Goal: Task Accomplishment & Management: Manage account settings

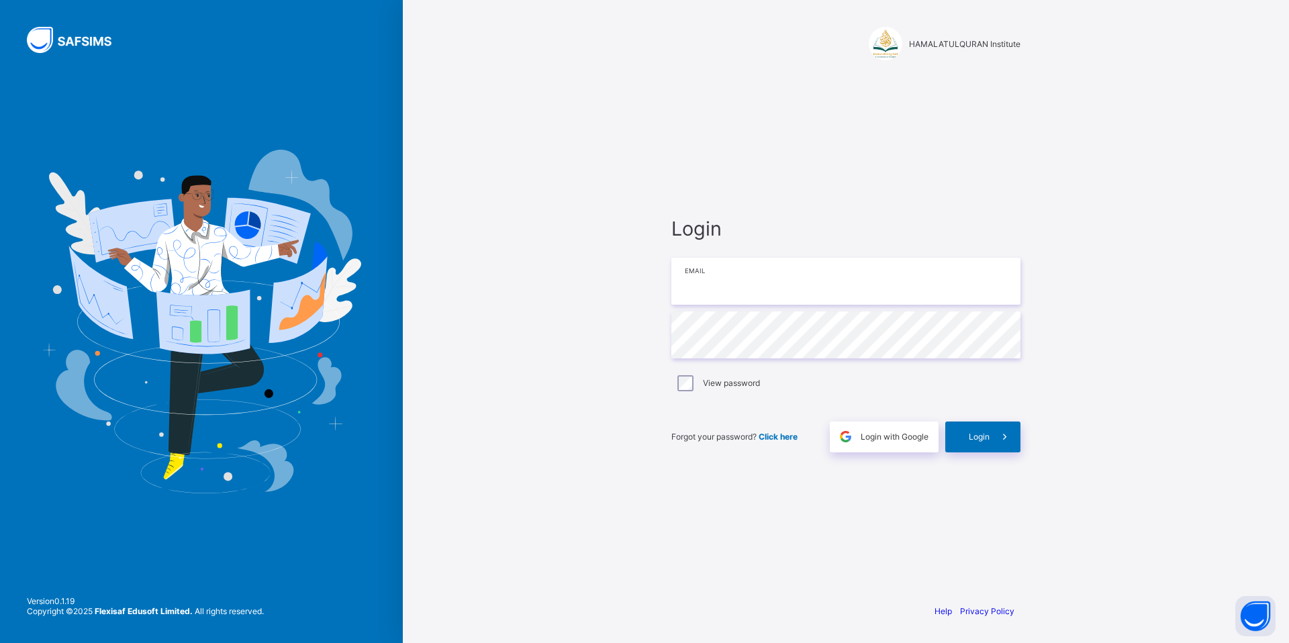
click at [842, 287] on input "email" at bounding box center [845, 281] width 349 height 47
type input "**********"
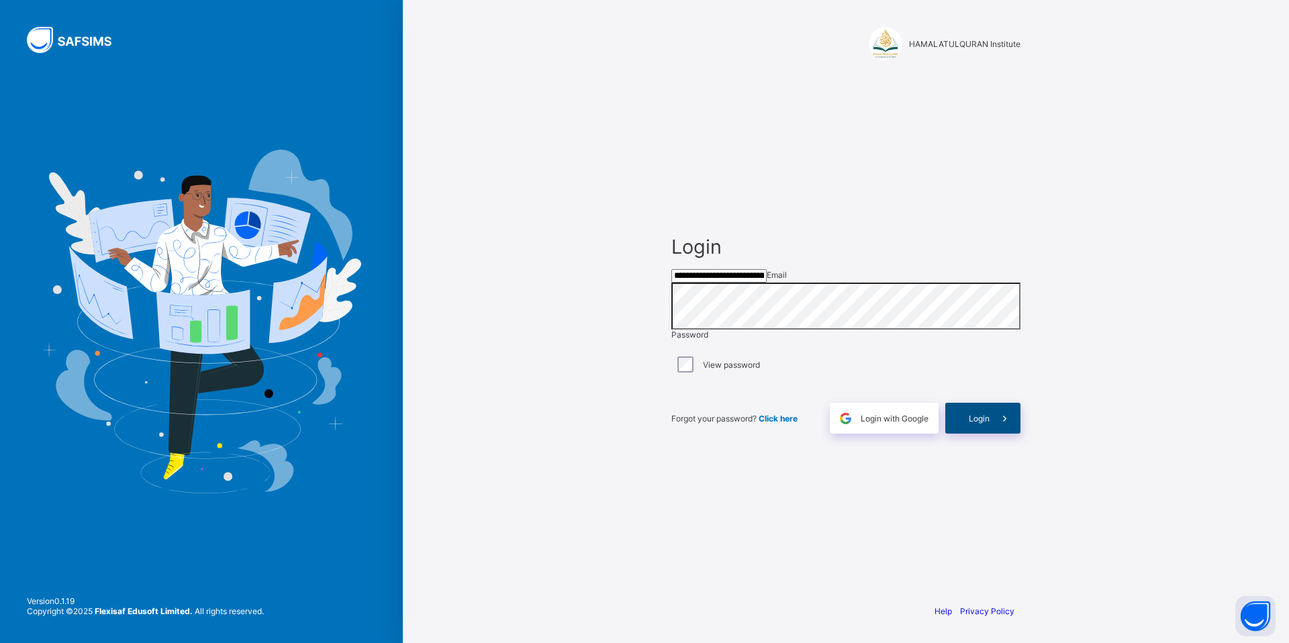
click at [996, 431] on span at bounding box center [1004, 418] width 31 height 31
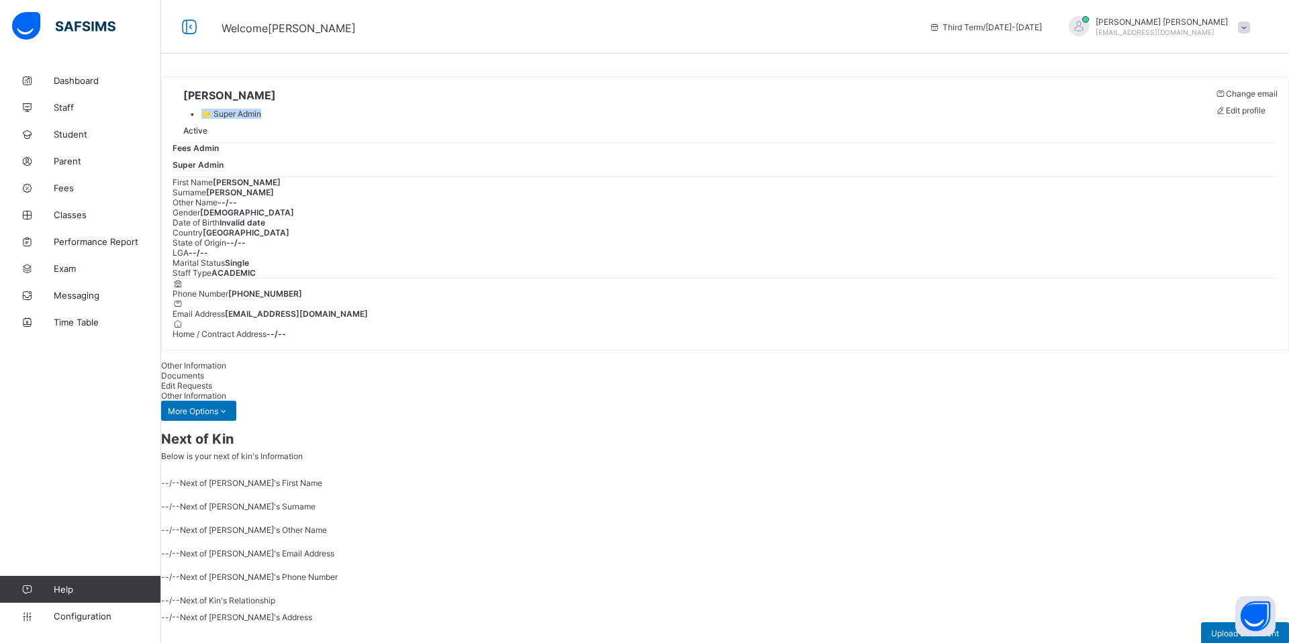
drag, startPoint x: 268, startPoint y: 117, endPoint x: 377, endPoint y: 116, distance: 108.1
click at [378, 116] on div "MOHAMED MOHAMED • ⭐ Super Admin Active" at bounding box center [689, 116] width 1035 height 54
click at [276, 126] on div "Active" at bounding box center [229, 130] width 93 height 23
click at [110, 83] on span "Dashboard" at bounding box center [107, 80] width 107 height 11
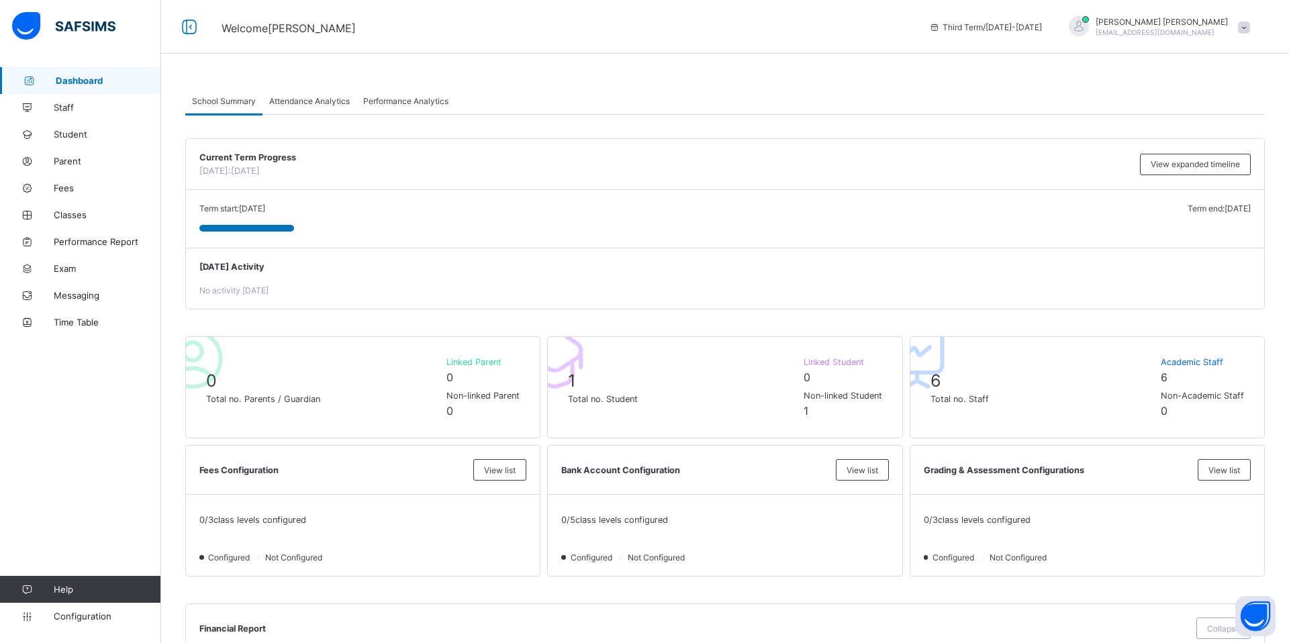
click at [991, 27] on span "Third Term / 2025-2026" at bounding box center [985, 27] width 113 height 10
drag, startPoint x: 960, startPoint y: 28, endPoint x: 1060, endPoint y: 34, distance: 100.8
click at [1048, 34] on div "Third Term / 2025-2026" at bounding box center [985, 27] width 126 height 54
click at [1048, 26] on div "Third Term / 2025-2026" at bounding box center [985, 27] width 126 height 54
drag, startPoint x: 942, startPoint y: 26, endPoint x: 1070, endPoint y: 26, distance: 128.2
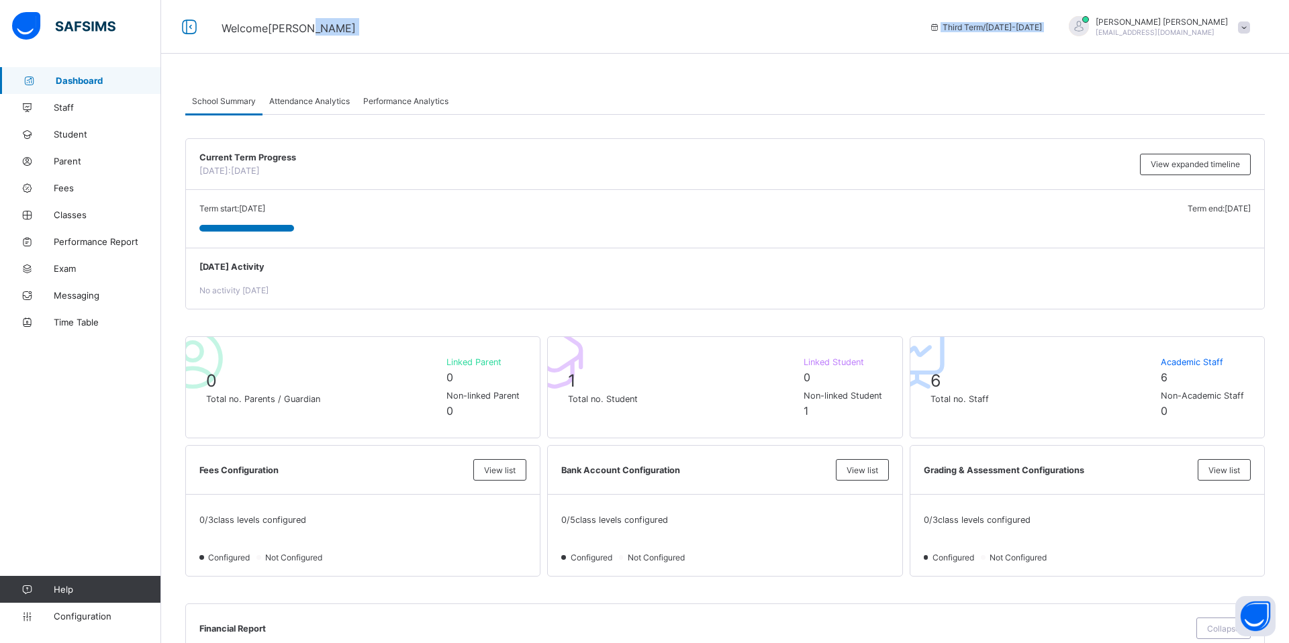
click at [1070, 26] on div "Welcome MOHAMED Third Term / 2025-2026 MOHAMED MOHAMED hamalatulquraninstitute@…" at bounding box center [644, 27] width 1289 height 54
drag, startPoint x: 224, startPoint y: 27, endPoint x: 330, endPoint y: 26, distance: 105.4
click at [330, 26] on span "Welcome MOHAMED" at bounding box center [564, 26] width 687 height 17
drag, startPoint x: 954, startPoint y: 29, endPoint x: 1062, endPoint y: 30, distance: 108.1
click at [1048, 30] on div "Third Term / 2025-2026" at bounding box center [985, 27] width 126 height 54
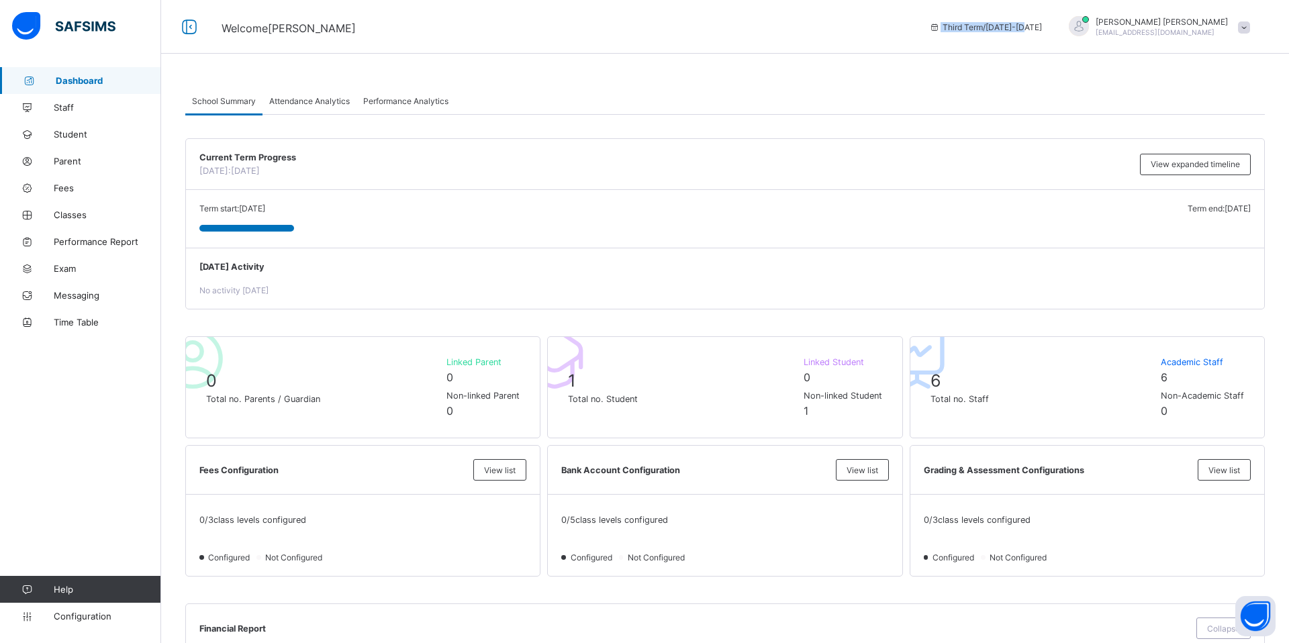
click at [970, 33] on div "Third Term / 2025-2026" at bounding box center [985, 27] width 126 height 54
click at [81, 83] on span "Dashboard" at bounding box center [108, 80] width 105 height 11
click at [115, 616] on span "Configuration" at bounding box center [107, 616] width 107 height 11
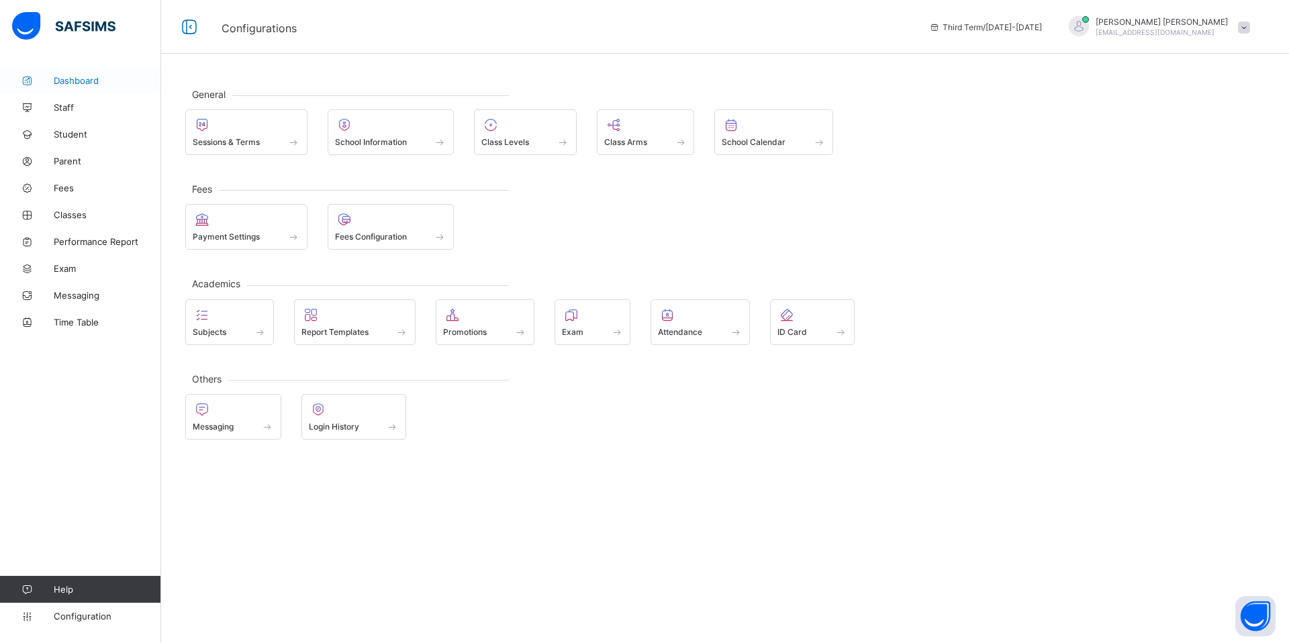
click at [89, 85] on span "Dashboard" at bounding box center [107, 80] width 107 height 11
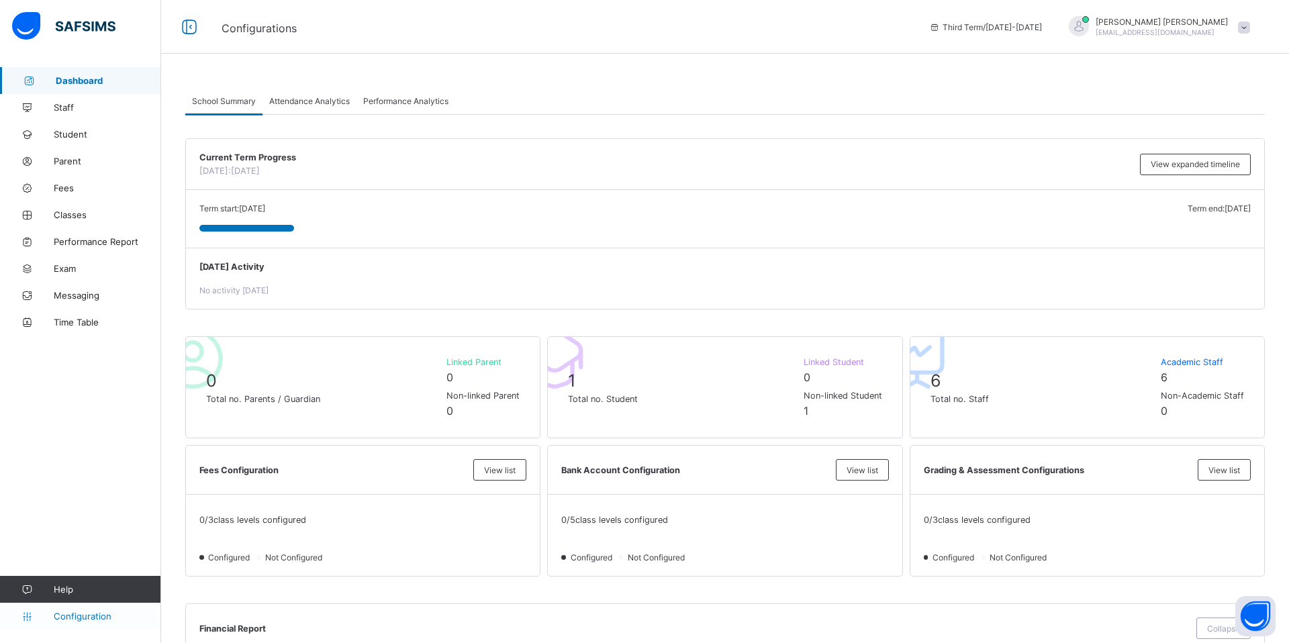
click at [92, 611] on span "Configuration" at bounding box center [107, 616] width 107 height 11
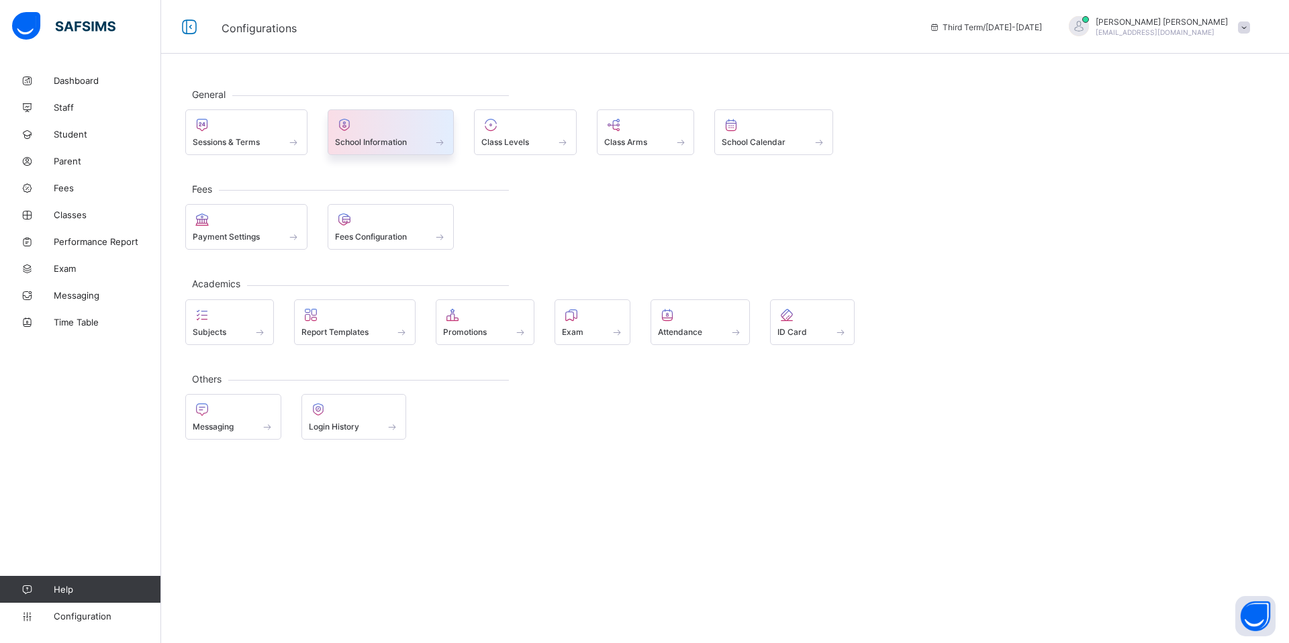
click at [354, 142] on span "School Information" at bounding box center [371, 142] width 72 height 10
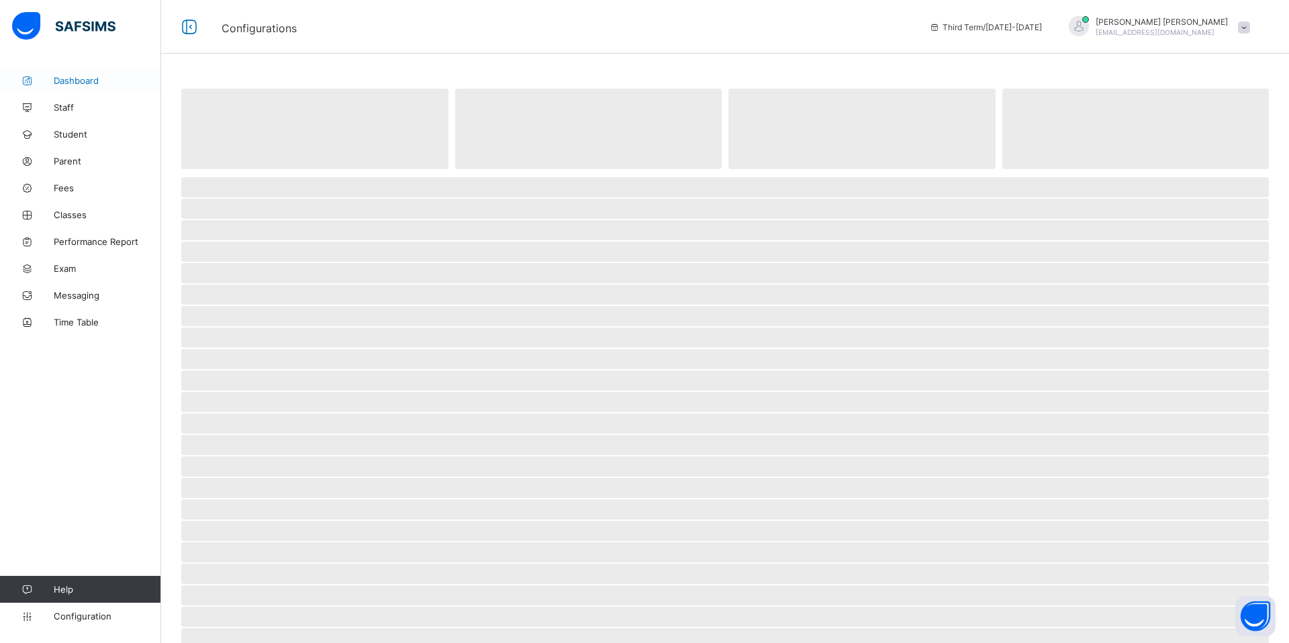
select select "**"
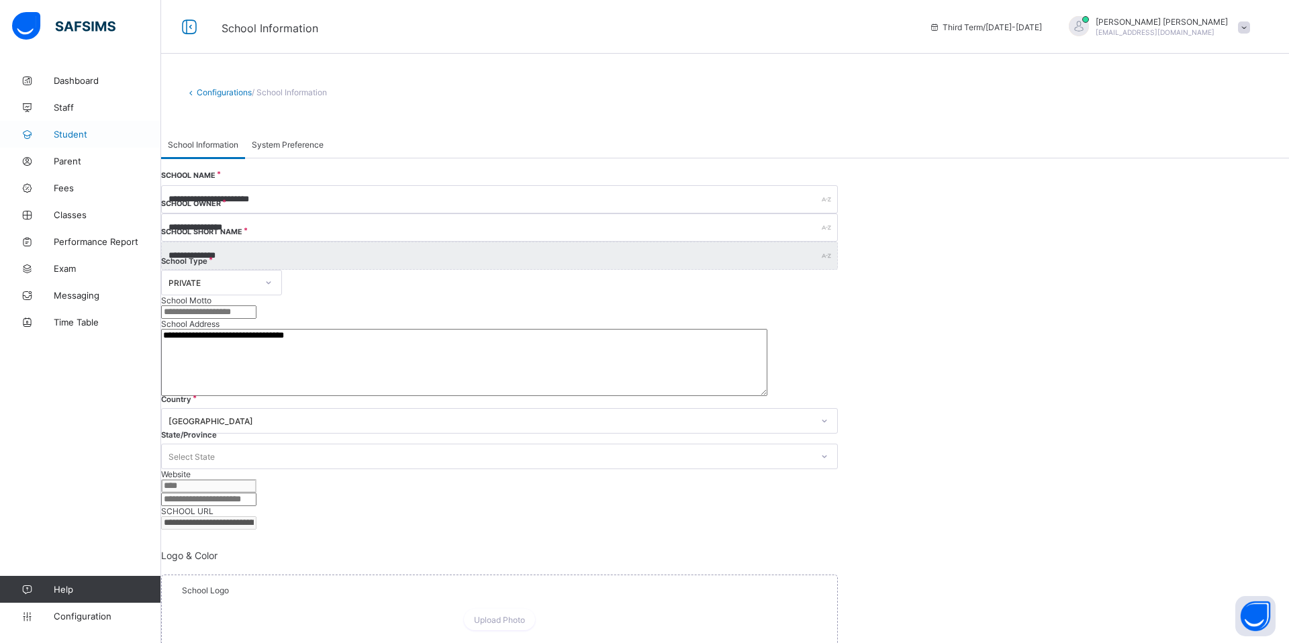
click at [74, 134] on span "Student" at bounding box center [107, 134] width 107 height 11
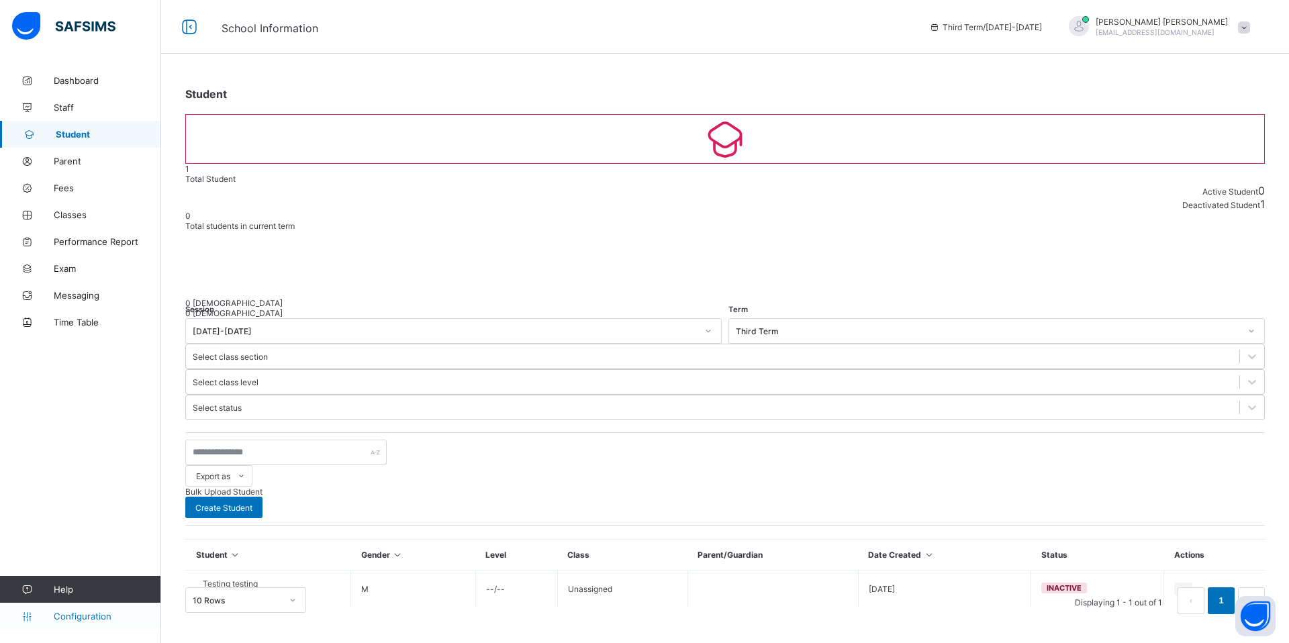
click at [113, 617] on span "Configuration" at bounding box center [107, 616] width 107 height 11
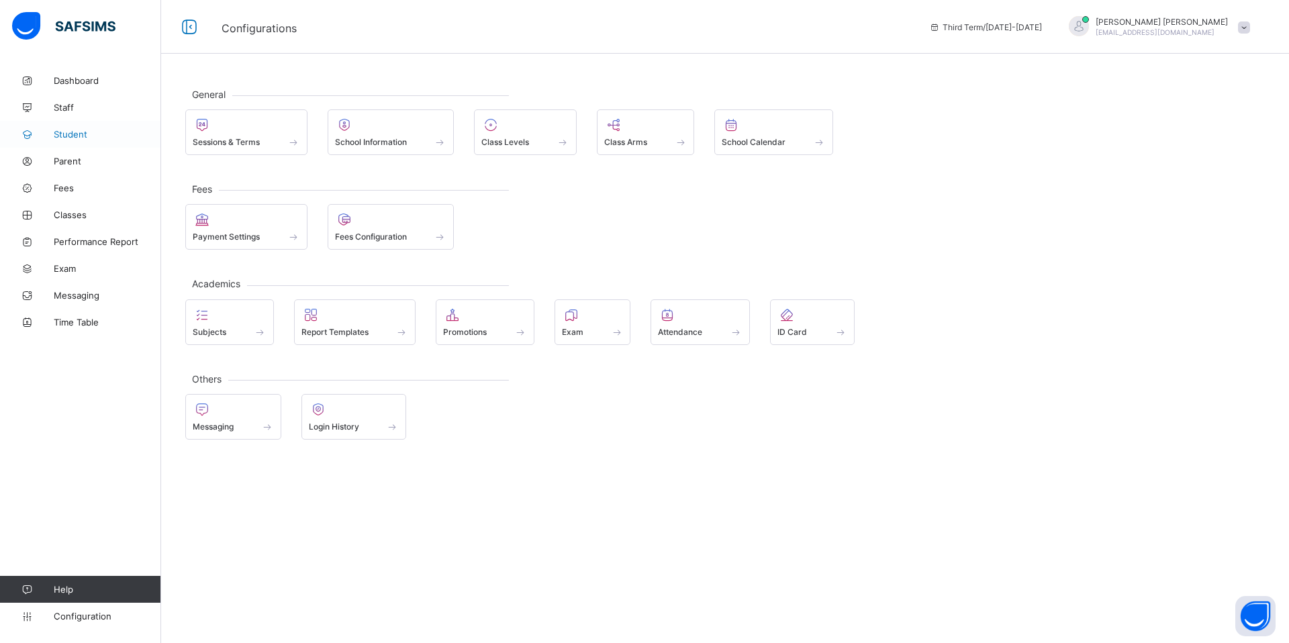
click at [87, 141] on link "Student" at bounding box center [80, 134] width 161 height 27
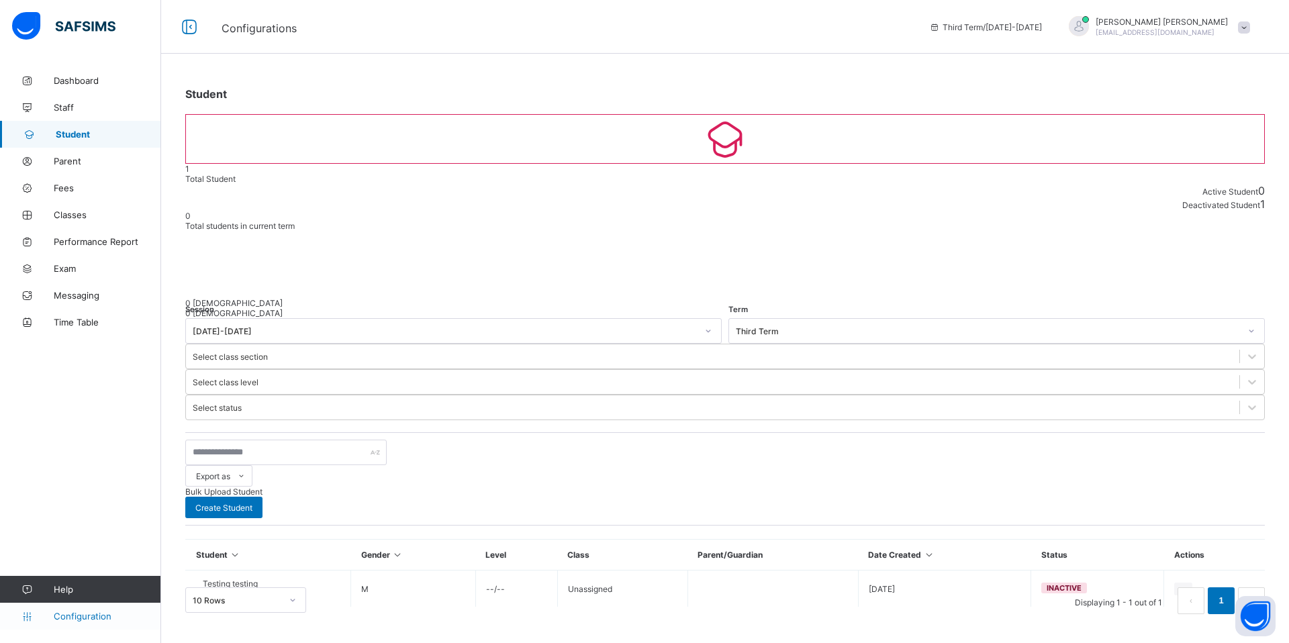
click at [85, 618] on span "Configuration" at bounding box center [107, 616] width 107 height 11
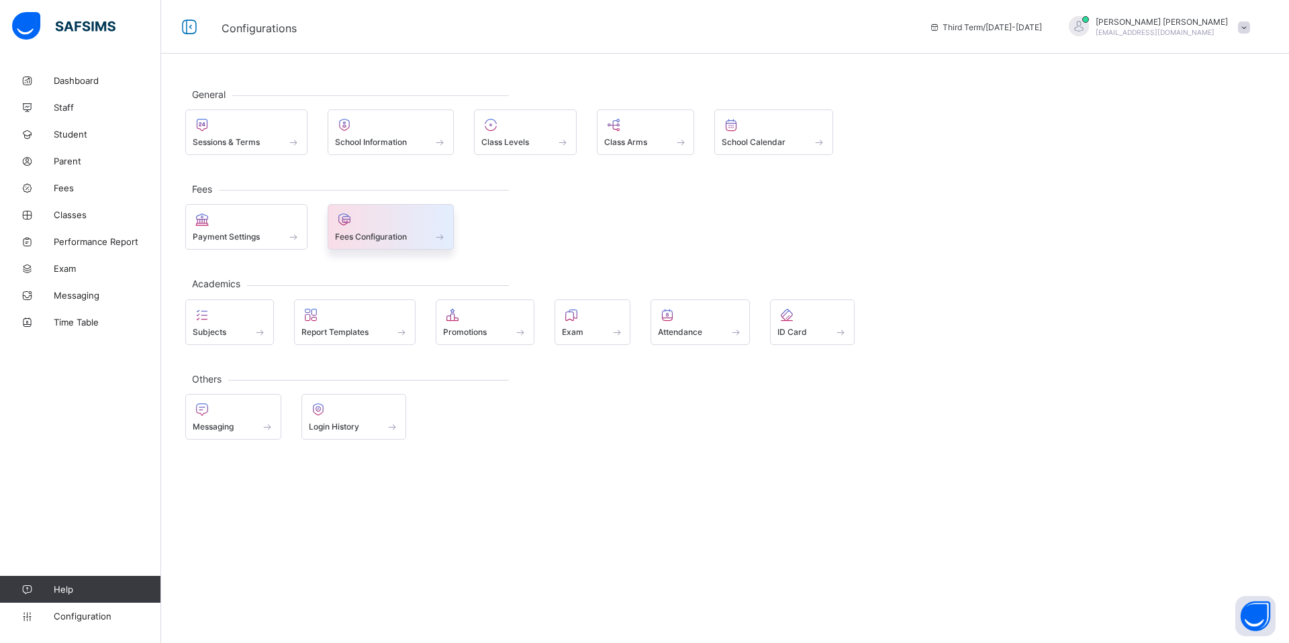
click at [402, 228] on span at bounding box center [391, 229] width 112 height 3
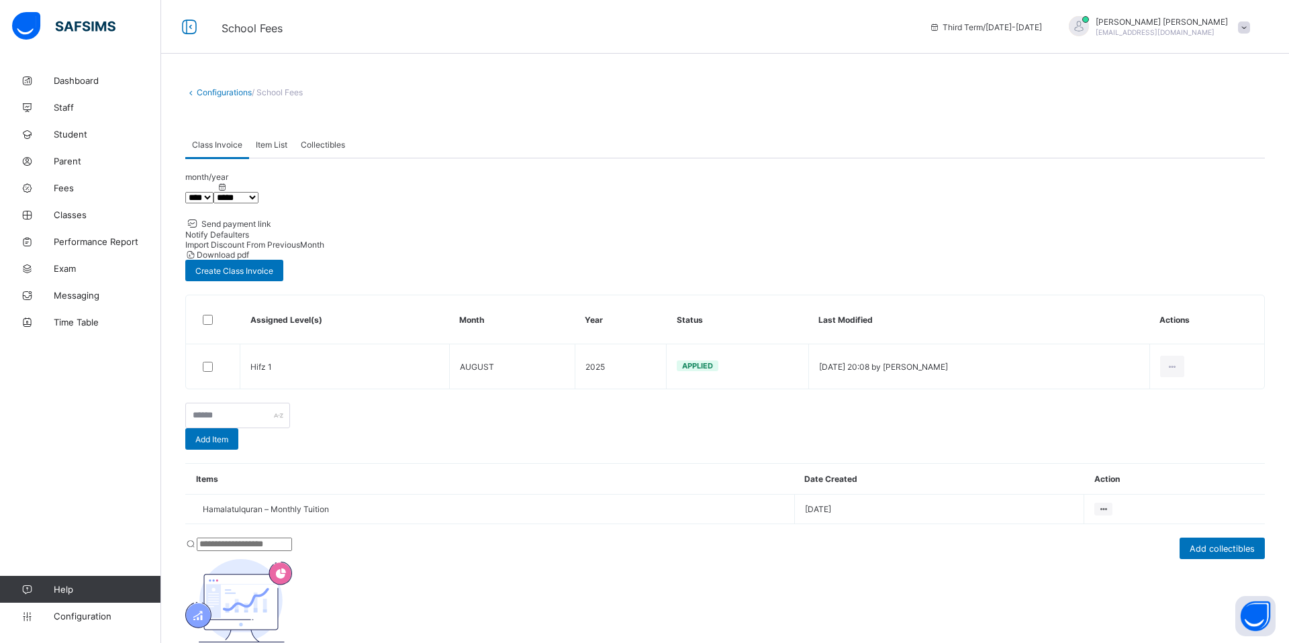
click at [274, 142] on span "Item List" at bounding box center [272, 145] width 32 height 10
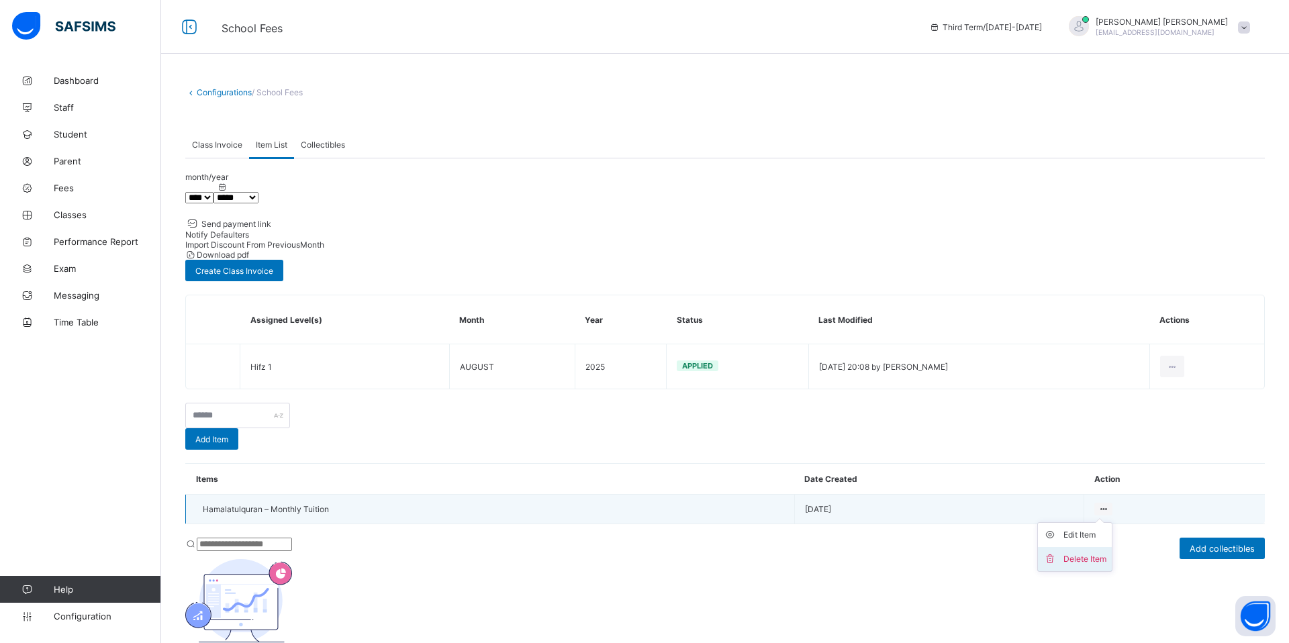
click at [1083, 552] on div "Delete Item" at bounding box center [1084, 558] width 43 height 13
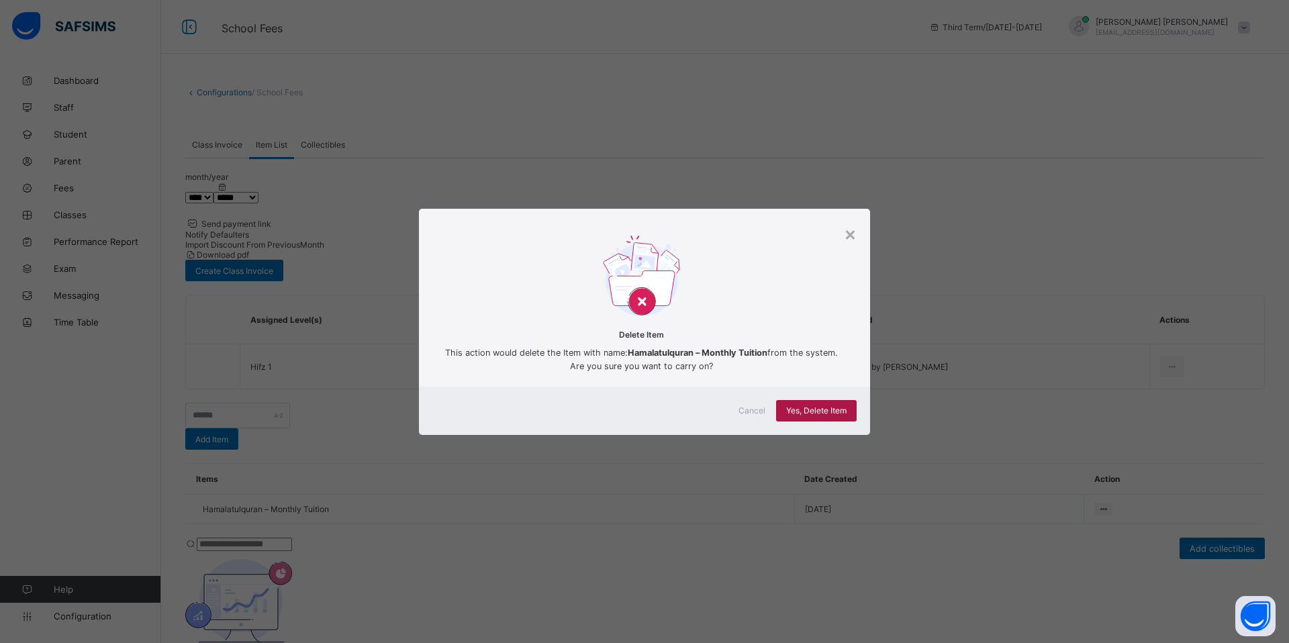
click at [812, 410] on span "Yes, Delete Item" at bounding box center [816, 410] width 60 height 10
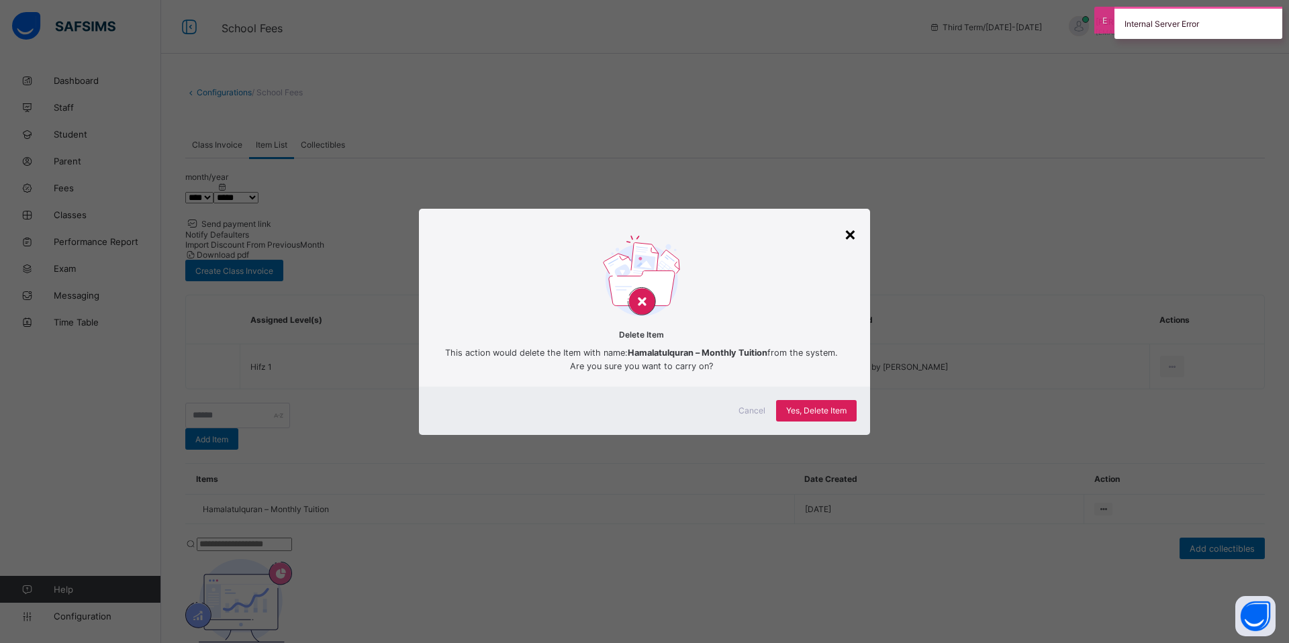
click at [845, 232] on div "×" at bounding box center [850, 233] width 13 height 23
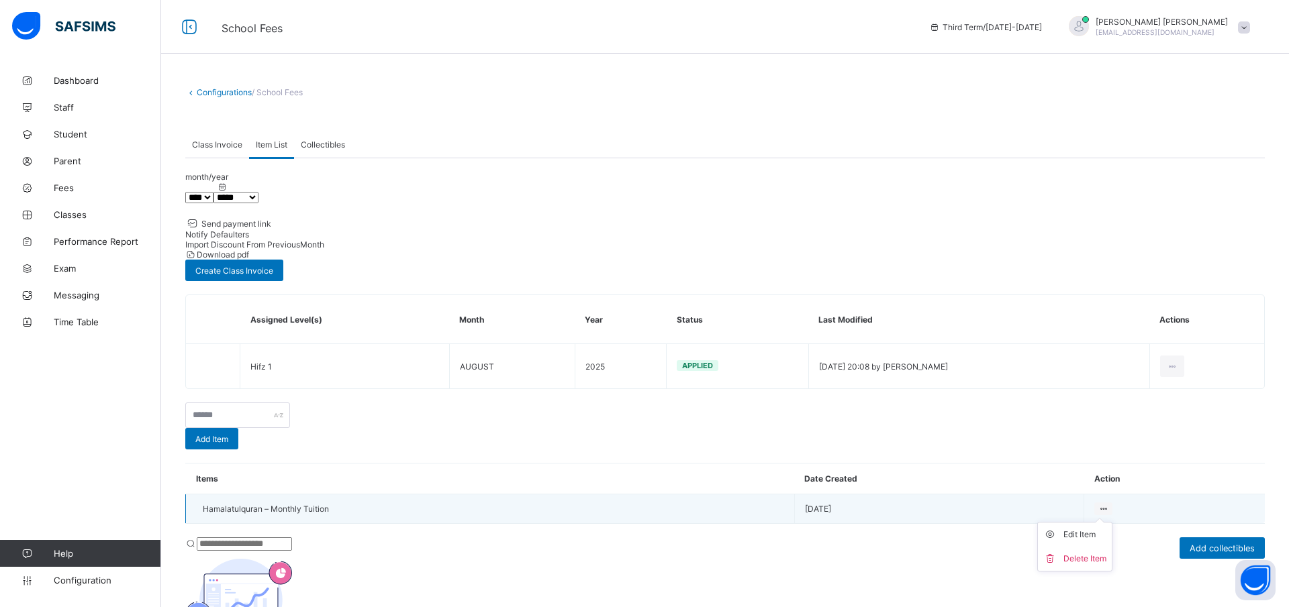
click at [1095, 522] on ul "Edit Item Delete Item" at bounding box center [1074, 547] width 75 height 50
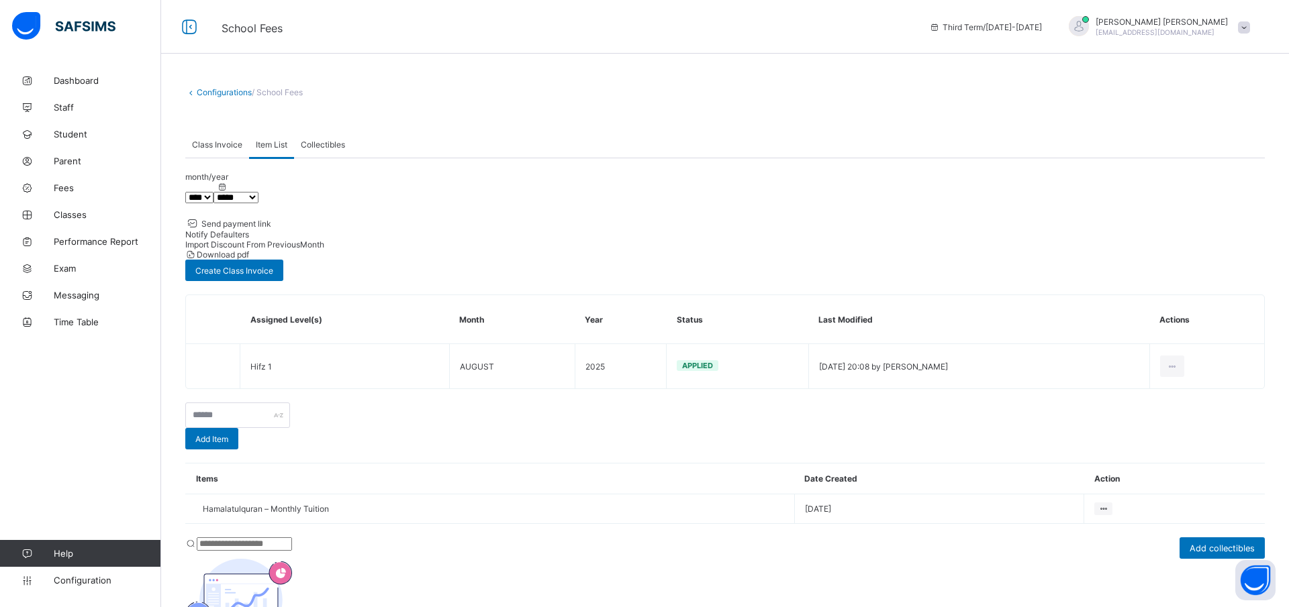
click at [1207, 322] on div "Configurations / School Fees Class Invoice Item List Collectibles Item List Mor…" at bounding box center [725, 348] width 1128 height 696
click at [202, 140] on span "Class Invoice" at bounding box center [217, 145] width 50 height 10
click at [98, 587] on link "Configuration" at bounding box center [80, 580] width 160 height 27
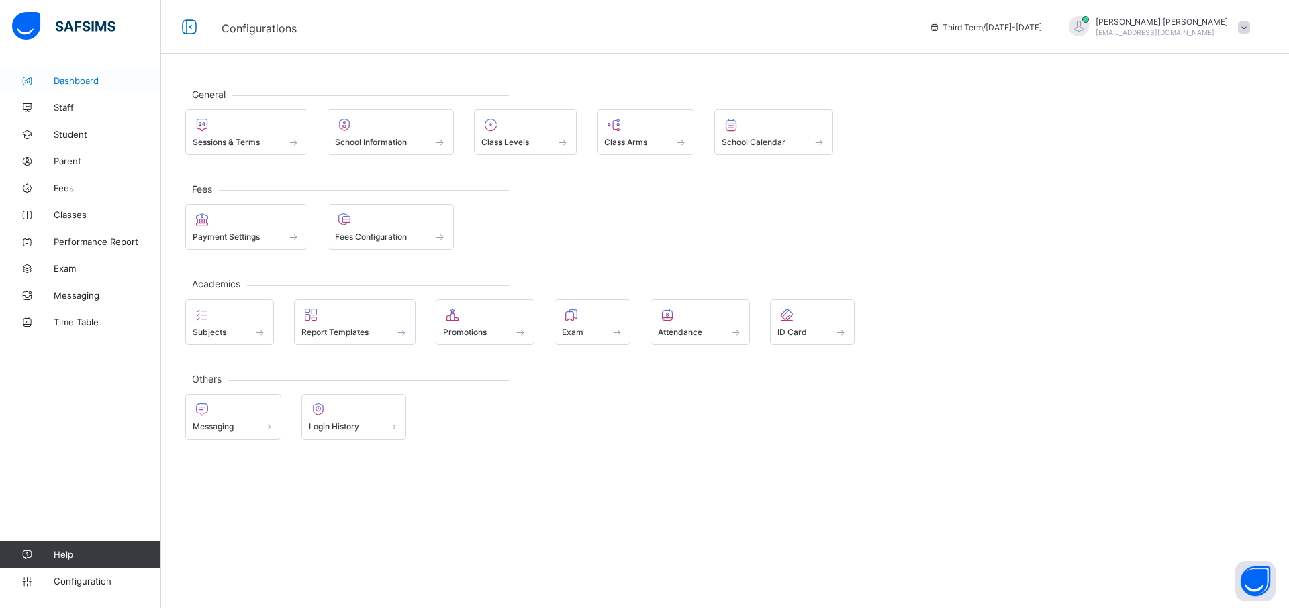
click at [71, 85] on span "Dashboard" at bounding box center [107, 80] width 107 height 11
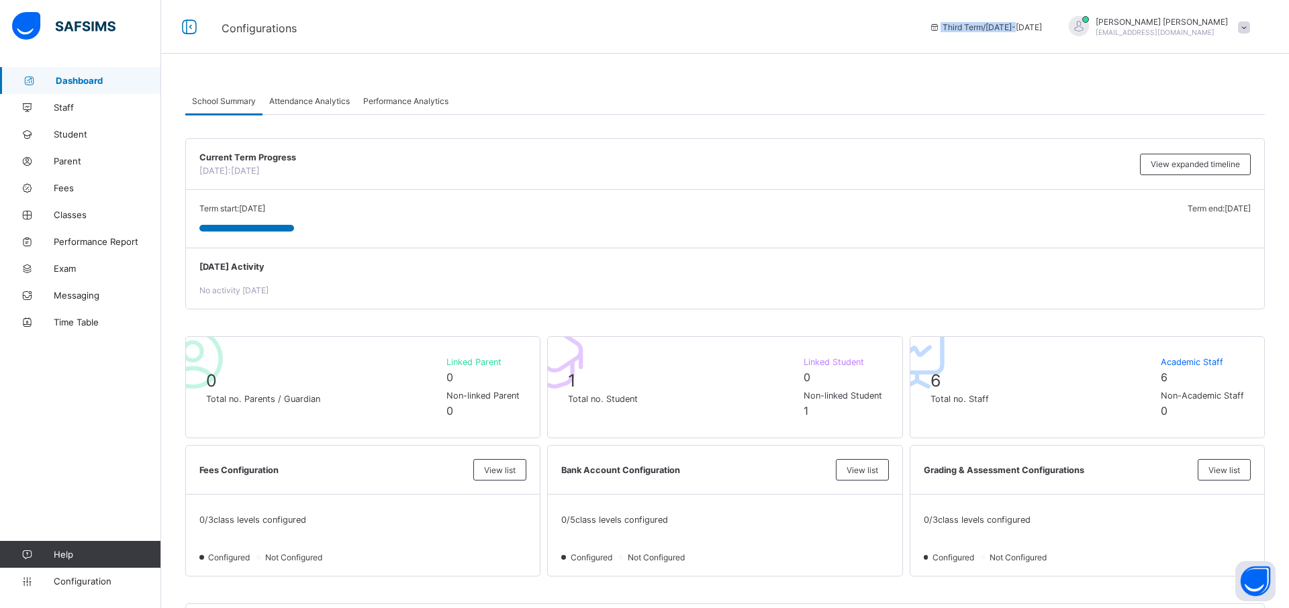
drag, startPoint x: 952, startPoint y: 31, endPoint x: 1047, endPoint y: 29, distance: 94.7
click at [1042, 29] on span "Third Term / 2025-2026" at bounding box center [985, 27] width 113 height 10
click at [996, 28] on span "Third Term / 2025-2026" at bounding box center [985, 27] width 113 height 10
drag, startPoint x: 969, startPoint y: 26, endPoint x: 1074, endPoint y: 30, distance: 104.8
click at [1074, 30] on div "Third Term / 2025-2026 MOHAMED MOHAMED hamalatulquraninstitute@gmail.com" at bounding box center [1105, 27] width 366 height 54
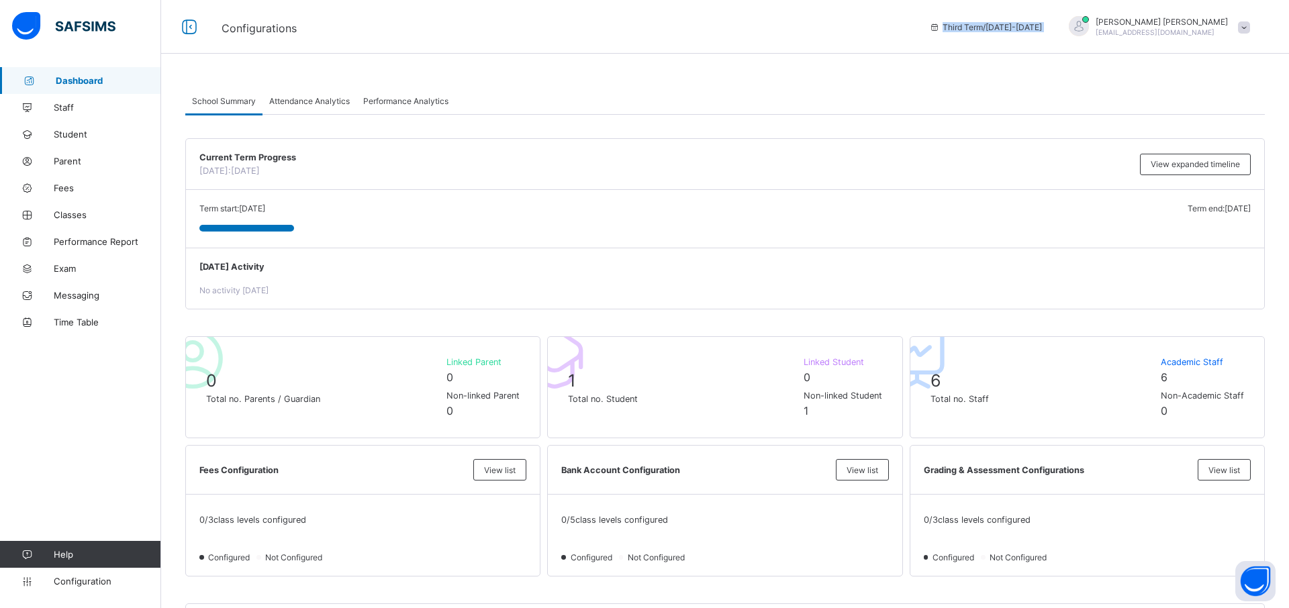
click at [1042, 22] on span "Third Term / 2025-2026" at bounding box center [985, 27] width 113 height 10
click at [1042, 27] on span "Third Term / 2025-2026" at bounding box center [985, 27] width 113 height 10
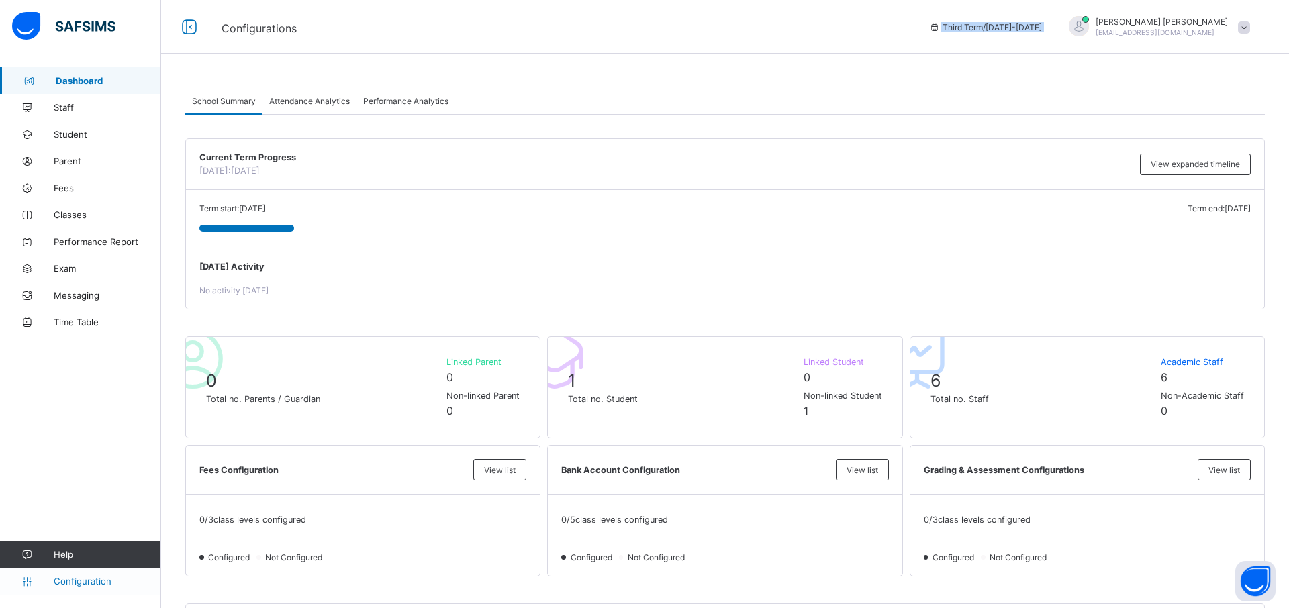
click at [105, 582] on span "Configuration" at bounding box center [107, 581] width 107 height 11
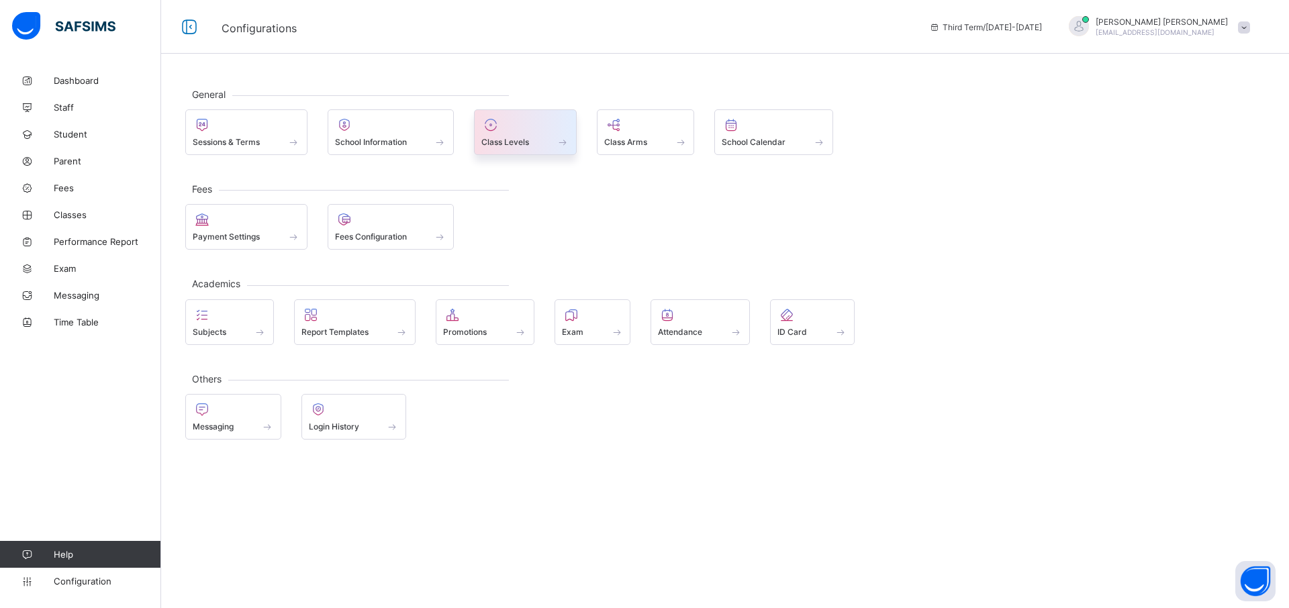
click at [518, 133] on span at bounding box center [525, 134] width 88 height 3
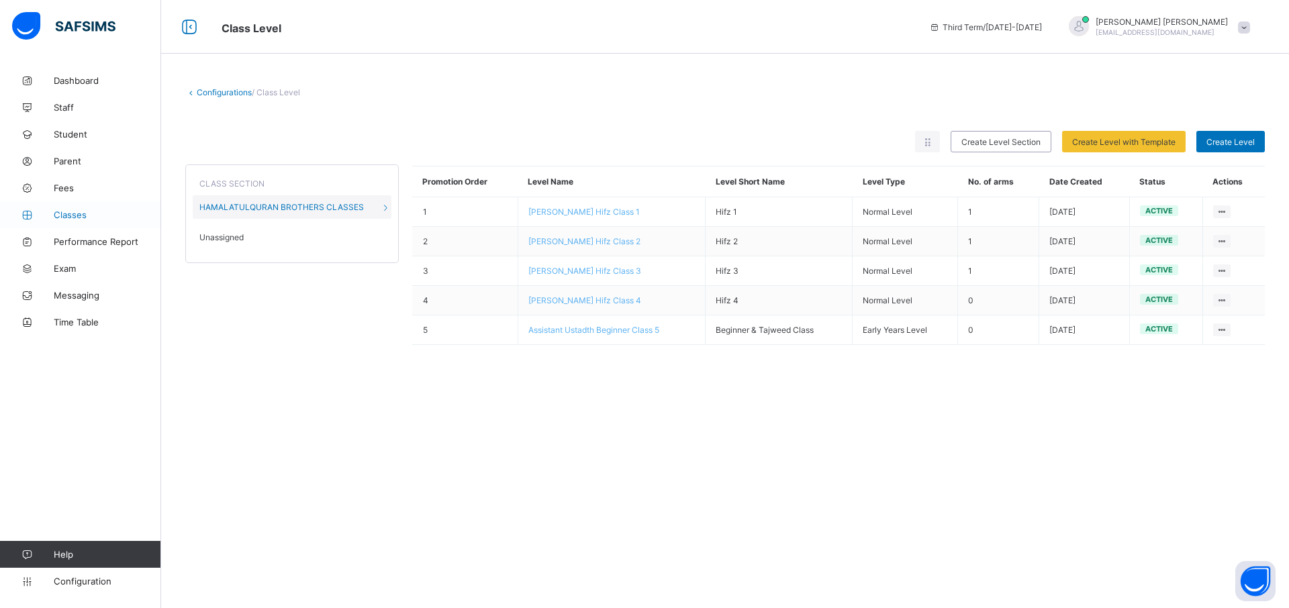
click at [96, 211] on span "Classes" at bounding box center [107, 214] width 107 height 11
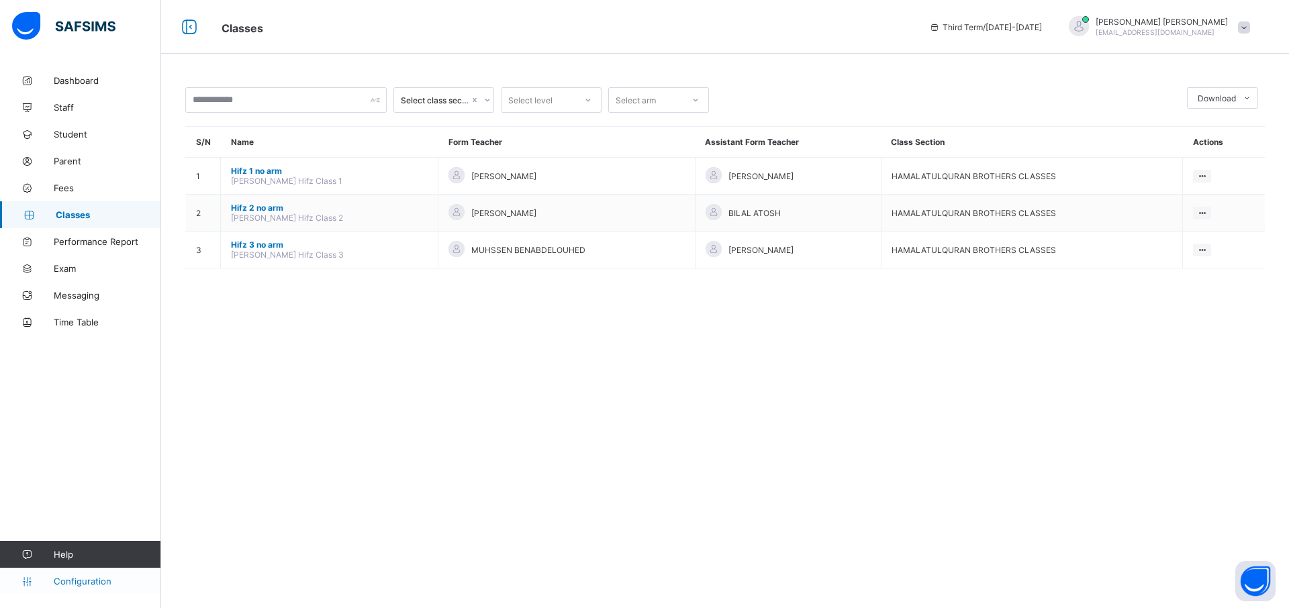
click at [88, 581] on span "Configuration" at bounding box center [107, 581] width 107 height 11
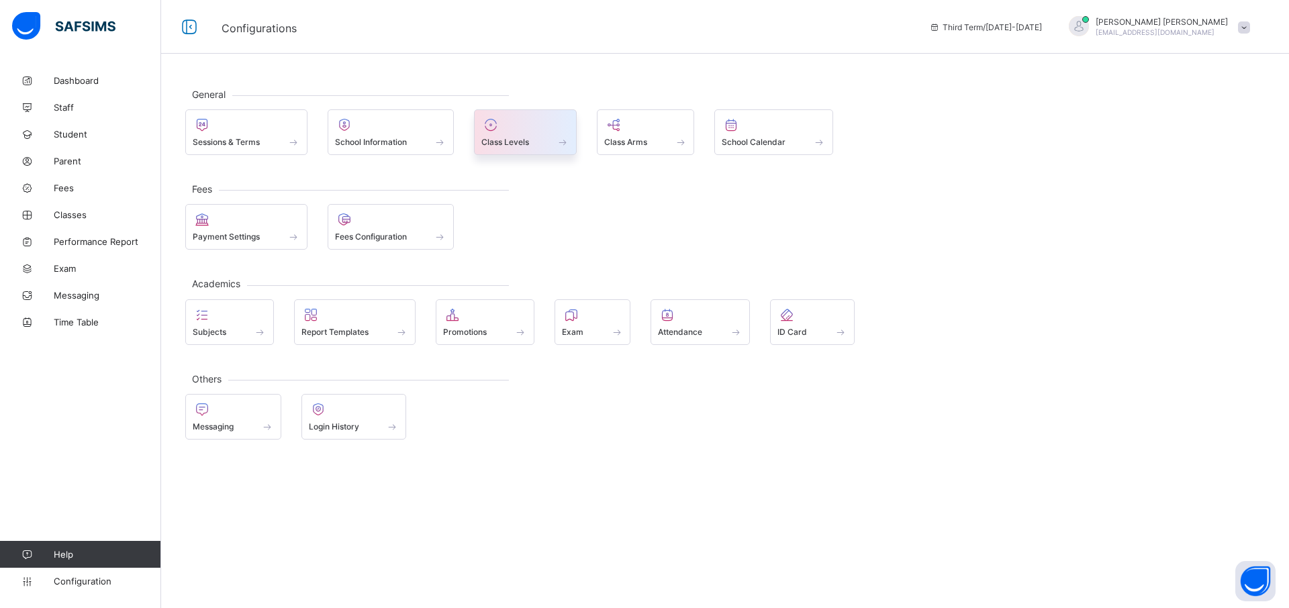
click at [509, 133] on span at bounding box center [525, 134] width 88 height 3
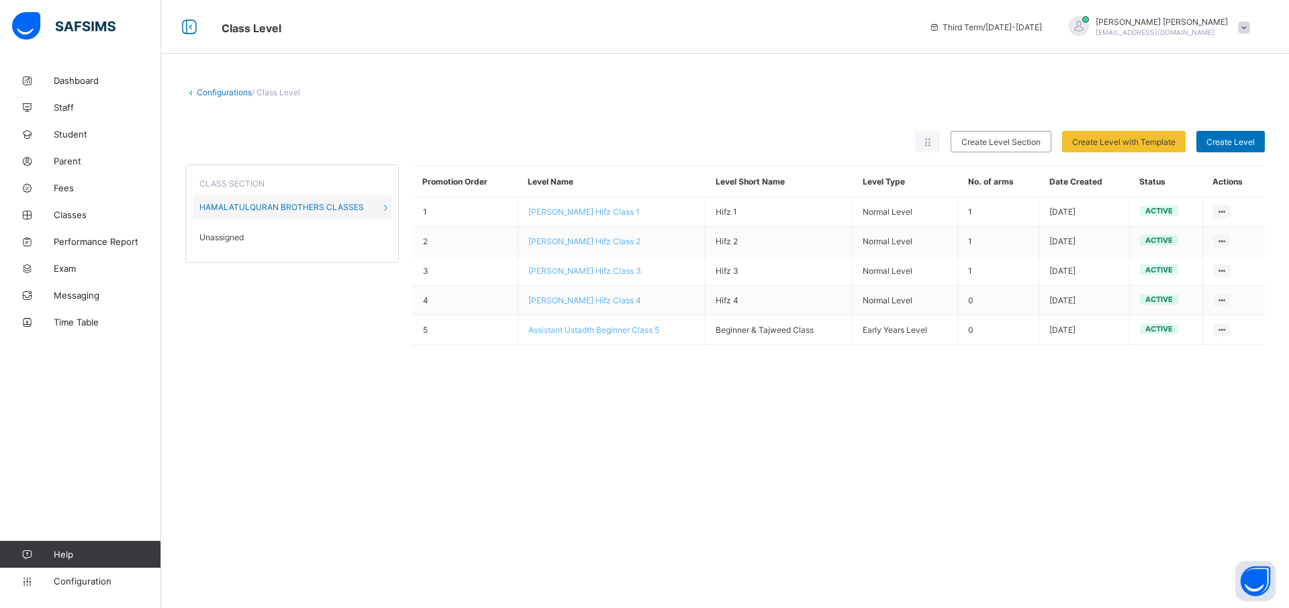
click at [215, 89] on link "Configurations" at bounding box center [224, 92] width 55 height 10
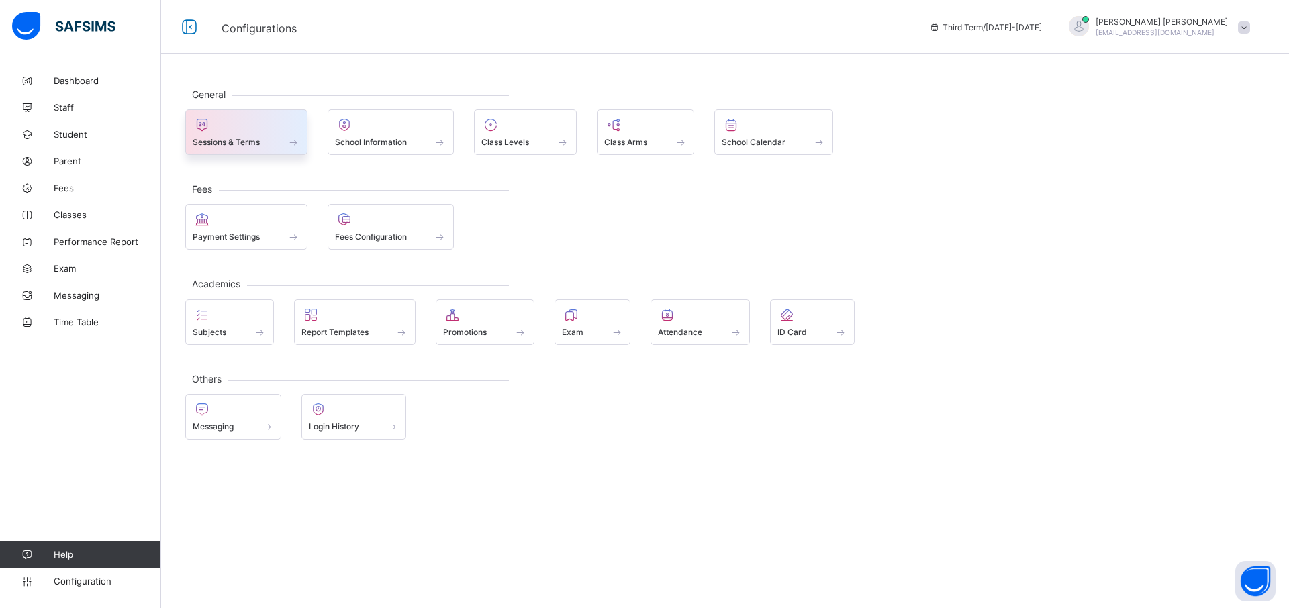
click at [249, 130] on div at bounding box center [246, 125] width 107 height 16
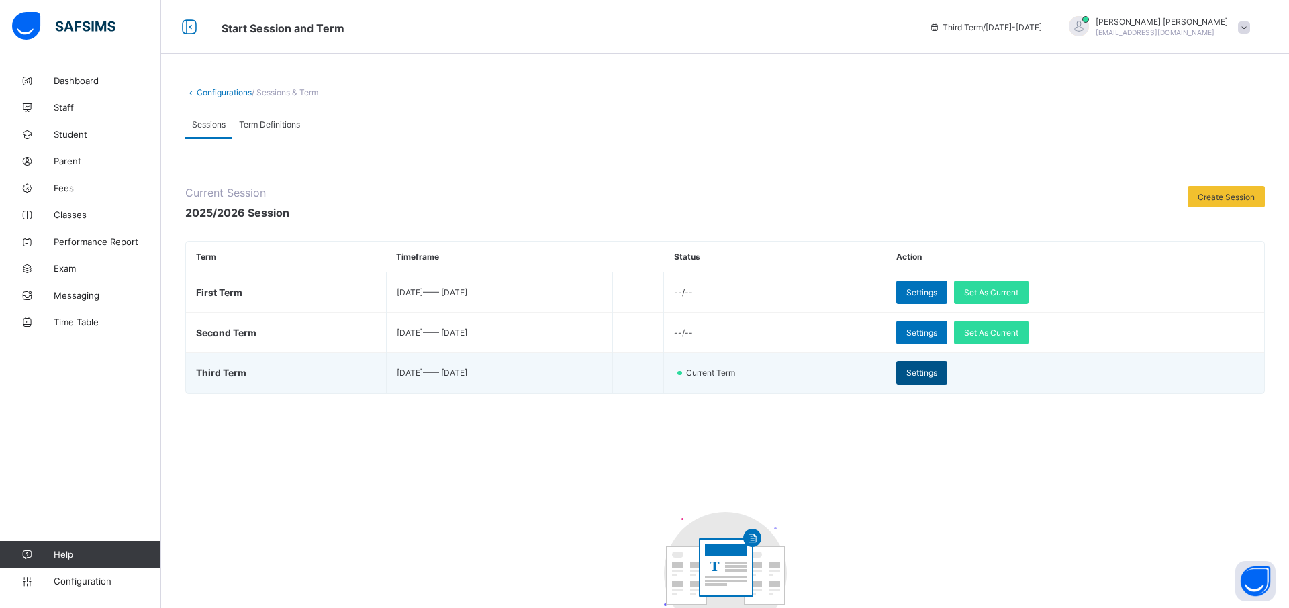
click at [937, 369] on span "Settings" at bounding box center [921, 373] width 31 height 10
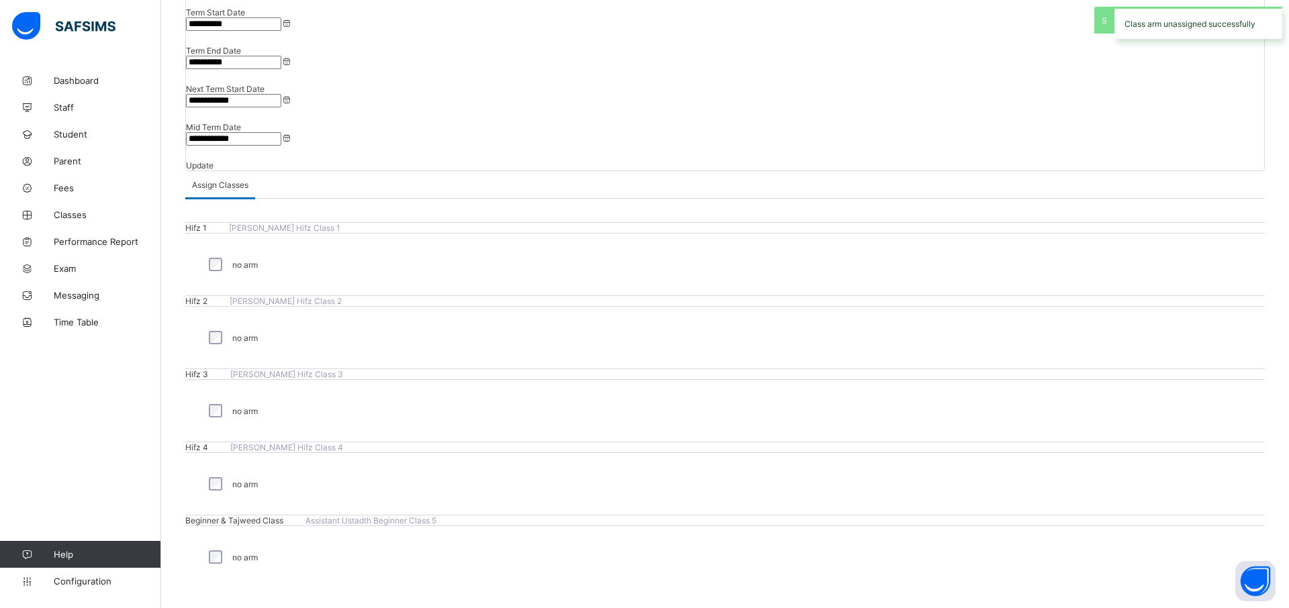
scroll to position [185, 0]
click at [217, 334] on div "no arm" at bounding box center [231, 338] width 52 height 20
drag, startPoint x: 312, startPoint y: 509, endPoint x: 211, endPoint y: 509, distance: 100.7
click at [211, 515] on div "Beginner & Tajweed Class Assistant Ustadth Beginner Class 5" at bounding box center [724, 520] width 1079 height 11
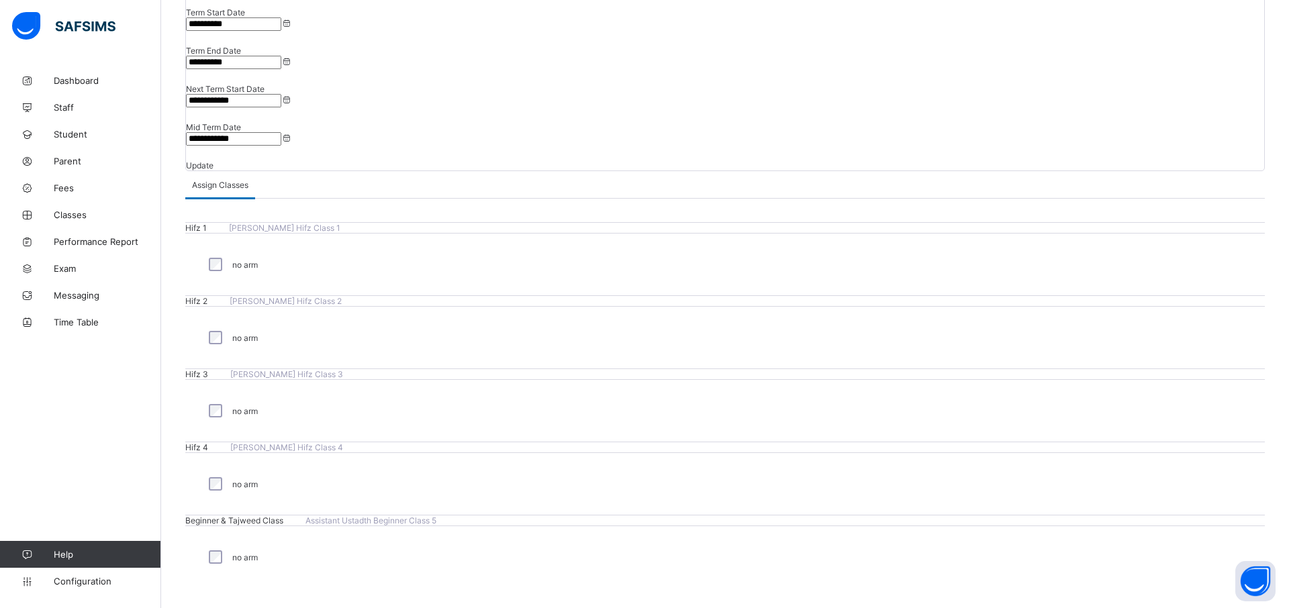
click at [352, 453] on div "no arm" at bounding box center [724, 484] width 1079 height 62
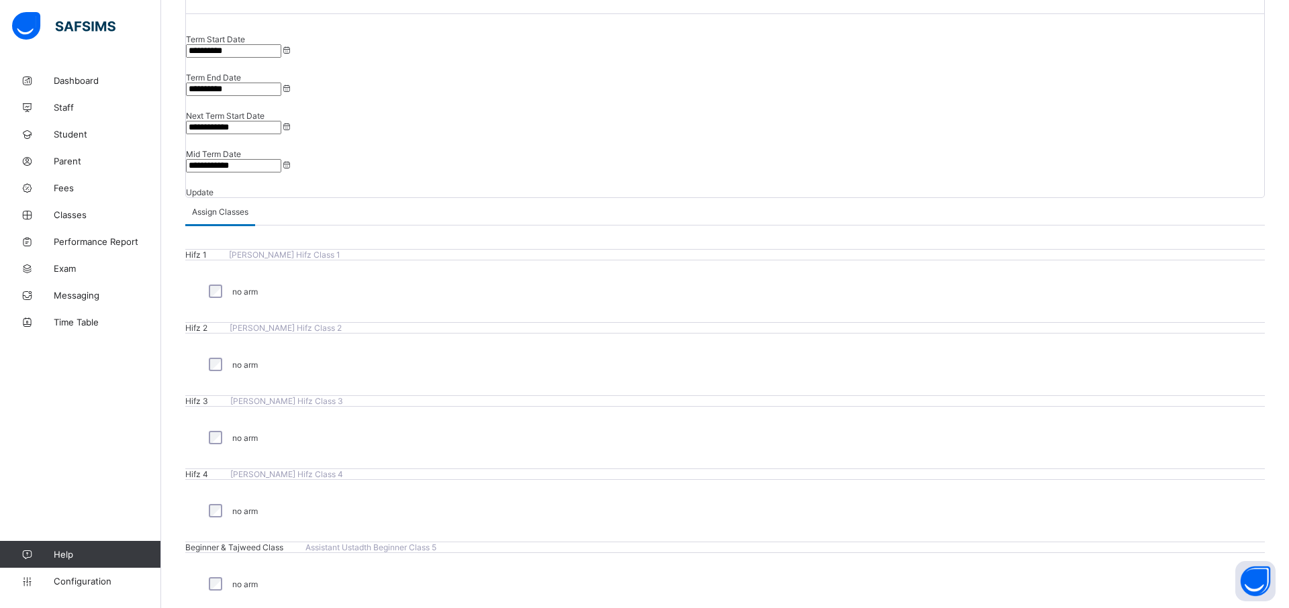
scroll to position [0, 0]
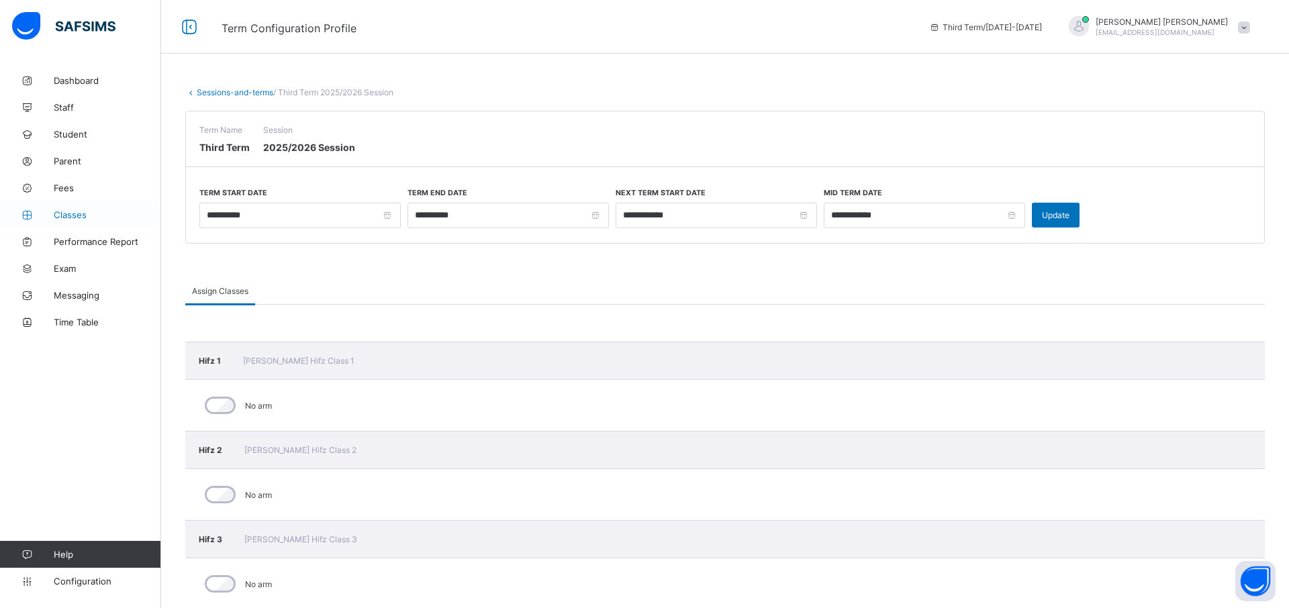
click at [102, 212] on span "Classes" at bounding box center [107, 214] width 107 height 11
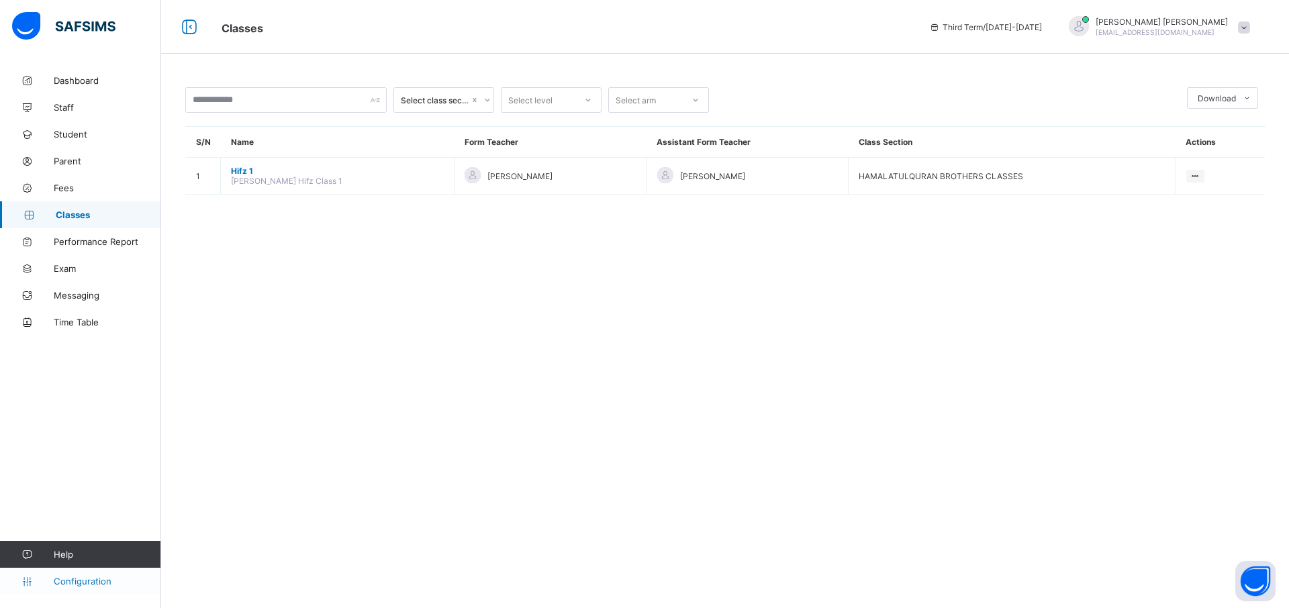
click at [107, 581] on span "Configuration" at bounding box center [107, 581] width 107 height 11
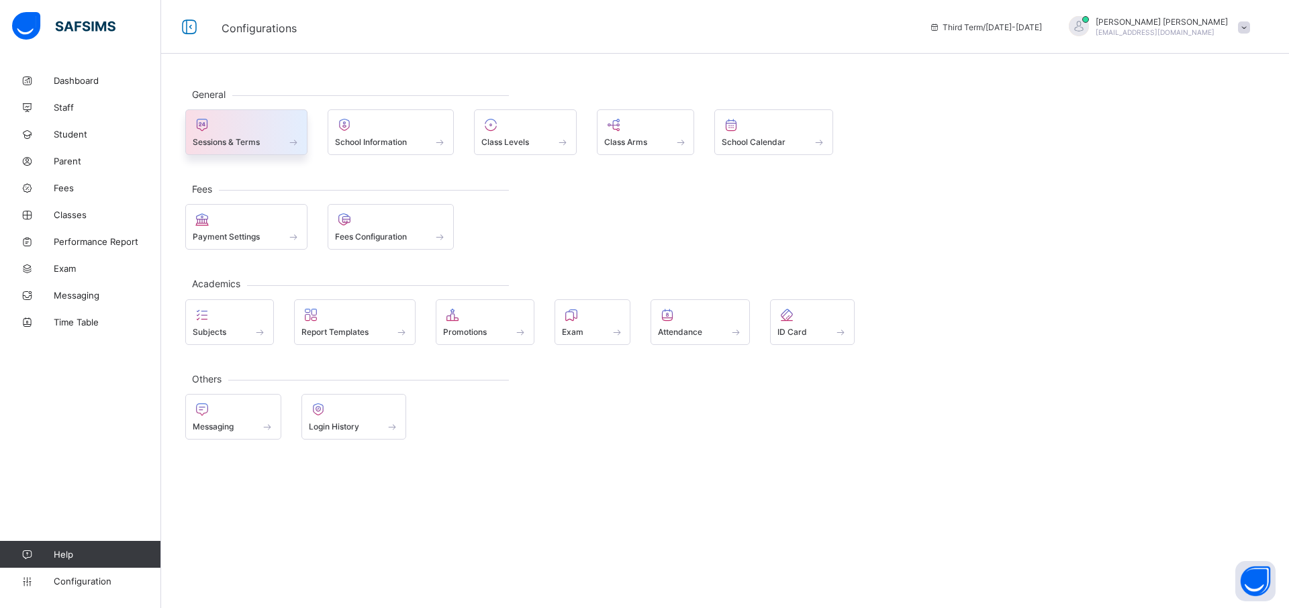
click at [263, 148] on div "Sessions & Terms" at bounding box center [246, 132] width 122 height 46
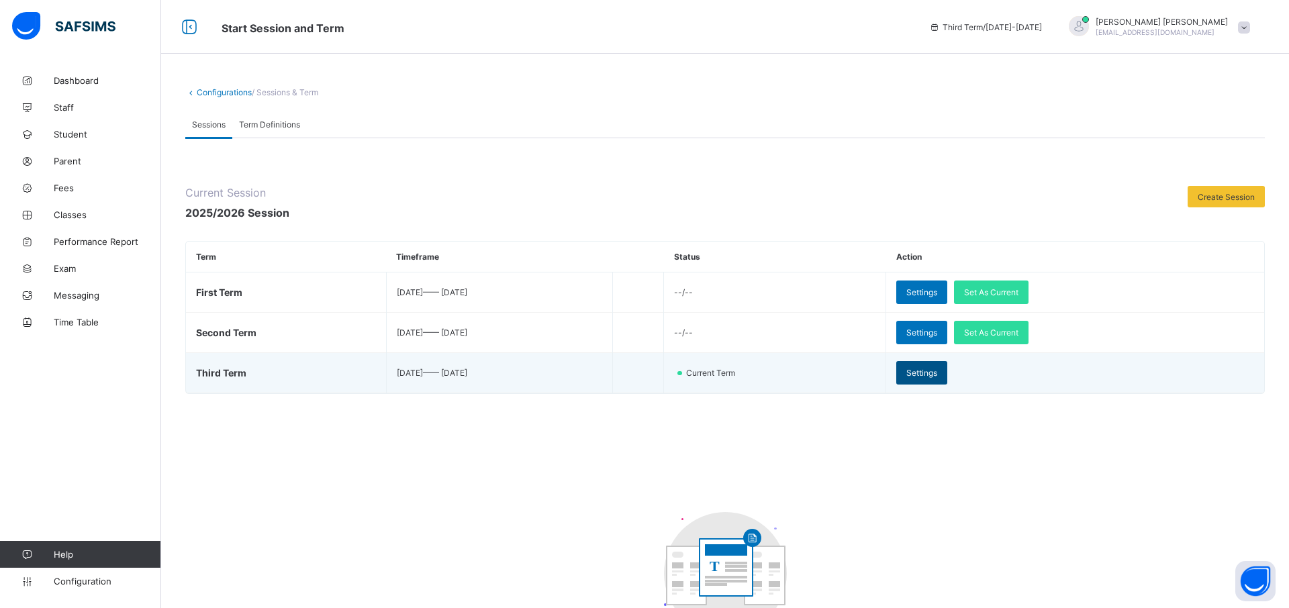
click at [937, 377] on span "Settings" at bounding box center [921, 373] width 31 height 10
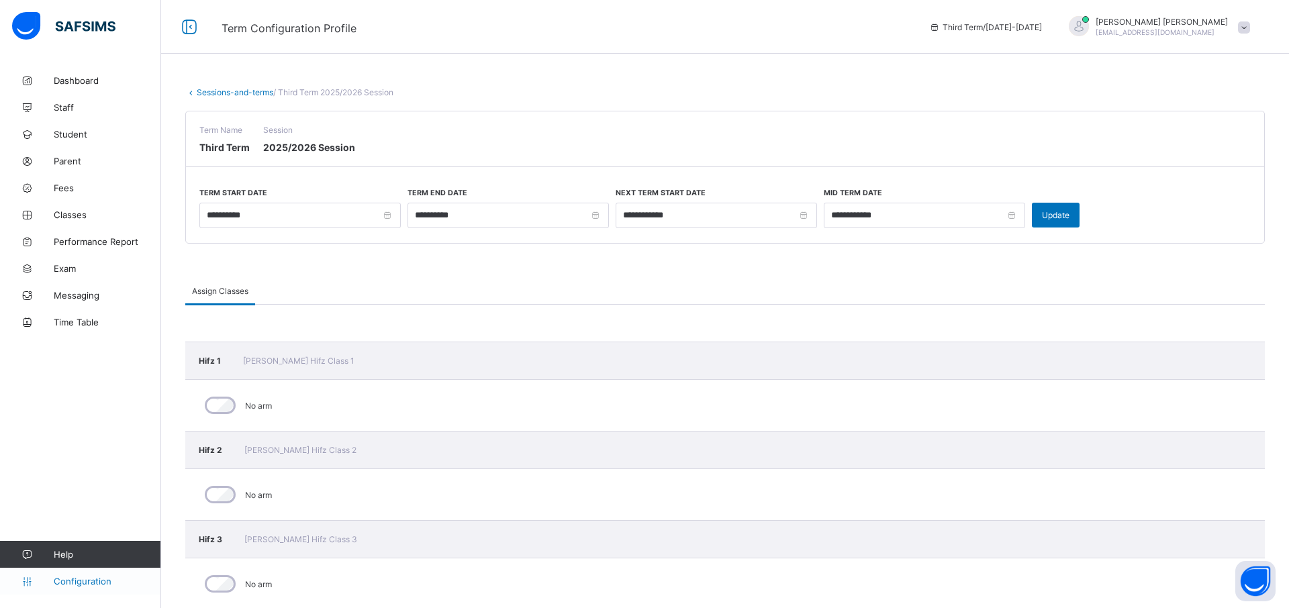
click at [91, 578] on span "Configuration" at bounding box center [107, 581] width 107 height 11
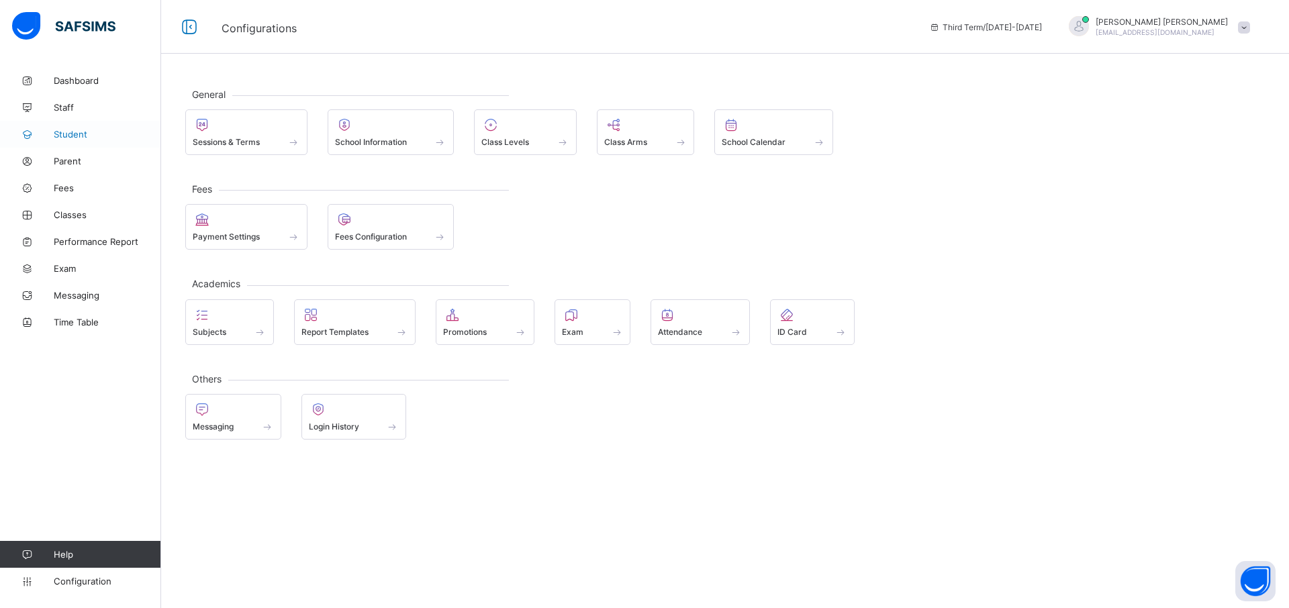
click at [79, 134] on span "Student" at bounding box center [107, 134] width 107 height 11
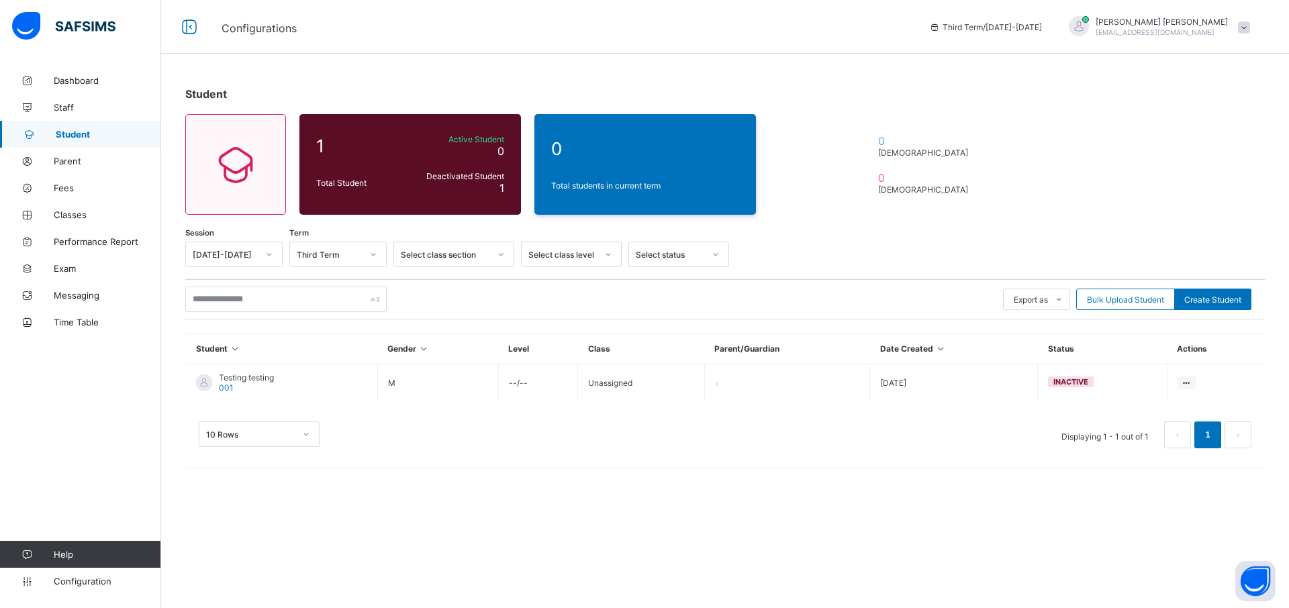
drag, startPoint x: 87, startPoint y: 164, endPoint x: 869, endPoint y: 245, distance: 786.8
click at [1130, 299] on span "Bulk Upload Student" at bounding box center [1125, 300] width 77 height 10
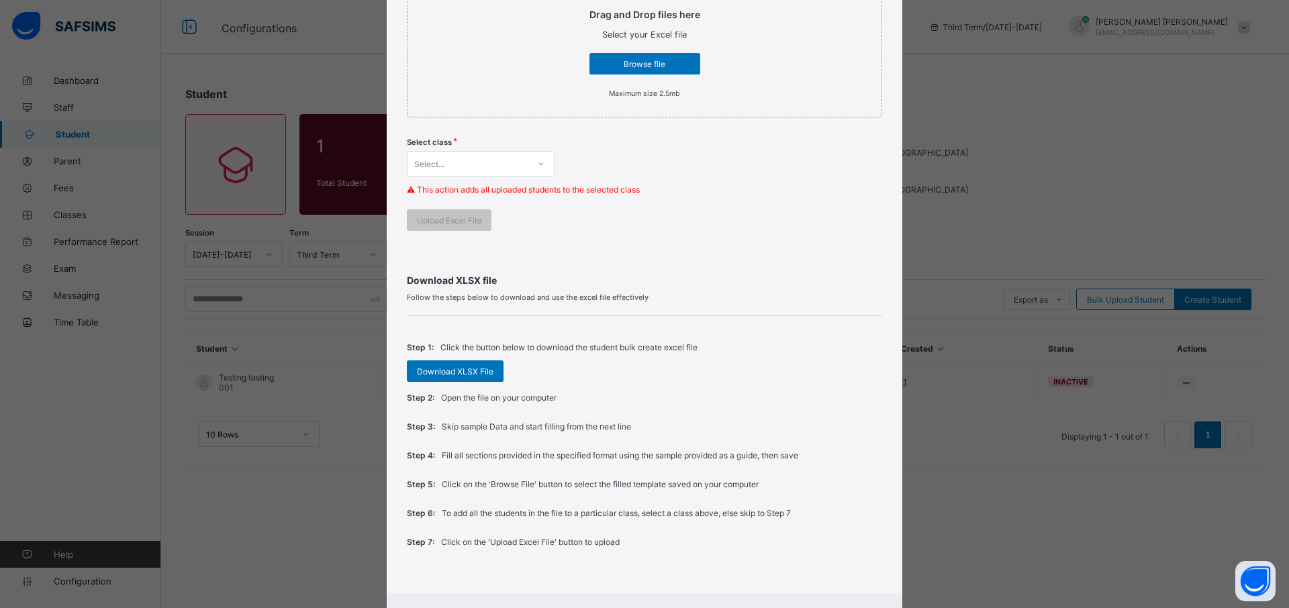
scroll to position [318, 0]
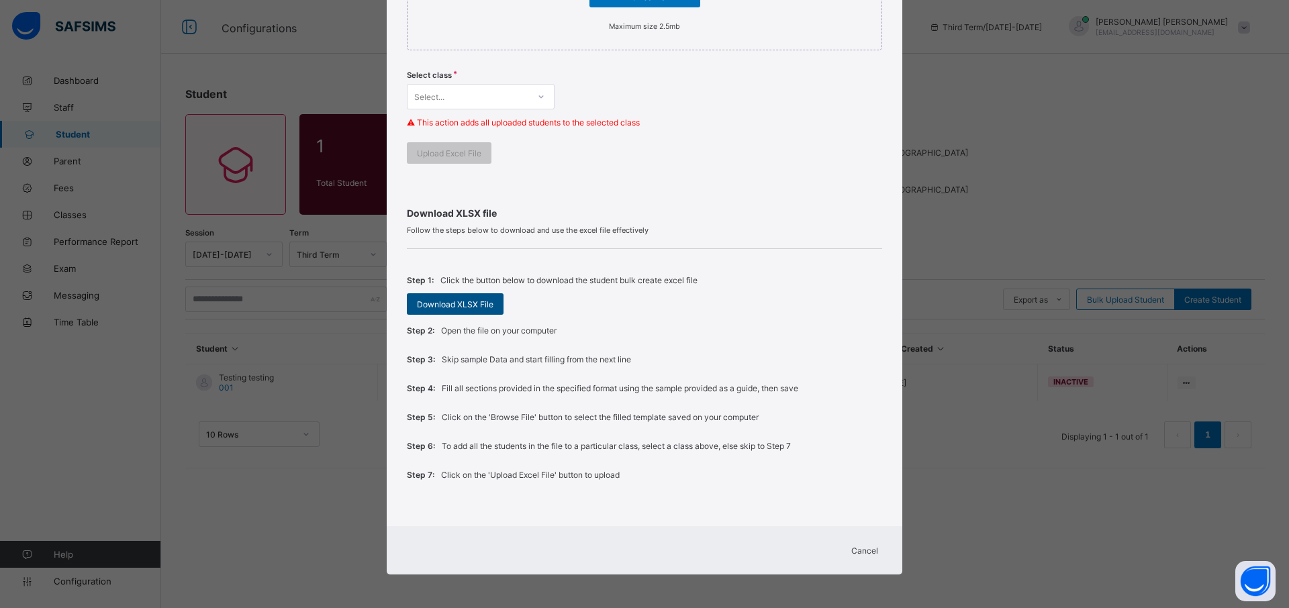
click at [452, 308] on span "Download XLSX File" at bounding box center [455, 304] width 77 height 10
click at [1060, 189] on div "Bulk Upload Student Upload XLSX File Select your XLSX file from your computer t…" at bounding box center [644, 304] width 1289 height 608
click at [865, 550] on span "Cancel" at bounding box center [864, 551] width 27 height 10
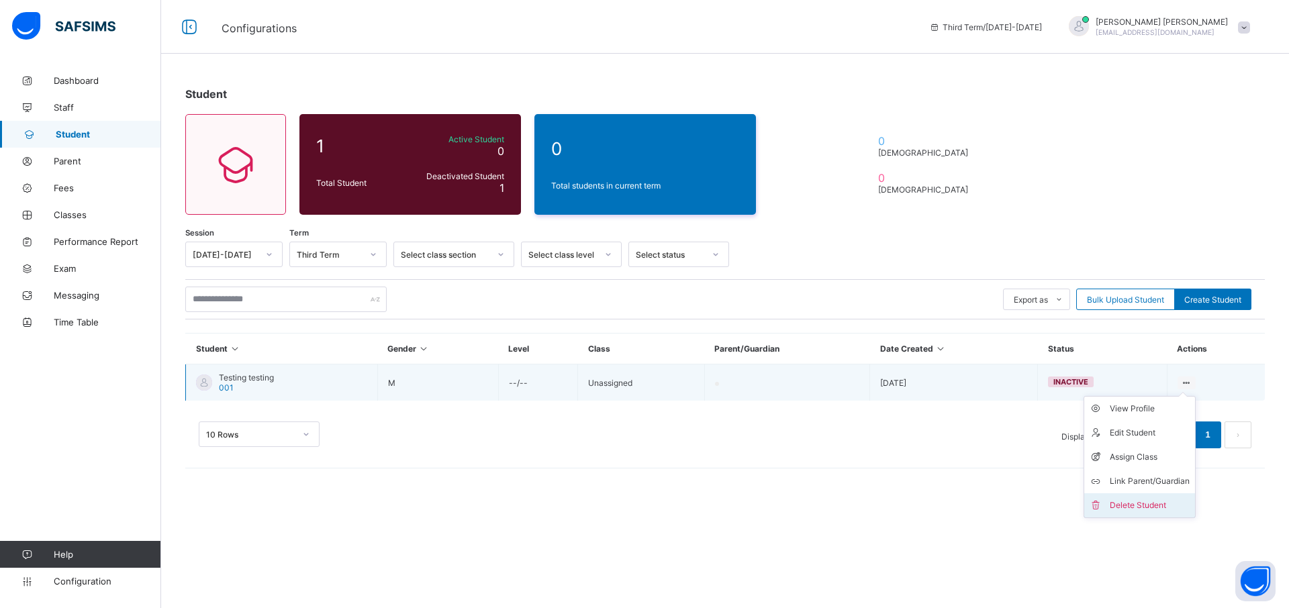
click at [1132, 500] on div "Delete Student" at bounding box center [1149, 505] width 80 height 13
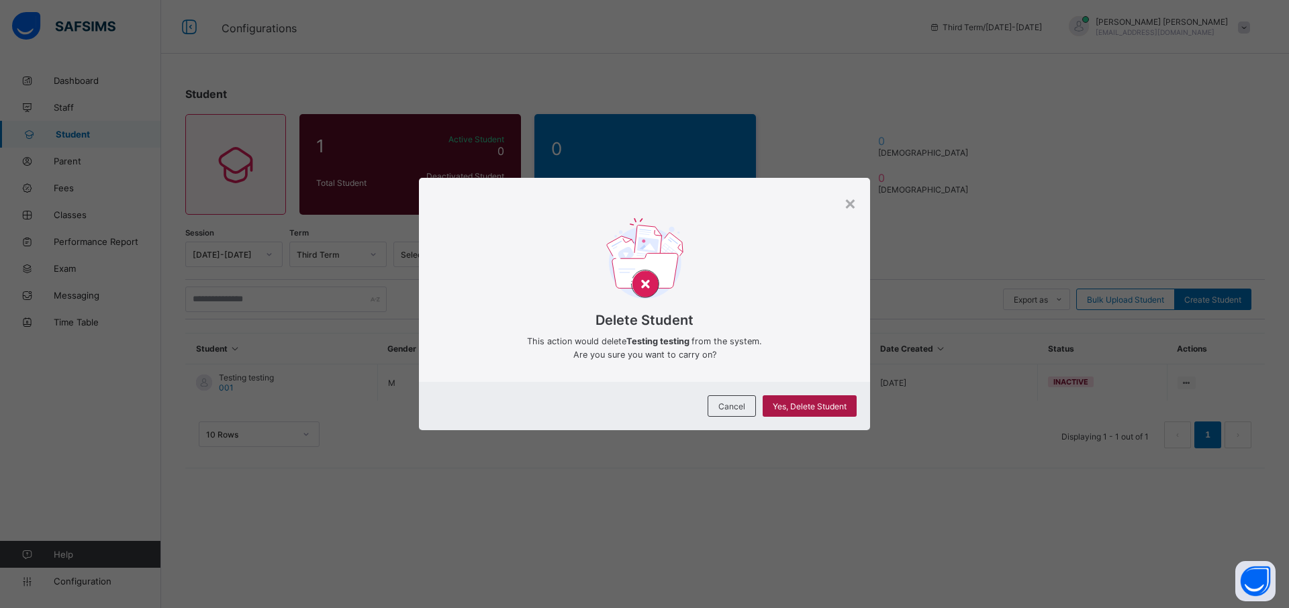
click at [793, 409] on span "Yes, Delete Student" at bounding box center [809, 406] width 74 height 10
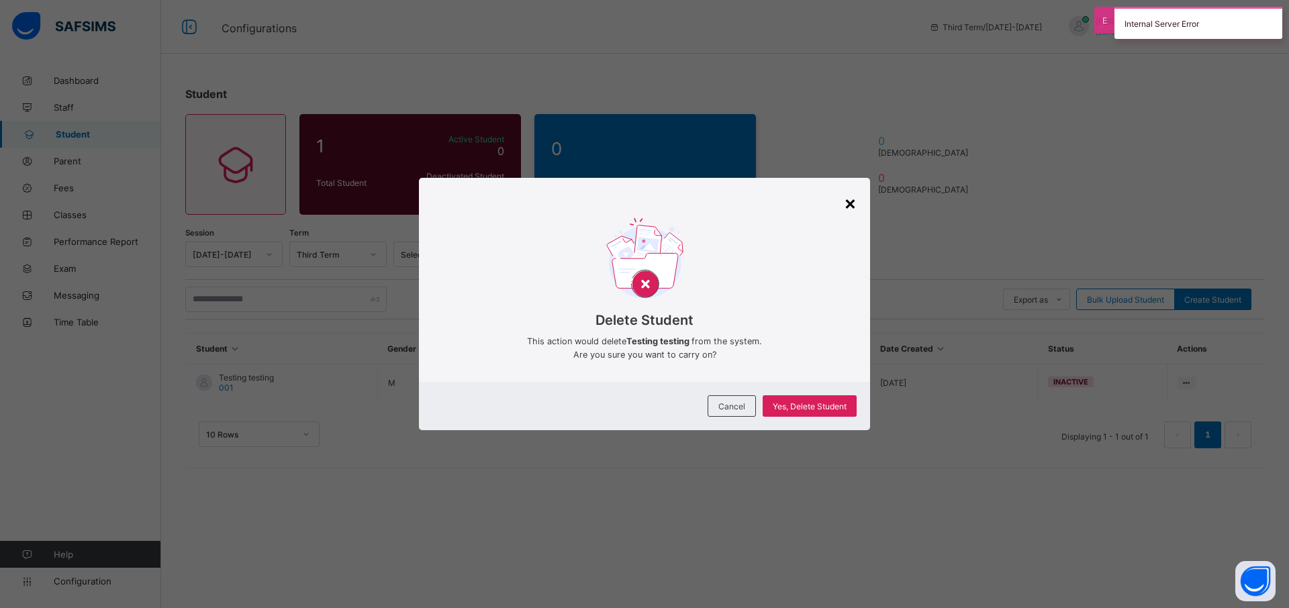
click at [845, 201] on div "×" at bounding box center [850, 202] width 13 height 23
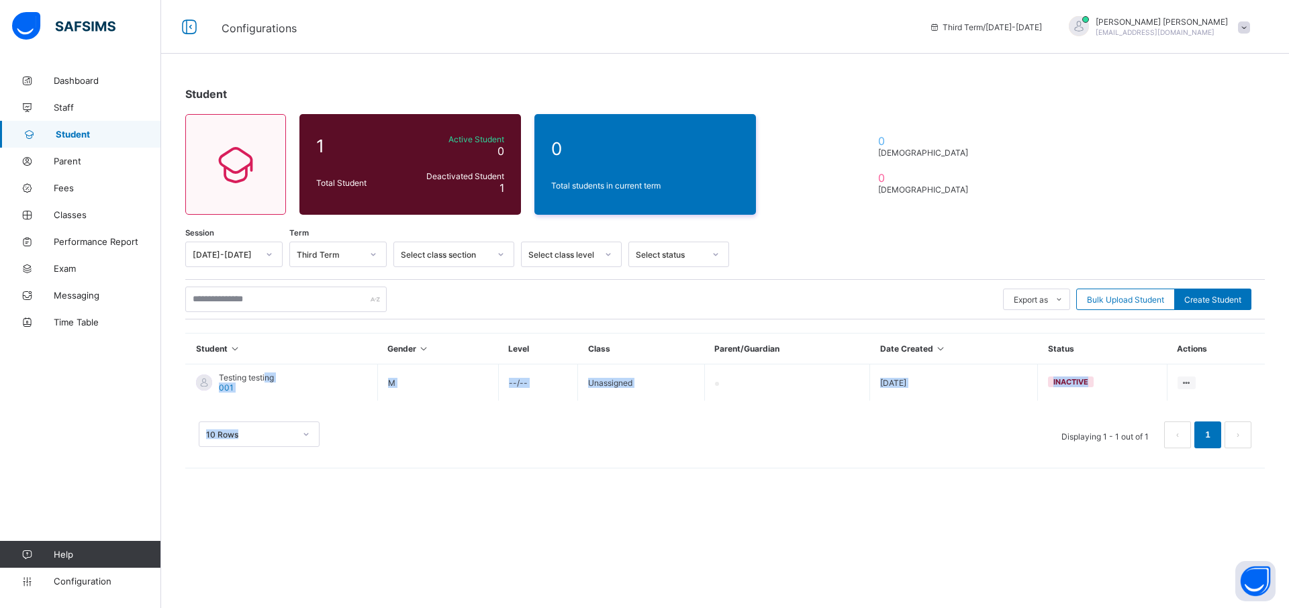
drag, startPoint x: 265, startPoint y: 376, endPoint x: 357, endPoint y: 414, distance: 99.6
click at [356, 414] on div "Session 2025-2026 Term Third Term Select class section Select class level Selec…" at bounding box center [724, 352] width 1079 height 220
click at [505, 494] on div "Student 1 Total Student Active Student 0 Deactivated Student 1 0 Total students…" at bounding box center [725, 304] width 1128 height 608
click at [86, 160] on span "Parent" at bounding box center [107, 161] width 107 height 11
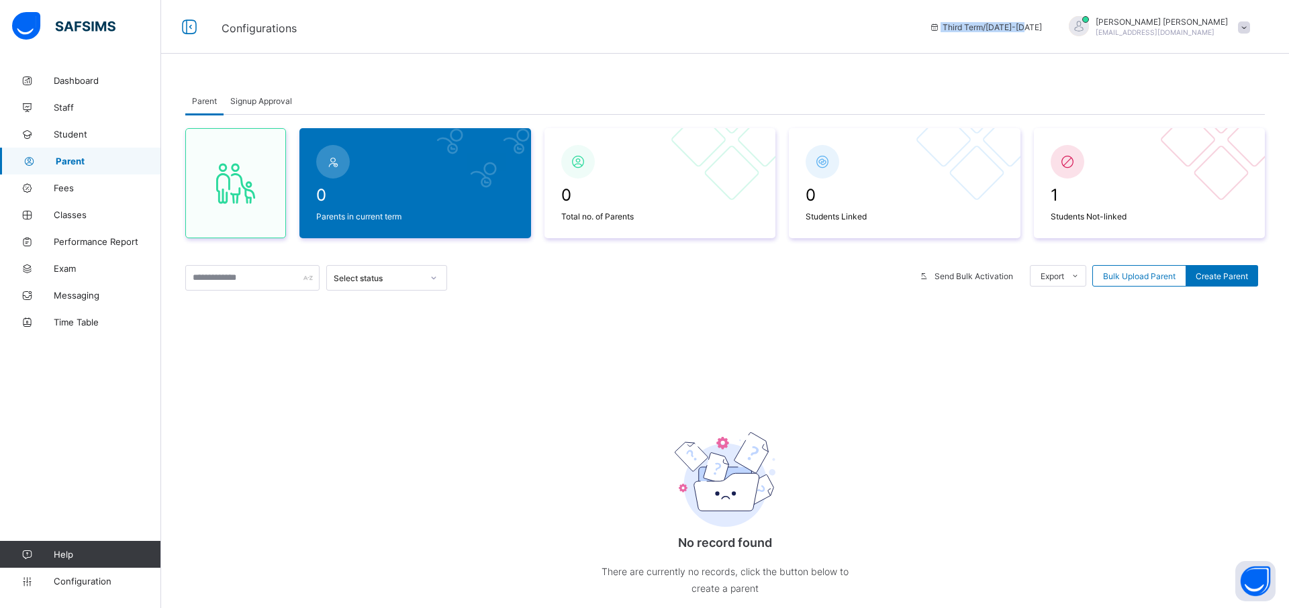
drag, startPoint x: 955, startPoint y: 25, endPoint x: 1054, endPoint y: 24, distance: 98.7
click at [1042, 24] on span "Third Term / 2025-2026" at bounding box center [985, 27] width 113 height 10
drag, startPoint x: 1063, startPoint y: 26, endPoint x: 961, endPoint y: 30, distance: 102.1
click at [961, 30] on div "Third Term / 2025-2026" at bounding box center [985, 27] width 126 height 54
click at [922, 26] on div "Configurations" at bounding box center [565, 26] width 714 height 17
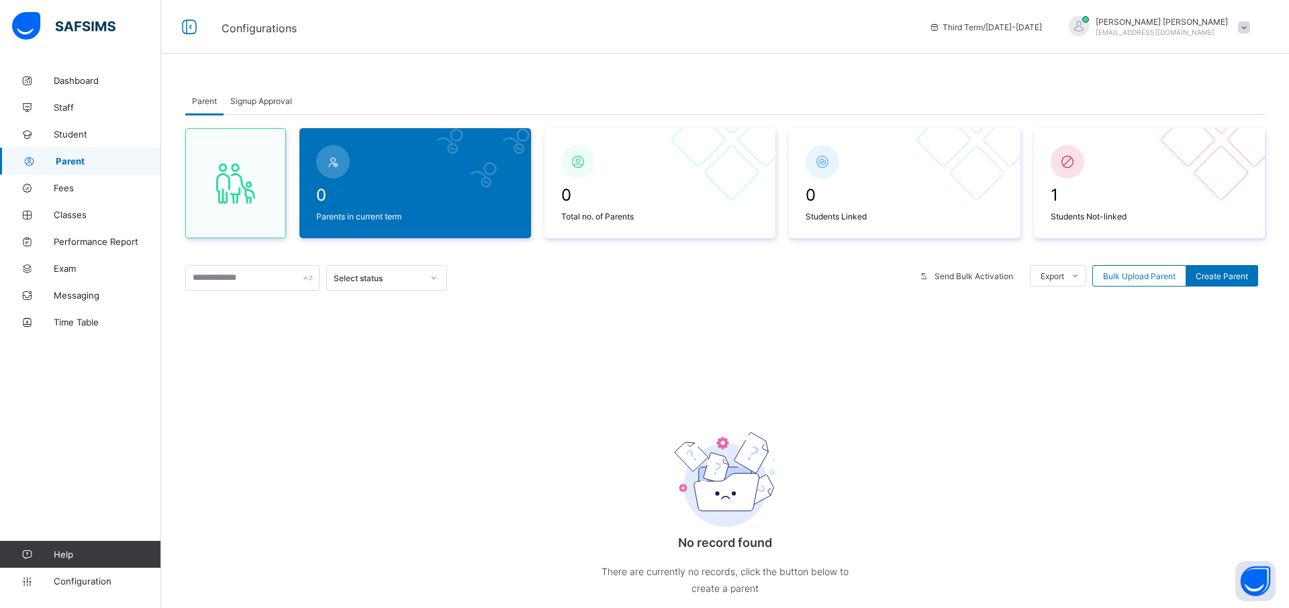
drag, startPoint x: 934, startPoint y: 18, endPoint x: 1066, endPoint y: 26, distance: 132.4
click at [1066, 26] on div "Configurations Third Term / 2025-2026 MOHAMED MOHAMED hamalatulquraninstitute@g…" at bounding box center [644, 27] width 1289 height 54
click at [1066, 26] on div "Third Term / 2025-2026 MOHAMED MOHAMED hamalatulquraninstitute@gmail.com" at bounding box center [1105, 27] width 366 height 54
drag, startPoint x: 1063, startPoint y: 26, endPoint x: 950, endPoint y: 27, distance: 112.8
click at [950, 27] on div "Third Term / 2025-2026" at bounding box center [985, 27] width 126 height 54
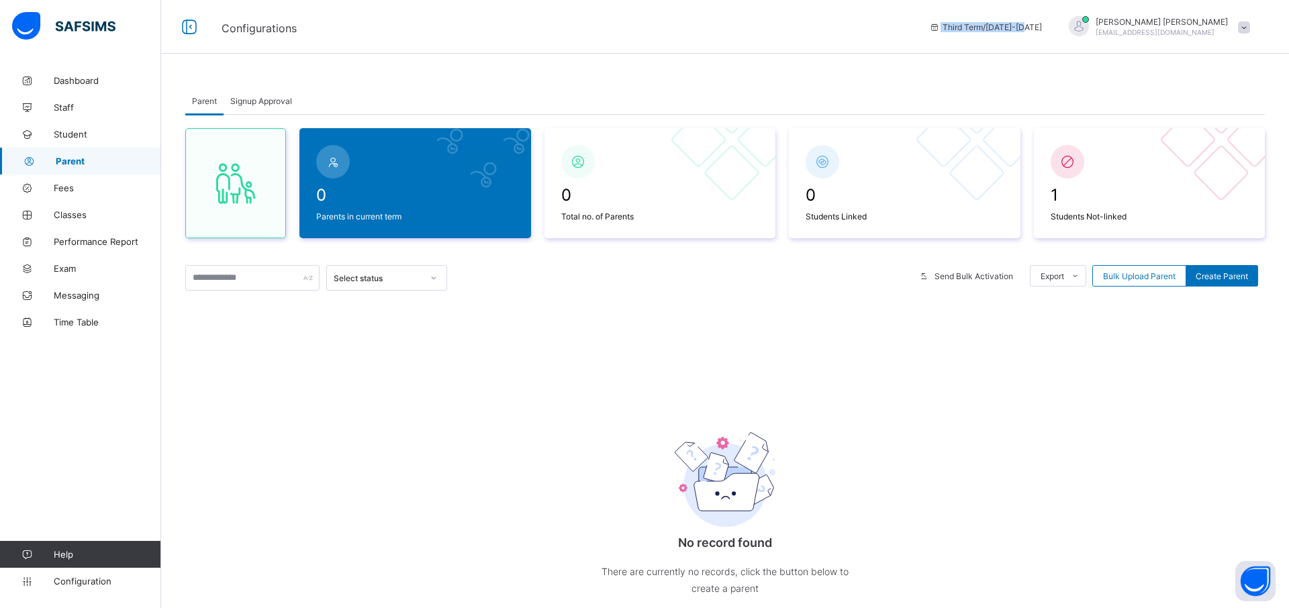
click at [950, 27] on div "Third Term / 2025-2026" at bounding box center [985, 27] width 126 height 54
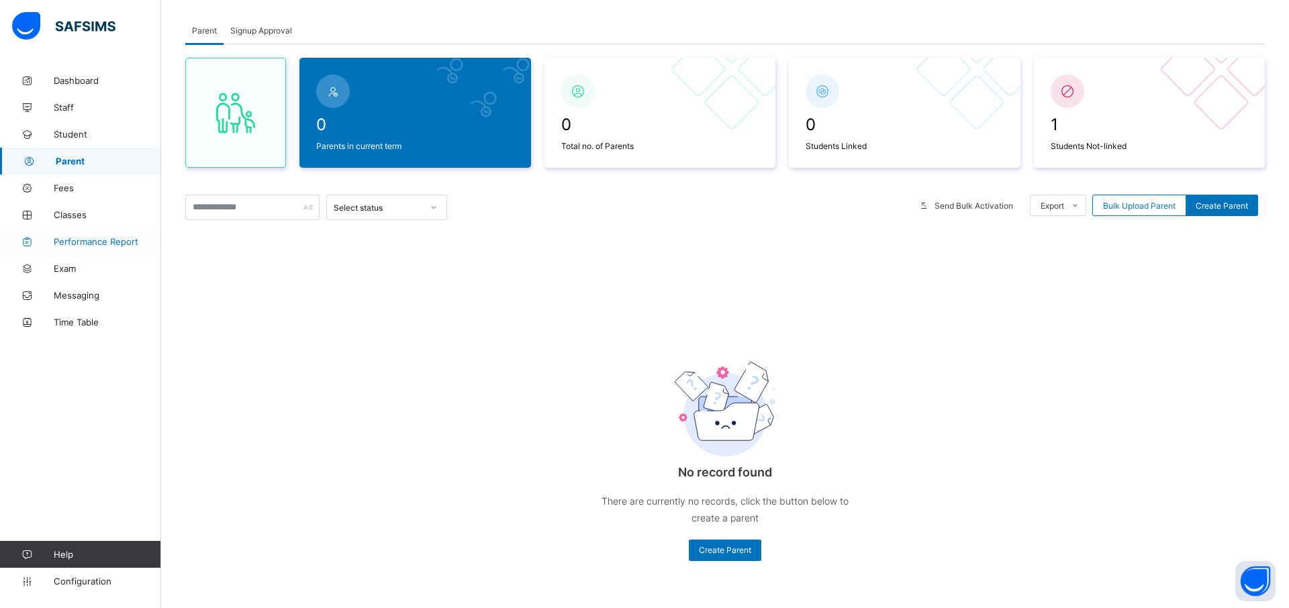
click at [89, 238] on span "Performance Report" at bounding box center [107, 241] width 107 height 11
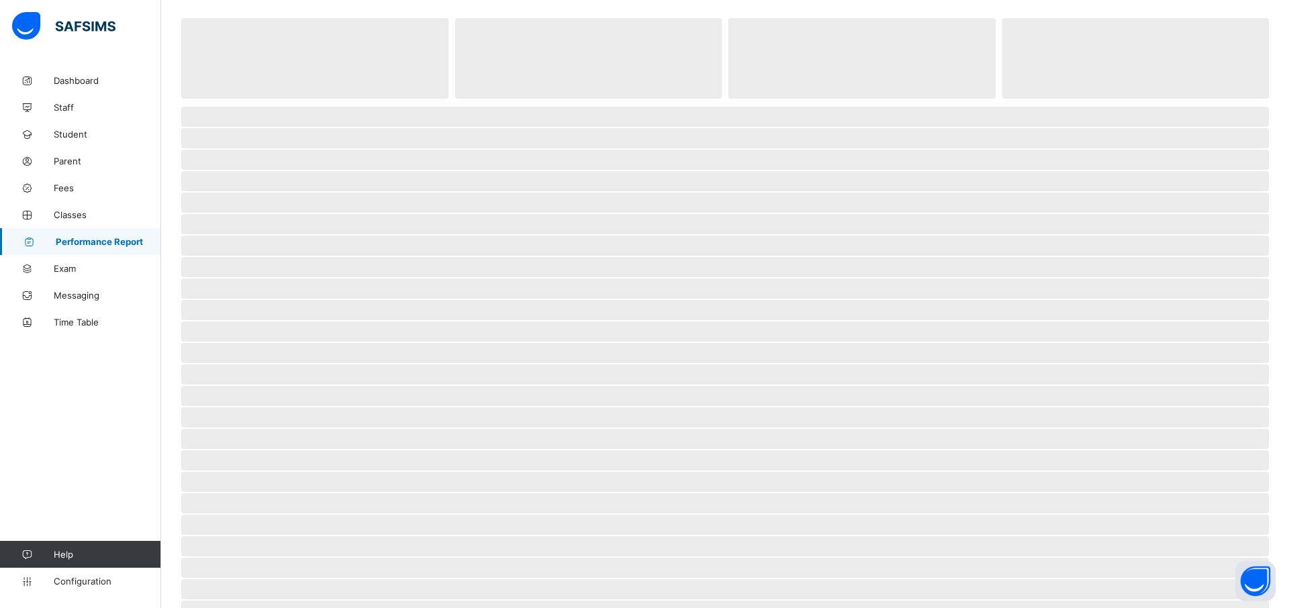
select select "****"
select select "*"
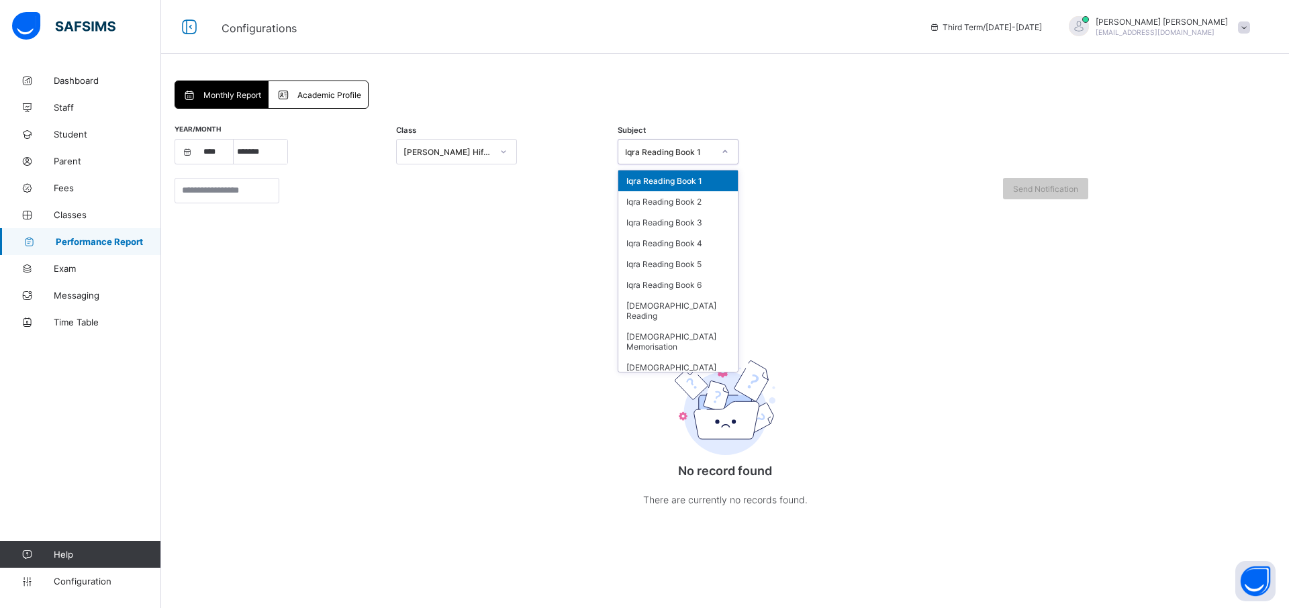
click at [676, 158] on div "Iqra Reading Book 1" at bounding box center [665, 151] width 94 height 19
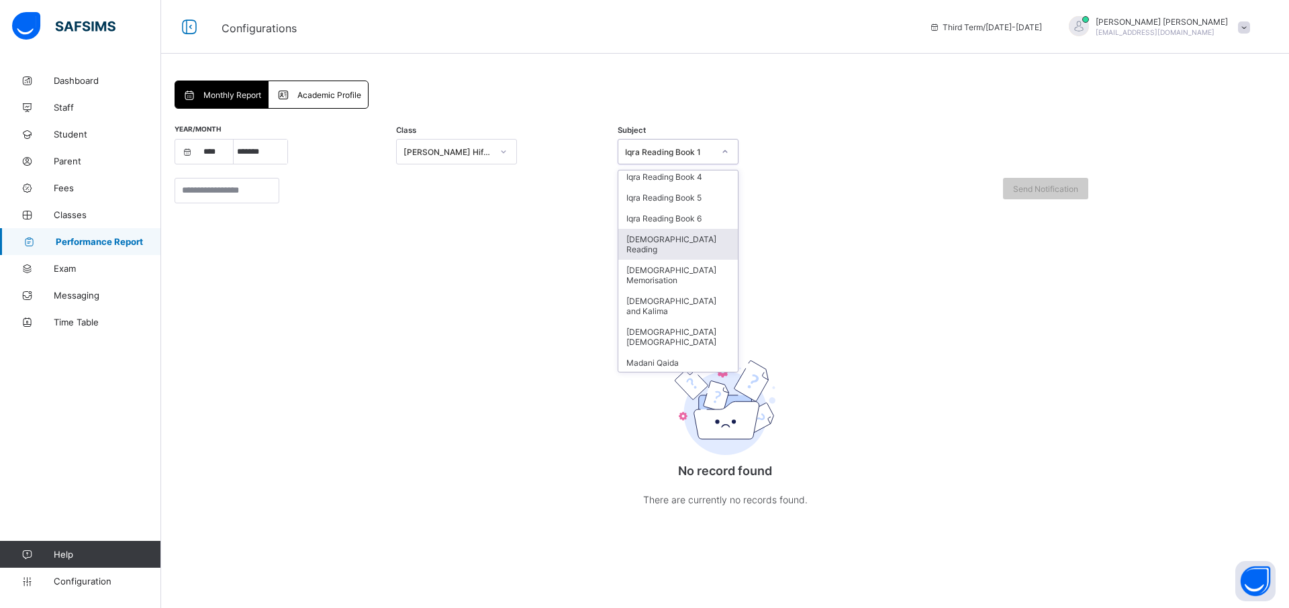
click at [696, 243] on div "Quran Reading" at bounding box center [677, 244] width 119 height 31
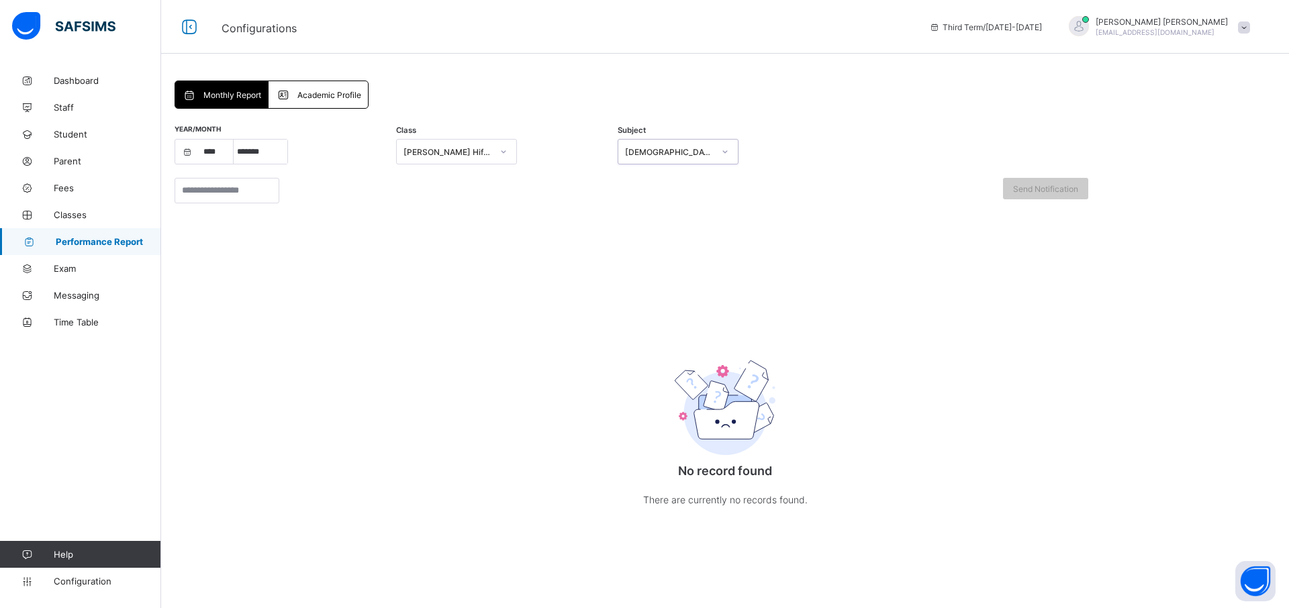
click at [693, 151] on div "Quran Reading" at bounding box center [669, 152] width 89 height 10
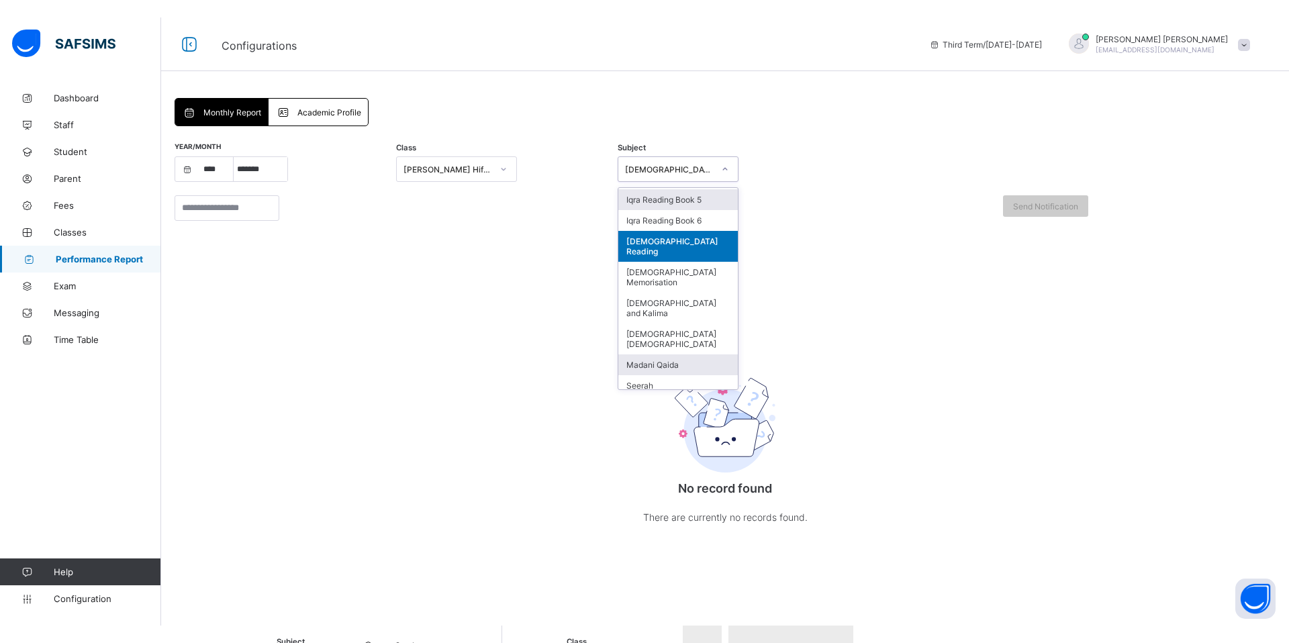
scroll to position [111, 0]
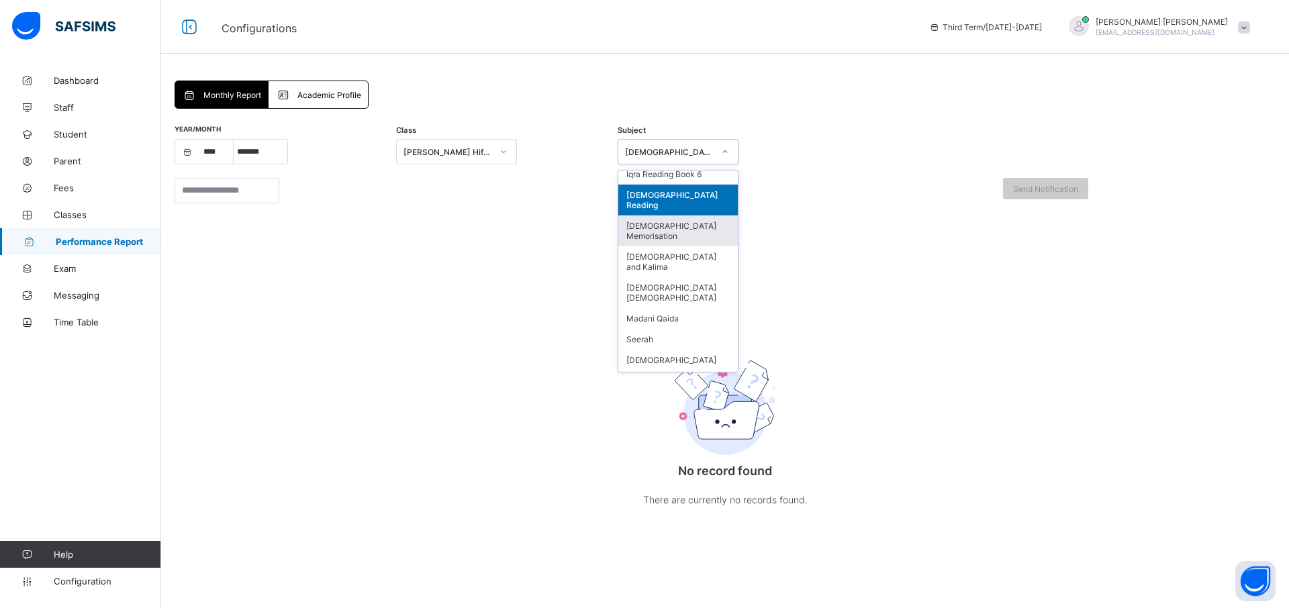
click at [684, 215] on div "Quran Memorisation" at bounding box center [677, 230] width 119 height 31
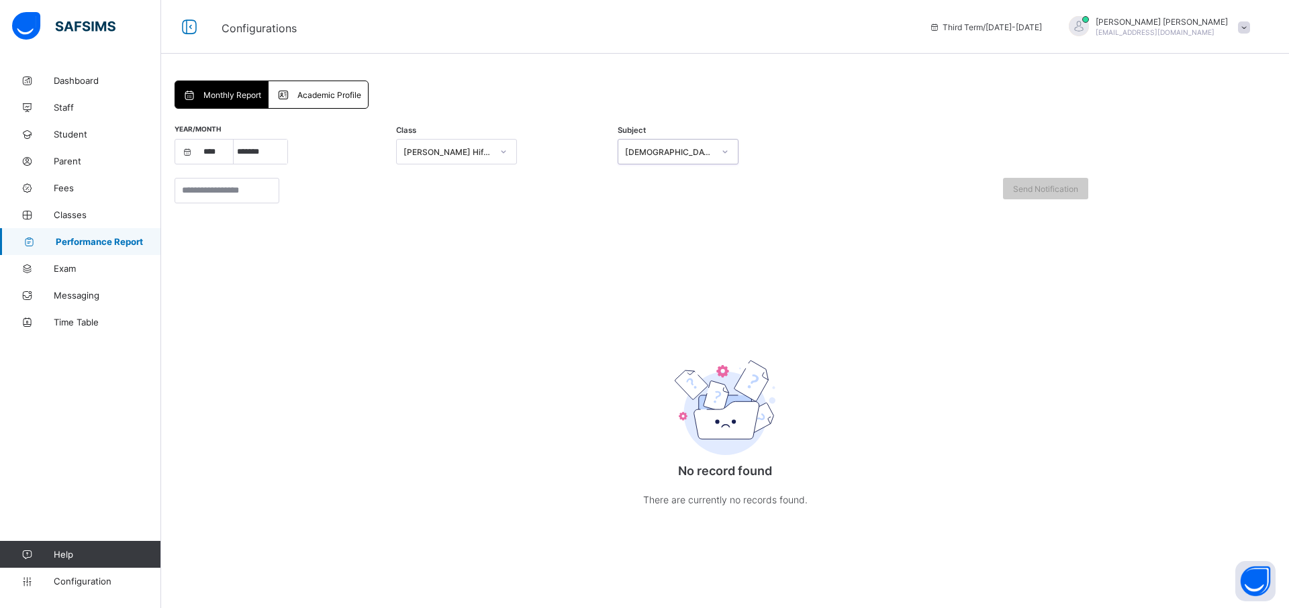
click at [451, 152] on div "[PERSON_NAME] Hifz Class 1 ." at bounding box center [447, 152] width 89 height 10
click at [534, 314] on div "No record found There are currently no records found." at bounding box center [725, 376] width 1101 height 332
click at [495, 153] on div at bounding box center [503, 151] width 23 height 21
click at [485, 185] on div "[PERSON_NAME] Hifz Class 1 ." at bounding box center [456, 185] width 119 height 31
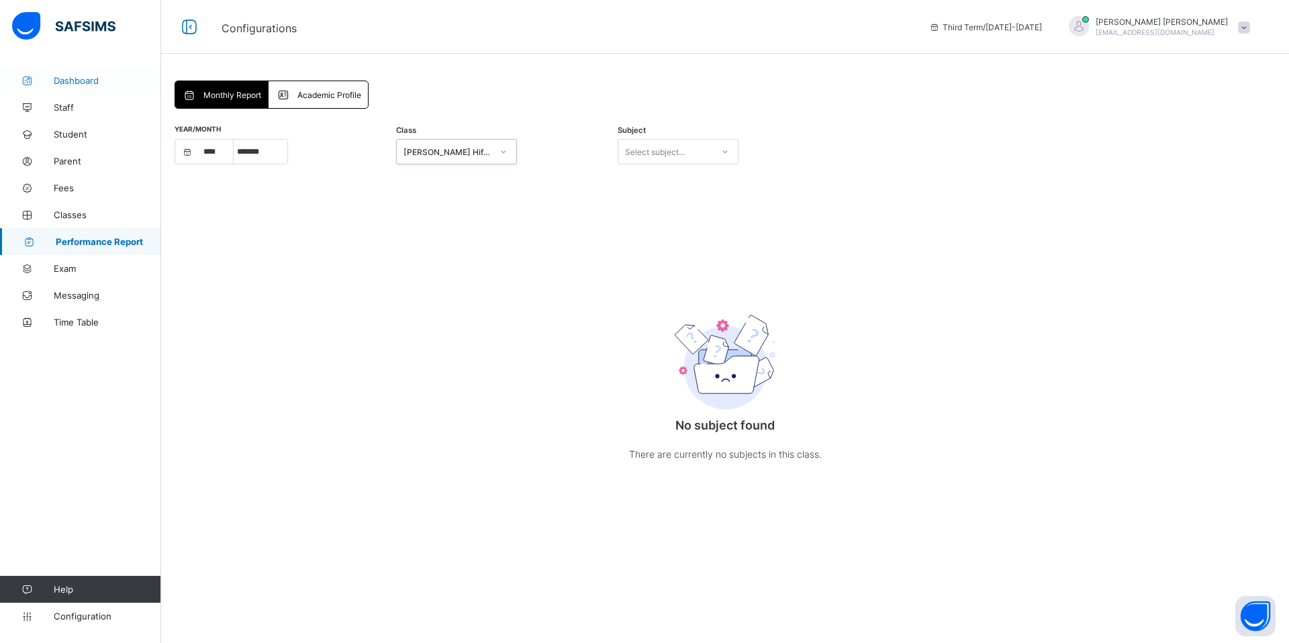
click at [56, 82] on span "Dashboard" at bounding box center [107, 80] width 107 height 11
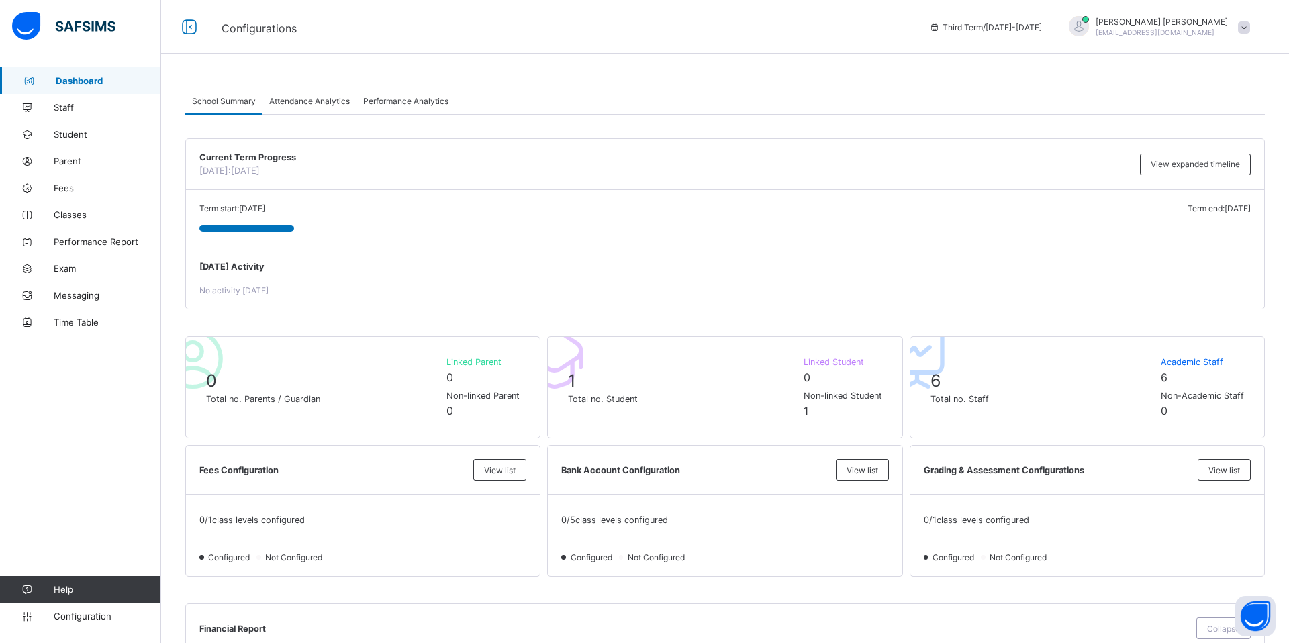
click at [72, 20] on img at bounding box center [63, 26] width 103 height 28
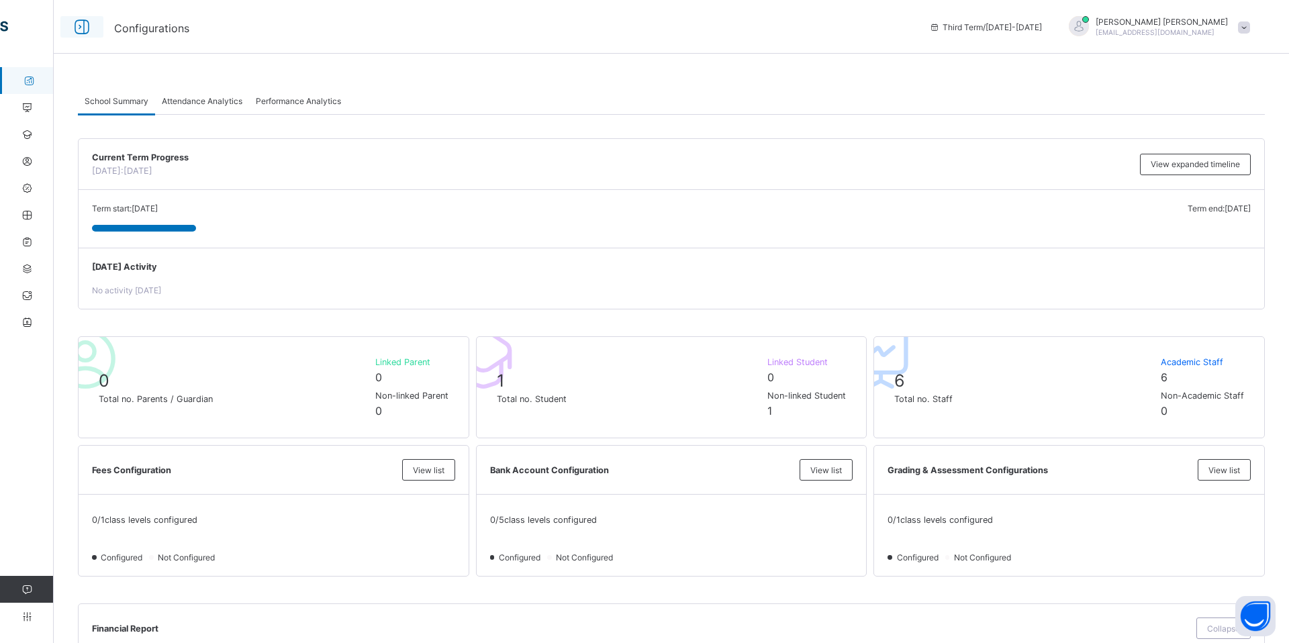
click at [73, 21] on icon at bounding box center [81, 26] width 23 height 19
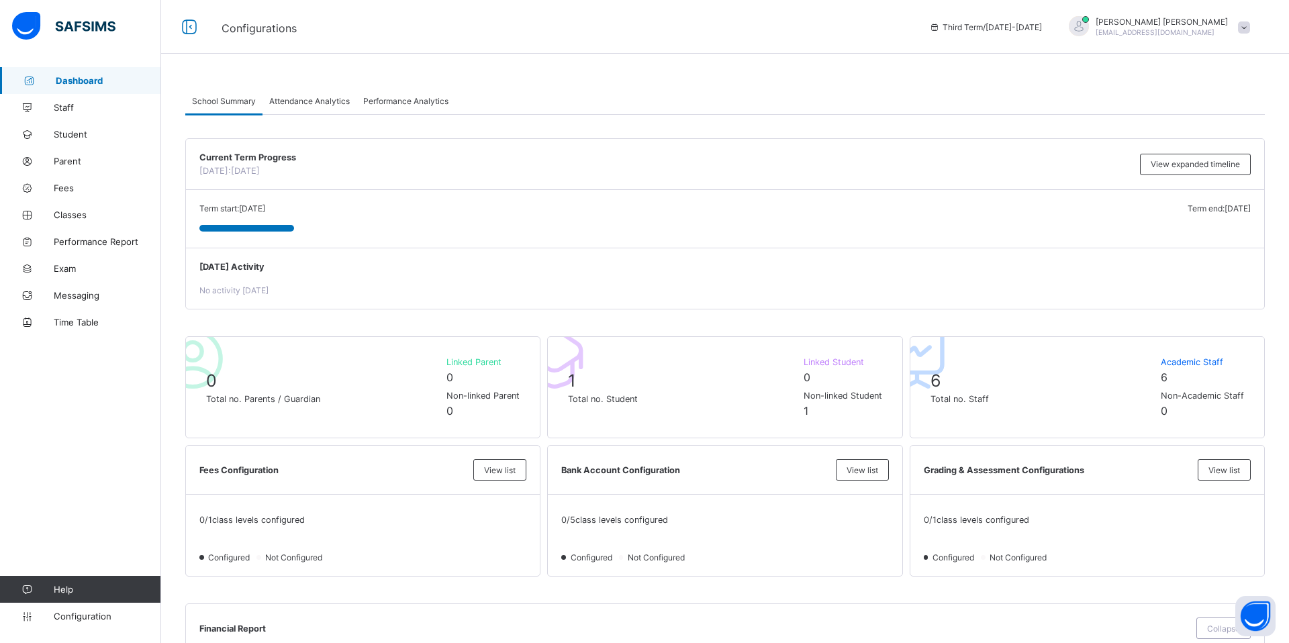
click at [92, 83] on span "Dashboard" at bounding box center [108, 80] width 105 height 11
drag, startPoint x: 106, startPoint y: 238, endPoint x: 108, endPoint y: 330, distance: 92.6
click at [103, 137] on span "Student" at bounding box center [107, 134] width 107 height 11
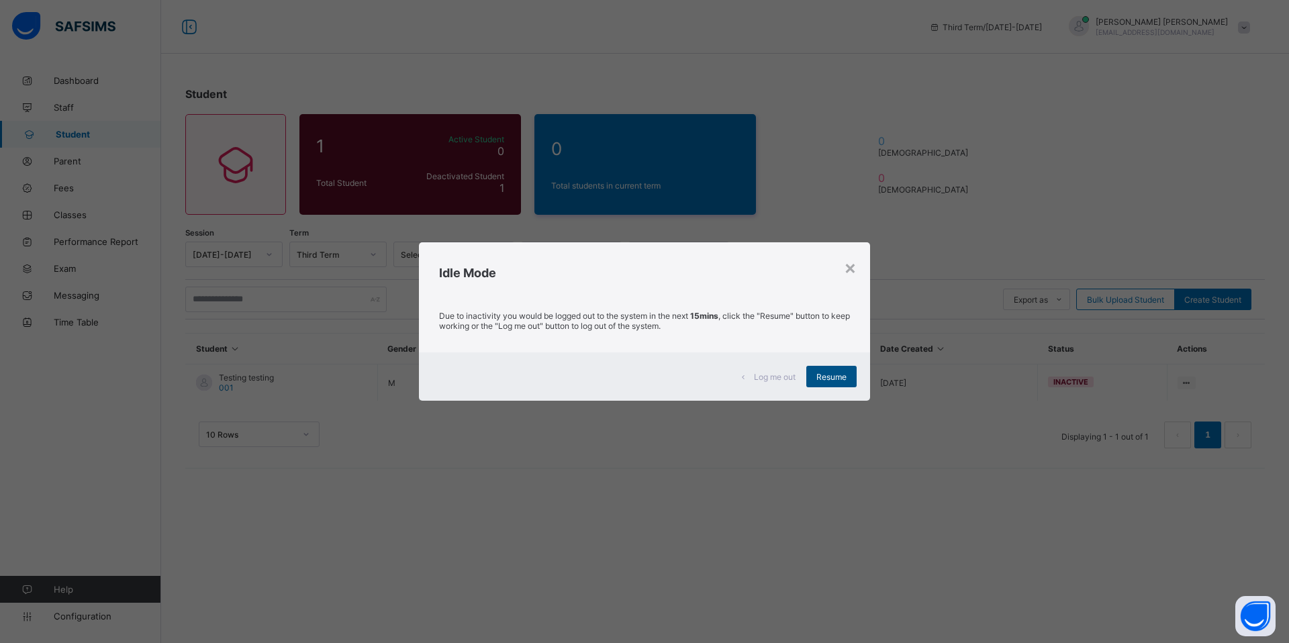
click at [834, 379] on span "Resume" at bounding box center [831, 377] width 30 height 10
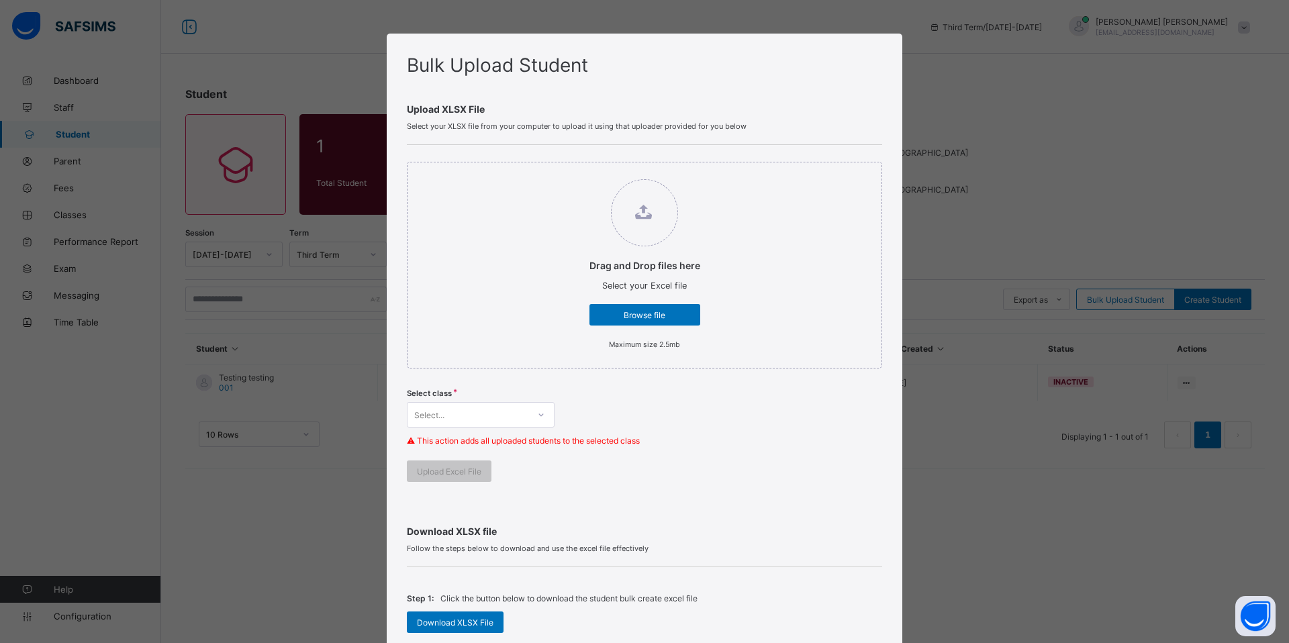
click at [539, 418] on div at bounding box center [541, 414] width 23 height 21
click at [511, 456] on div "Hifz 1 ." at bounding box center [480, 464] width 146 height 21
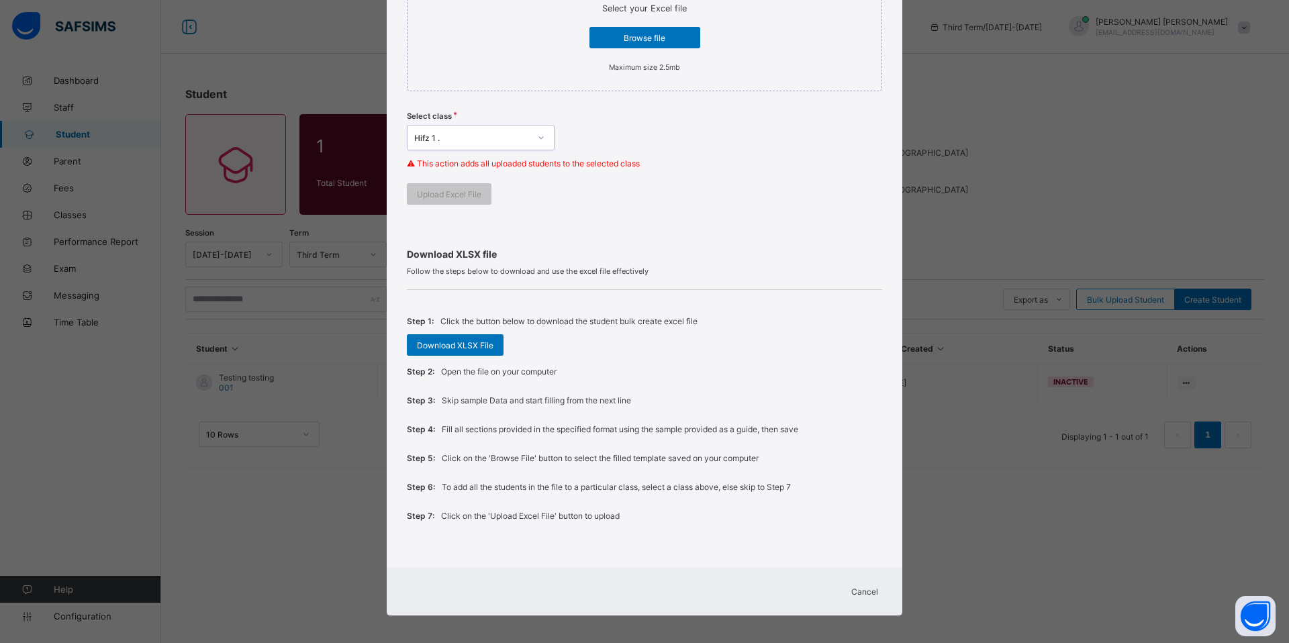
scroll to position [283, 0]
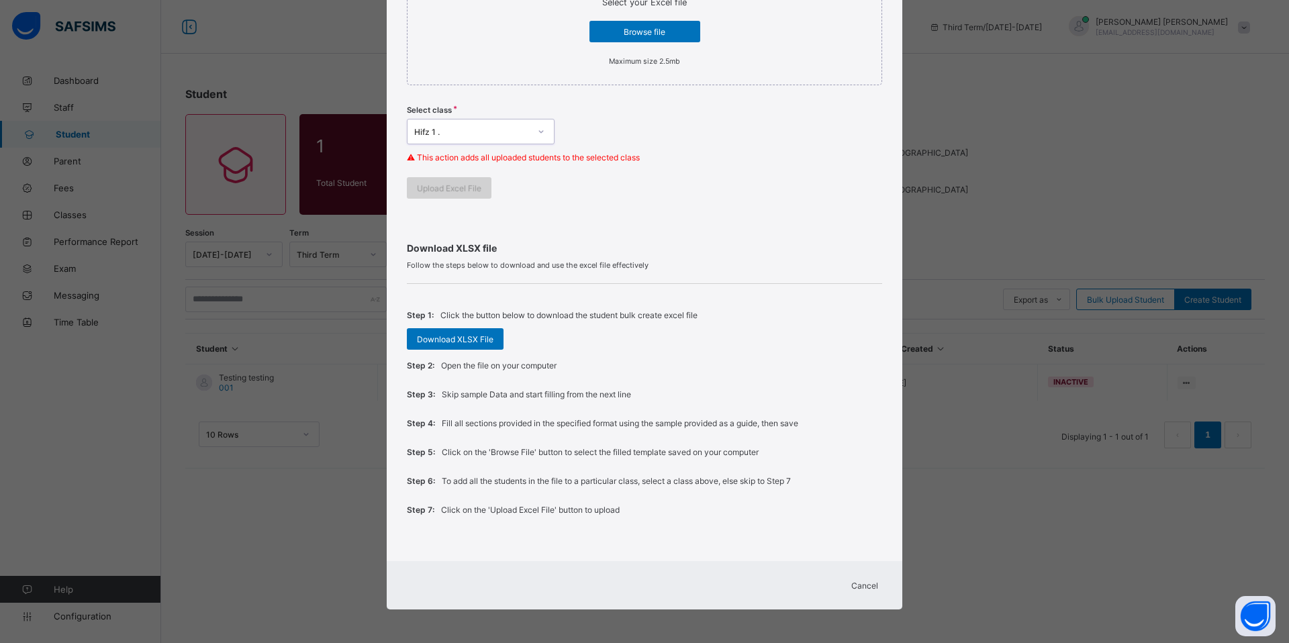
click at [470, 181] on div "Upload Excel File" at bounding box center [449, 187] width 85 height 21
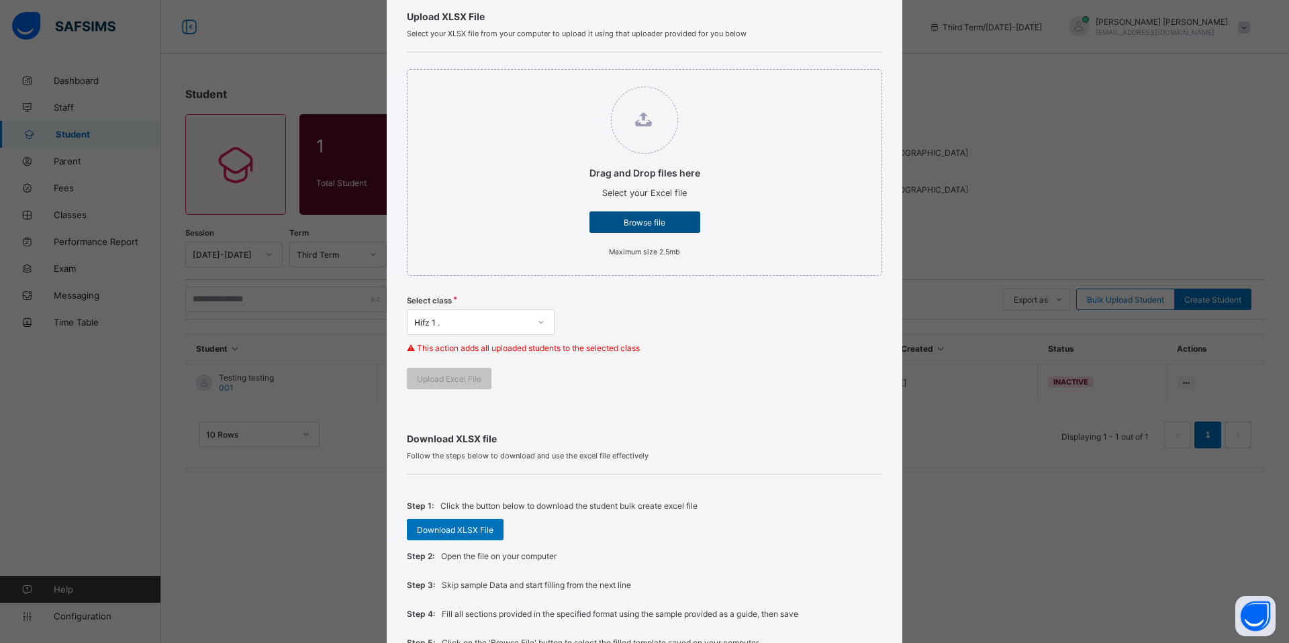
scroll to position [91, 0]
click at [645, 227] on span "Browse file" at bounding box center [644, 224] width 91 height 10
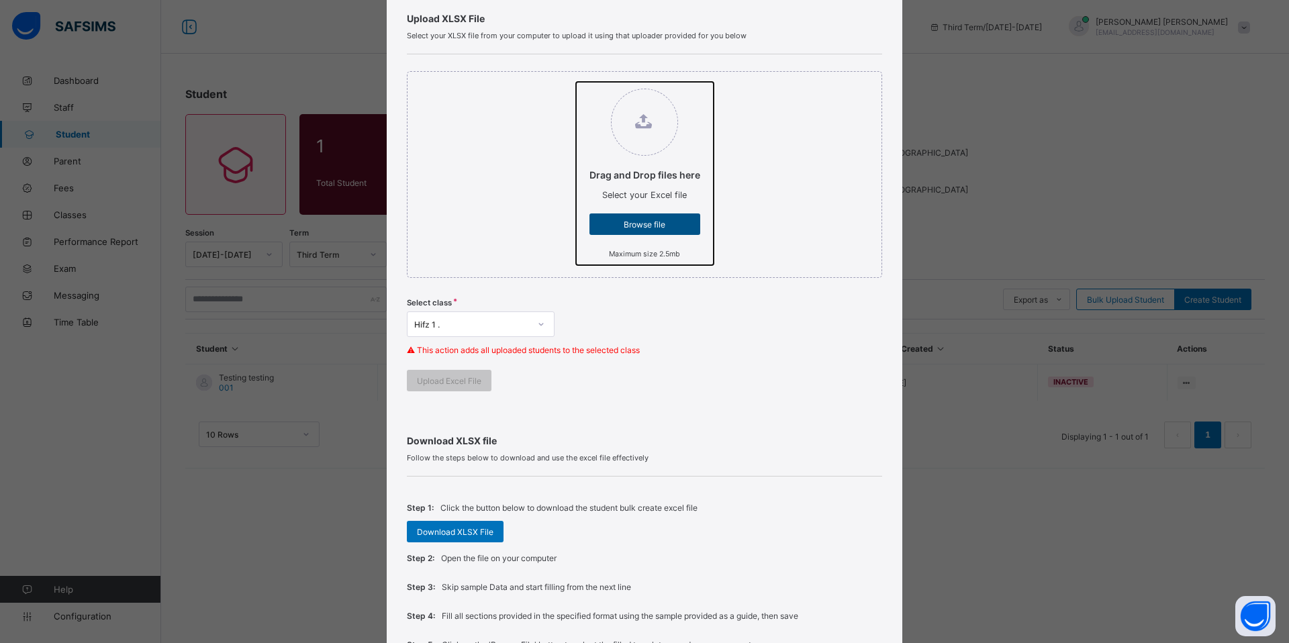
click at [576, 82] on input "Drag and Drop files here Select your Excel file Browse file Maximum size 2.5mb" at bounding box center [576, 82] width 0 height 0
type input "**********"
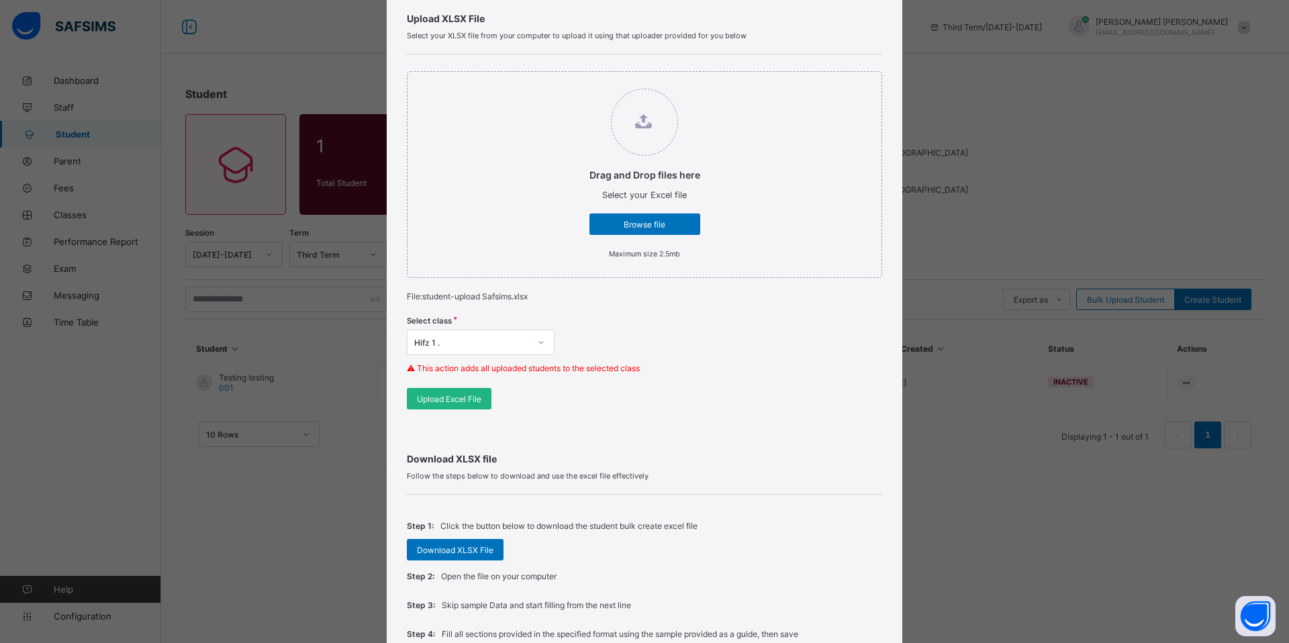
click at [470, 399] on span "Upload Excel File" at bounding box center [449, 399] width 64 height 10
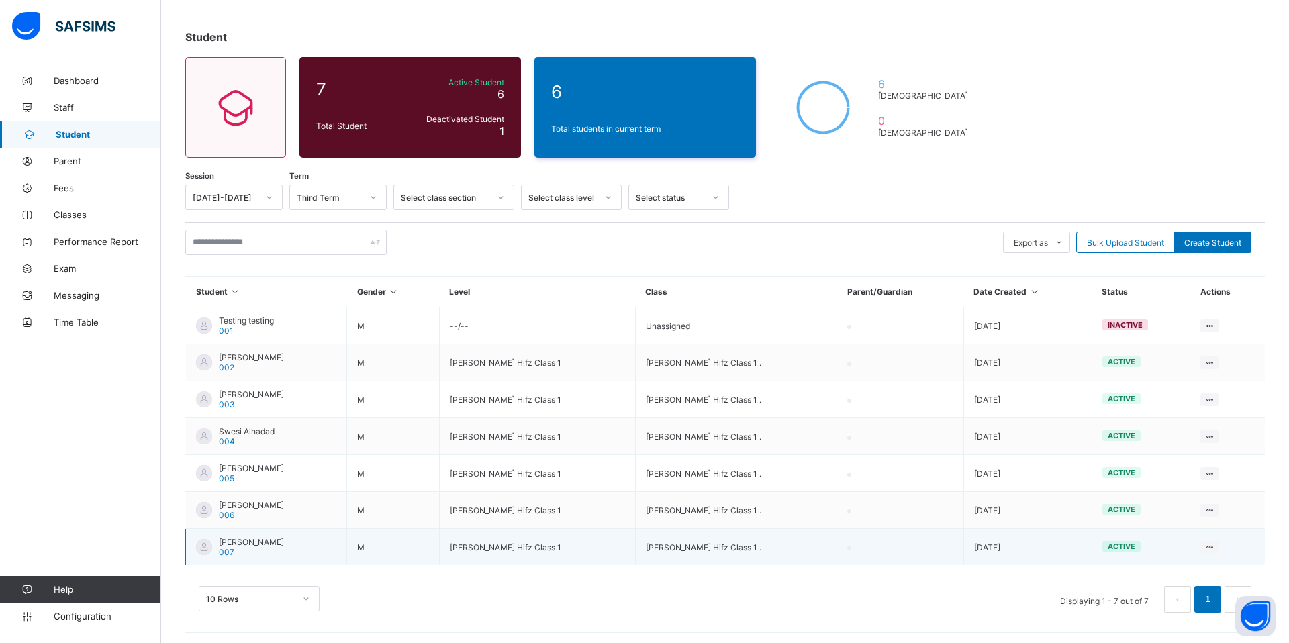
scroll to position [60, 0]
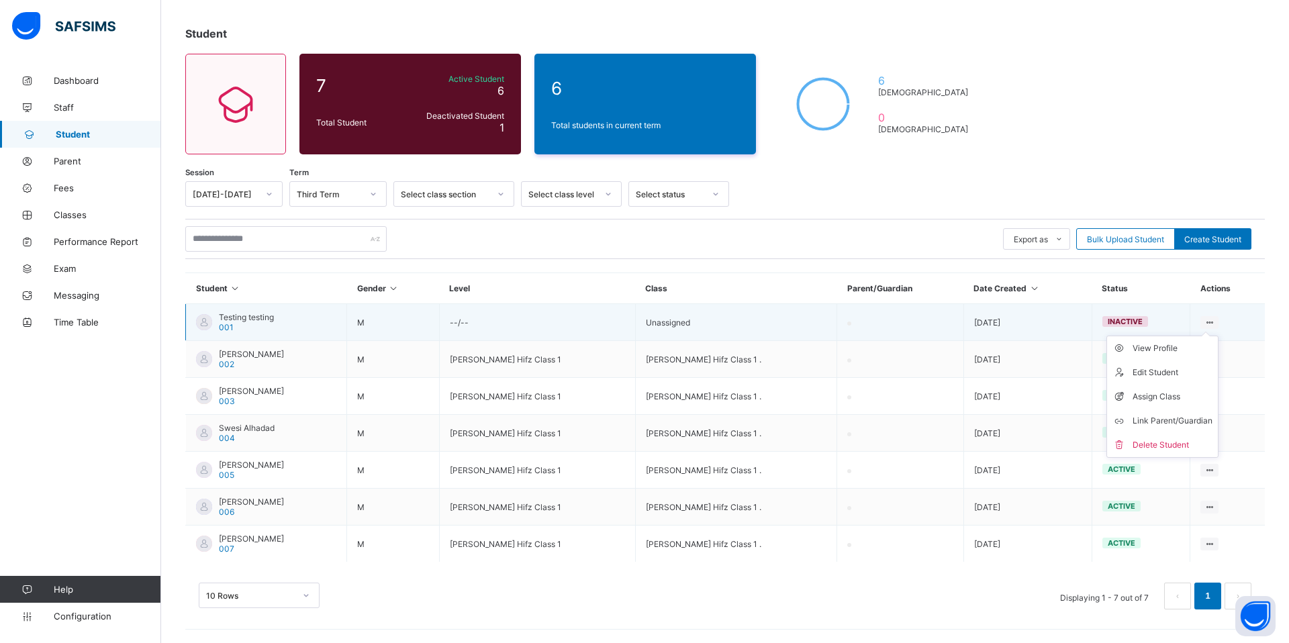
click at [1208, 320] on icon at bounding box center [1208, 322] width 11 height 10
click at [1178, 379] on li "Edit Student" at bounding box center [1162, 372] width 111 height 24
select select "**"
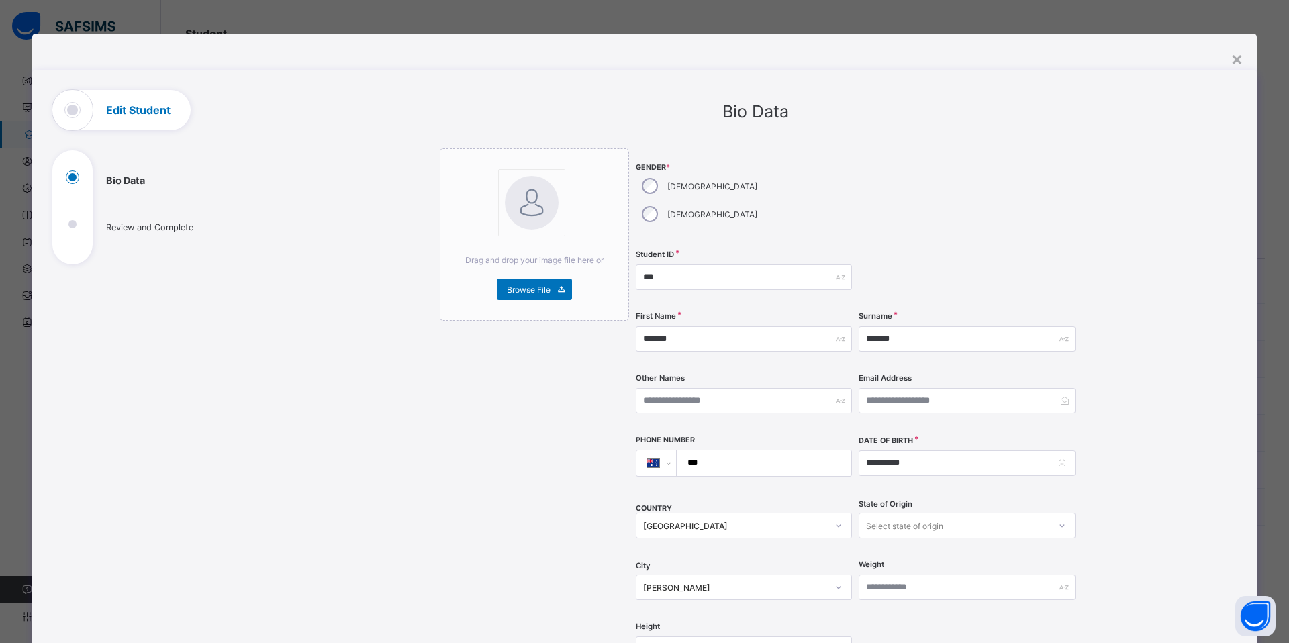
click at [683, 311] on div "First Name *******" at bounding box center [744, 338] width 216 height 55
click at [667, 326] on input "*******" at bounding box center [744, 339] width 216 height 26
click at [730, 326] on input "*******" at bounding box center [744, 339] width 216 height 26
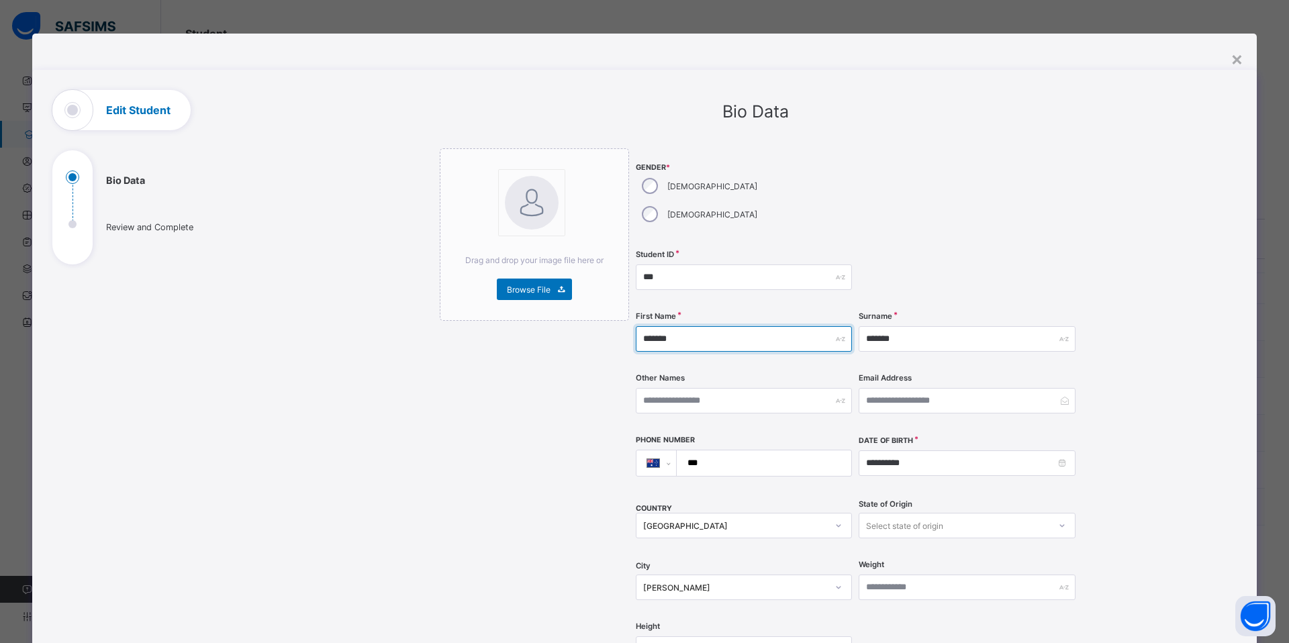
paste input "text"
type input "*******"
click at [905, 326] on input "*******" at bounding box center [966, 339] width 216 height 26
paste input "text"
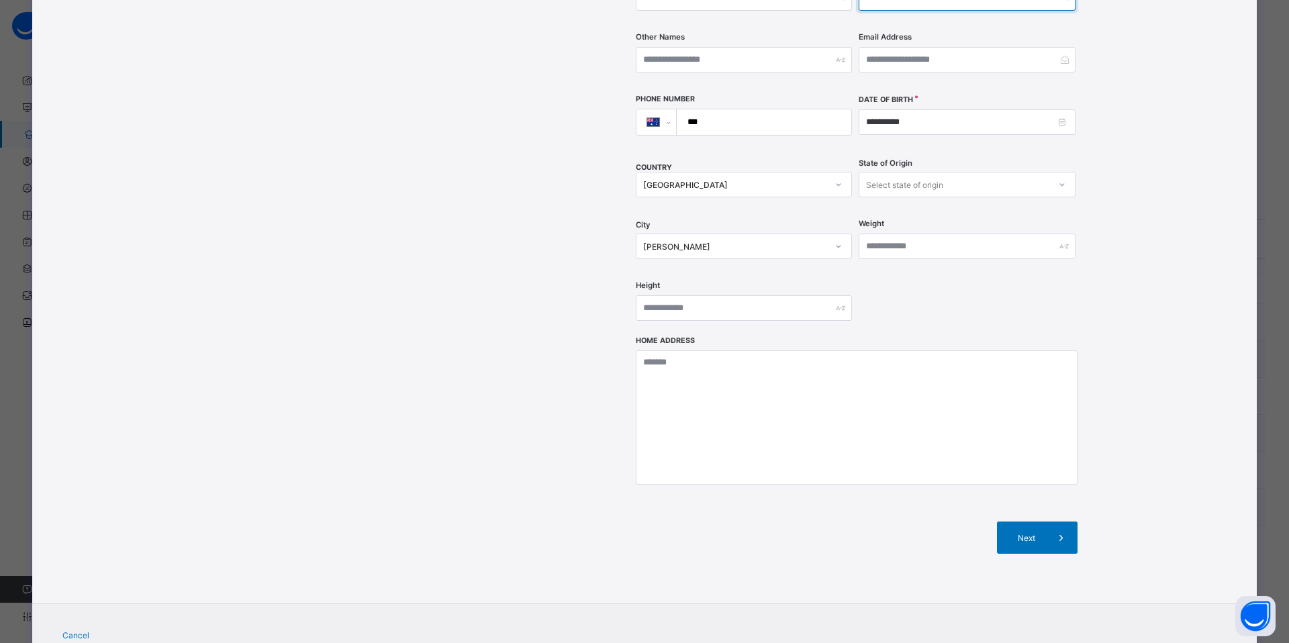
scroll to position [370, 0]
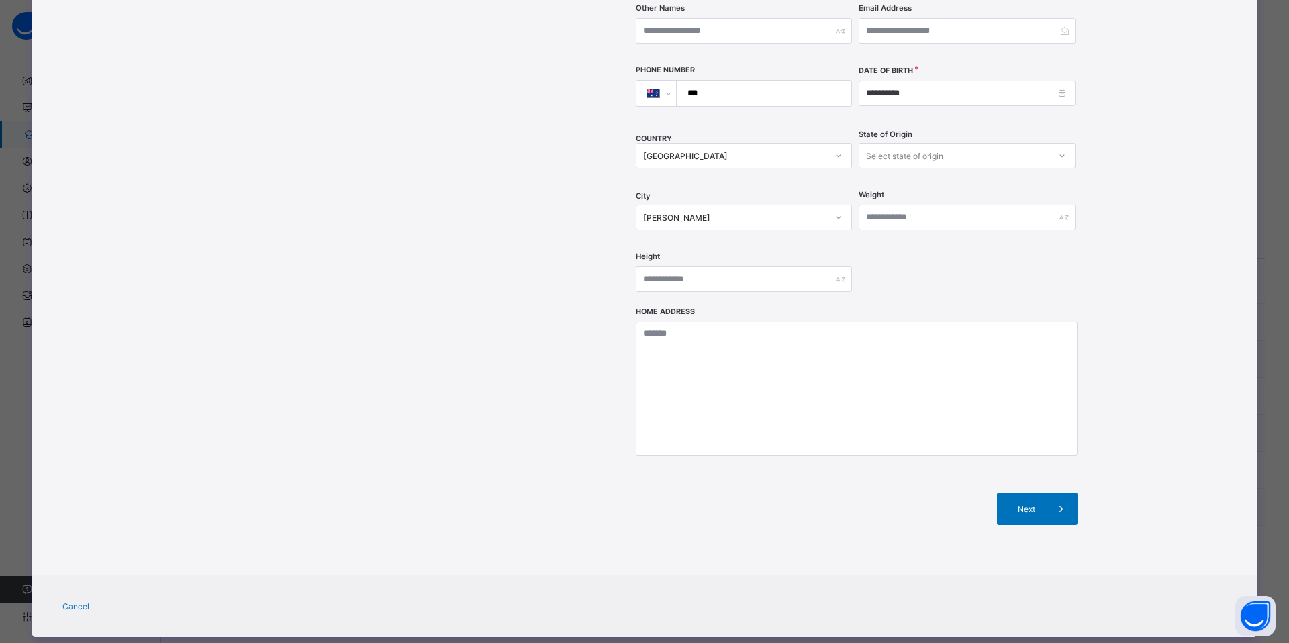
type input "******"
click at [1044, 501] on div "Next" at bounding box center [857, 508] width 442 height 72
click at [1039, 493] on div "Next" at bounding box center [1037, 509] width 81 height 32
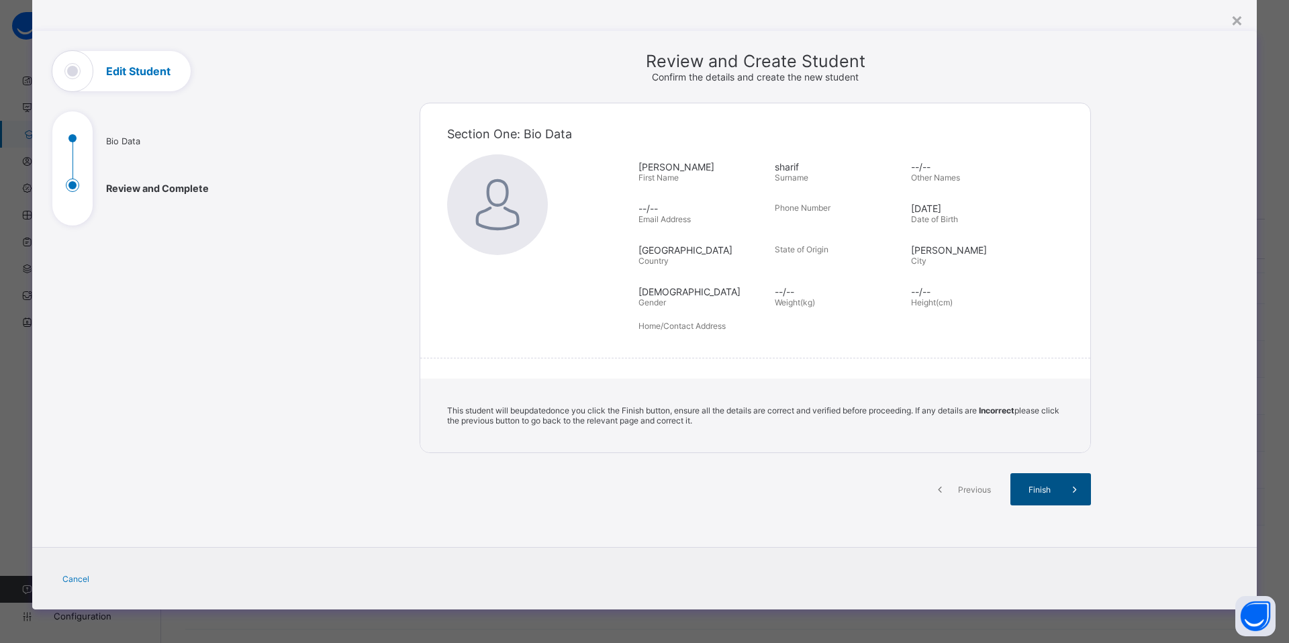
click at [1036, 498] on div "Finish" at bounding box center [1050, 489] width 81 height 32
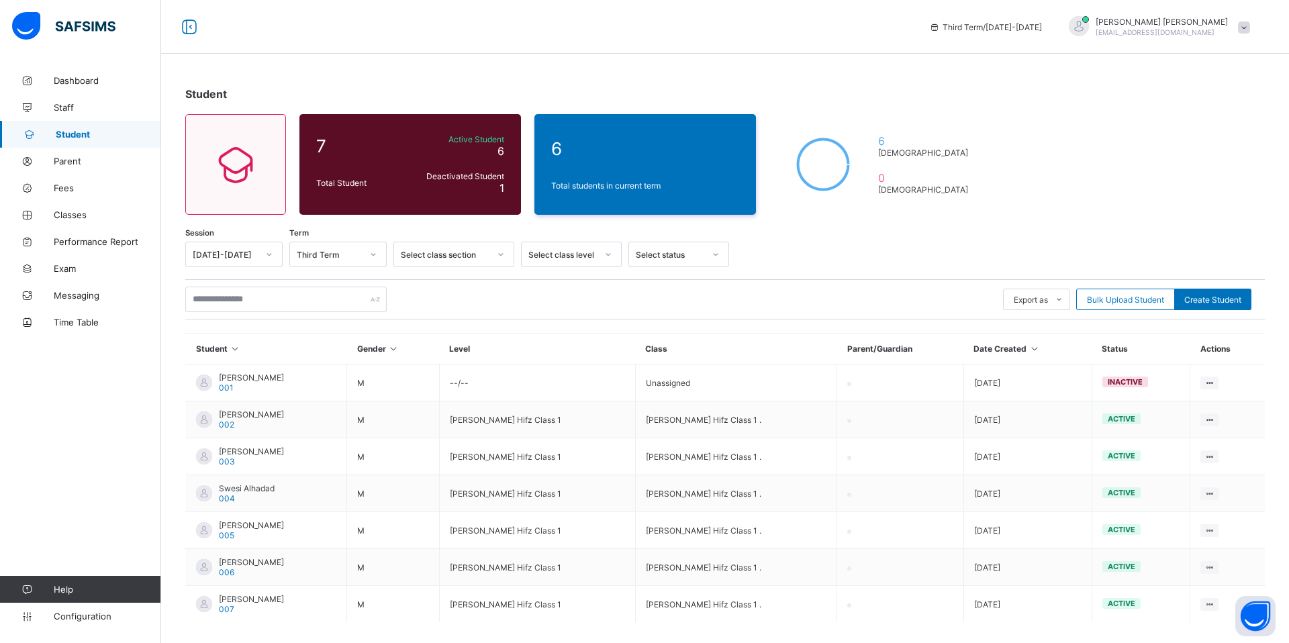
scroll to position [60, 0]
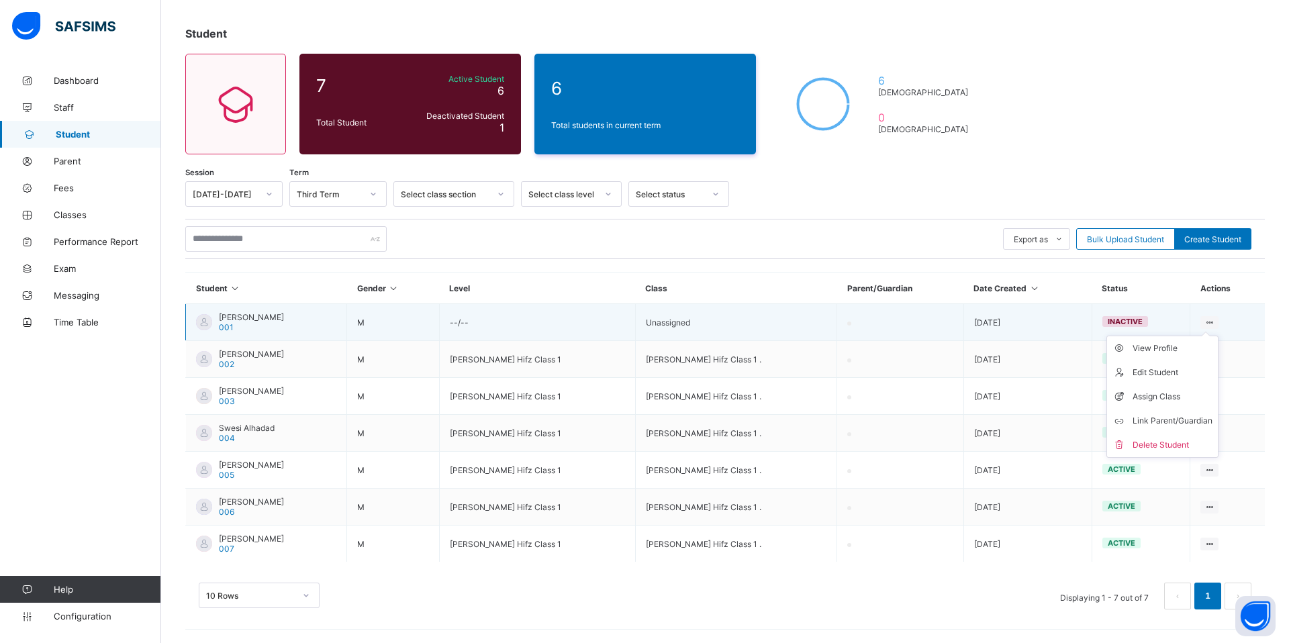
click at [1205, 320] on icon at bounding box center [1208, 322] width 11 height 10
click at [1170, 375] on div "Edit Student" at bounding box center [1172, 372] width 80 height 13
select select "**"
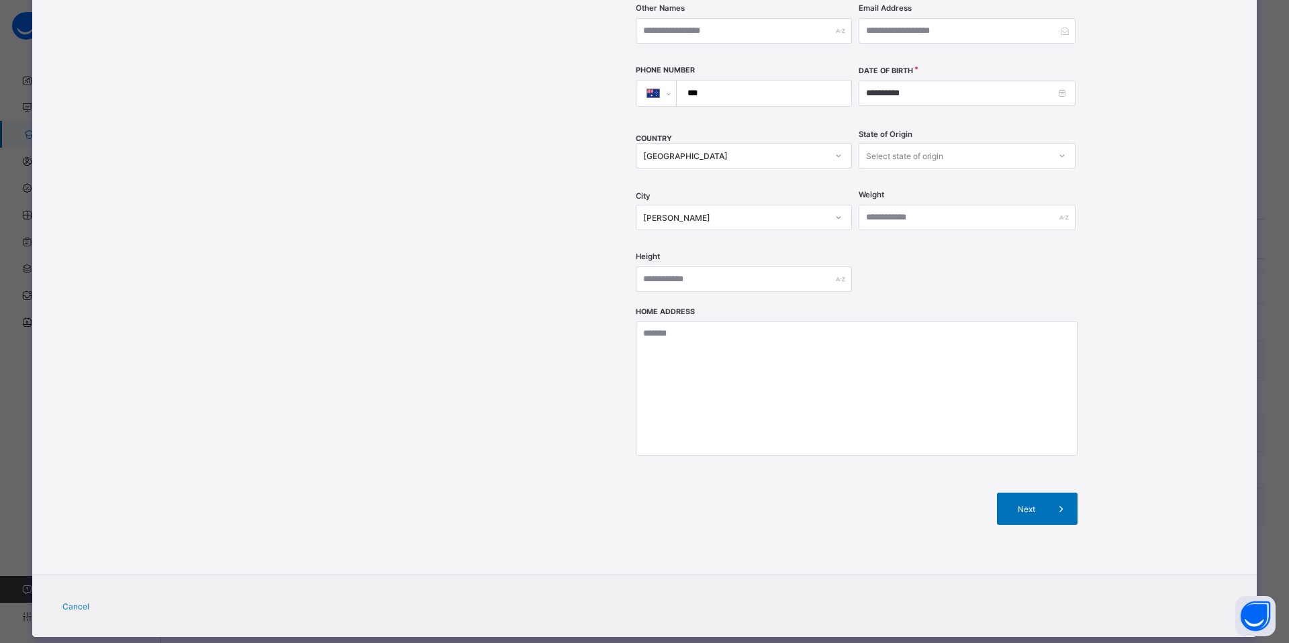
scroll to position [0, 0]
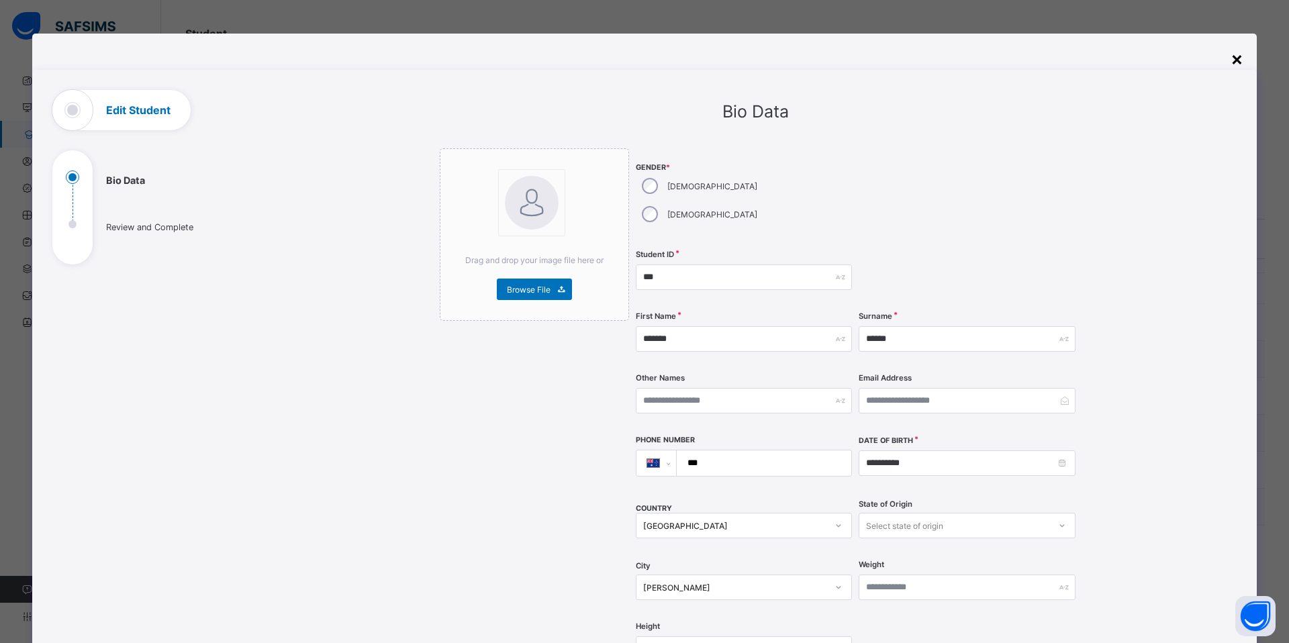
click at [1234, 58] on div "×" at bounding box center [1236, 58] width 13 height 23
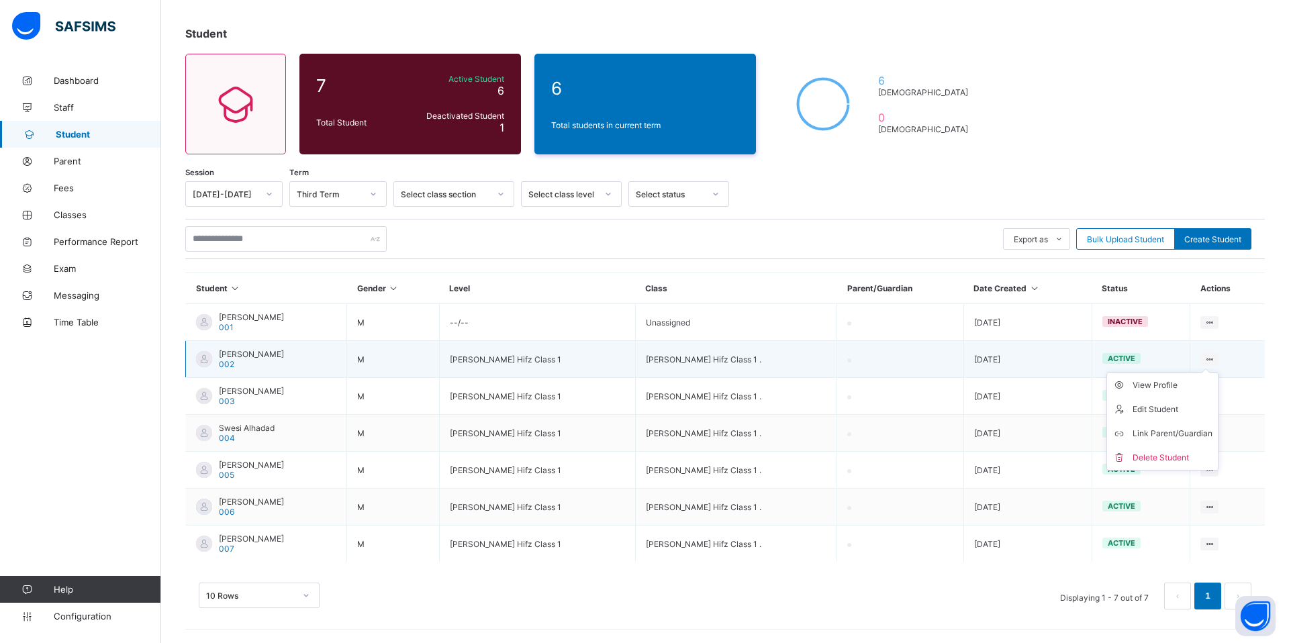
click at [1212, 356] on icon at bounding box center [1208, 359] width 11 height 10
click at [1179, 399] on li "Edit Student" at bounding box center [1162, 409] width 111 height 24
select select "**"
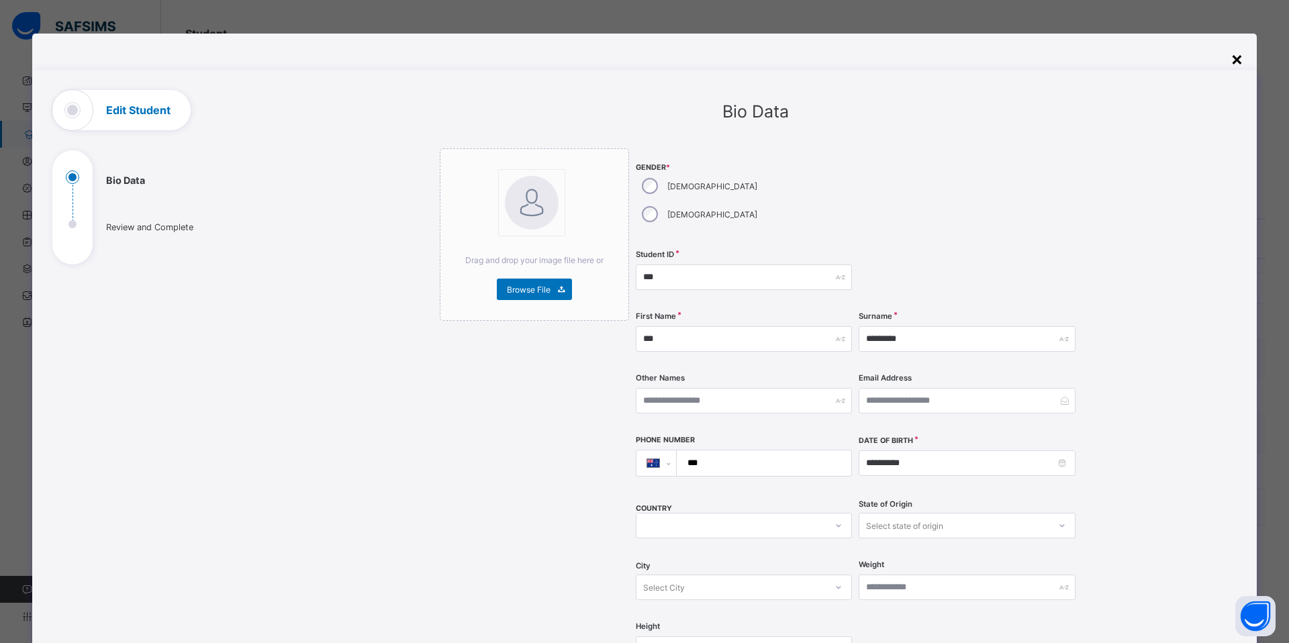
click at [1233, 56] on div "×" at bounding box center [1236, 58] width 13 height 23
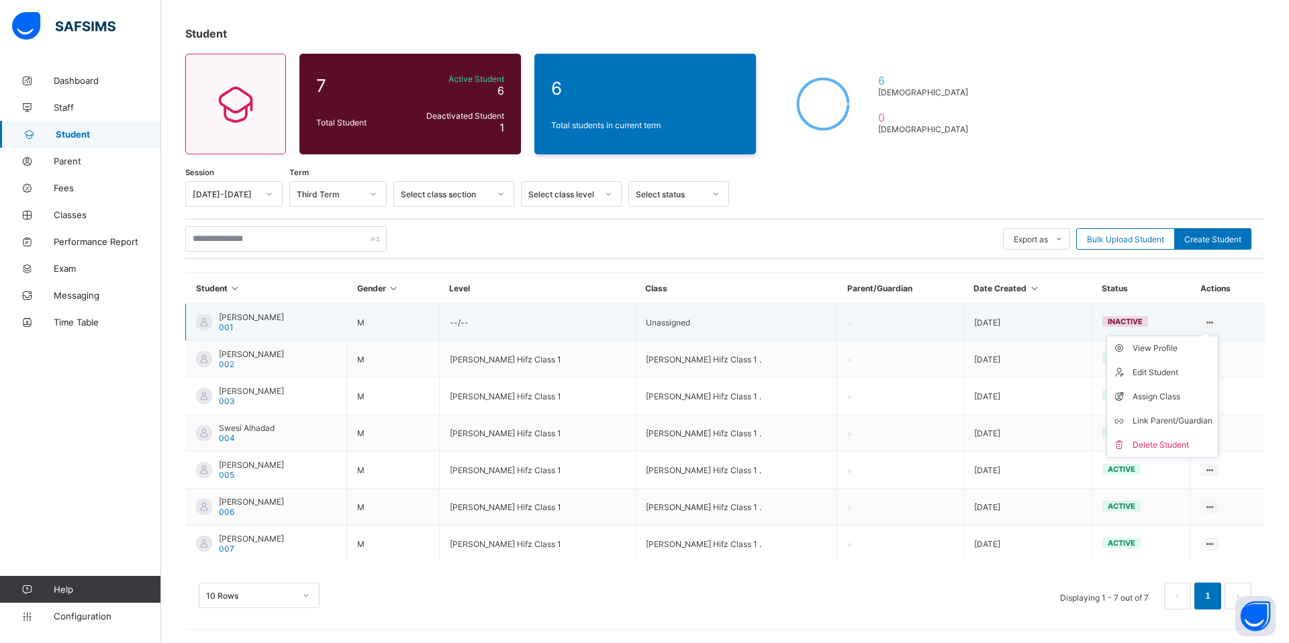
click at [1212, 318] on icon at bounding box center [1208, 322] width 11 height 10
click at [1187, 367] on div "Edit Student" at bounding box center [1172, 372] width 80 height 13
select select "**"
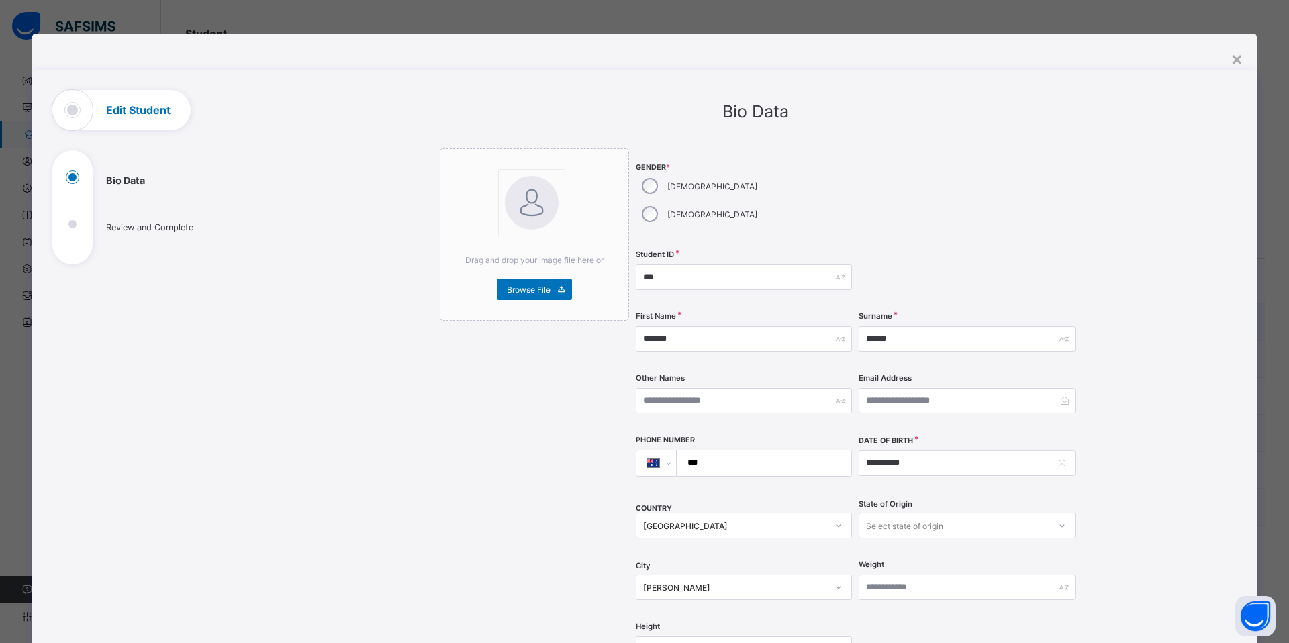
scroll to position [370, 0]
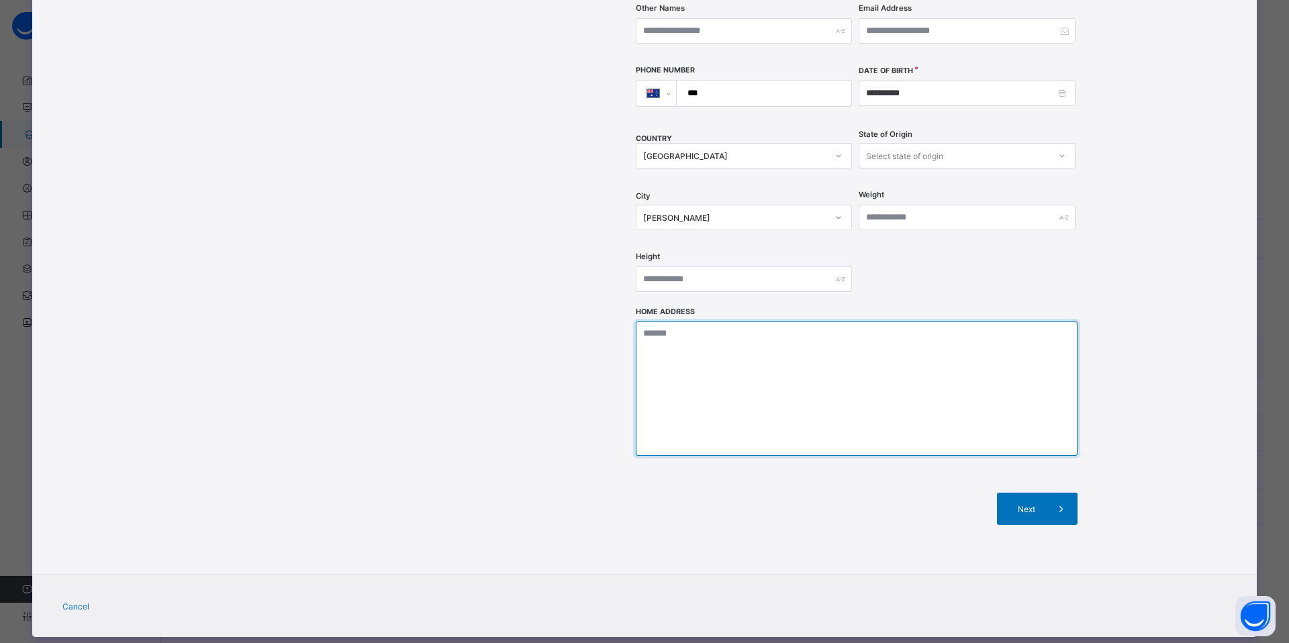
click at [870, 321] on textarea at bounding box center [857, 388] width 442 height 134
paste textarea "**********"
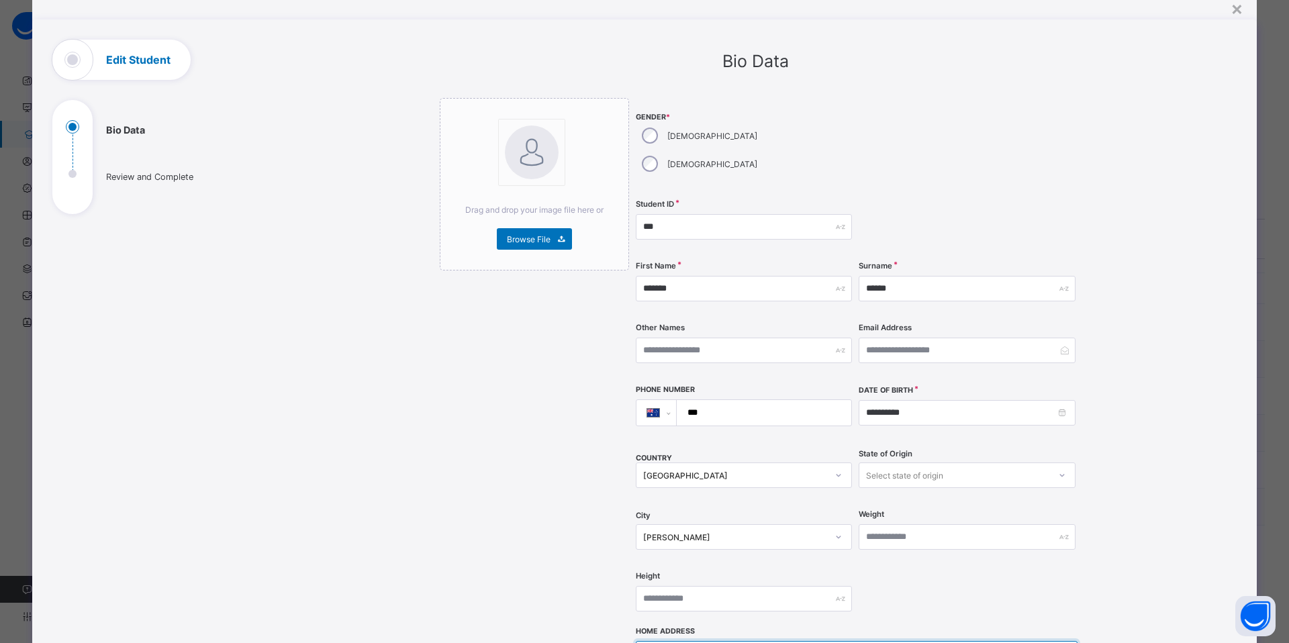
scroll to position [49, 0]
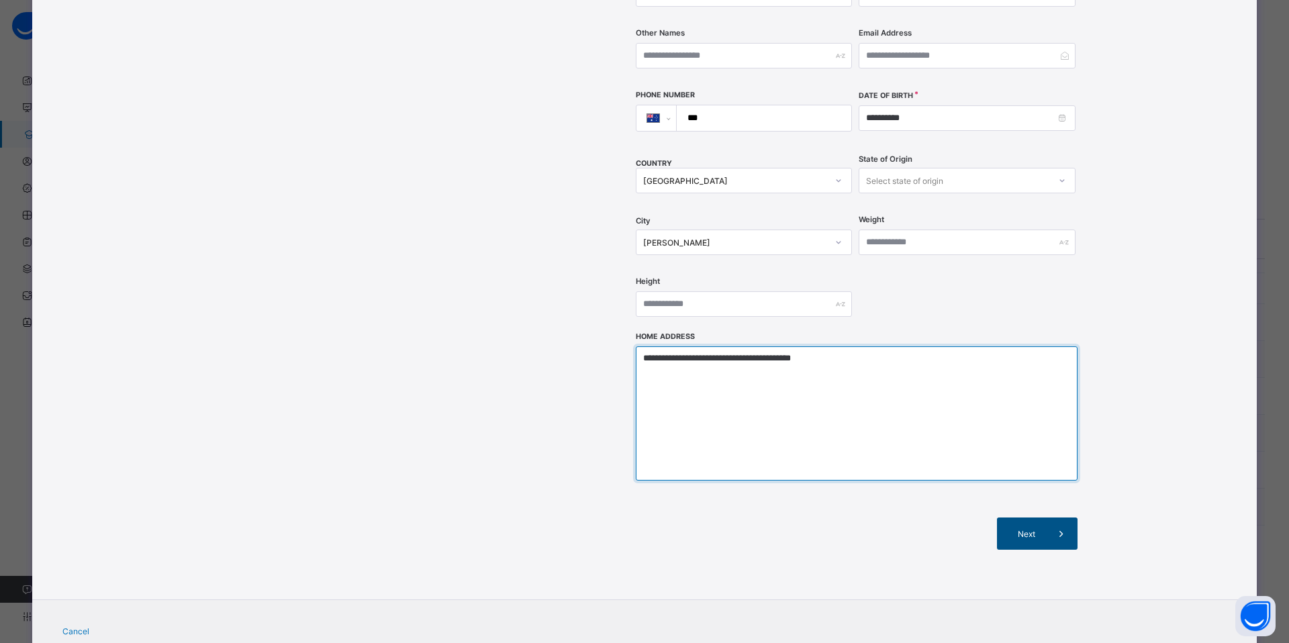
type textarea "**********"
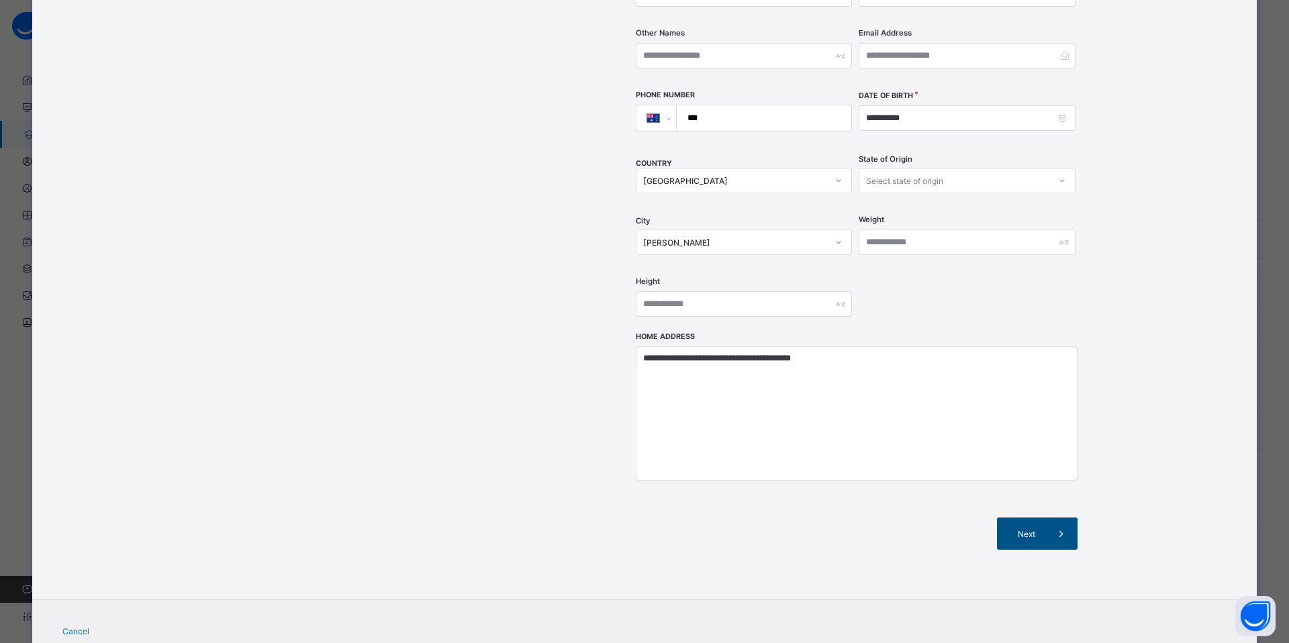
click at [1024, 529] on span "Next" at bounding box center [1026, 534] width 38 height 10
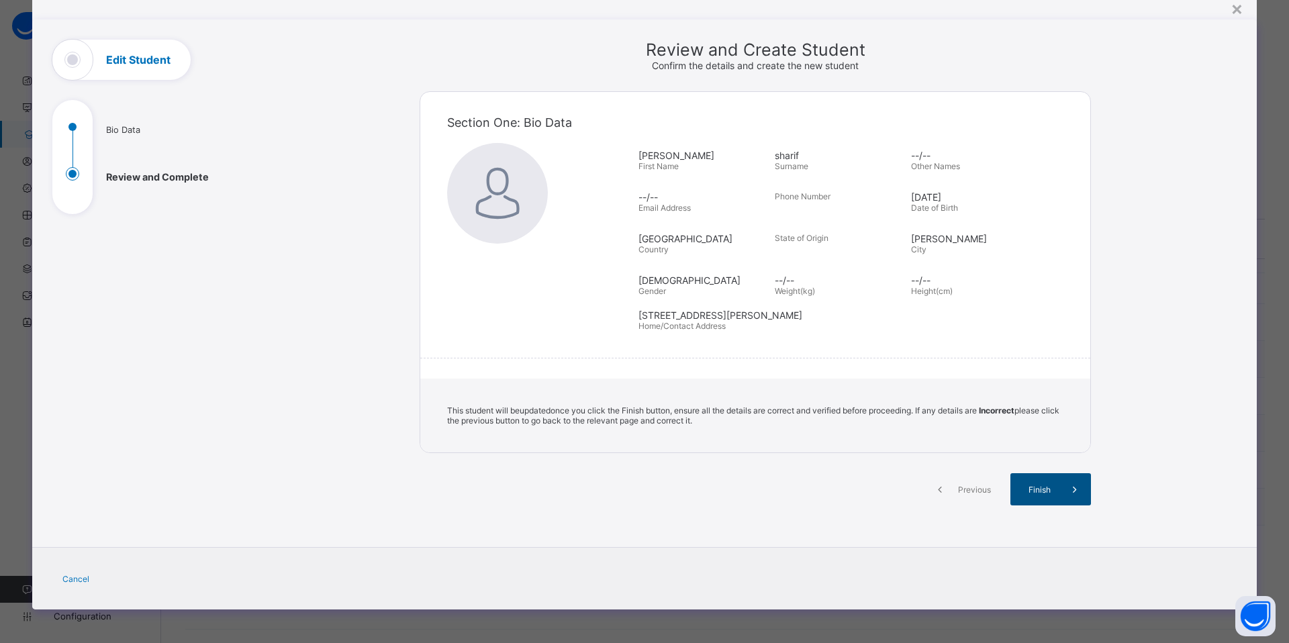
click at [1017, 479] on div "Finish" at bounding box center [1050, 489] width 81 height 32
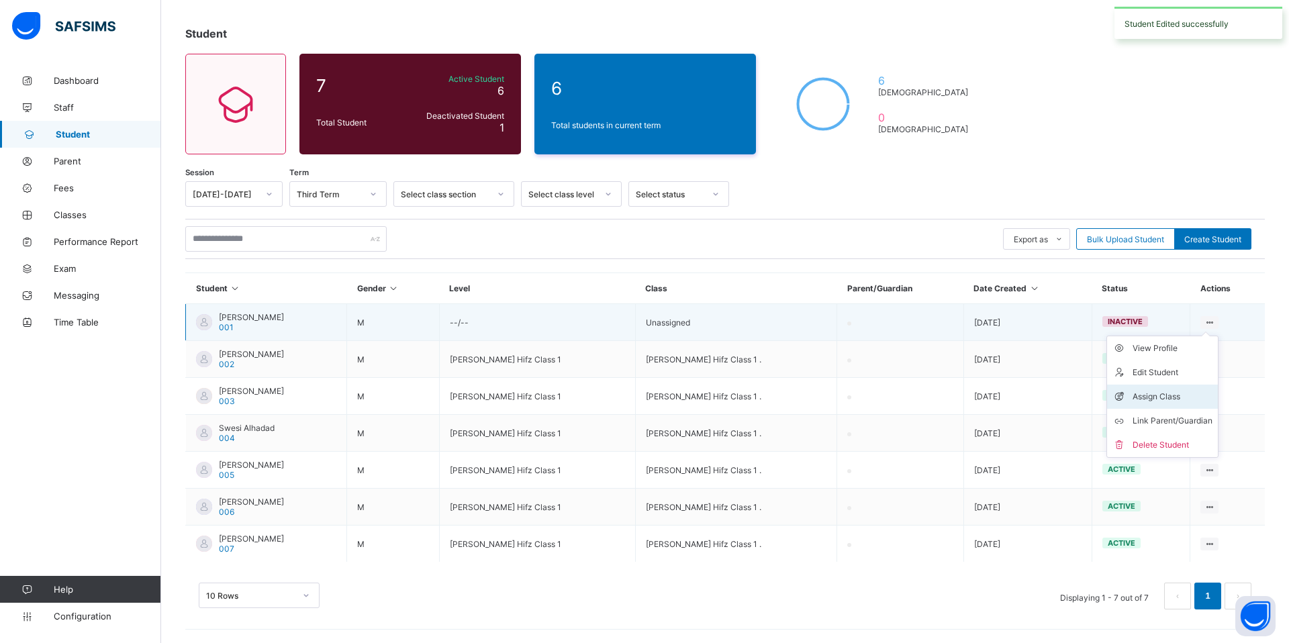
click at [1164, 391] on div "Assign Class" at bounding box center [1172, 396] width 80 height 13
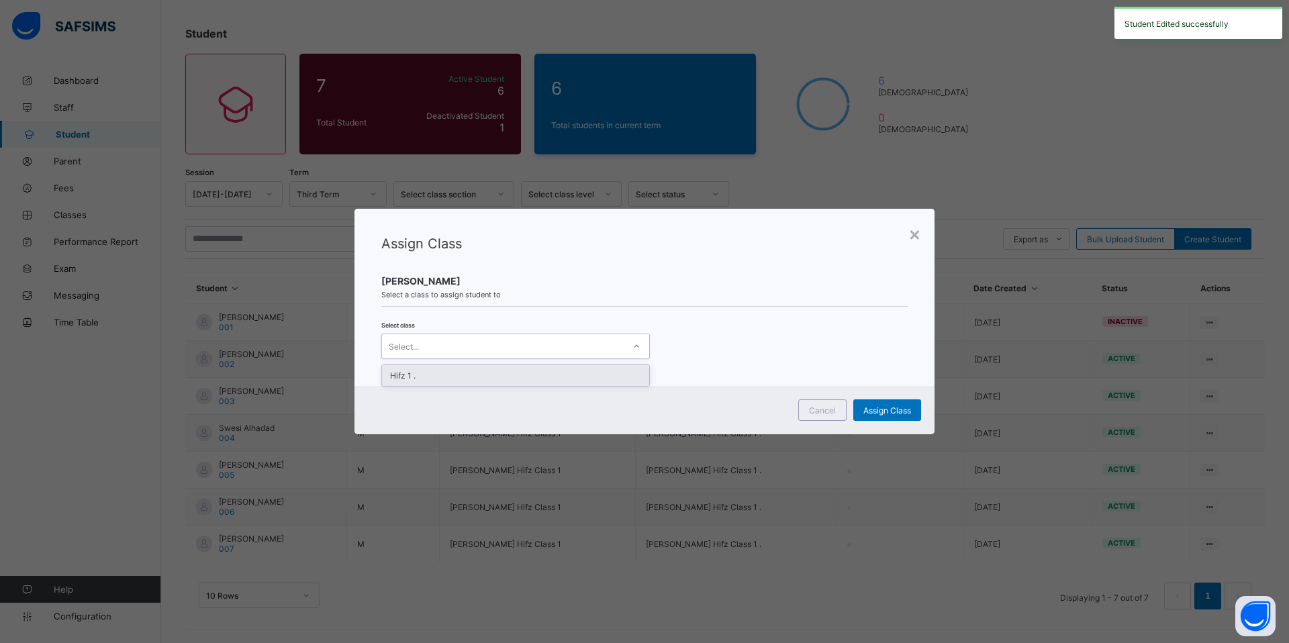
click at [599, 345] on div "Select..." at bounding box center [503, 346] width 242 height 19
click at [597, 371] on div "Hifz 1 ." at bounding box center [515, 375] width 267 height 21
click at [873, 406] on span "Assign Class" at bounding box center [887, 410] width 48 height 10
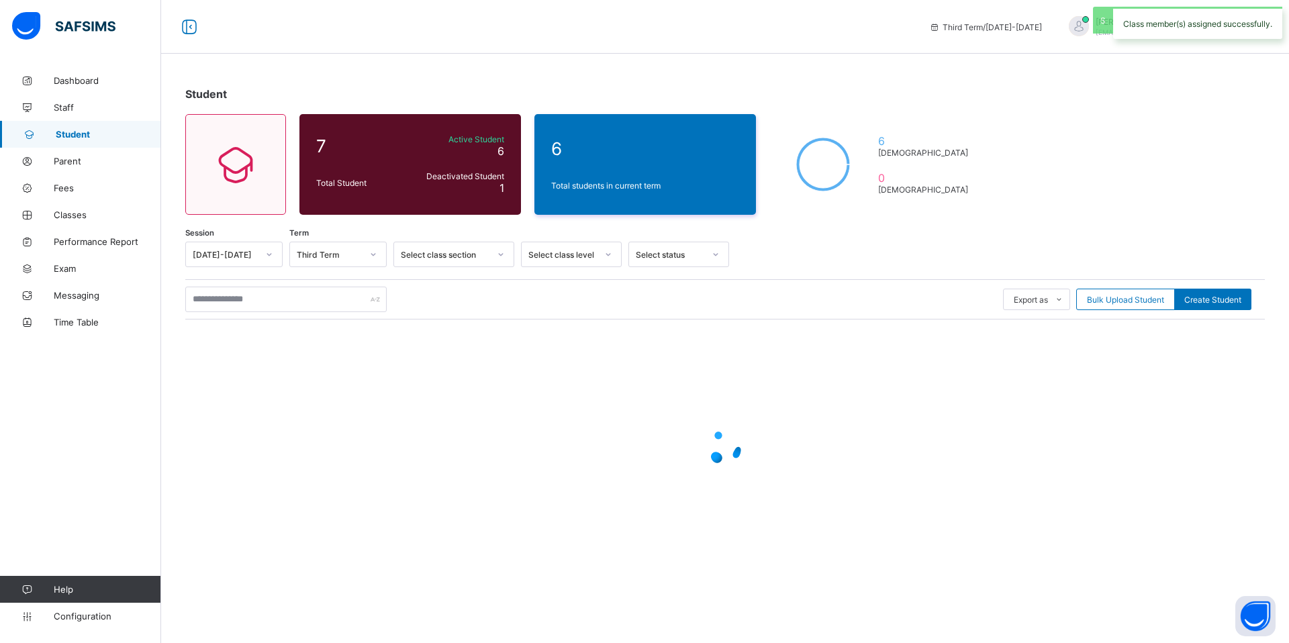
scroll to position [0, 0]
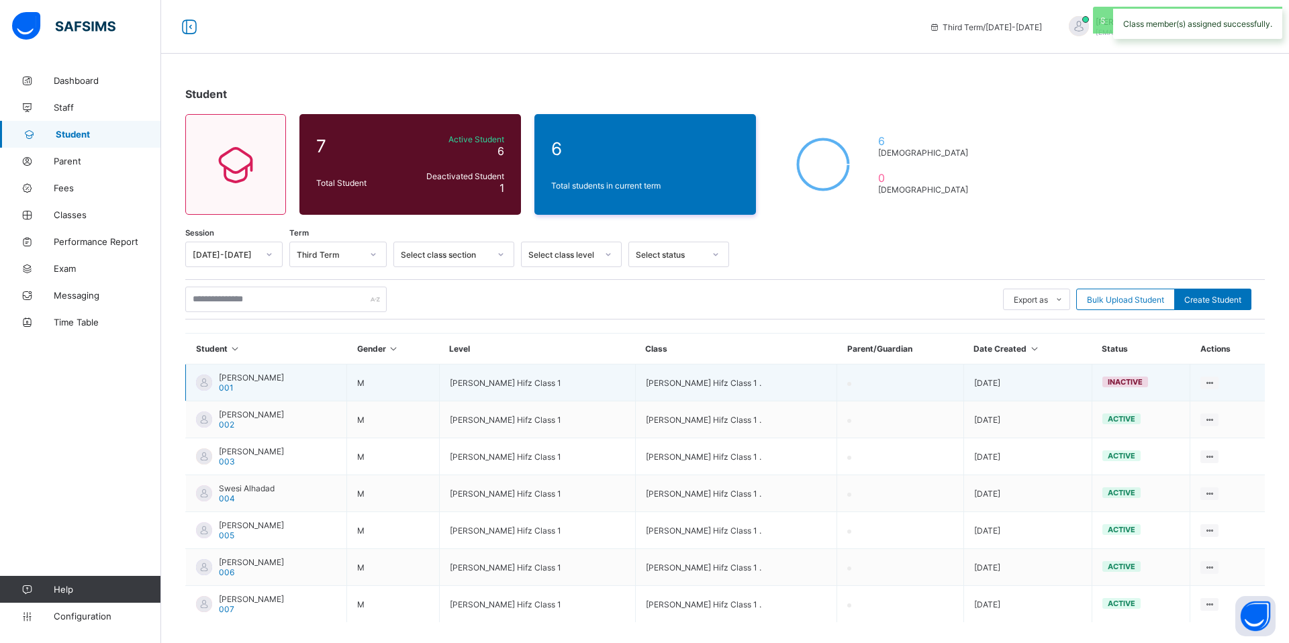
click at [1152, 380] on td "inactive" at bounding box center [1140, 382] width 99 height 37
click at [1044, 370] on td "[DATE]" at bounding box center [1027, 382] width 128 height 37
click at [1182, 435] on div "Edit Student" at bounding box center [1172, 432] width 80 height 13
select select "**"
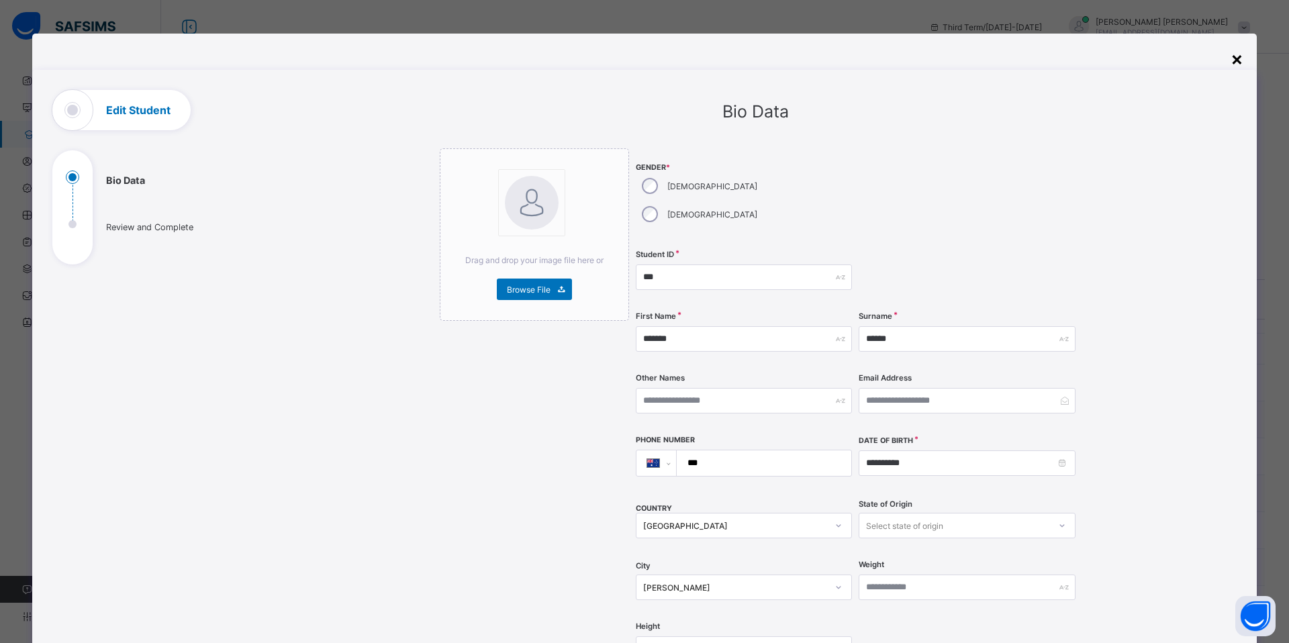
click at [1233, 56] on div "×" at bounding box center [1236, 58] width 13 height 23
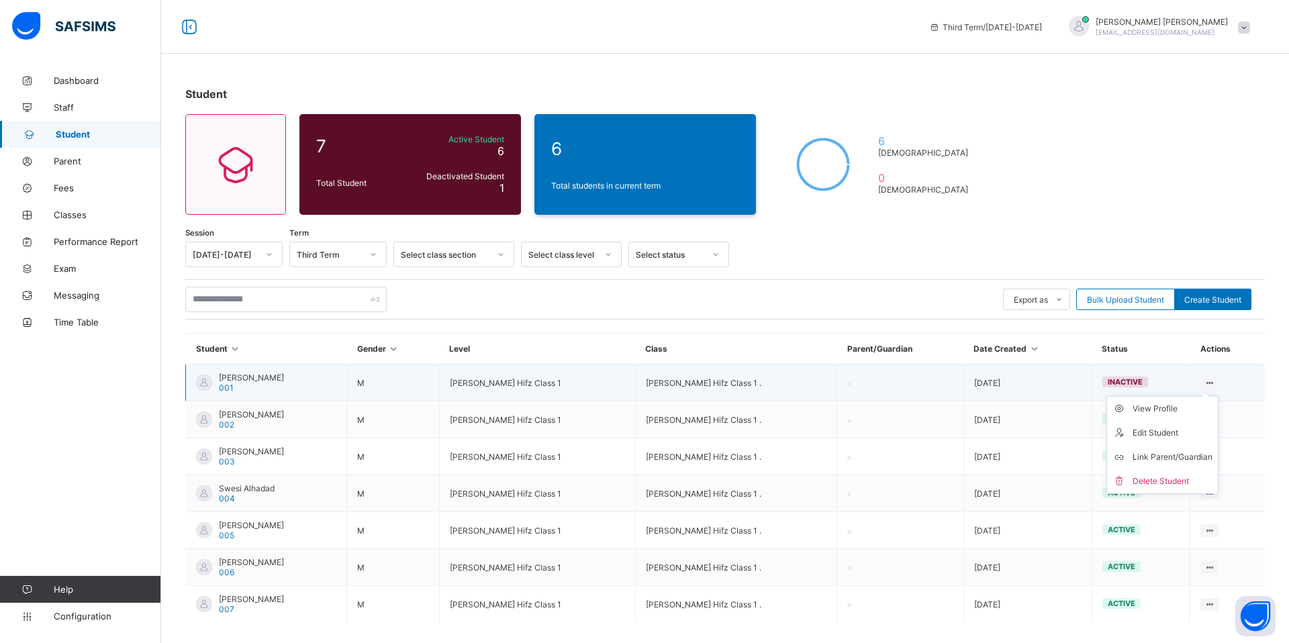
click at [1186, 403] on ul "View Profile Edit Student Link Parent/Guardian Delete Student" at bounding box center [1162, 445] width 112 height 98
click at [1185, 403] on div "View Profile" at bounding box center [1172, 408] width 80 height 13
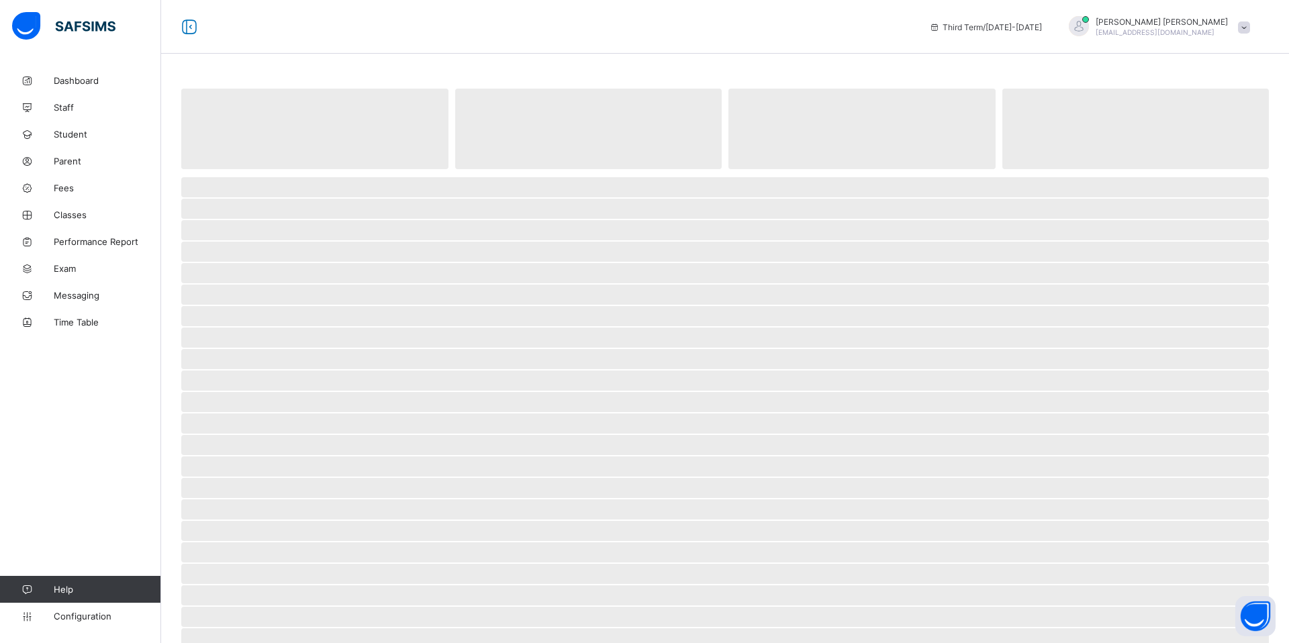
select select "****"
select select "*"
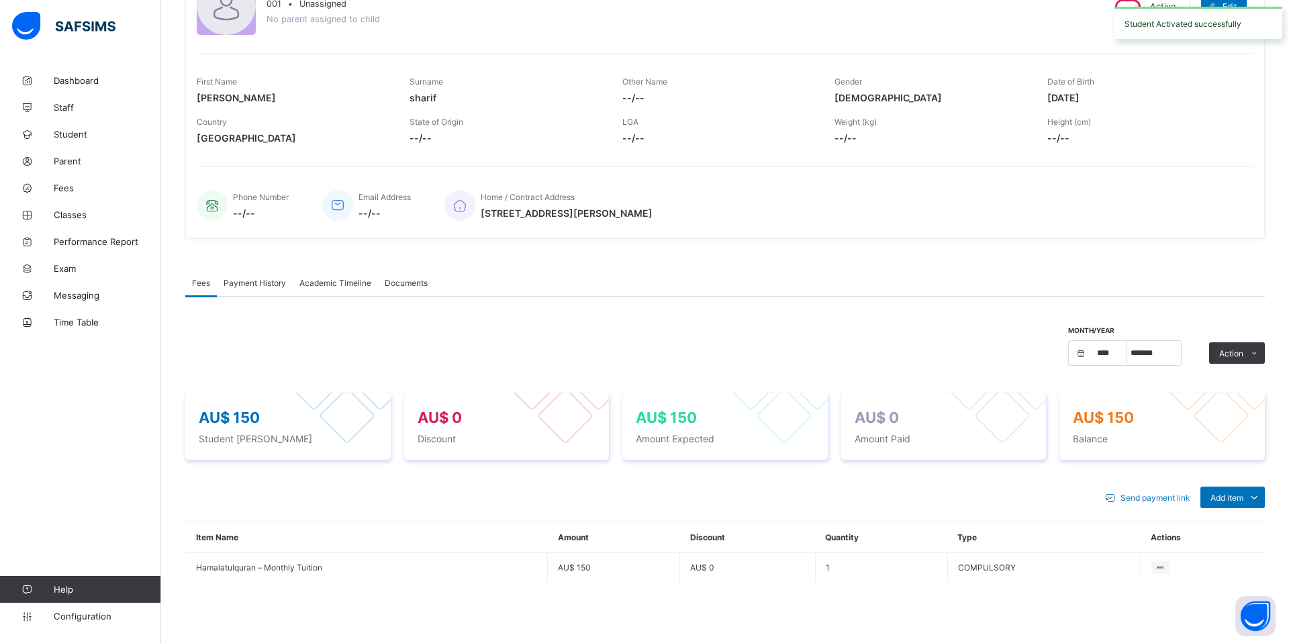
scroll to position [238, 0]
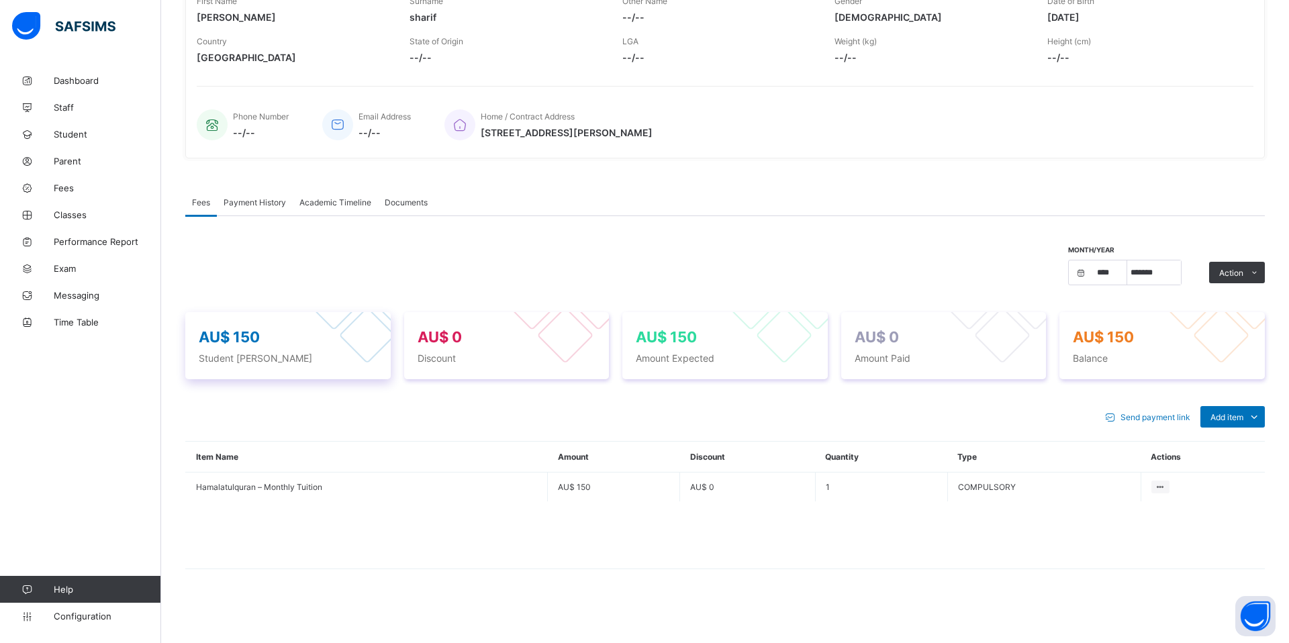
click at [336, 341] on span "AU$ 150" at bounding box center [288, 336] width 179 height 17
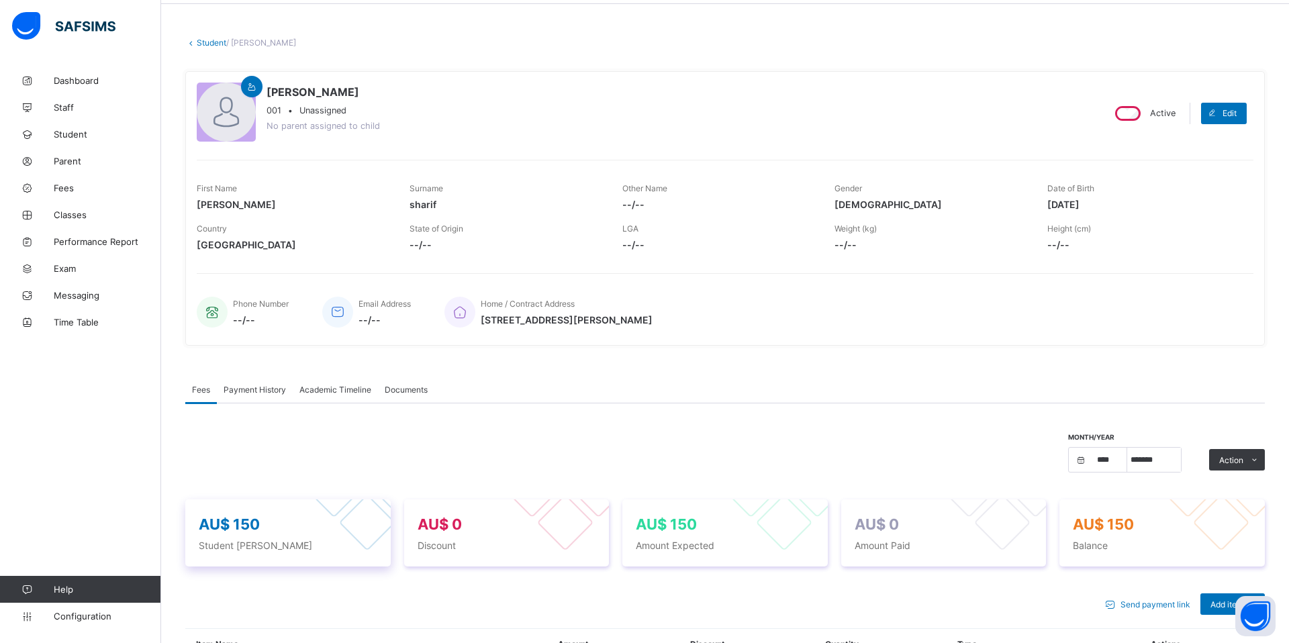
scroll to position [0, 0]
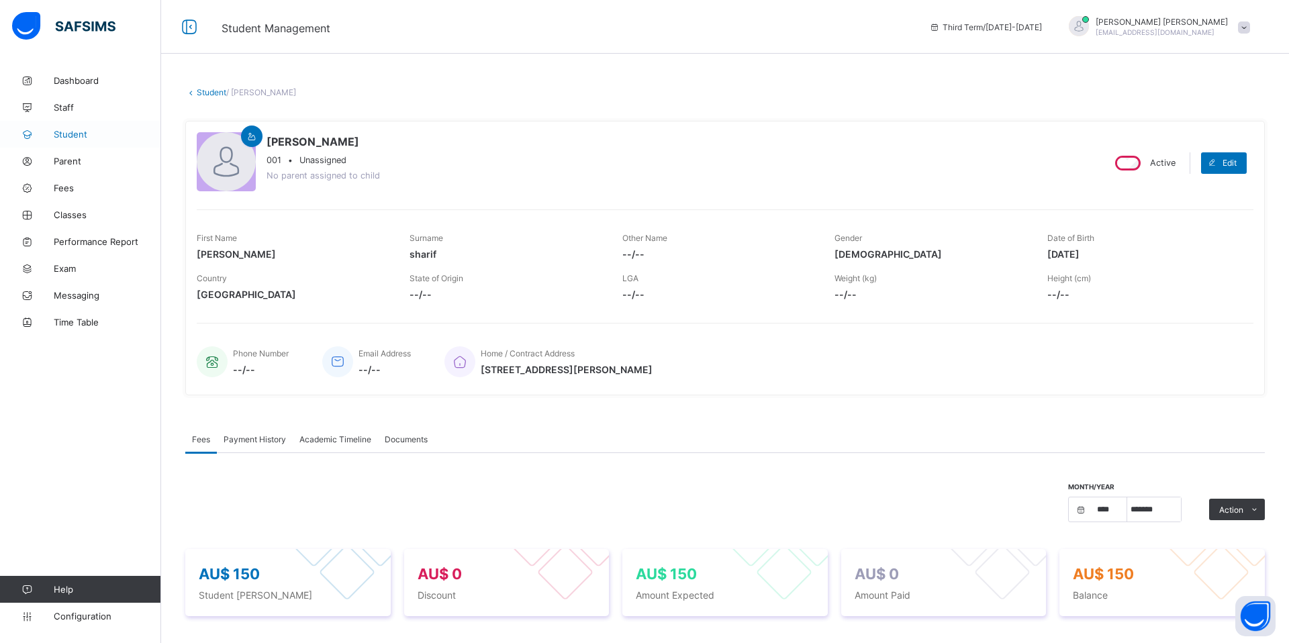
click at [81, 135] on span "Student" at bounding box center [107, 134] width 107 height 11
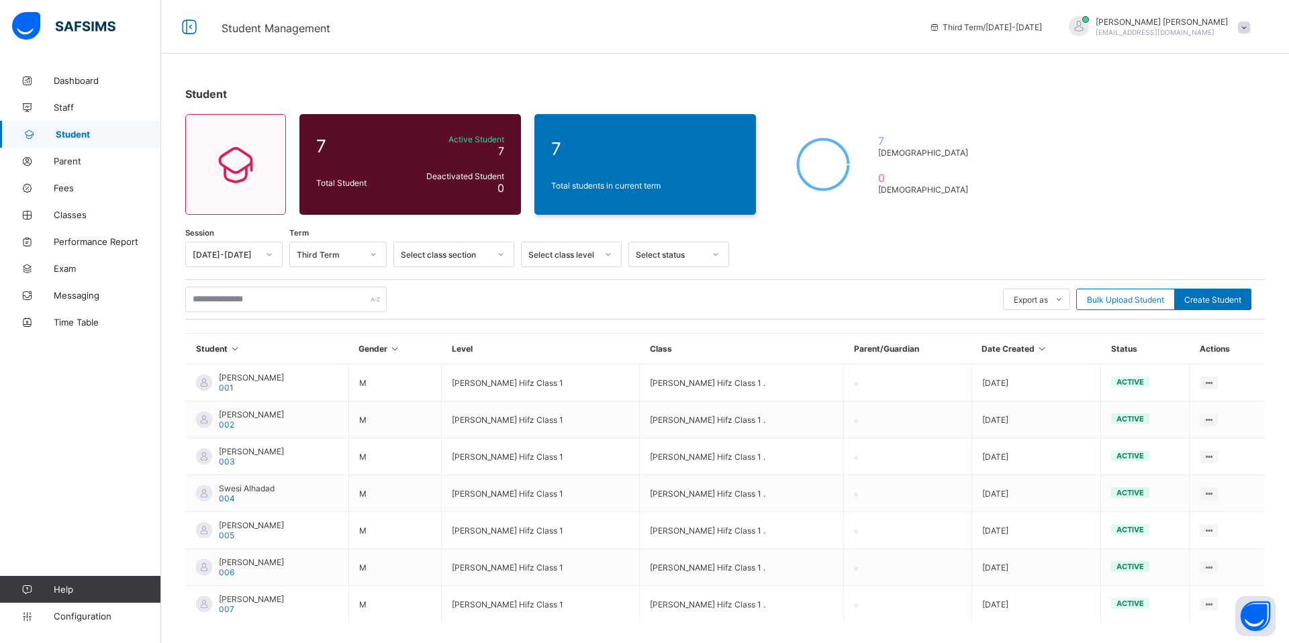
scroll to position [60, 0]
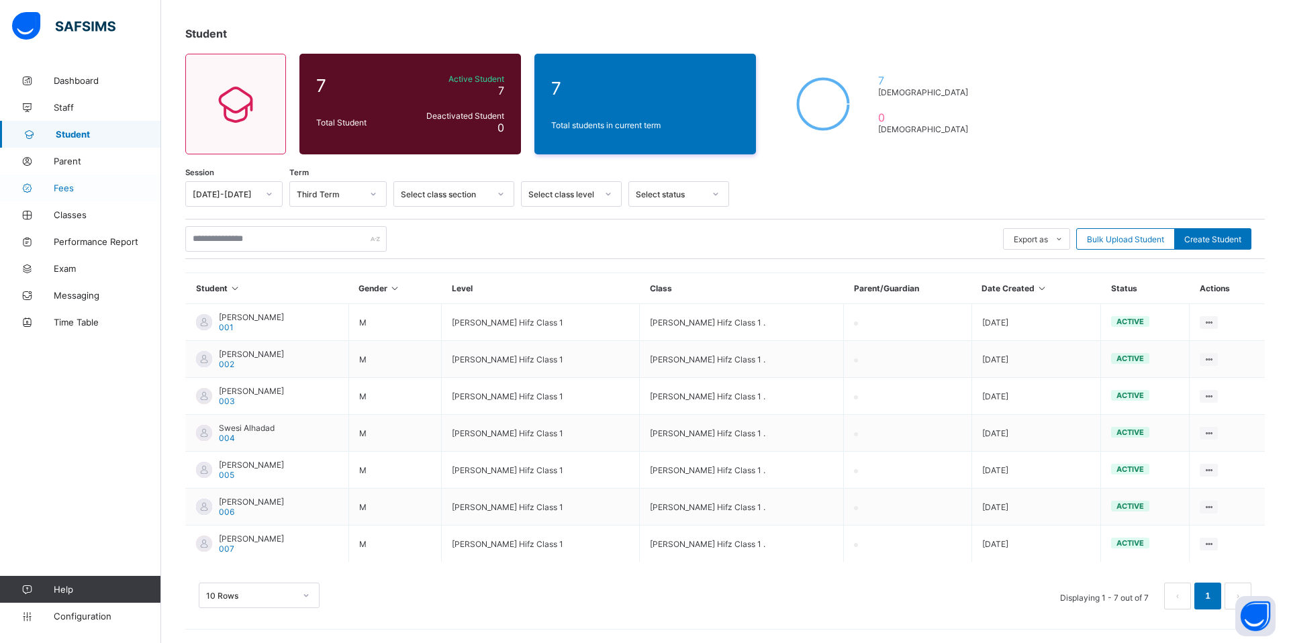
click at [93, 193] on span "Fees" at bounding box center [107, 188] width 107 height 11
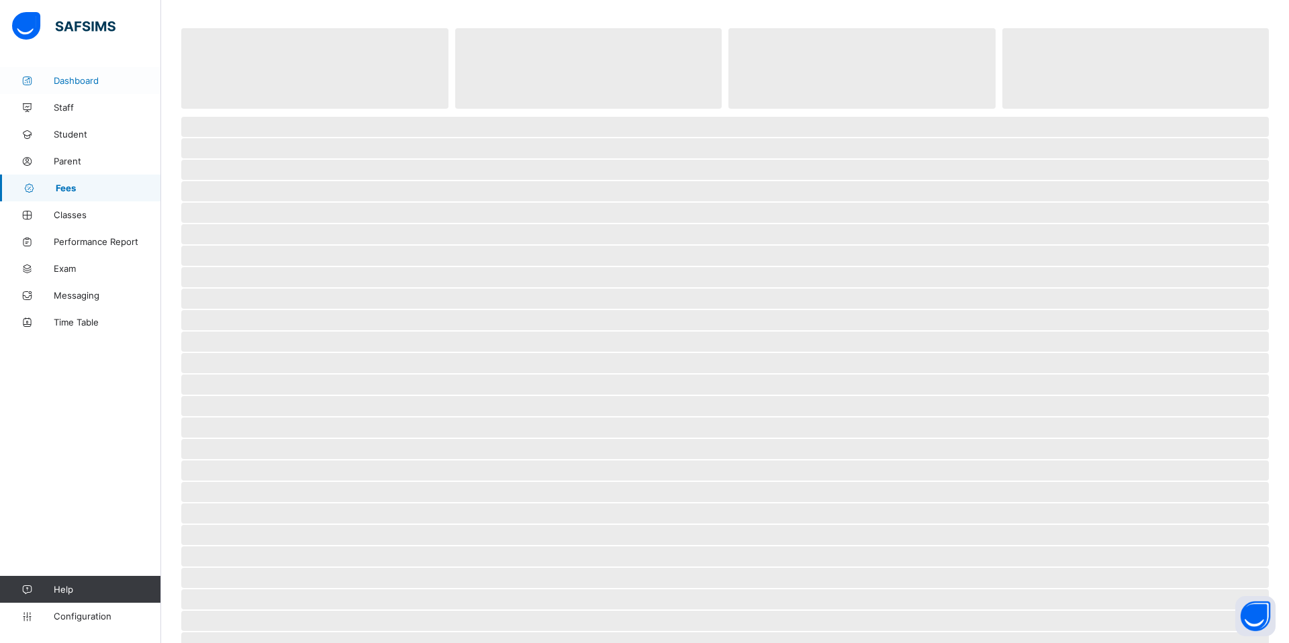
select select "****"
select select "*"
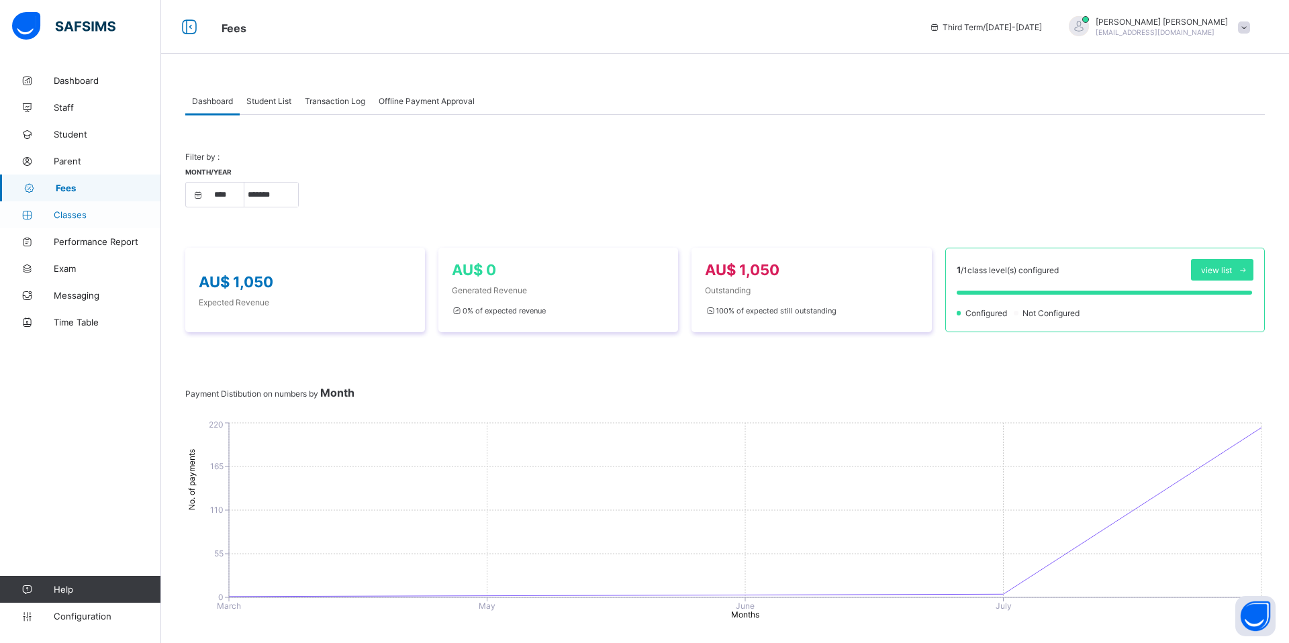
click at [124, 213] on span "Classes" at bounding box center [107, 214] width 107 height 11
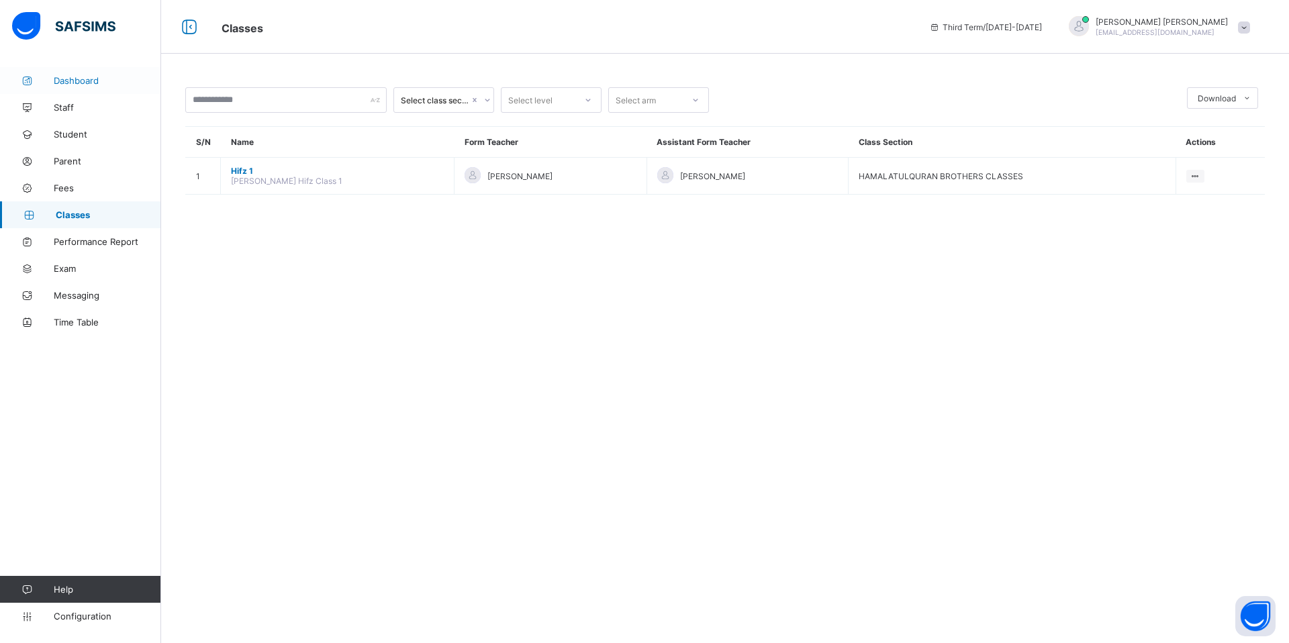
click at [101, 87] on link "Dashboard" at bounding box center [80, 80] width 161 height 27
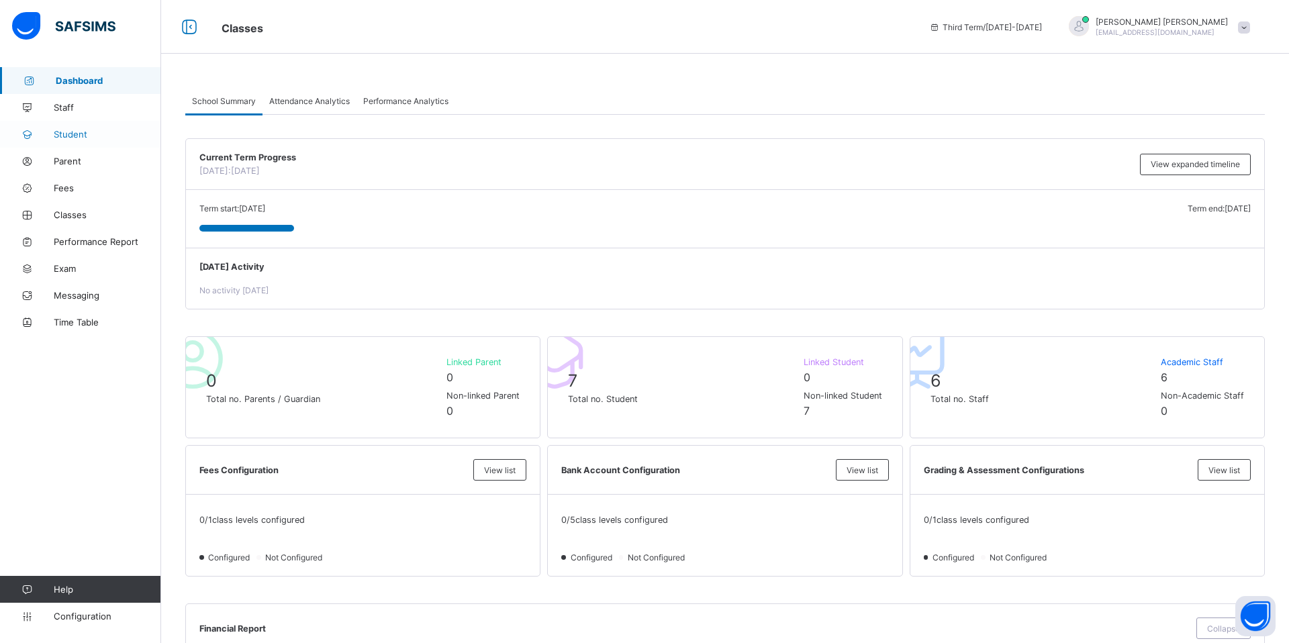
click at [68, 144] on link "Student" at bounding box center [80, 134] width 161 height 27
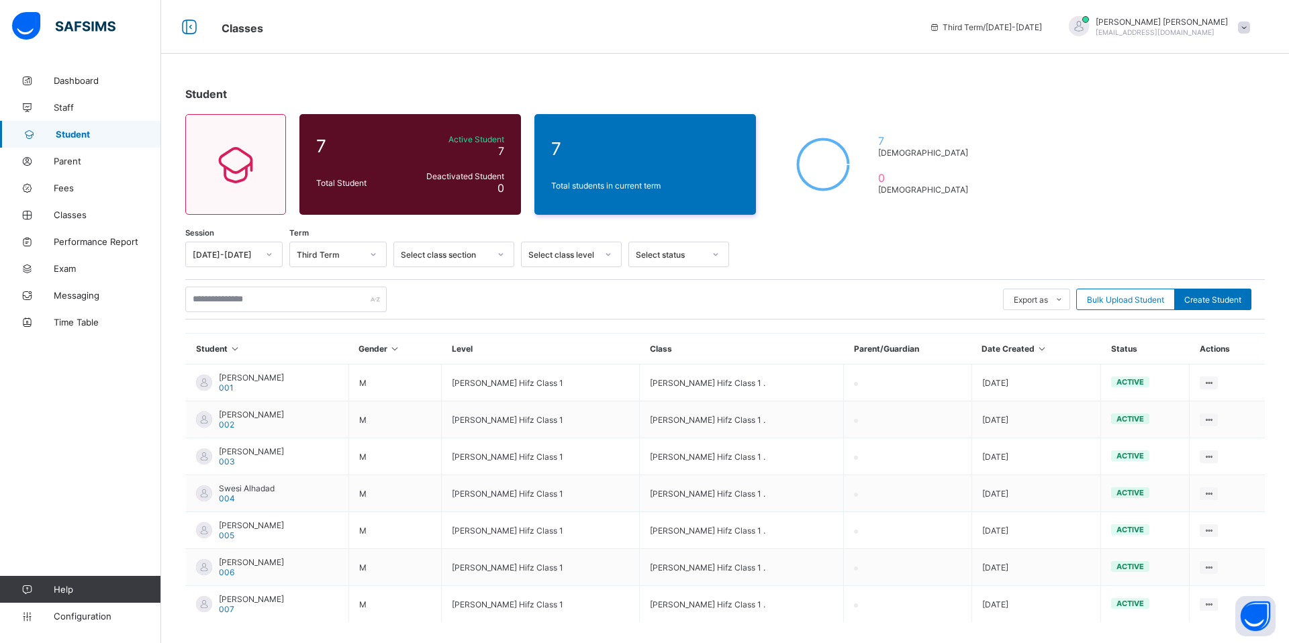
scroll to position [60, 0]
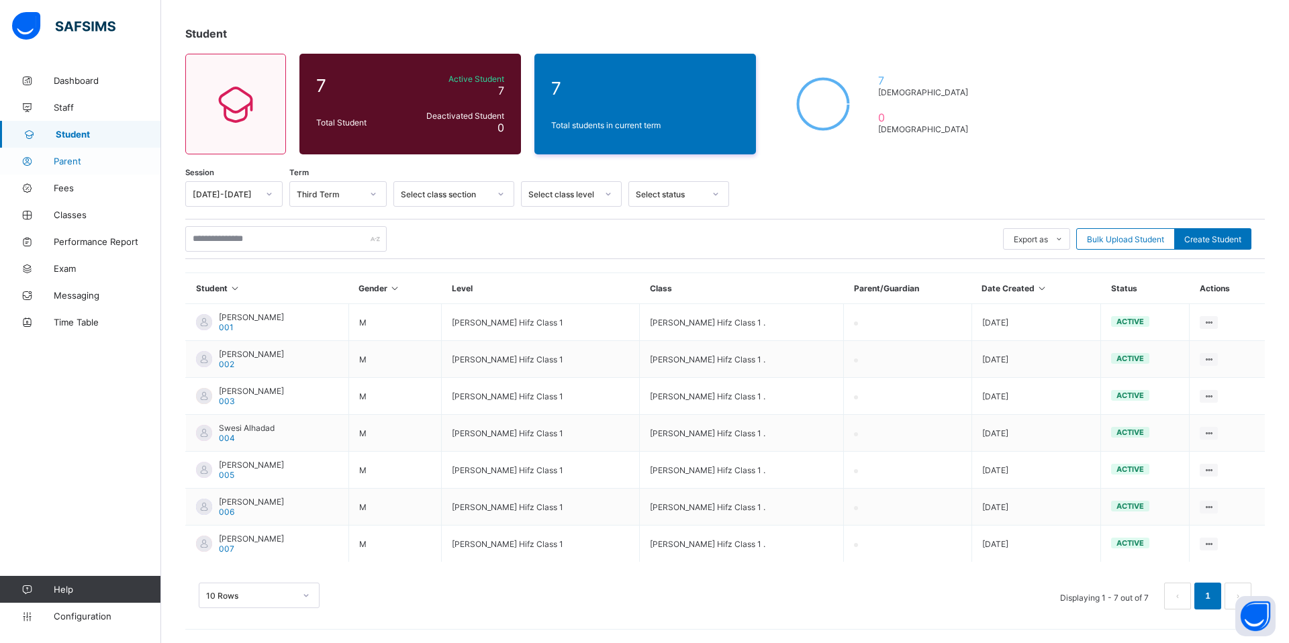
click at [81, 169] on link "Parent" at bounding box center [80, 161] width 161 height 27
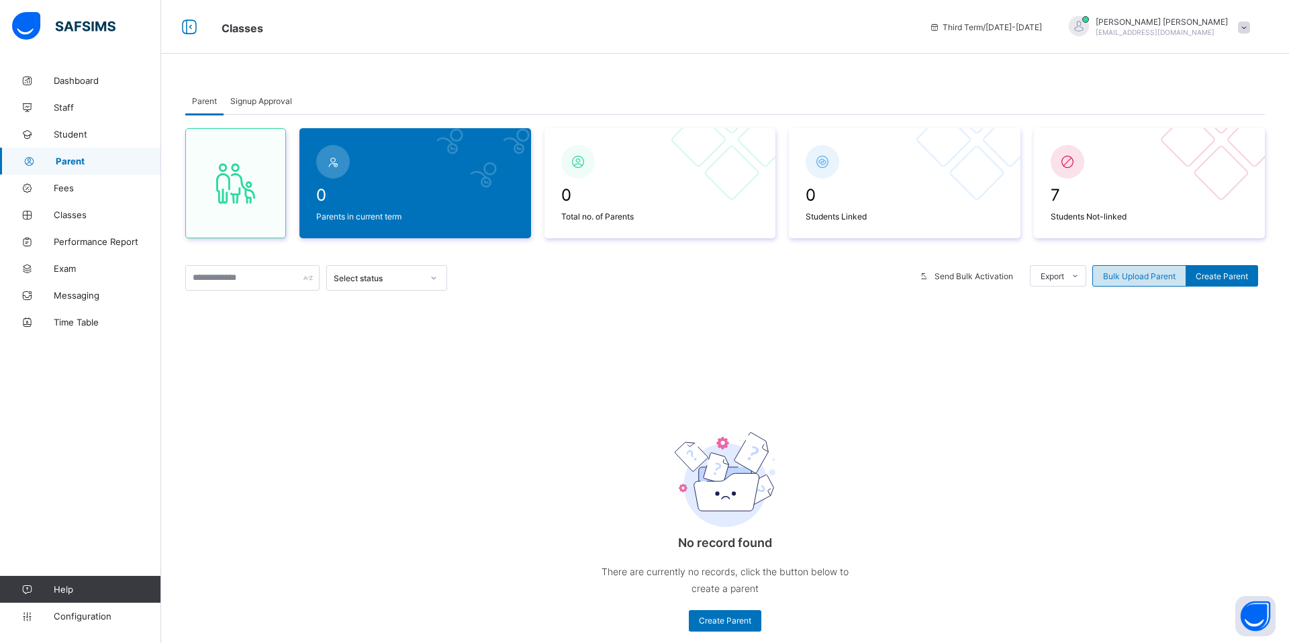
click at [1171, 278] on span "Bulk Upload Parent" at bounding box center [1139, 276] width 72 height 10
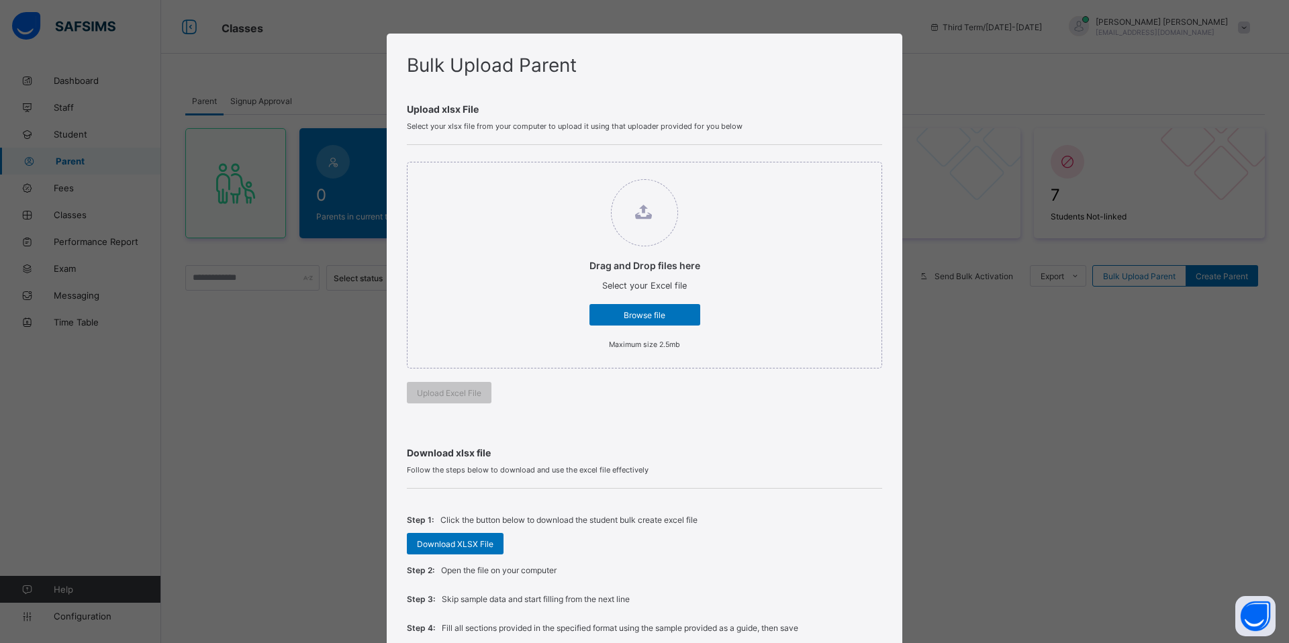
click at [463, 554] on div "Step 1: Click the button below to download the student bulk create excel file D…" at bounding box center [644, 530] width 475 height 50
click at [463, 549] on div "Download XLSX File" at bounding box center [455, 543] width 97 height 21
click at [664, 314] on span "Browse file" at bounding box center [644, 315] width 91 height 10
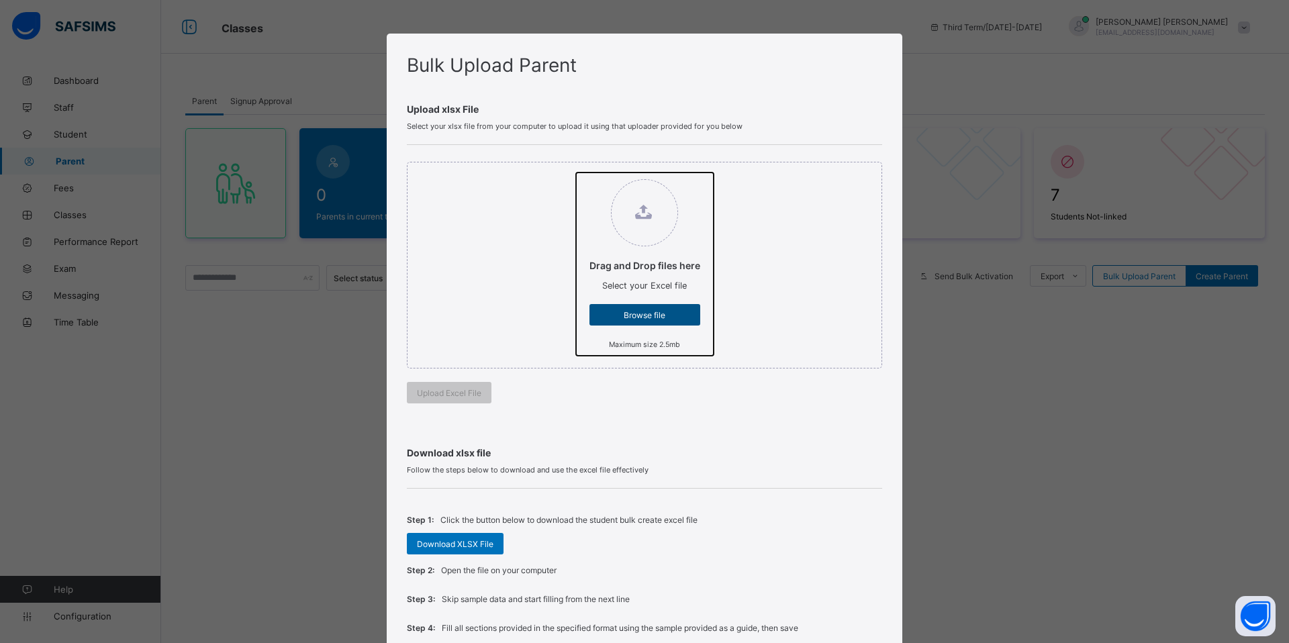
click at [576, 172] on input "Drag and Drop files here Select your Excel file Browse file Maximum size 2.5mb" at bounding box center [576, 172] width 0 height 0
type input "**********"
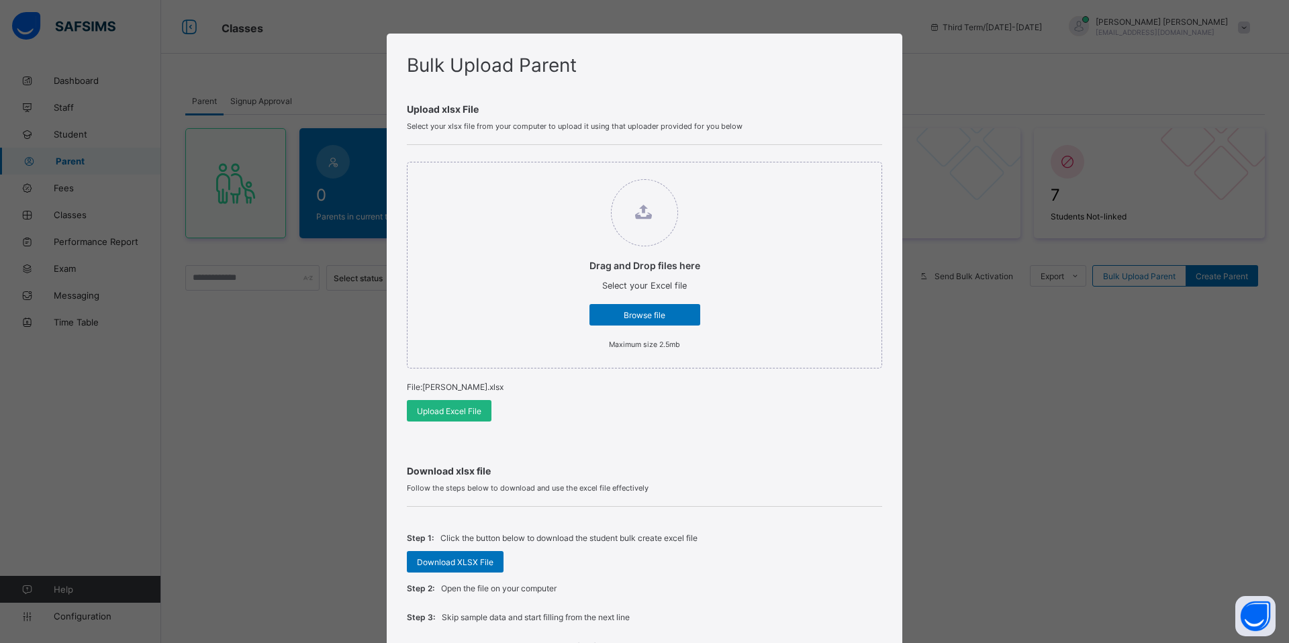
click at [458, 411] on span "Upload Excel File" at bounding box center [449, 411] width 64 height 10
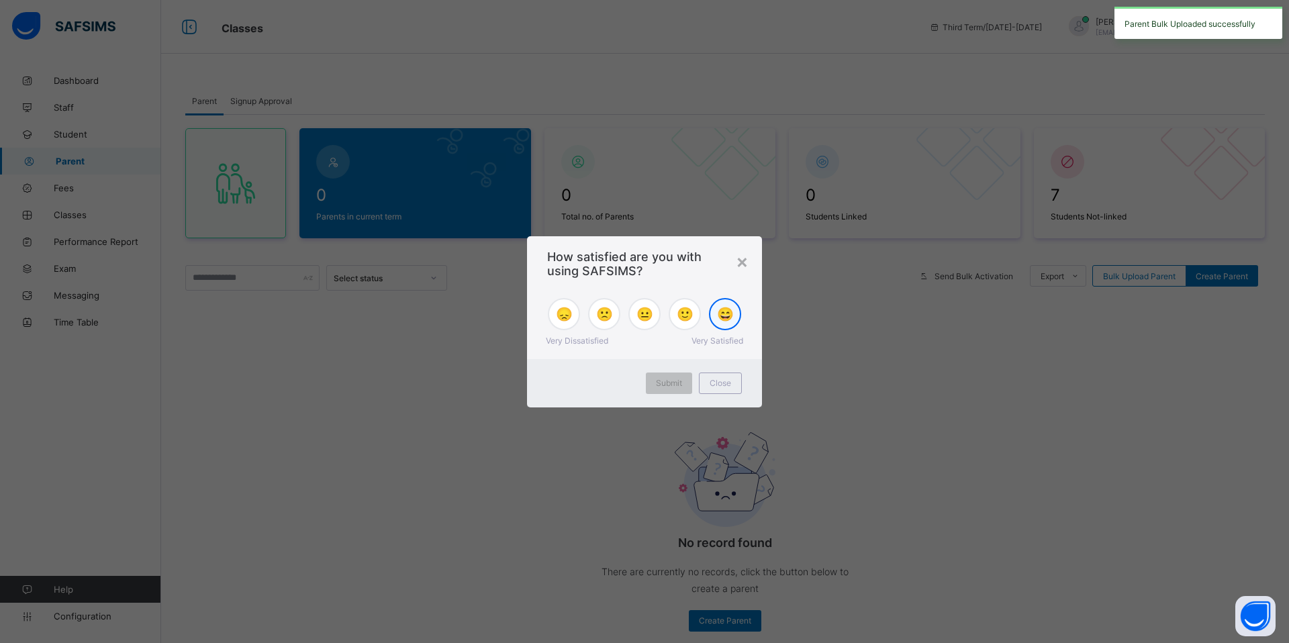
click at [725, 311] on span "😄" at bounding box center [725, 314] width 17 height 16
click at [666, 379] on span "Submit" at bounding box center [669, 383] width 26 height 10
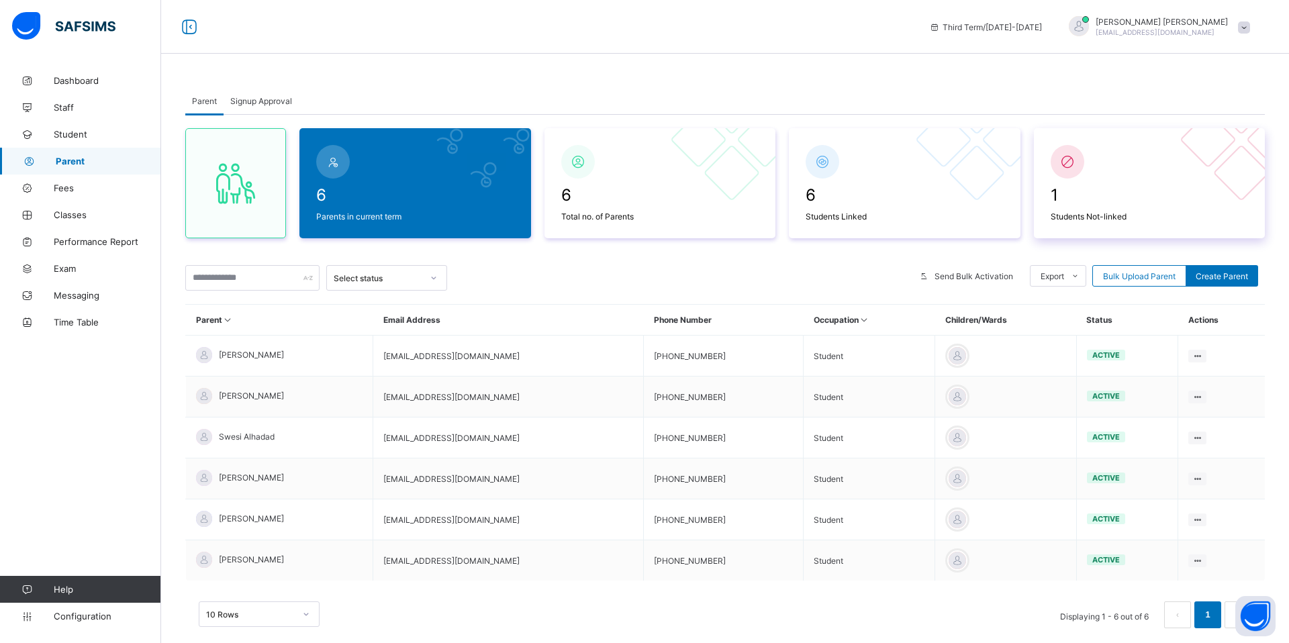
click at [1130, 199] on span "1" at bounding box center [1149, 194] width 198 height 19
click at [1061, 163] on icon at bounding box center [1067, 162] width 19 height 16
click at [968, 229] on div "6 Students Linked" at bounding box center [905, 183] width 232 height 110
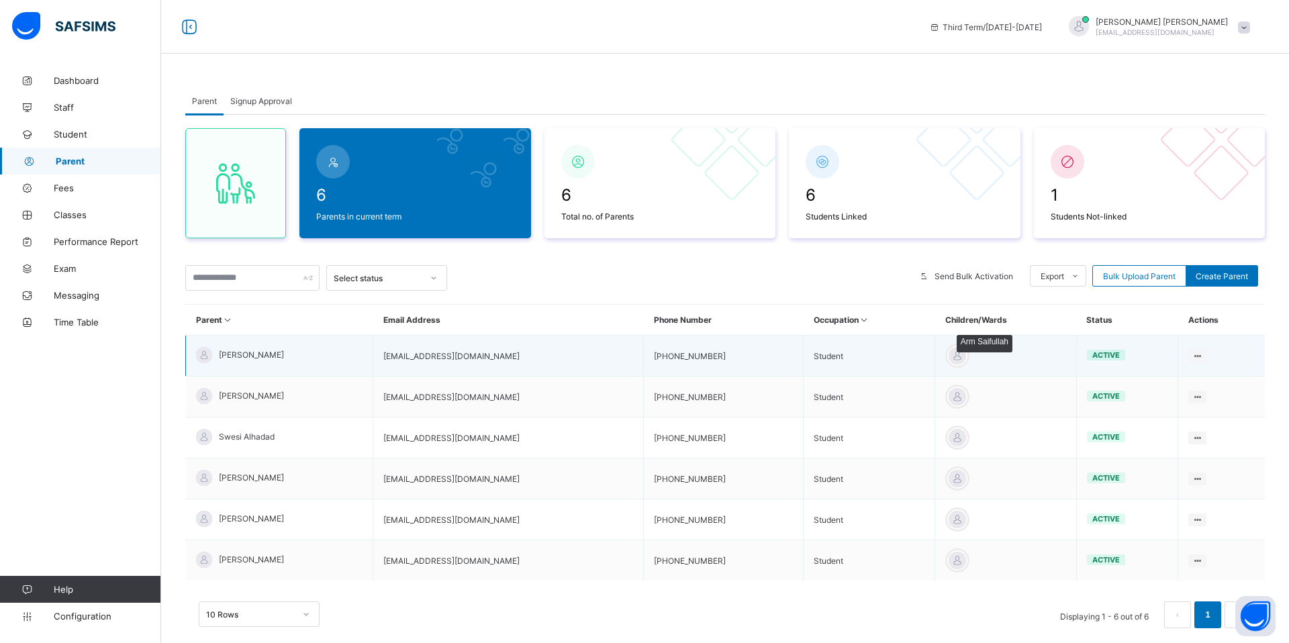
click at [948, 354] on div at bounding box center [957, 356] width 20 height 20
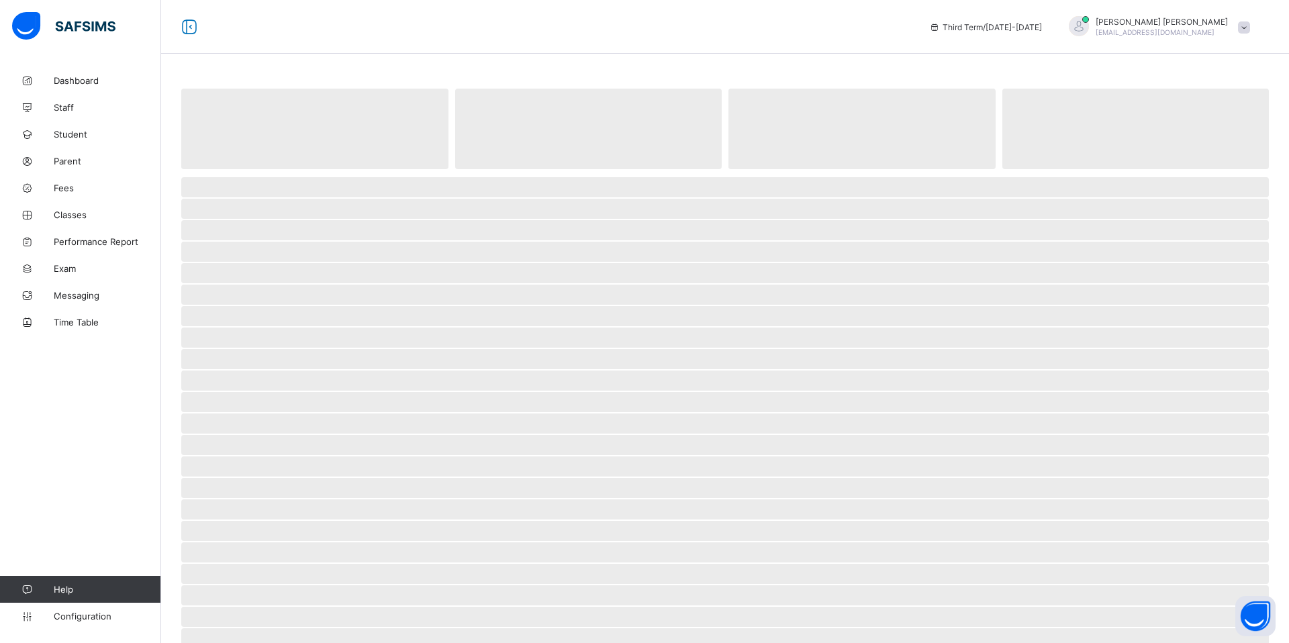
select select "****"
select select "*"
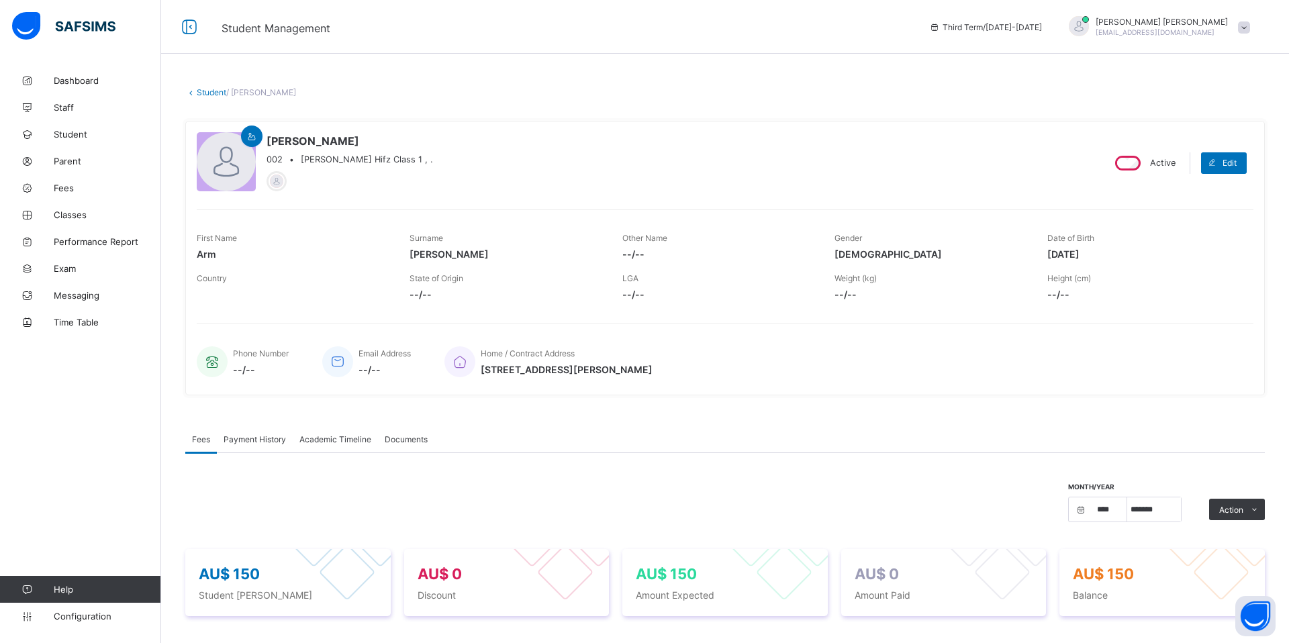
click at [203, 88] on link "Student" at bounding box center [212, 92] width 30 height 10
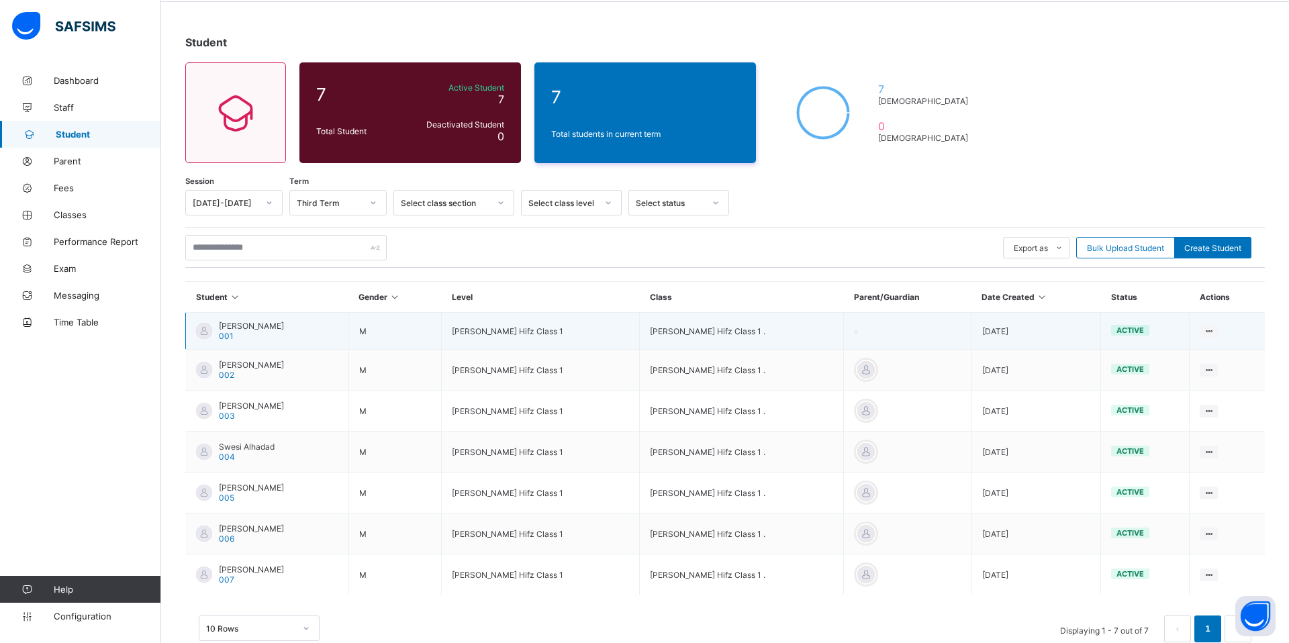
scroll to position [85, 0]
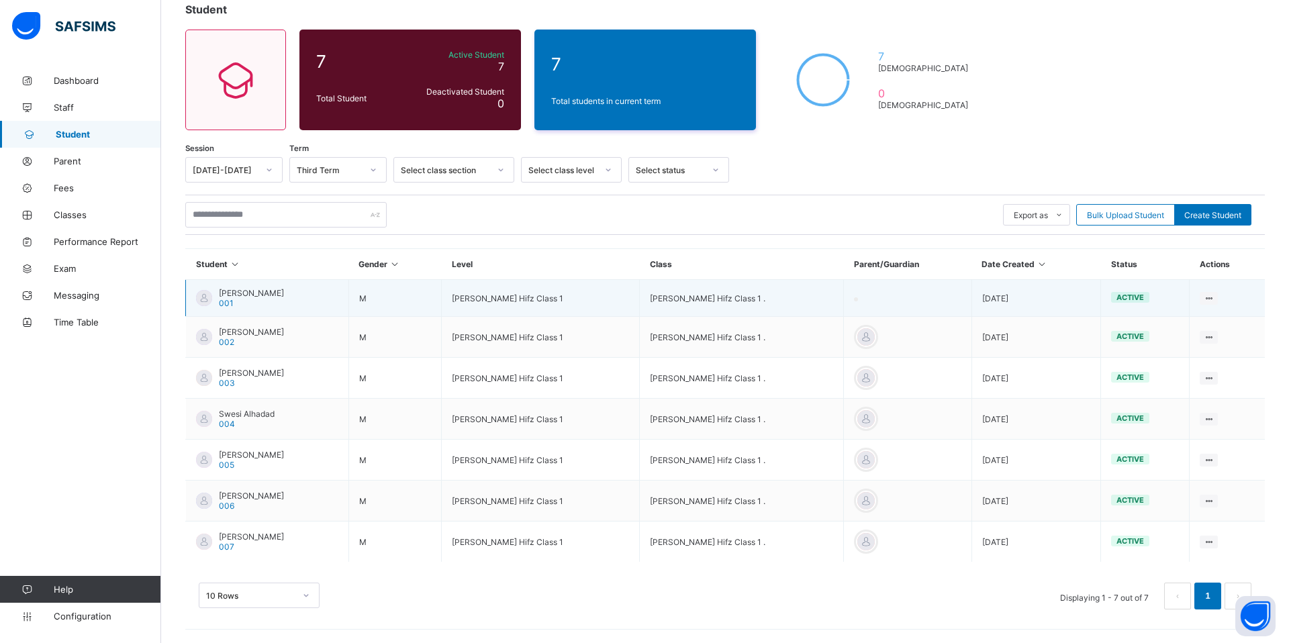
click at [880, 295] on td at bounding box center [908, 298] width 128 height 37
click at [1167, 367] on div "Link Parent/Guardian" at bounding box center [1172, 372] width 80 height 13
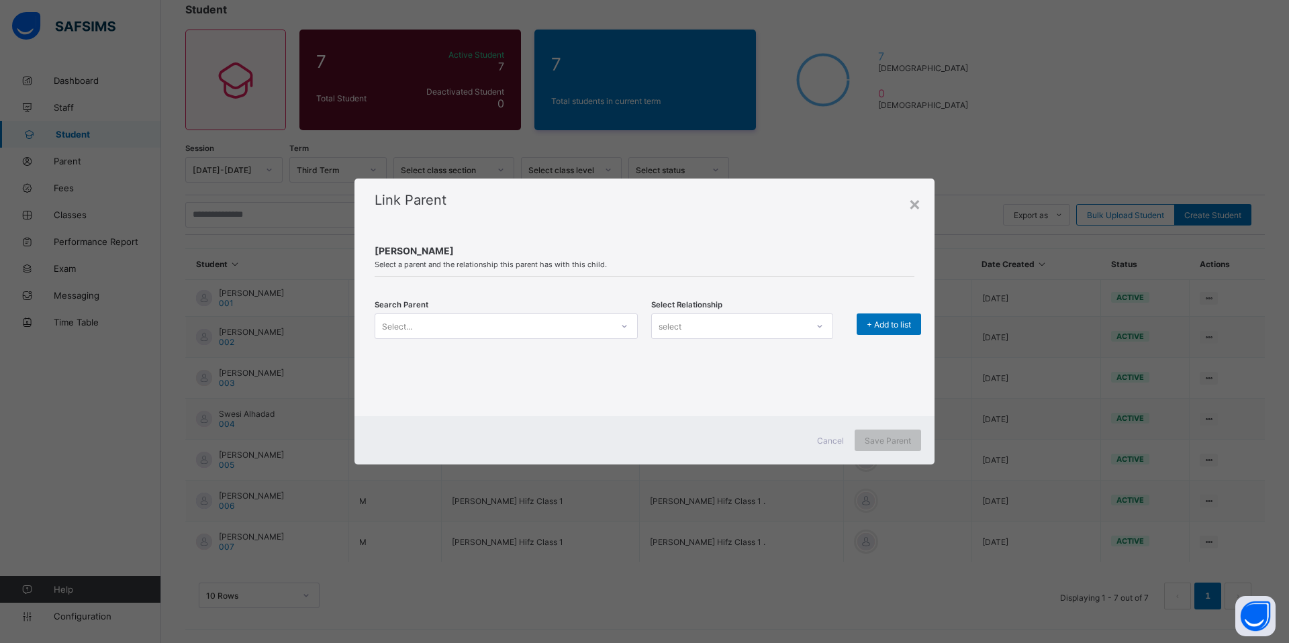
click at [618, 321] on div at bounding box center [624, 325] width 23 height 21
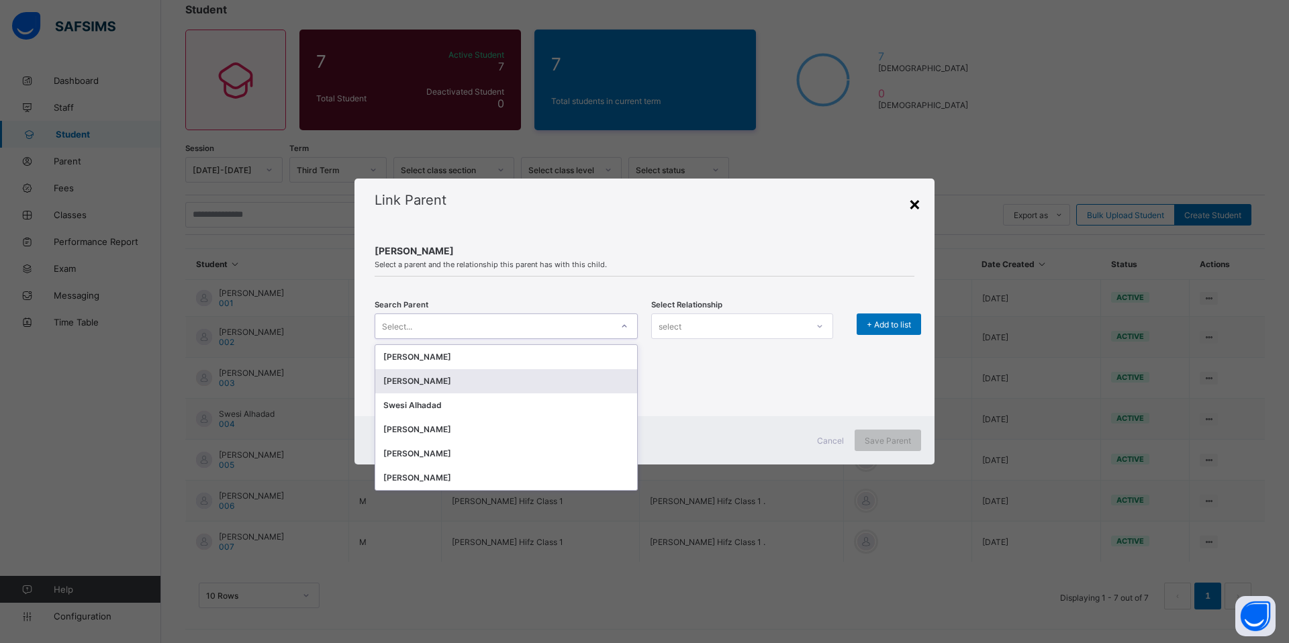
click at [917, 208] on div "×" at bounding box center [914, 203] width 13 height 23
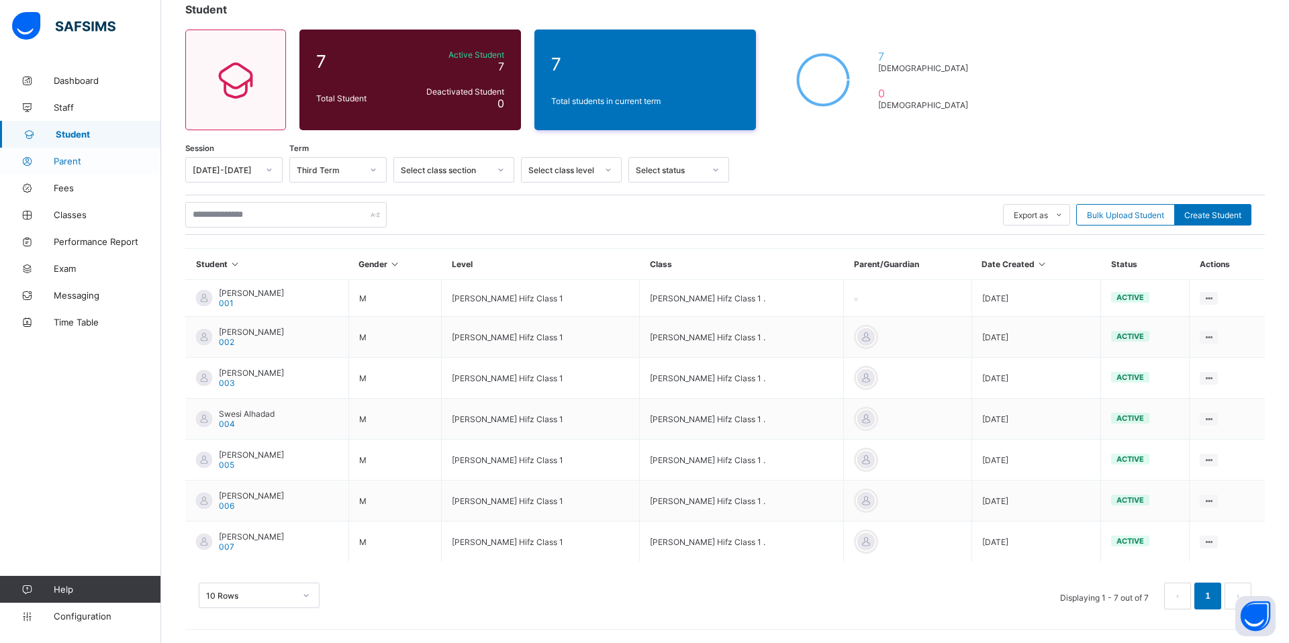
click at [97, 160] on span "Parent" at bounding box center [107, 161] width 107 height 11
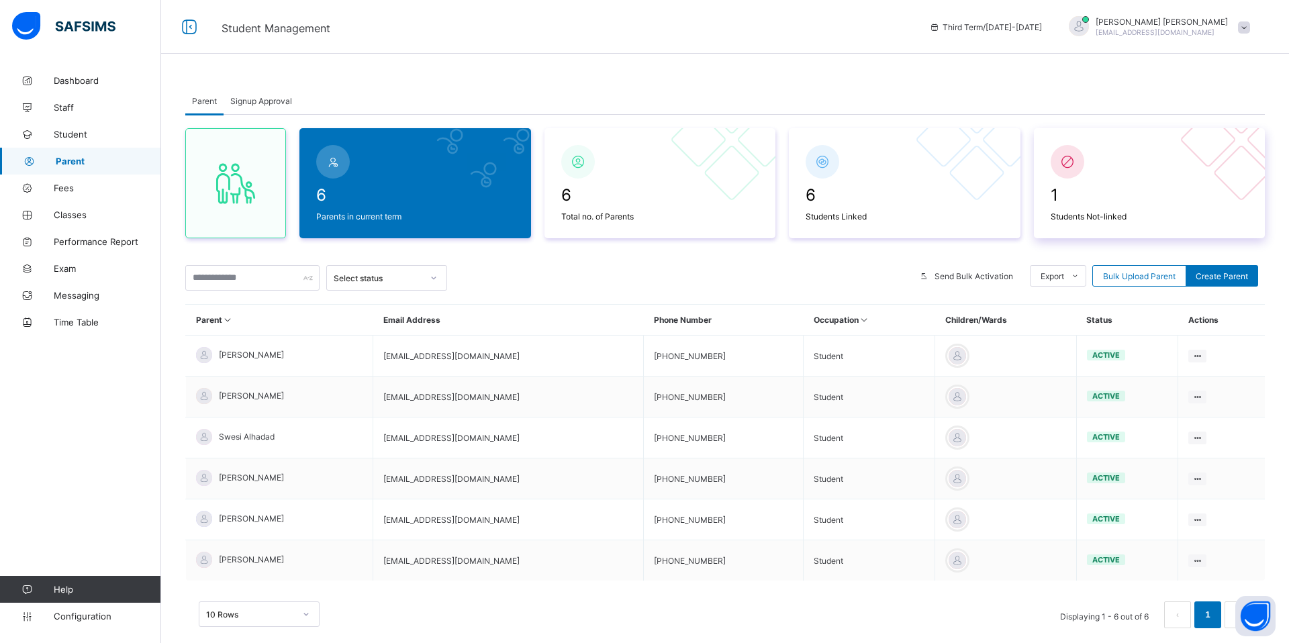
click at [1068, 205] on span at bounding box center [1149, 208] width 198 height 7
click at [84, 219] on span "Classes" at bounding box center [107, 214] width 107 height 11
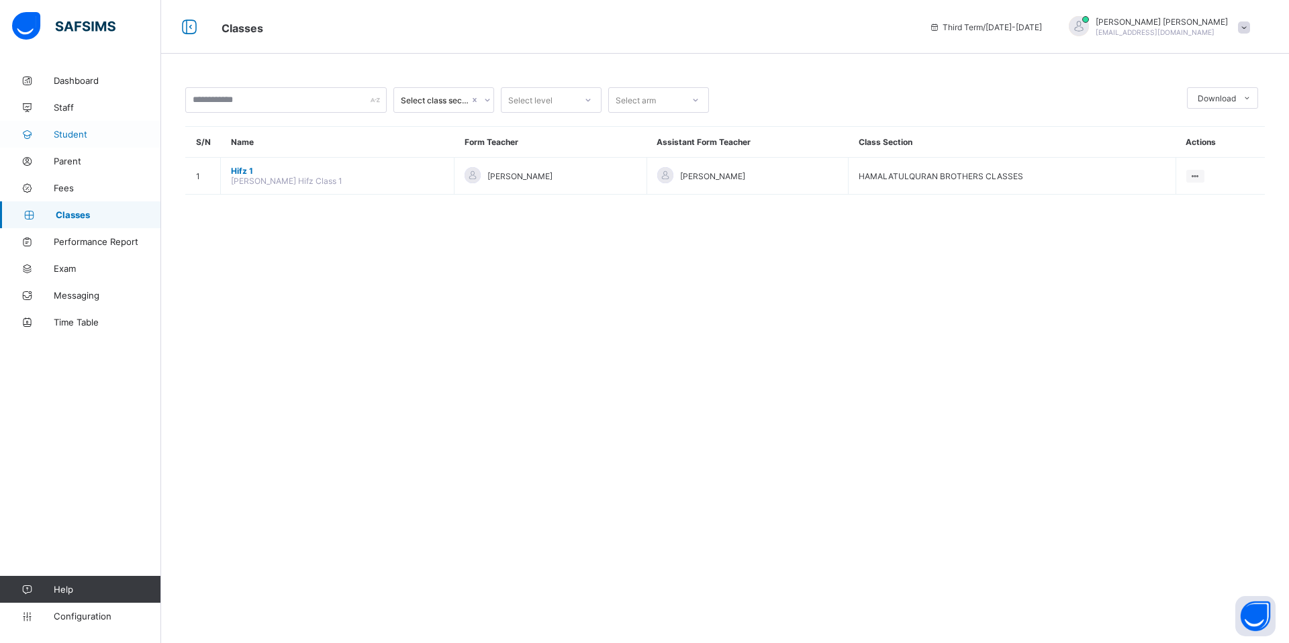
click at [105, 129] on span "Student" at bounding box center [107, 134] width 107 height 11
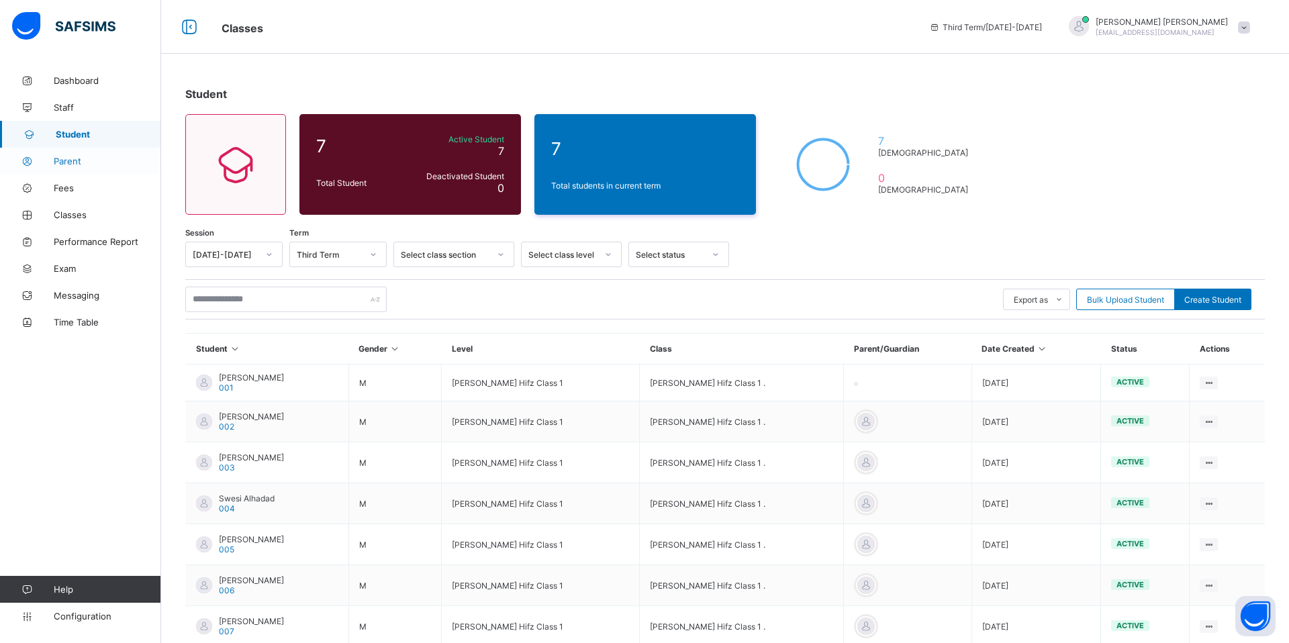
click at [98, 162] on span "Parent" at bounding box center [107, 161] width 107 height 11
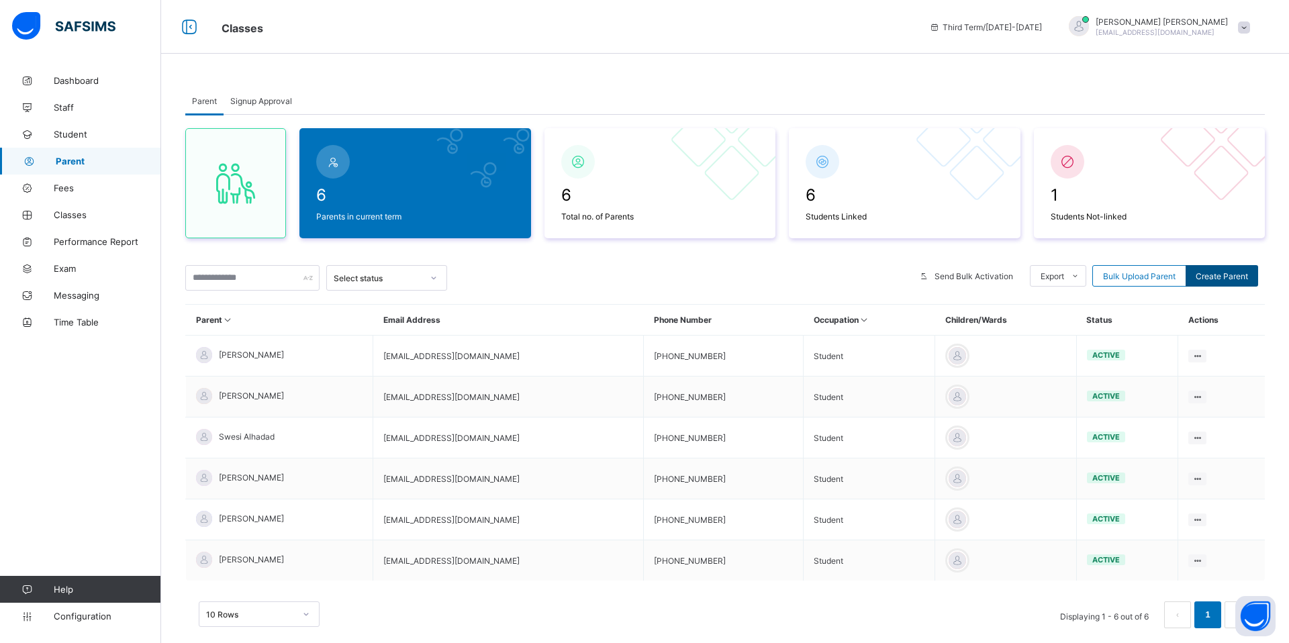
click at [1199, 277] on span "Create Parent" at bounding box center [1221, 276] width 52 height 10
select select "**"
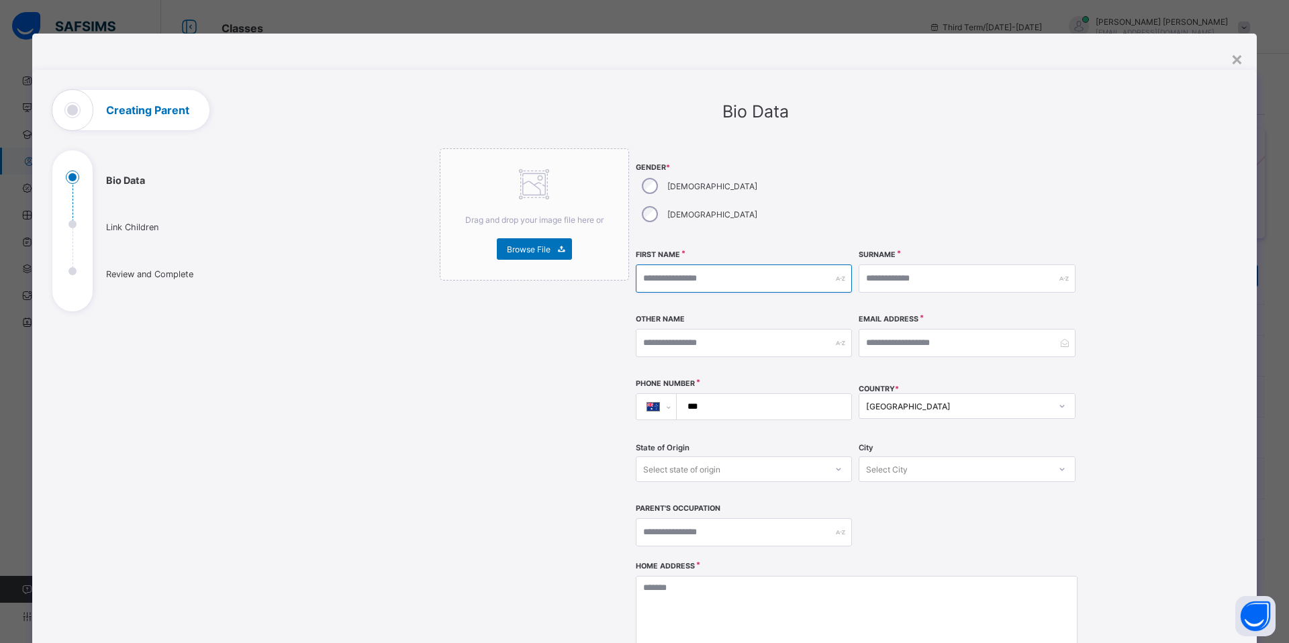
click at [736, 264] on input "text" at bounding box center [744, 278] width 216 height 28
click at [692, 264] on input "text" at bounding box center [744, 278] width 216 height 28
paste input "*******"
type input "*******"
click at [911, 264] on input "text" at bounding box center [966, 278] width 216 height 28
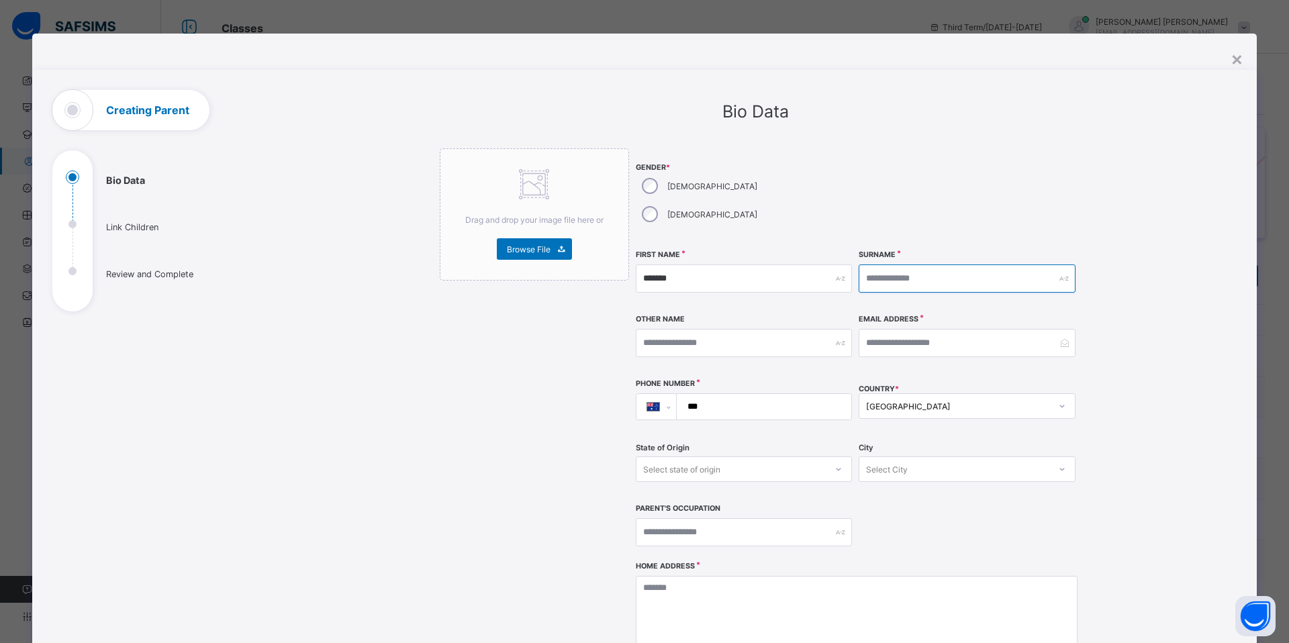
paste input "******"
type input "******"
click at [903, 329] on input "email" at bounding box center [966, 343] width 216 height 28
paste input "**********"
type input "**********"
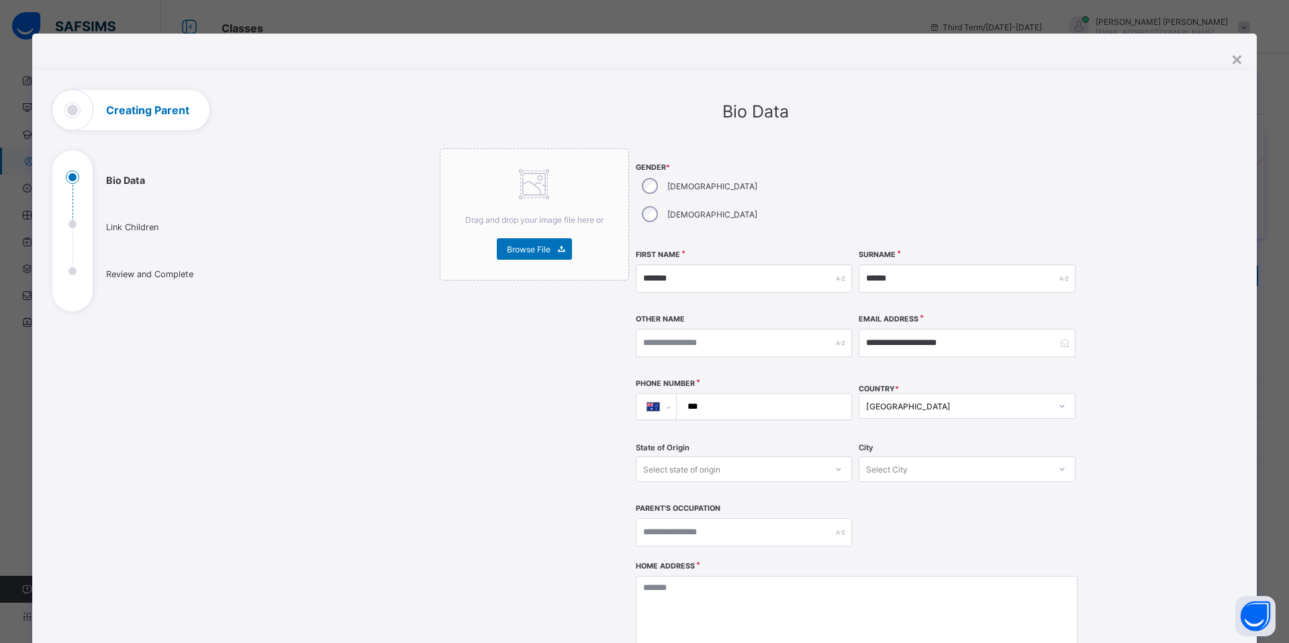
click at [797, 394] on input "***" at bounding box center [761, 407] width 164 height 26
paste input "**********"
type input "**********"
click at [799, 397] on div "**********" at bounding box center [744, 407] width 216 height 56
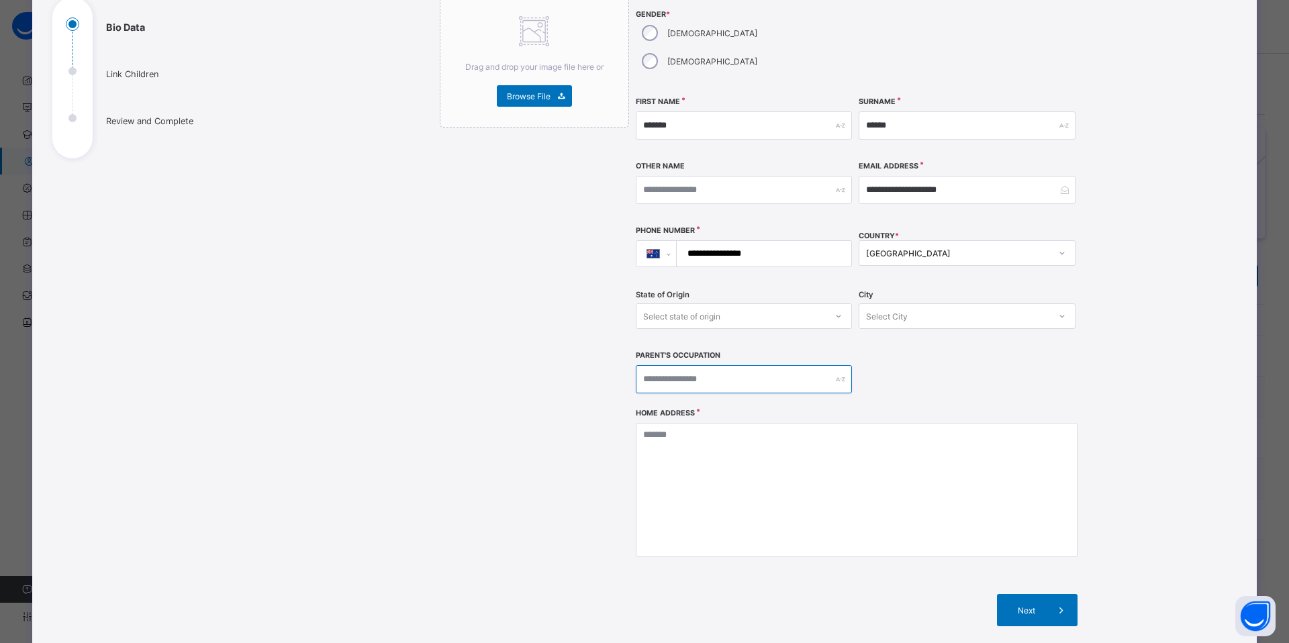
click at [768, 365] on input "text" at bounding box center [744, 379] width 216 height 28
paste input "**********"
type input "**********"
click at [803, 365] on input "**********" at bounding box center [744, 379] width 216 height 28
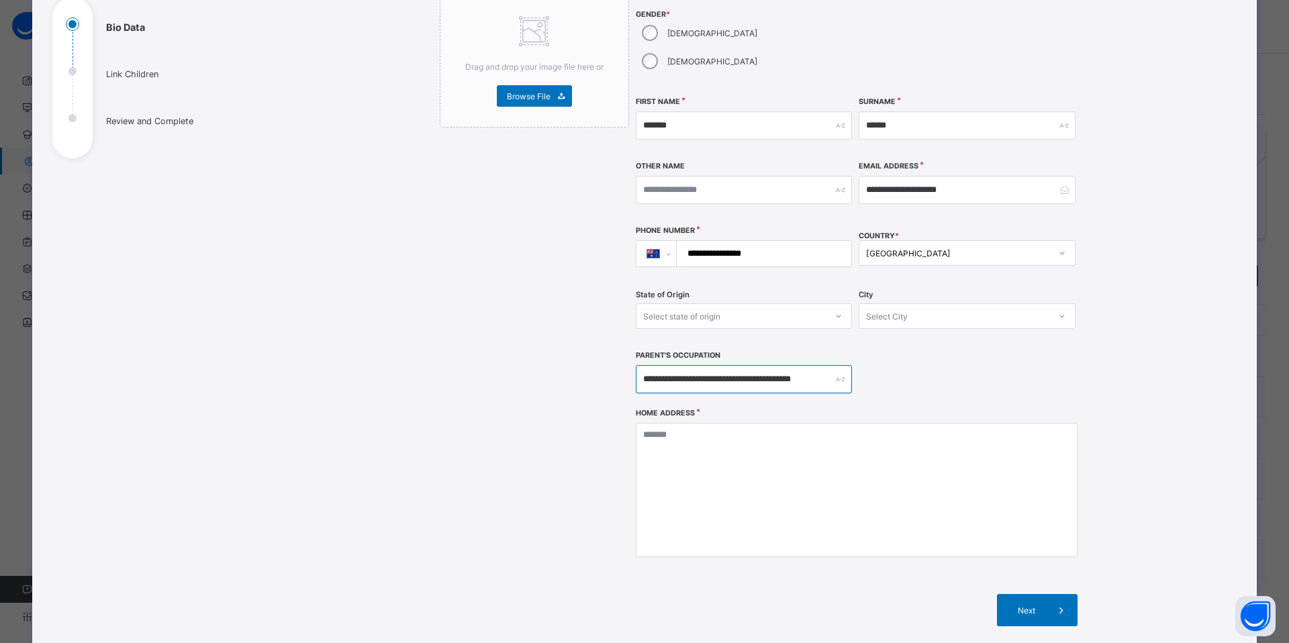
click at [803, 365] on input "**********" at bounding box center [744, 379] width 216 height 28
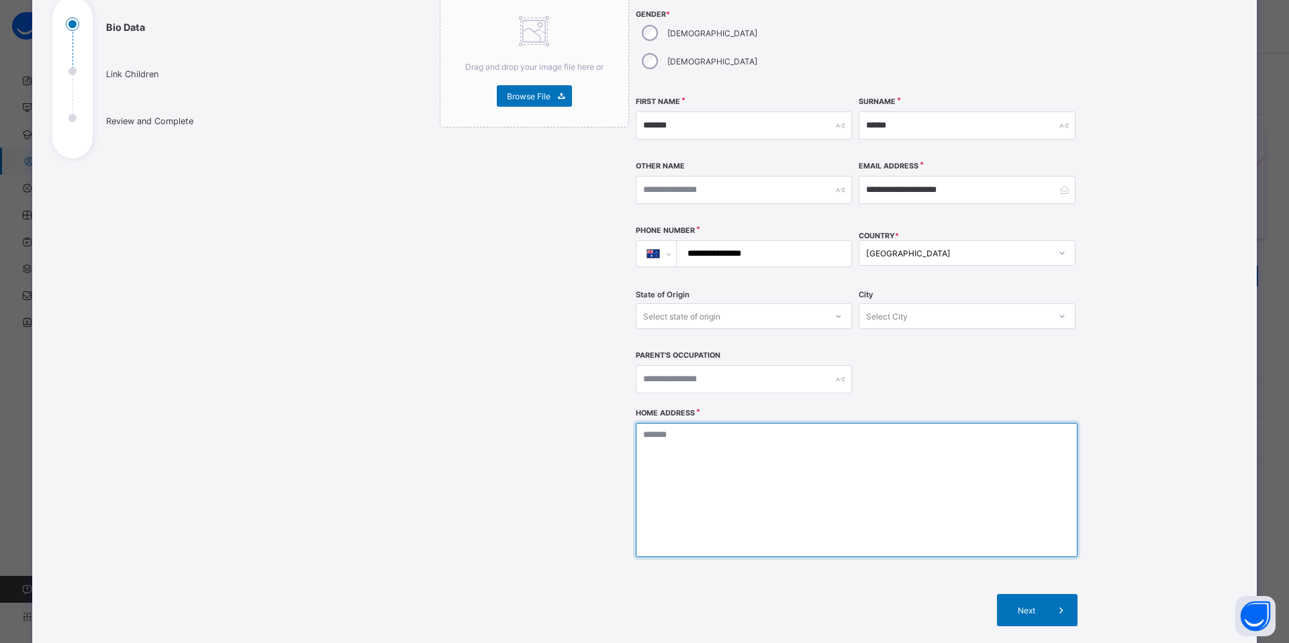
click at [776, 456] on textarea at bounding box center [857, 490] width 442 height 134
paste textarea "**********"
type textarea "**********"
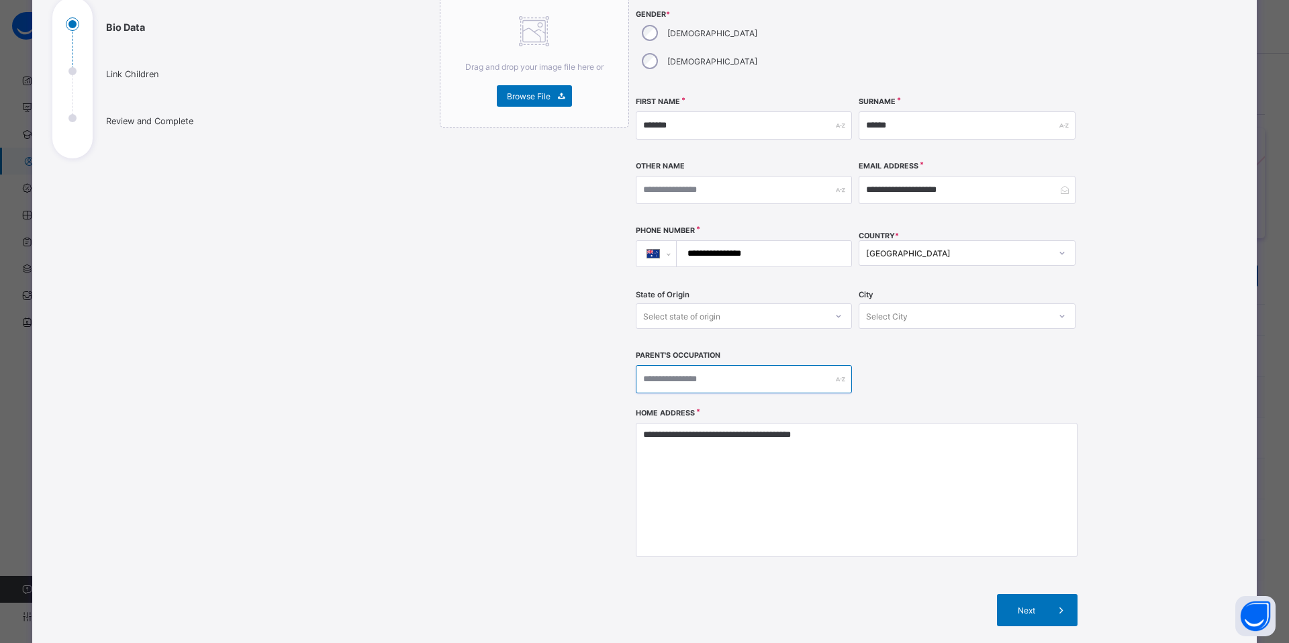
click at [749, 365] on input "text" at bounding box center [744, 379] width 216 height 28
click at [746, 365] on input "text" at bounding box center [744, 379] width 216 height 28
paste input "*******"
type input "*******"
click at [952, 345] on div "**********" at bounding box center [857, 201] width 442 height 413
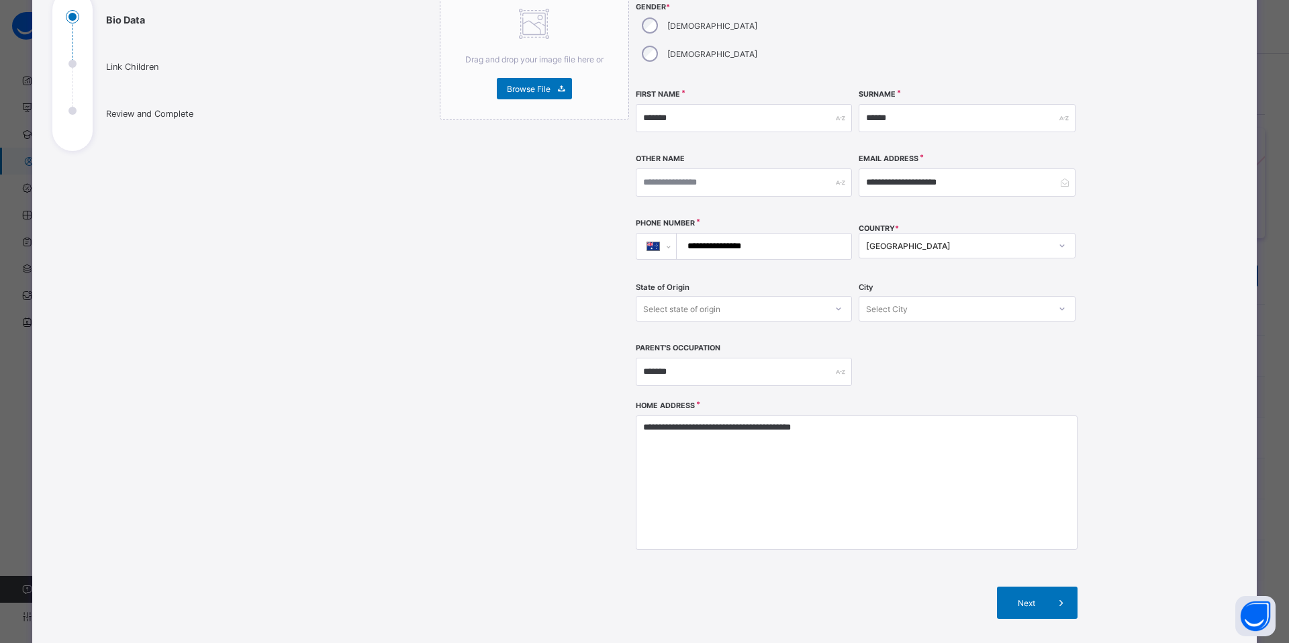
scroll to position [254, 0]
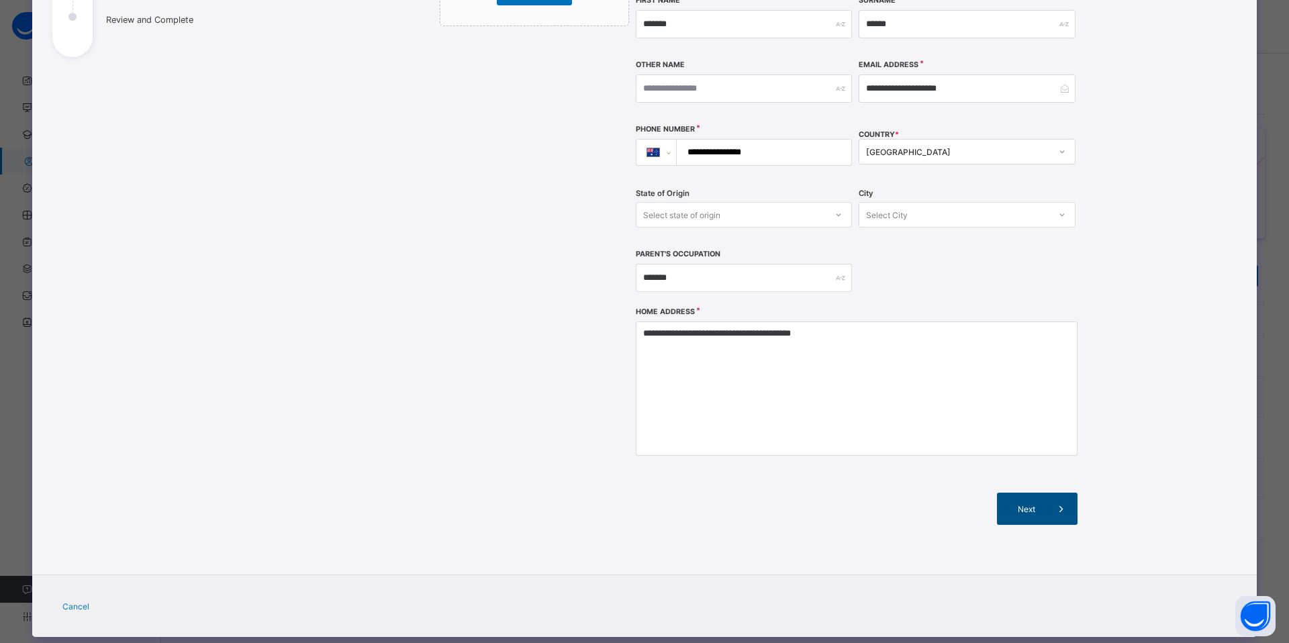
click at [1034, 493] on div "Next" at bounding box center [1037, 509] width 81 height 32
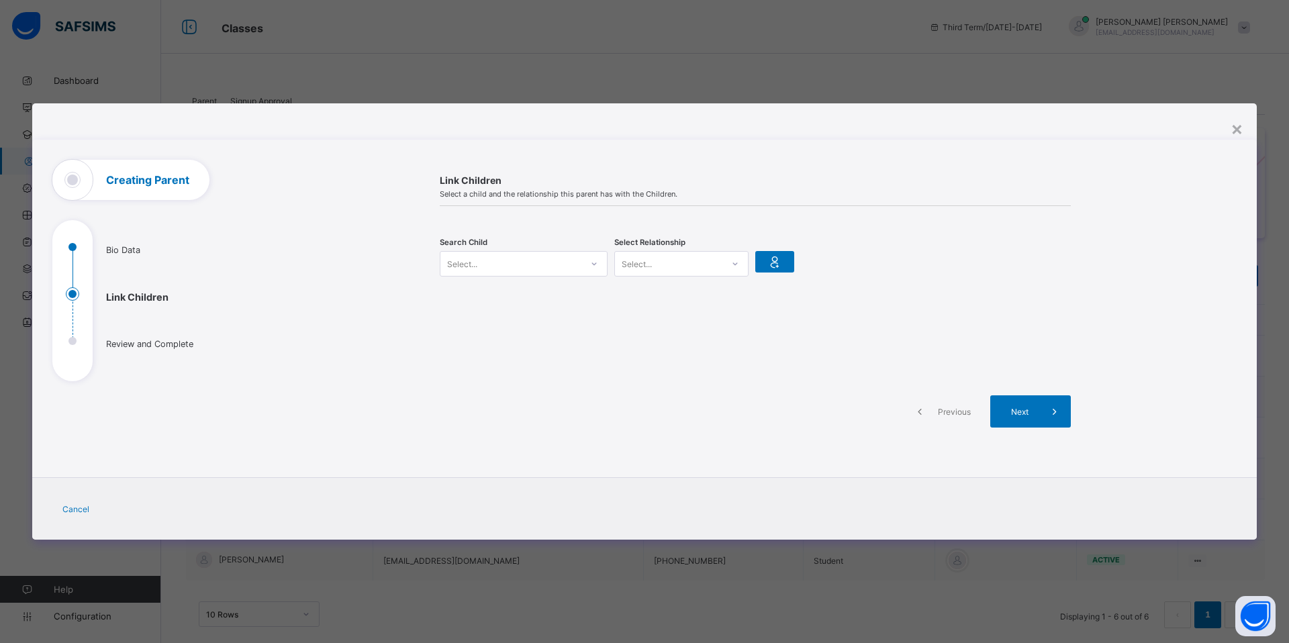
click at [558, 270] on div "Select..." at bounding box center [510, 263] width 141 height 19
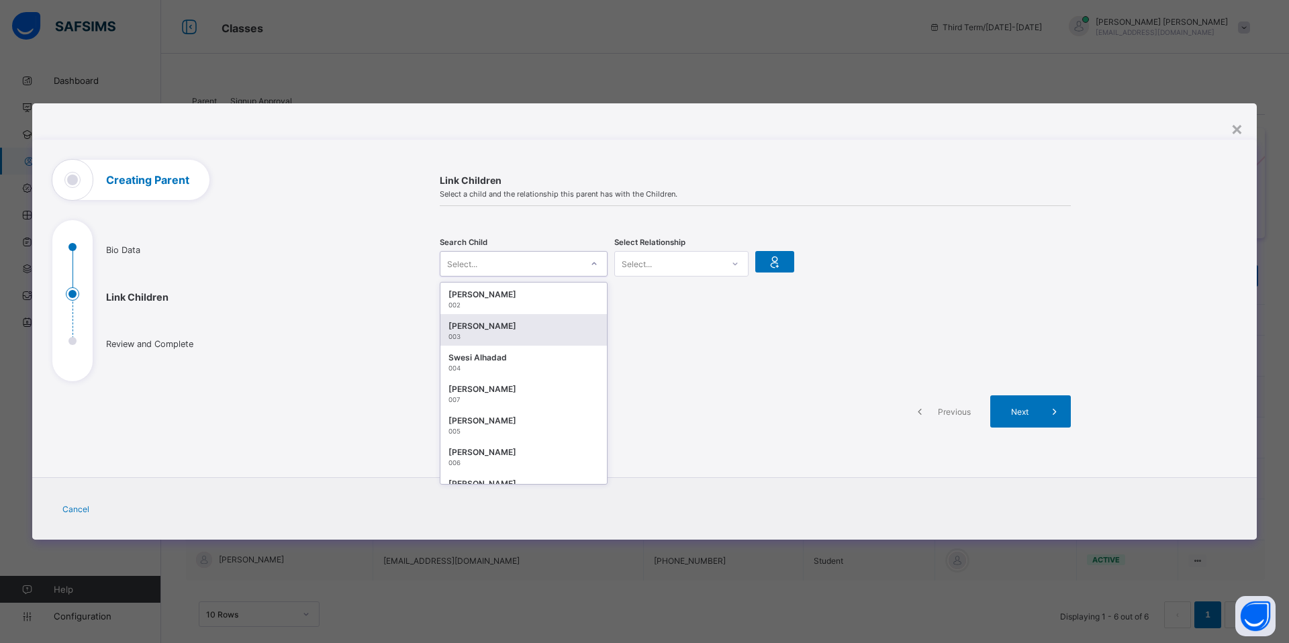
scroll to position [19, 0]
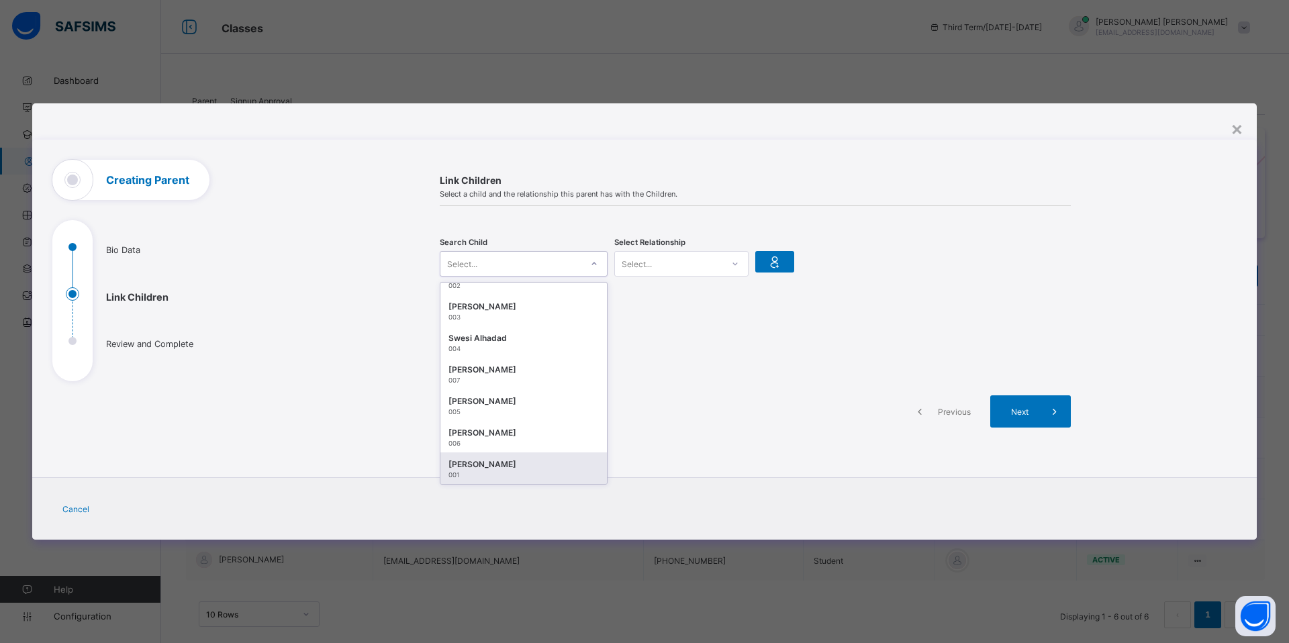
click at [528, 464] on div "Ibrahim sharif" at bounding box center [523, 464] width 150 height 13
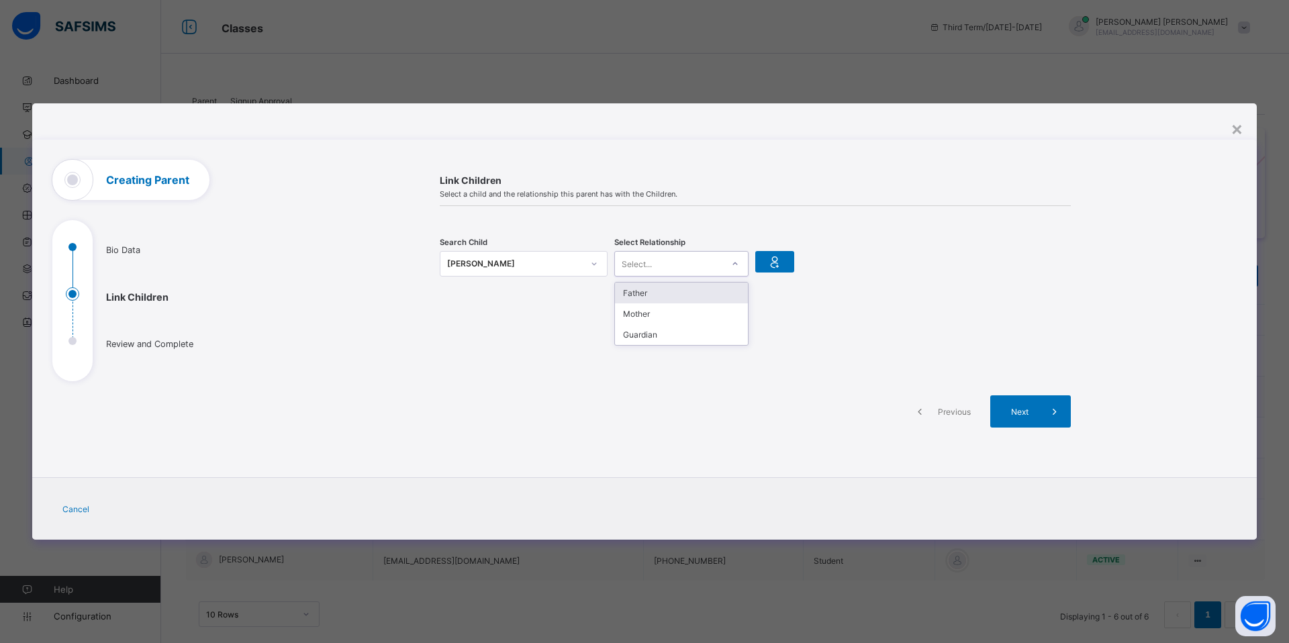
click at [693, 269] on div "Select..." at bounding box center [668, 263] width 107 height 19
click at [833, 275] on div "Search Child Ibrahim sharif 001 Select Relationship option Guardian focused, 3 …" at bounding box center [755, 264] width 631 height 42
click at [1057, 415] on icon at bounding box center [1054, 411] width 15 height 13
click at [675, 267] on div "Select..." at bounding box center [668, 263] width 107 height 19
click at [781, 291] on div "Search Child Ibrahim sharif 001 Select Relationship Select..." at bounding box center [755, 263] width 631 height 75
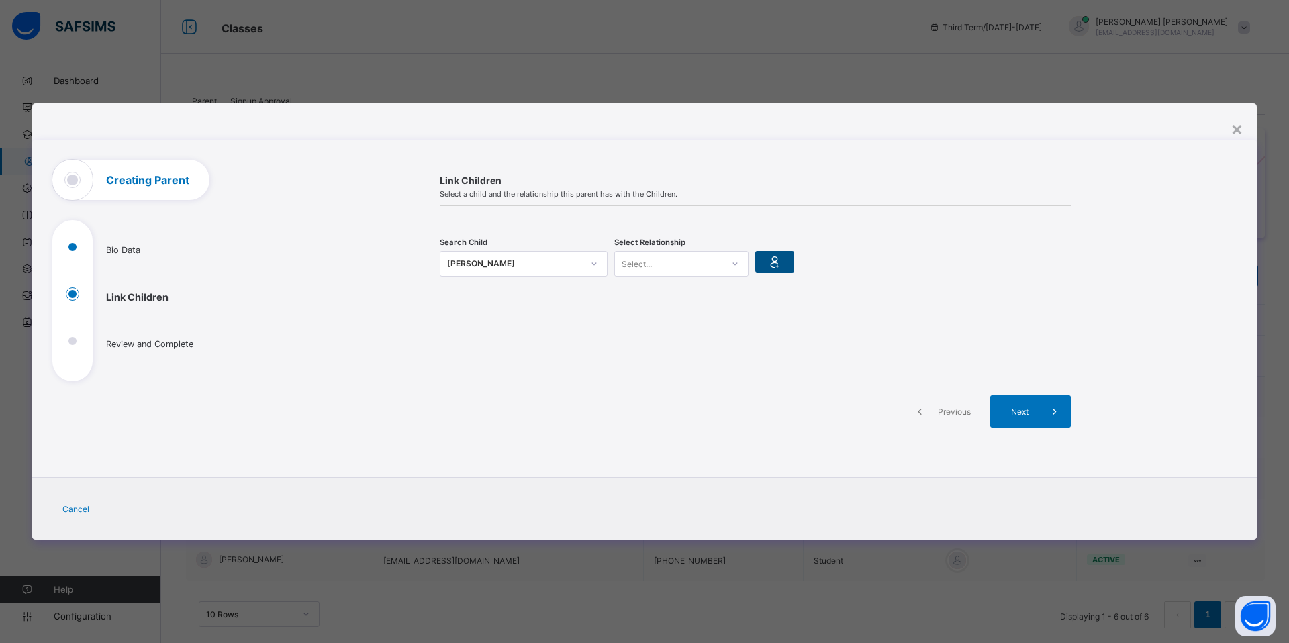
click at [781, 268] on icon at bounding box center [774, 262] width 19 height 16
click at [709, 258] on div "Select..." at bounding box center [668, 263] width 107 height 19
click at [689, 332] on div "Guardian" at bounding box center [681, 334] width 133 height 21
click at [1044, 402] on span at bounding box center [1054, 411] width 32 height 32
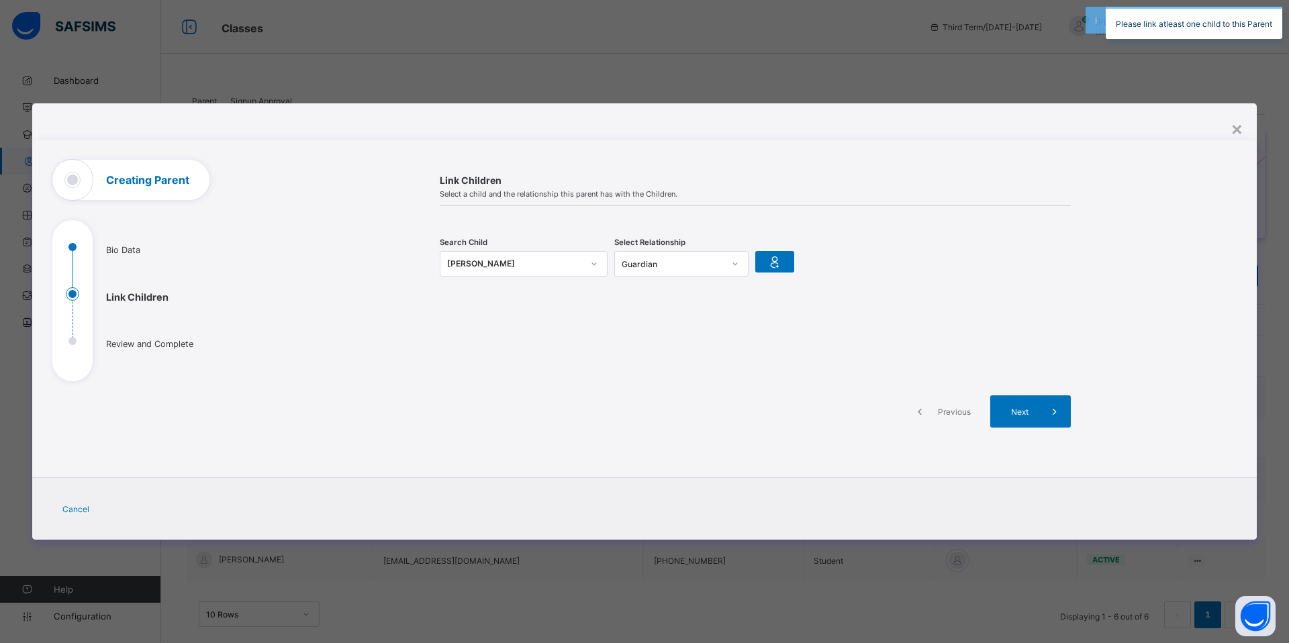
click at [489, 245] on div "Search Child Ibrahim sharif 001" at bounding box center [524, 264] width 168 height 42
click at [484, 260] on div "Ibrahim sharif" at bounding box center [515, 263] width 136 height 13
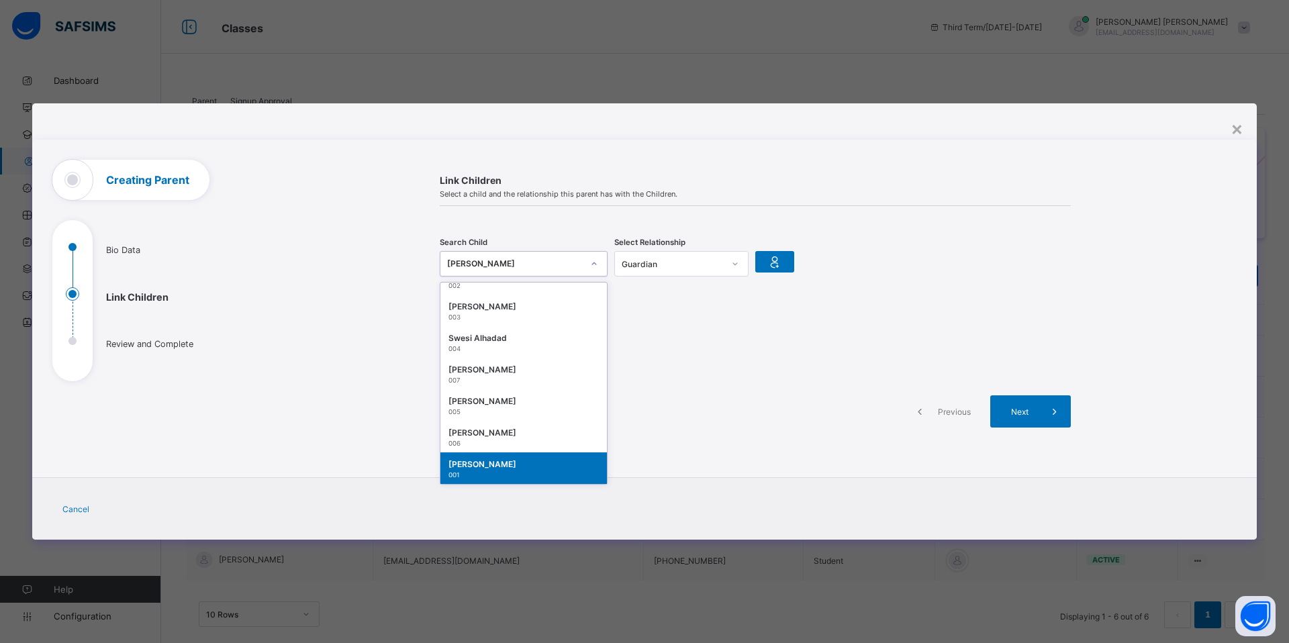
click at [532, 468] on div "Ibrahim sharif" at bounding box center [523, 464] width 150 height 13
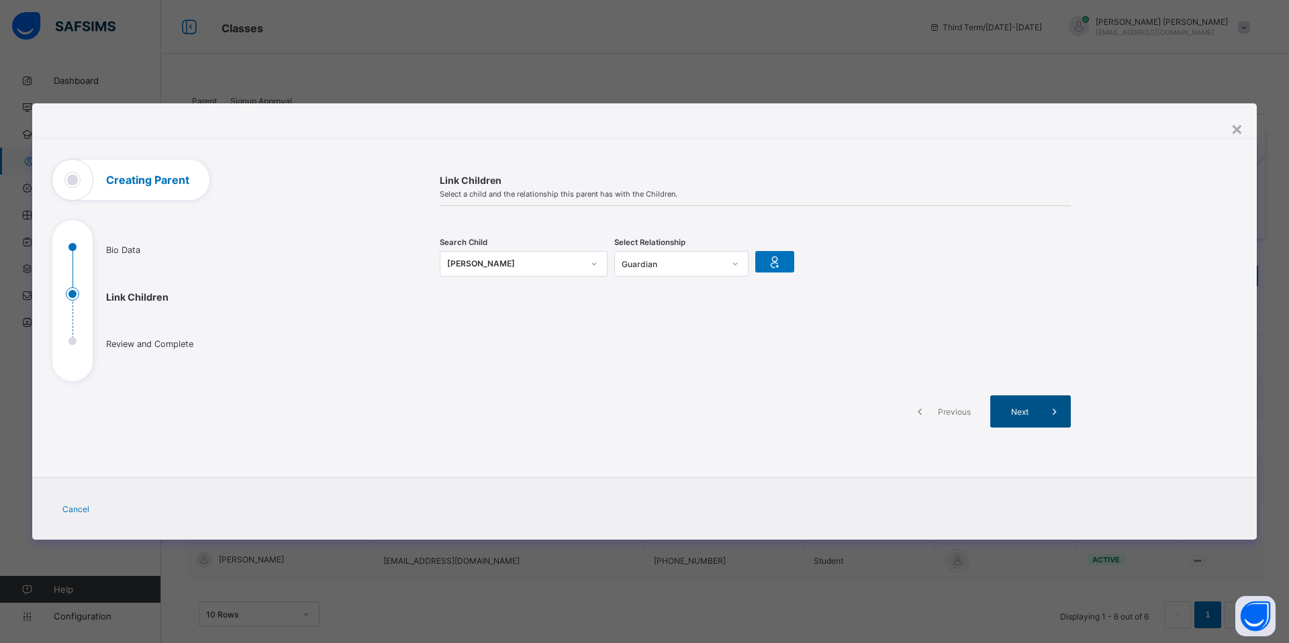
click at [1059, 408] on icon at bounding box center [1054, 411] width 15 height 13
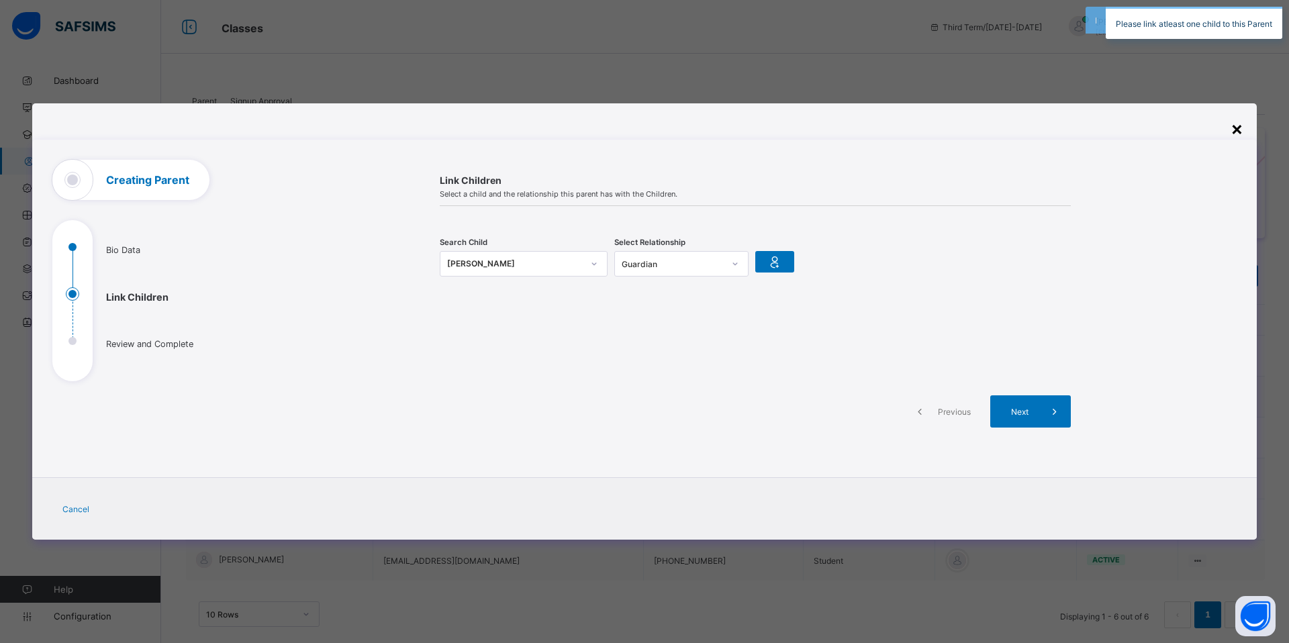
click at [1240, 134] on div "×" at bounding box center [1236, 128] width 13 height 23
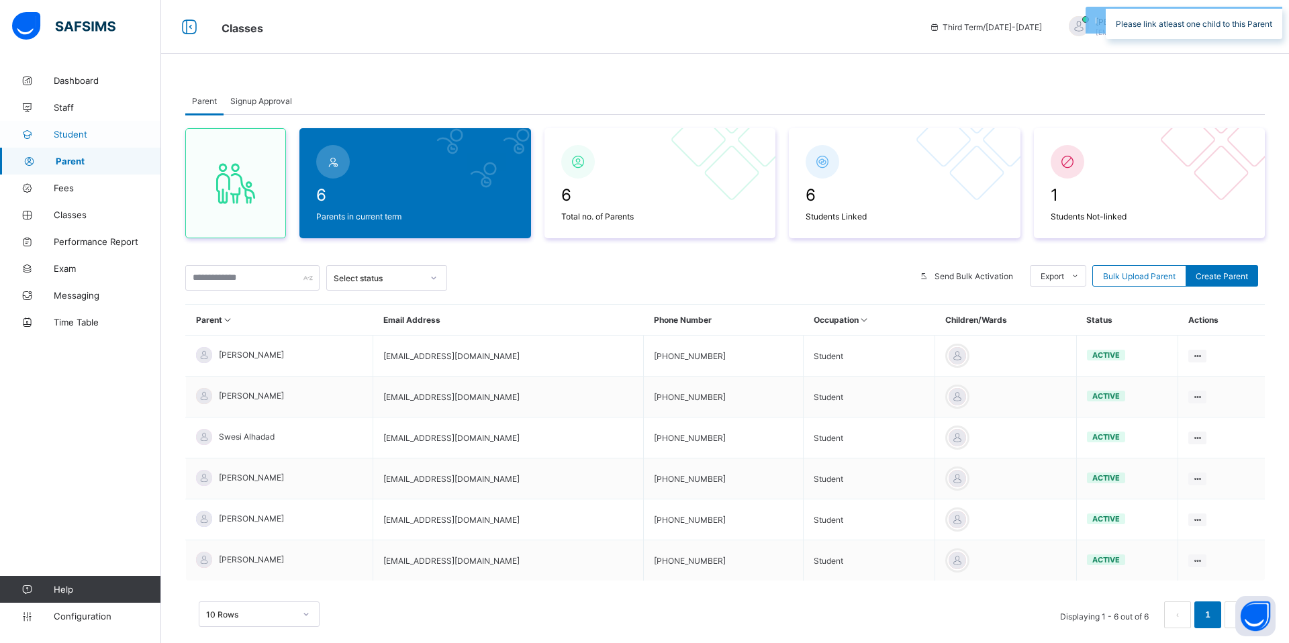
click at [74, 137] on span "Student" at bounding box center [107, 134] width 107 height 11
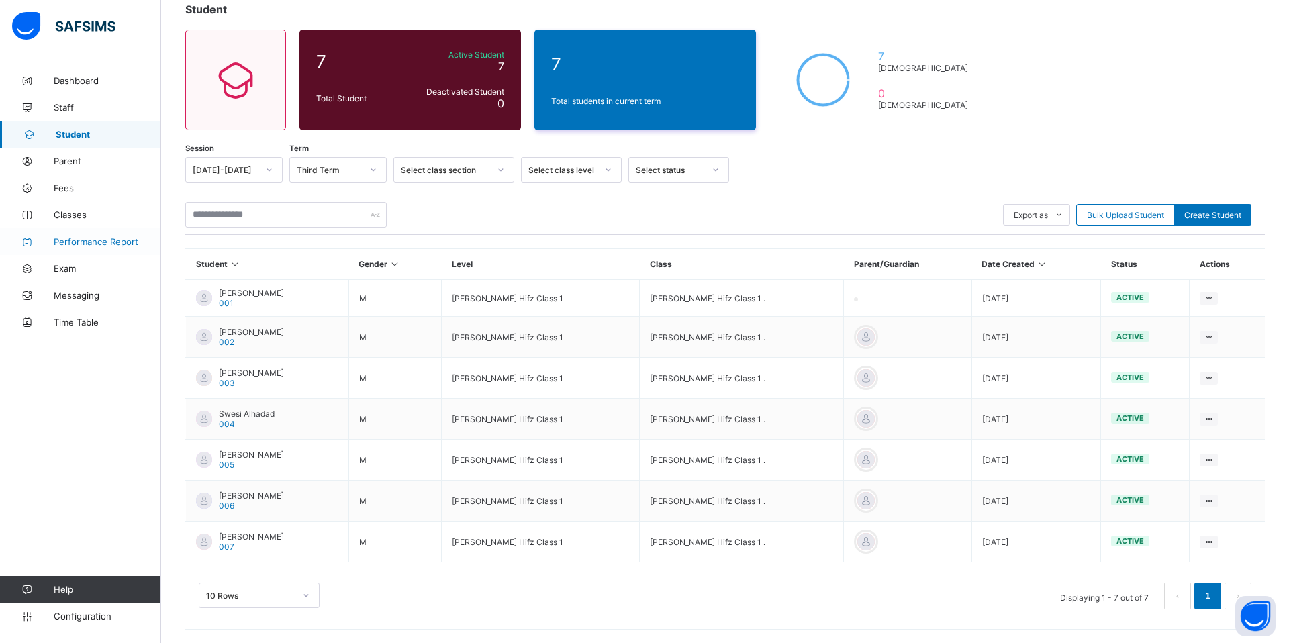
scroll to position [85, 0]
click at [80, 167] on link "Parent" at bounding box center [80, 161] width 161 height 27
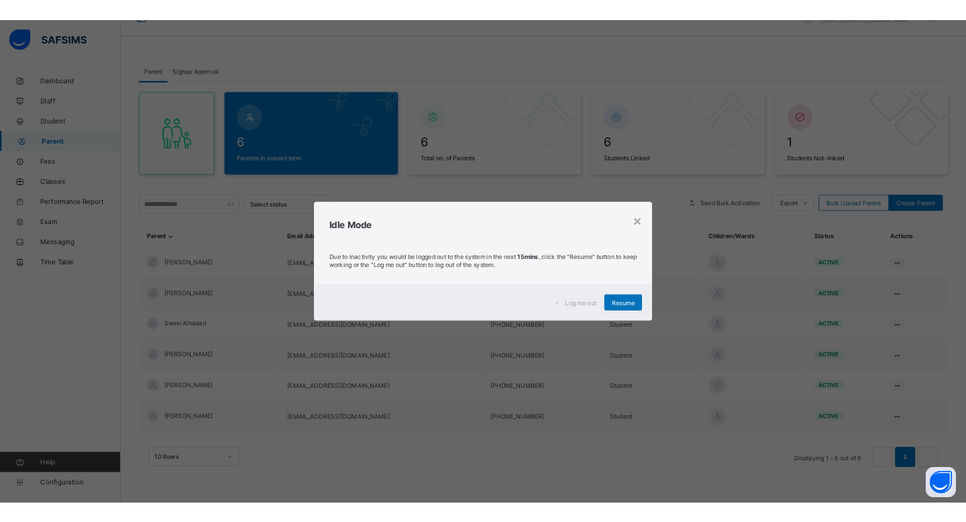
scroll to position [32, 0]
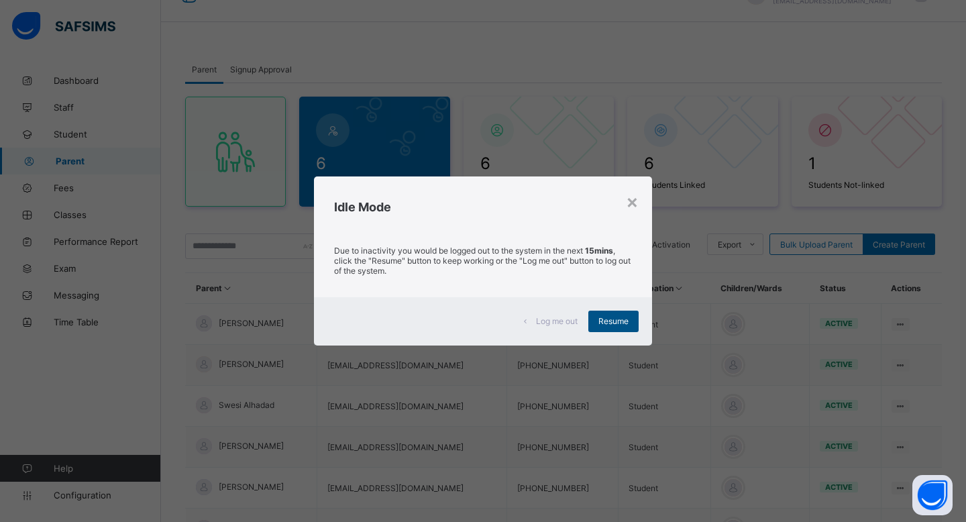
click at [618, 321] on span "Resume" at bounding box center [614, 321] width 30 height 10
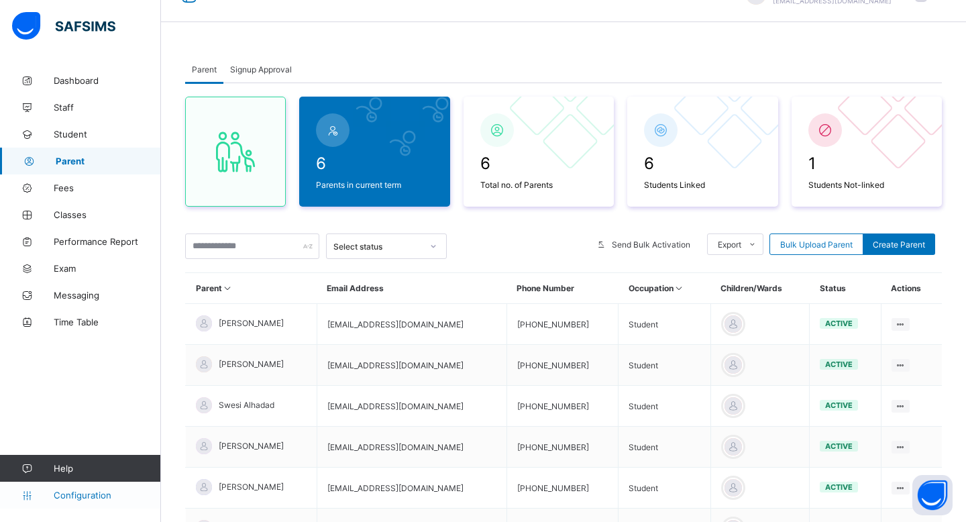
click at [82, 493] on span "Configuration" at bounding box center [107, 495] width 107 height 11
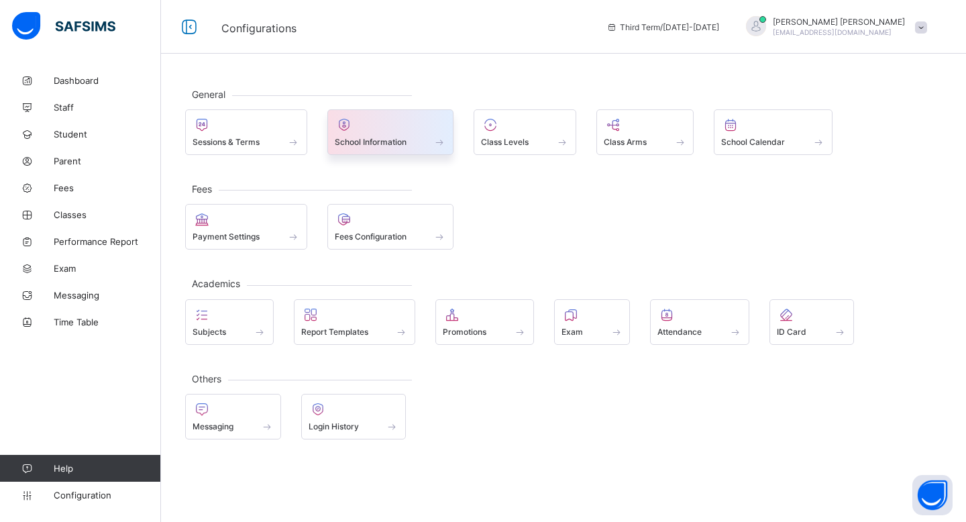
click at [444, 146] on span at bounding box center [440, 141] width 13 height 11
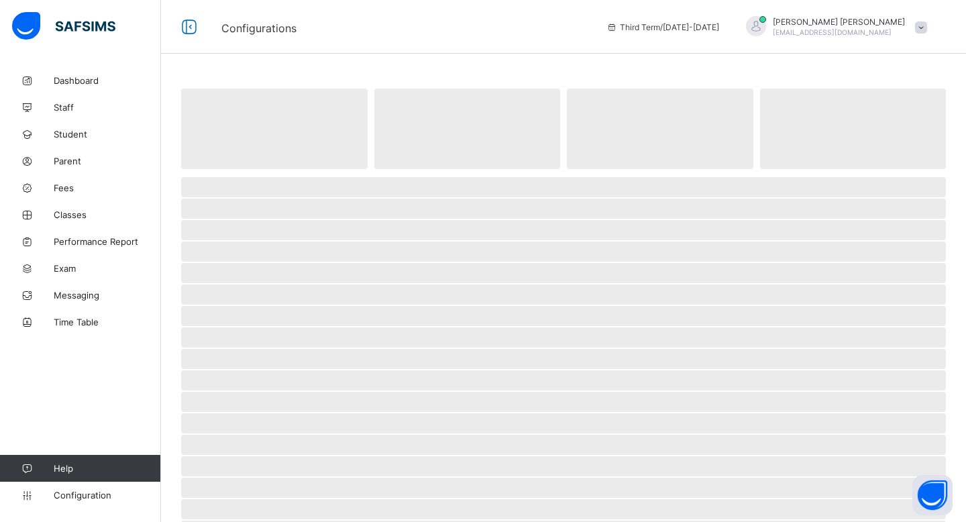
select select "**"
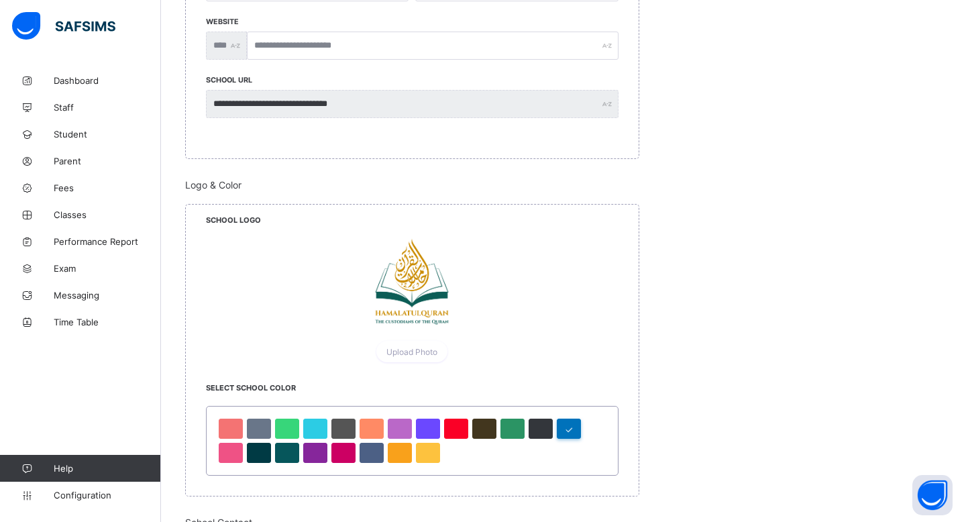
scroll to position [552, 0]
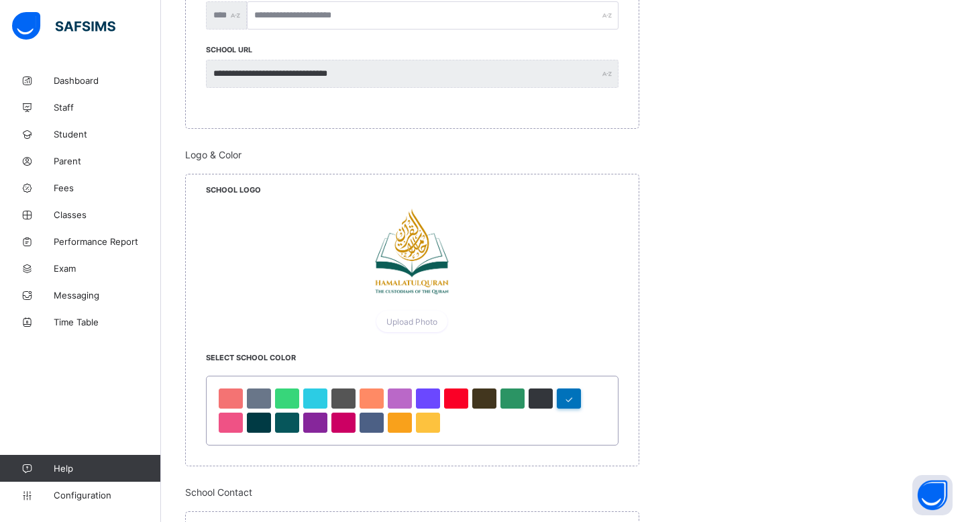
drag, startPoint x: 420, startPoint y: 272, endPoint x: 434, endPoint y: 232, distance: 43.1
click at [434, 230] on div at bounding box center [412, 251] width 101 height 101
click at [613, 236] on div at bounding box center [412, 252] width 413 height 103
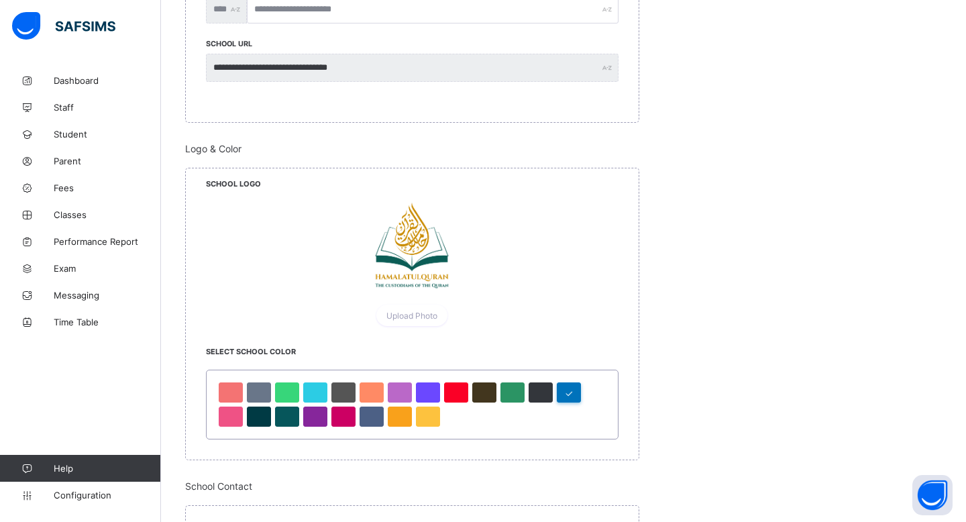
scroll to position [0, 0]
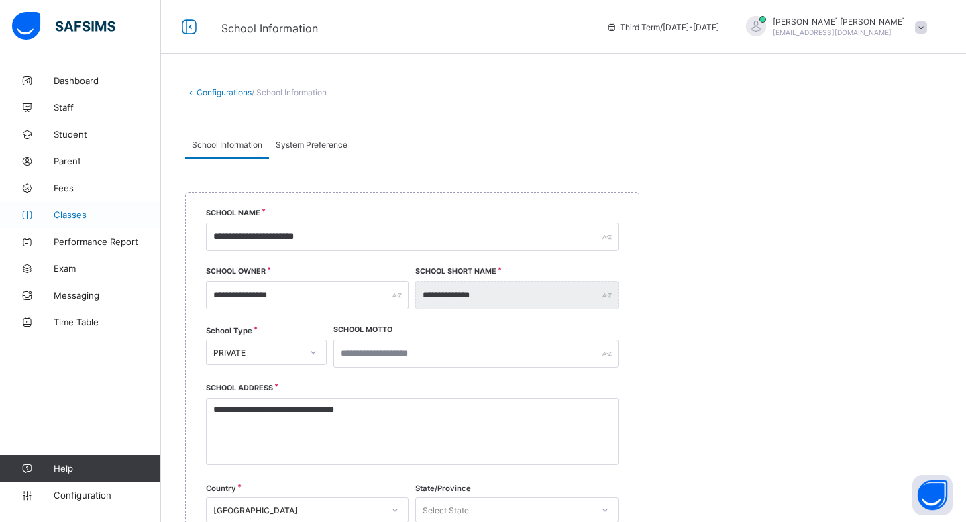
click at [82, 213] on span "Classes" at bounding box center [107, 214] width 107 height 11
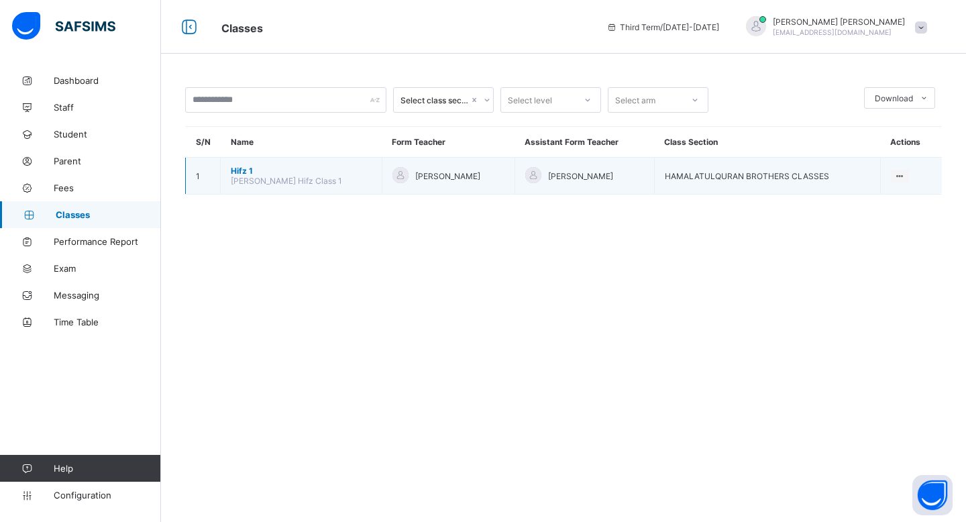
click at [252, 163] on td "Hifz 1 Ustadth Abdullahi Hifz Class 1" at bounding box center [302, 176] width 162 height 37
click at [238, 167] on span "Hifz 1" at bounding box center [301, 171] width 141 height 10
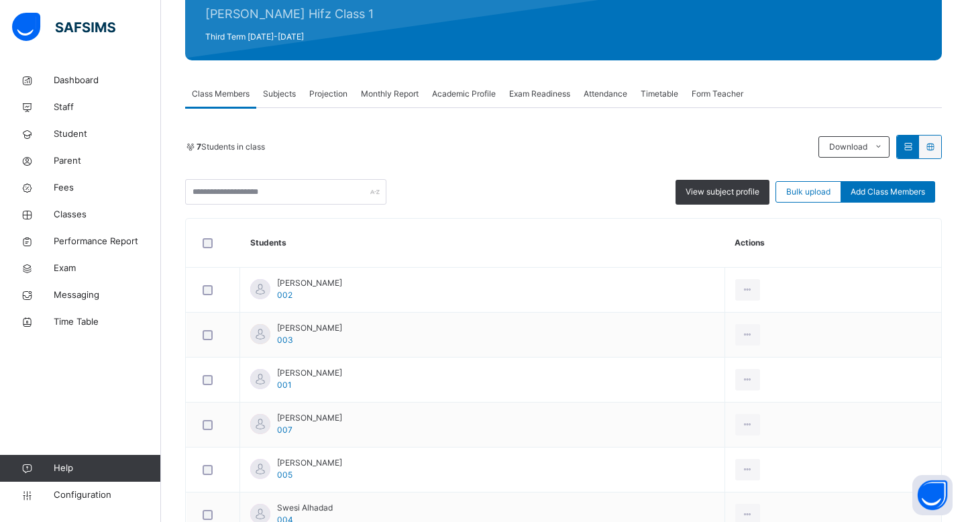
scroll to position [188, 0]
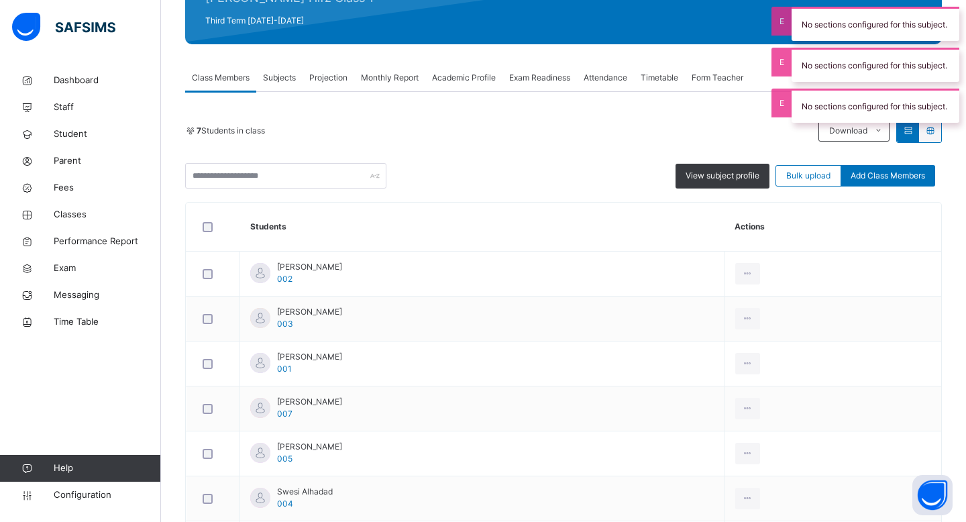
click at [326, 77] on span "Projection" at bounding box center [328, 78] width 38 height 12
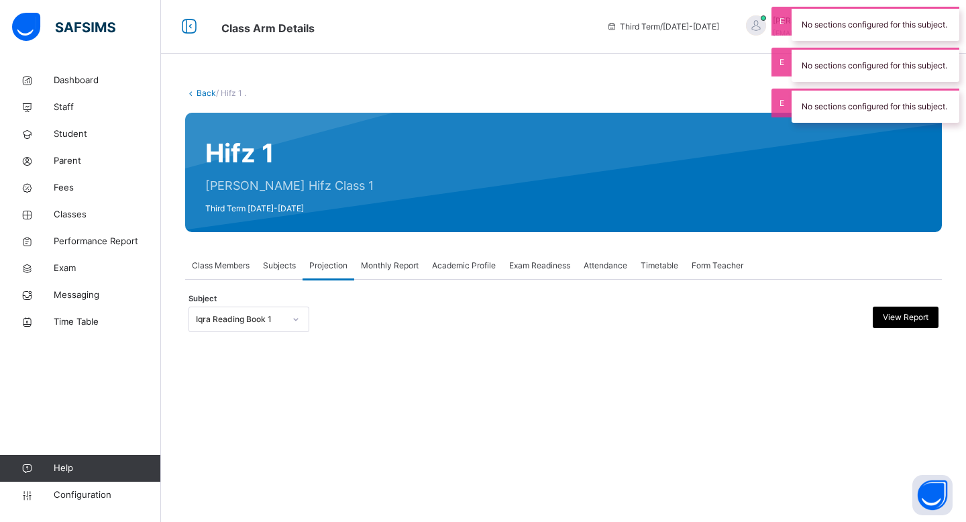
scroll to position [0, 0]
click at [285, 325] on div at bounding box center [296, 319] width 23 height 21
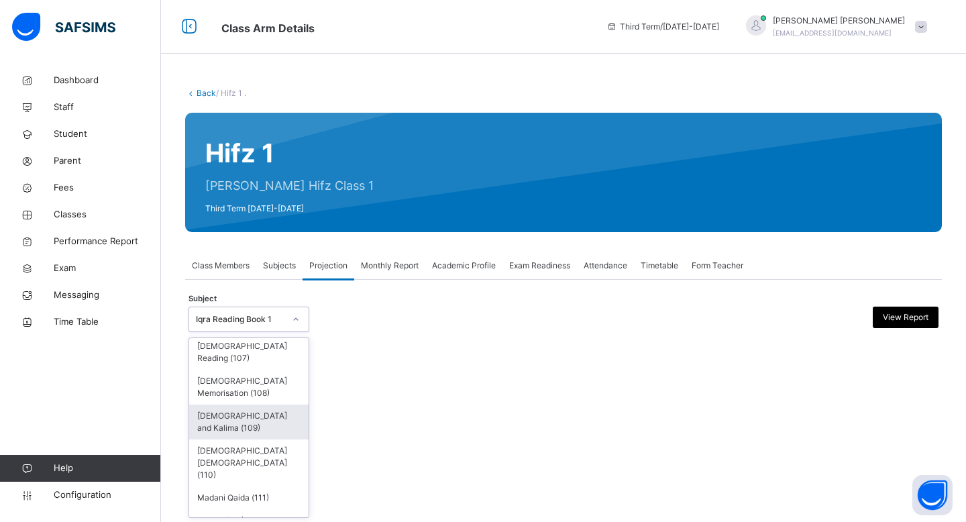
scroll to position [163, 0]
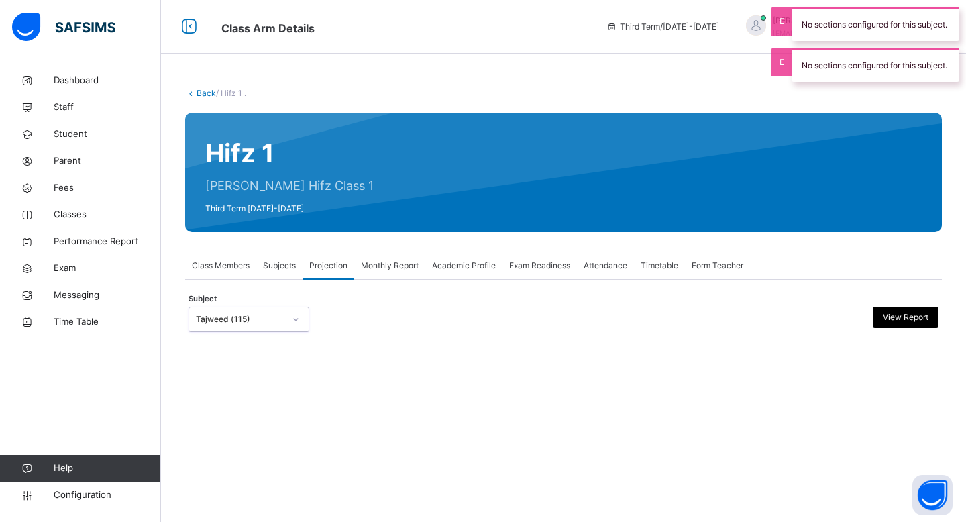
click at [410, 273] on div "Monthly Report" at bounding box center [389, 265] width 71 height 27
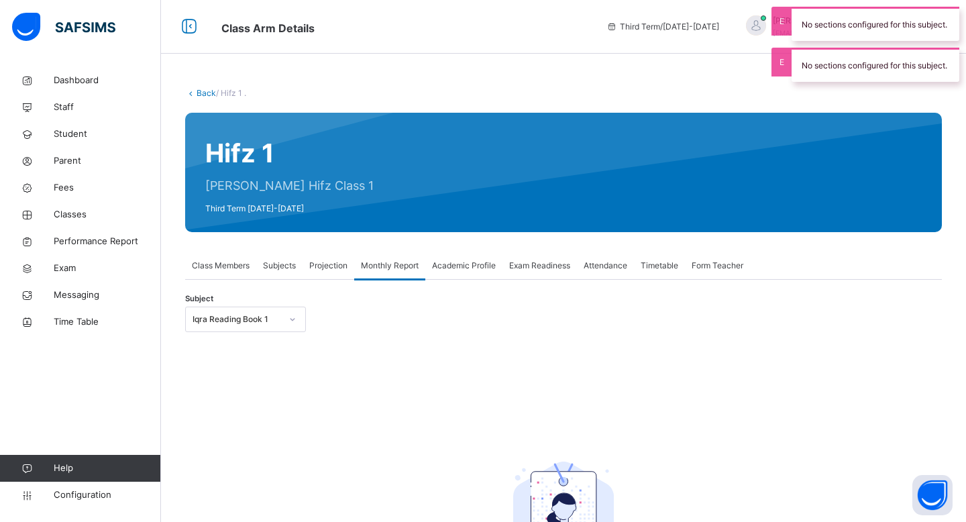
click at [450, 270] on span "Academic Profile" at bounding box center [464, 266] width 64 height 12
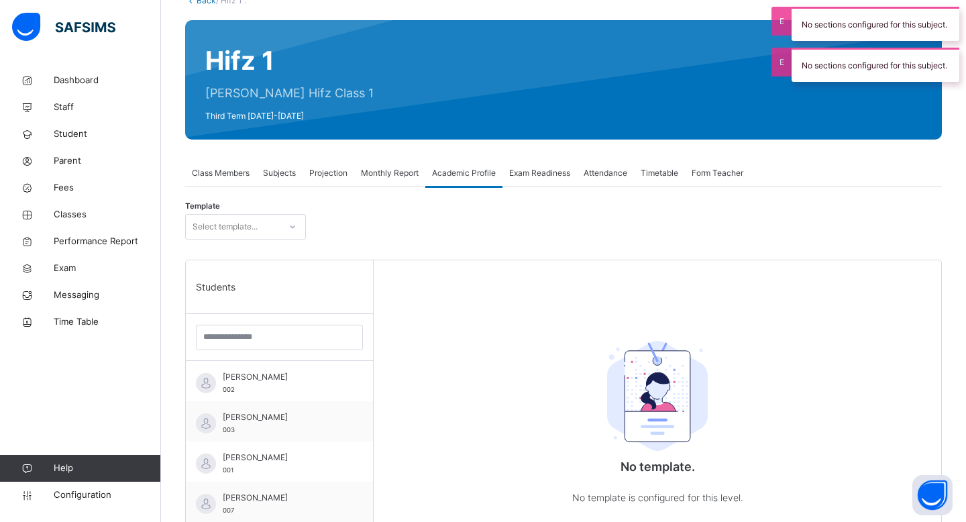
scroll to position [130, 0]
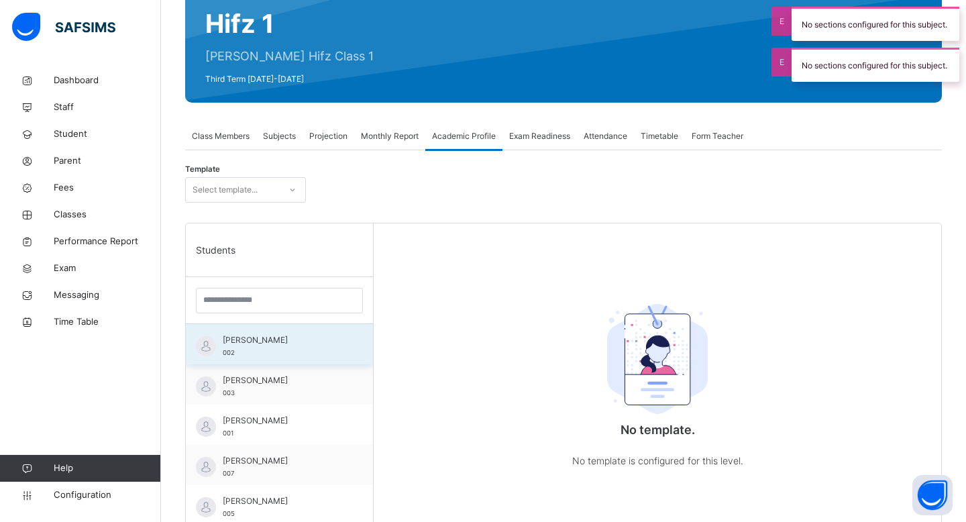
click at [304, 348] on div "Arm Saifullah 002" at bounding box center [283, 346] width 120 height 24
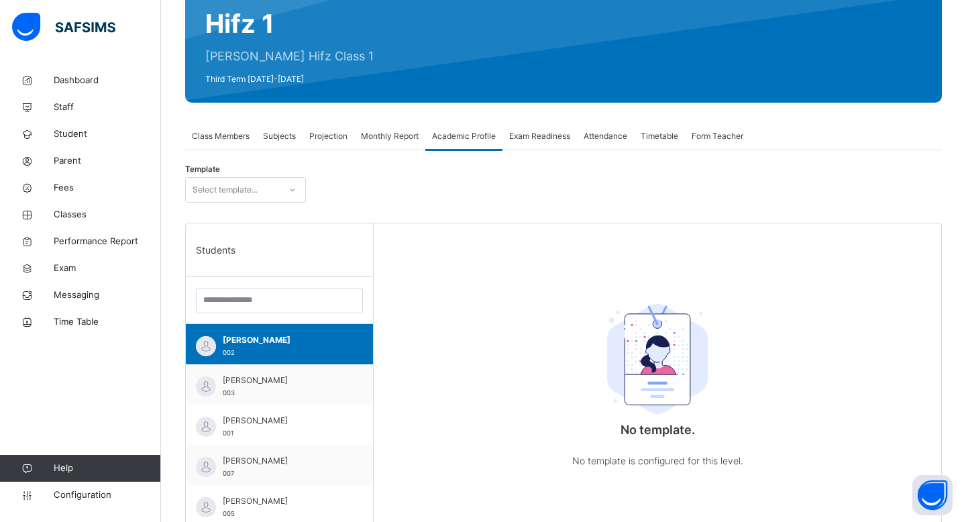
click at [551, 140] on span "Exam Readiness" at bounding box center [539, 136] width 61 height 12
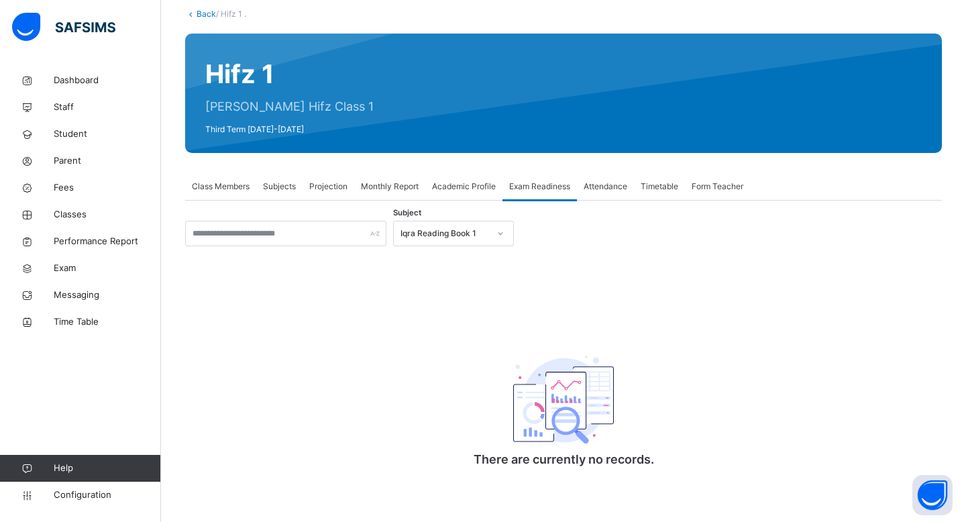
click at [609, 184] on span "Attendance" at bounding box center [606, 187] width 44 height 12
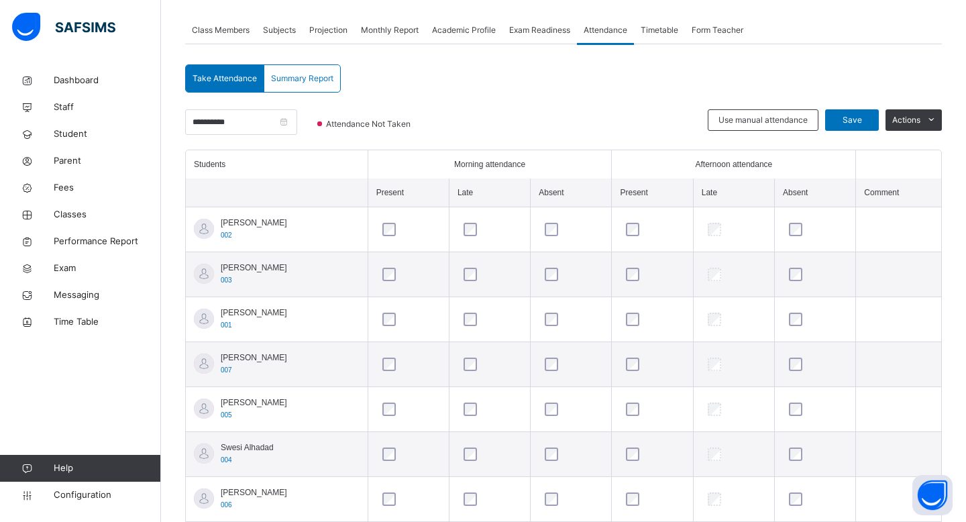
scroll to position [272, 0]
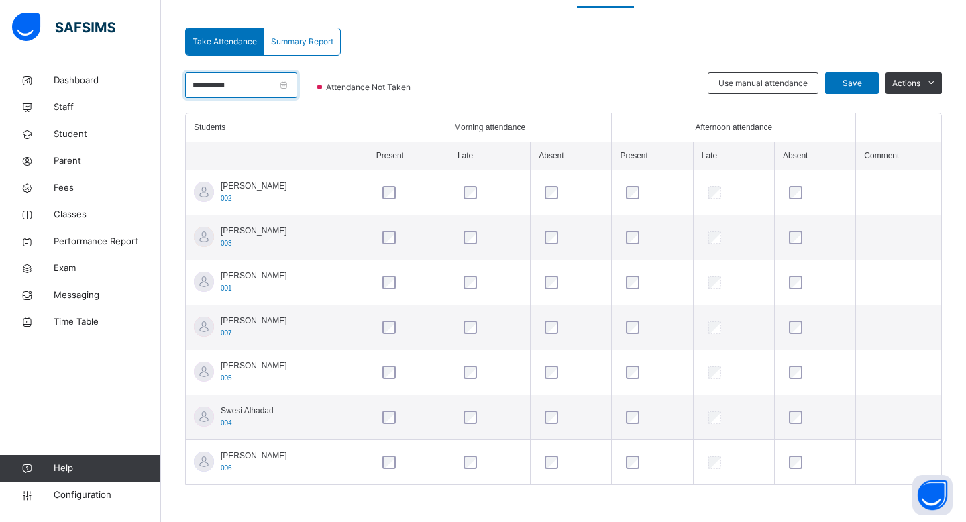
click at [294, 83] on input "**********" at bounding box center [241, 85] width 112 height 26
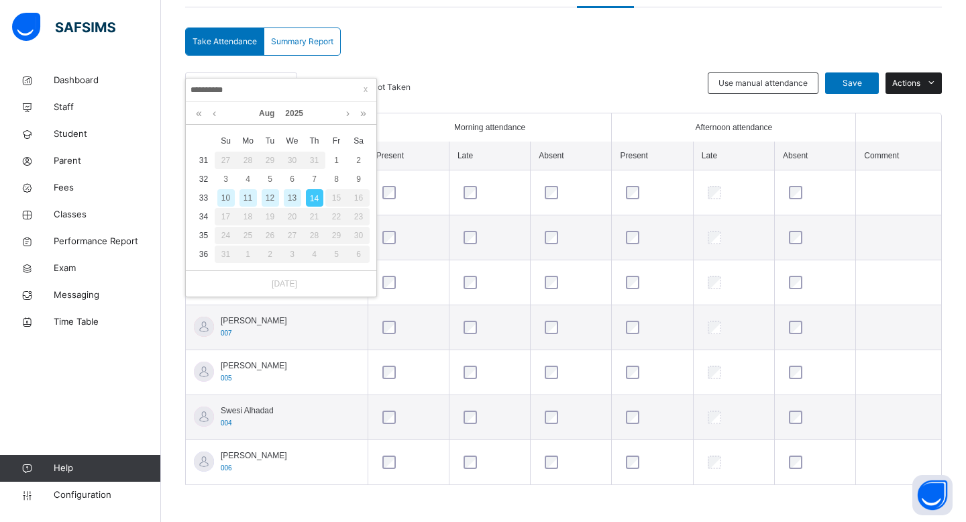
click at [906, 83] on span "Actions" at bounding box center [907, 83] width 28 height 12
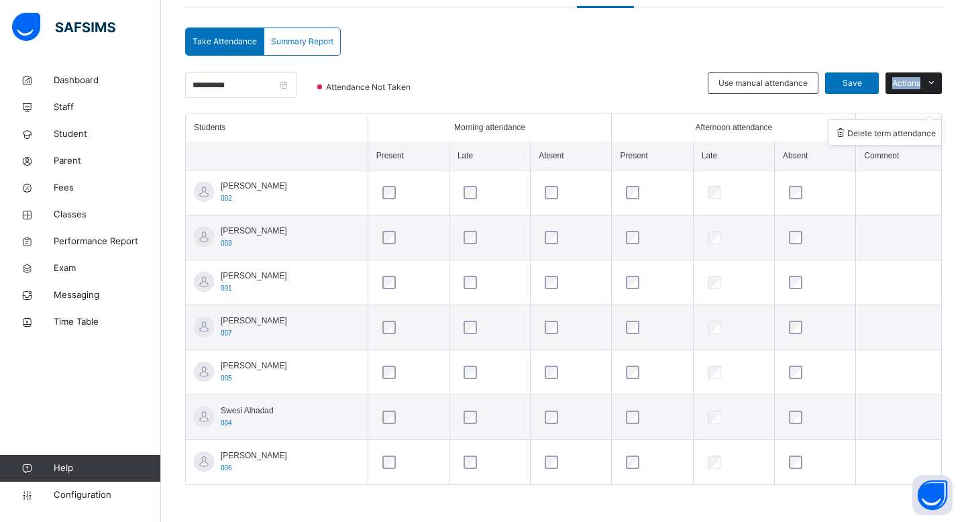
click at [906, 83] on span "Actions" at bounding box center [907, 83] width 28 height 12
click at [620, 73] on div at bounding box center [570, 92] width 264 height 40
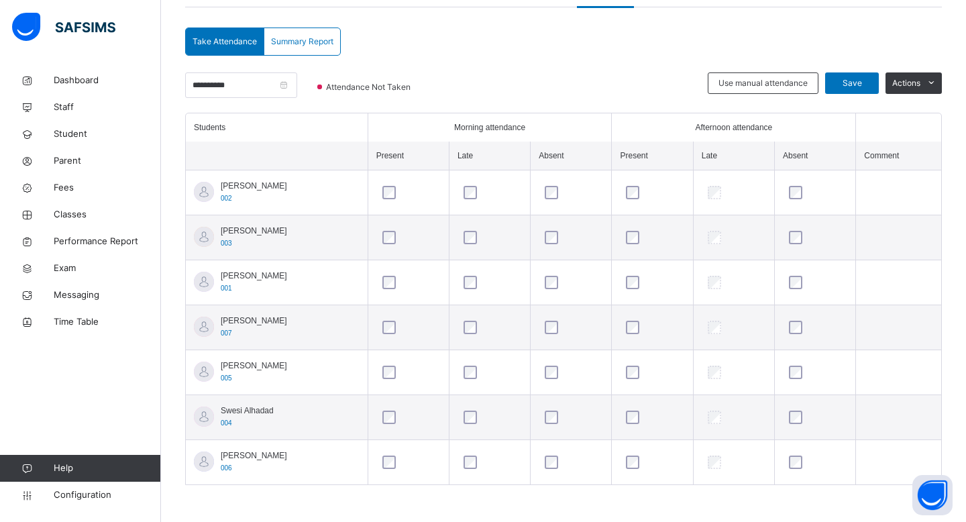
click at [318, 38] on span "Summary Report" at bounding box center [302, 42] width 62 height 12
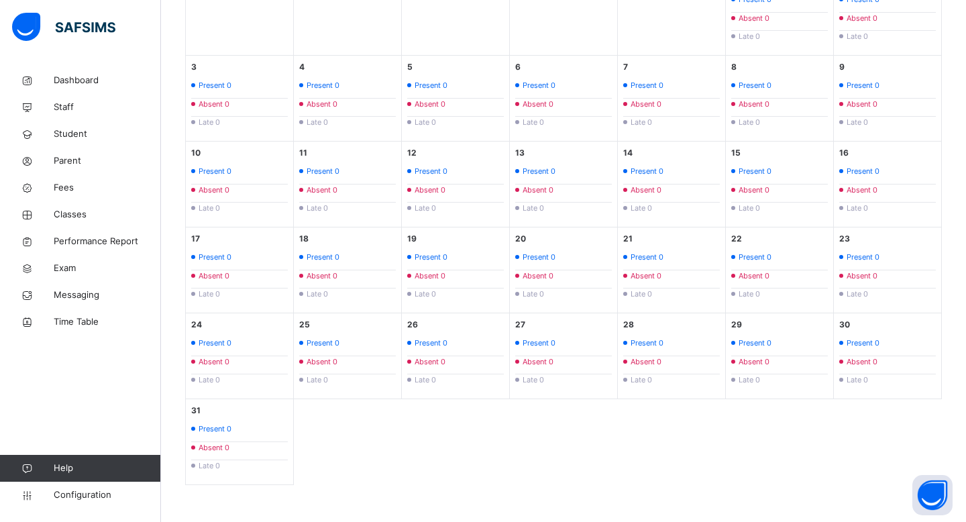
scroll to position [0, 0]
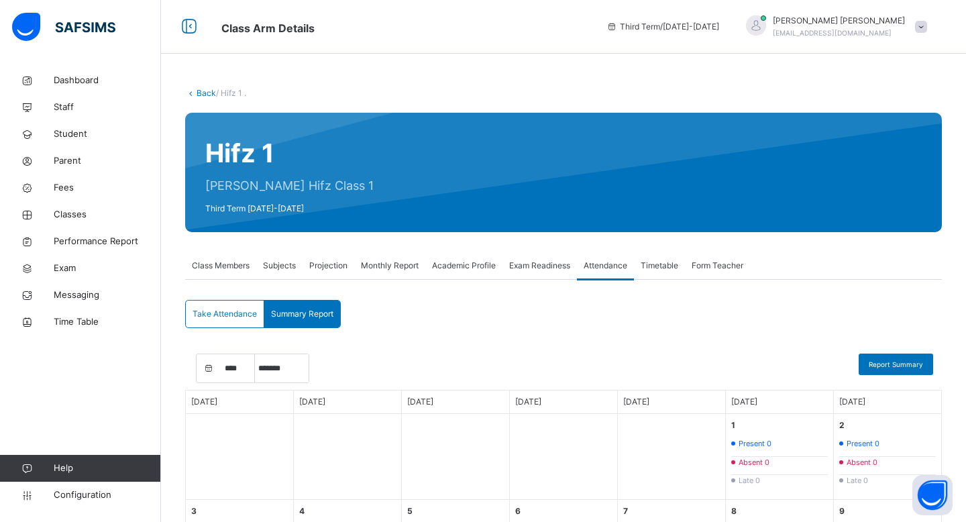
click at [232, 315] on span "Take Attendance" at bounding box center [225, 314] width 64 height 12
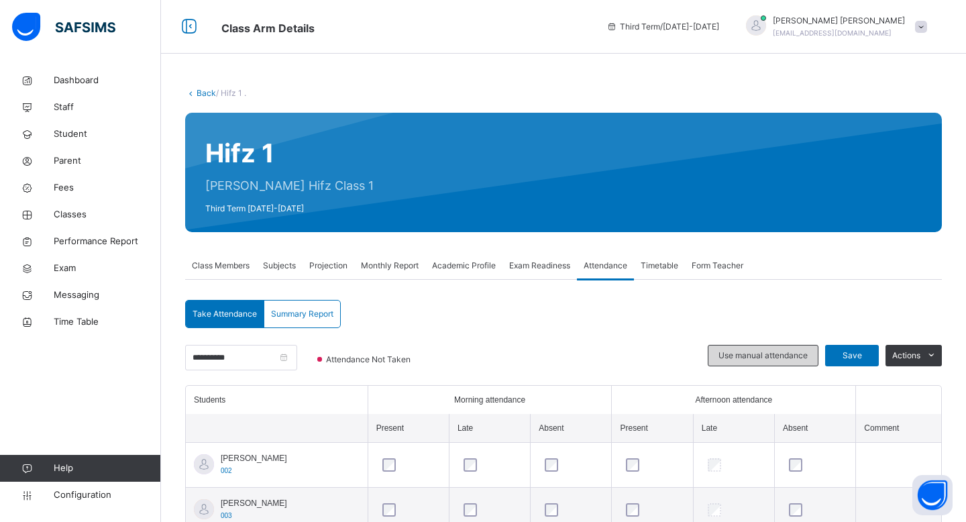
click at [781, 351] on span "Use manual attendance" at bounding box center [763, 356] width 89 height 12
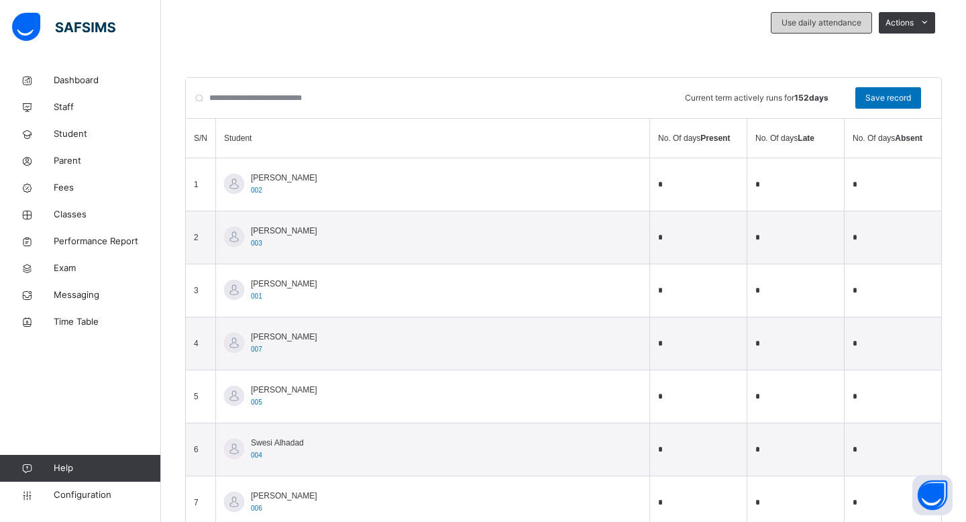
scroll to position [377, 0]
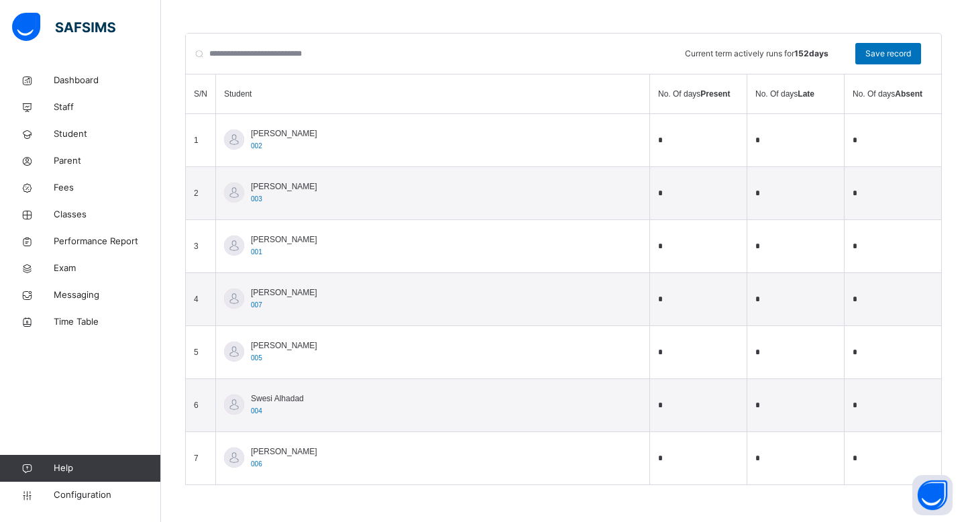
click at [797, 195] on input "*" at bounding box center [796, 193] width 81 height 19
click at [664, 139] on input "*" at bounding box center [698, 140] width 81 height 19
click at [702, 134] on input "*" at bounding box center [698, 140] width 81 height 19
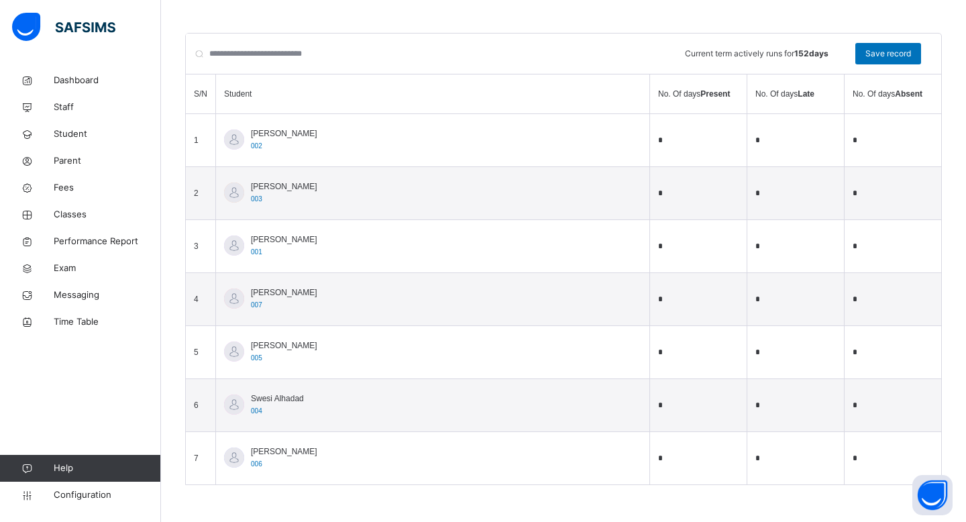
type input "*"
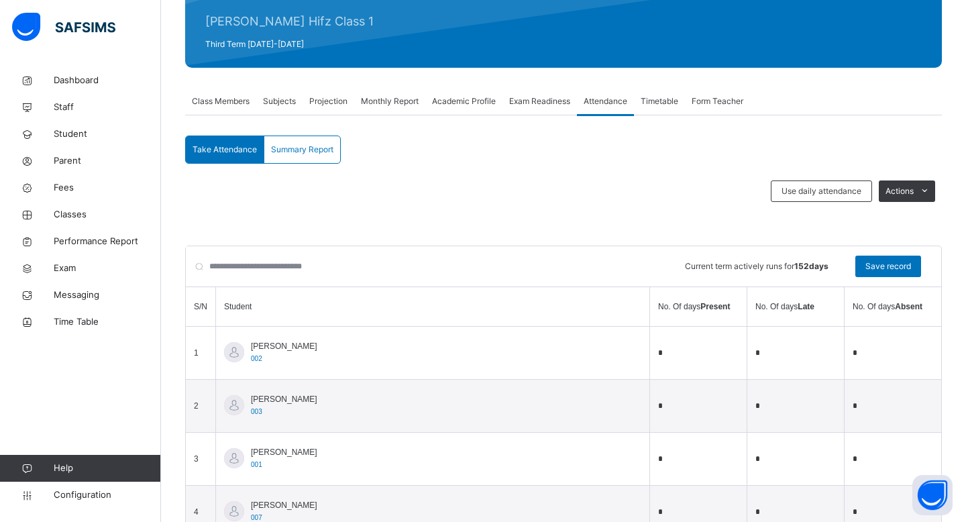
scroll to position [164, 0]
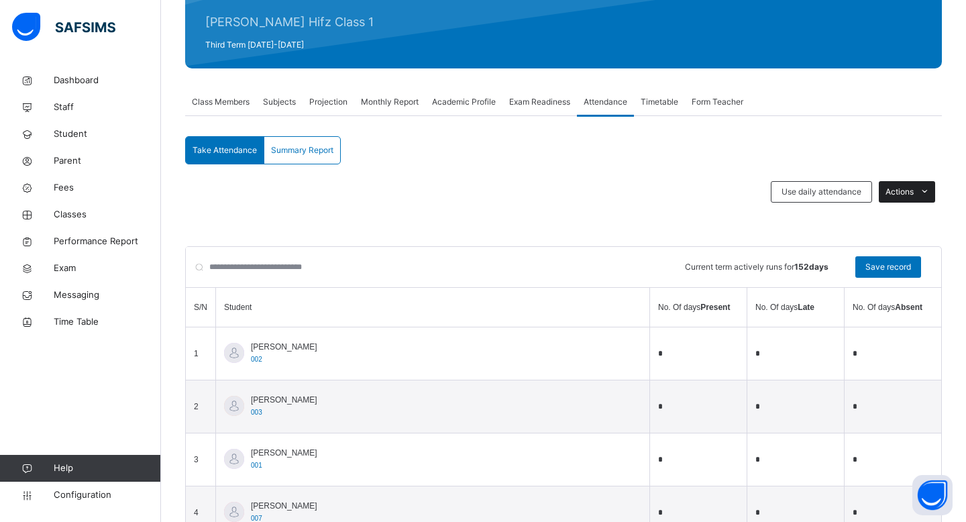
click at [897, 195] on span "Actions" at bounding box center [900, 192] width 28 height 12
click at [833, 193] on span "Use daily attendance" at bounding box center [822, 192] width 80 height 12
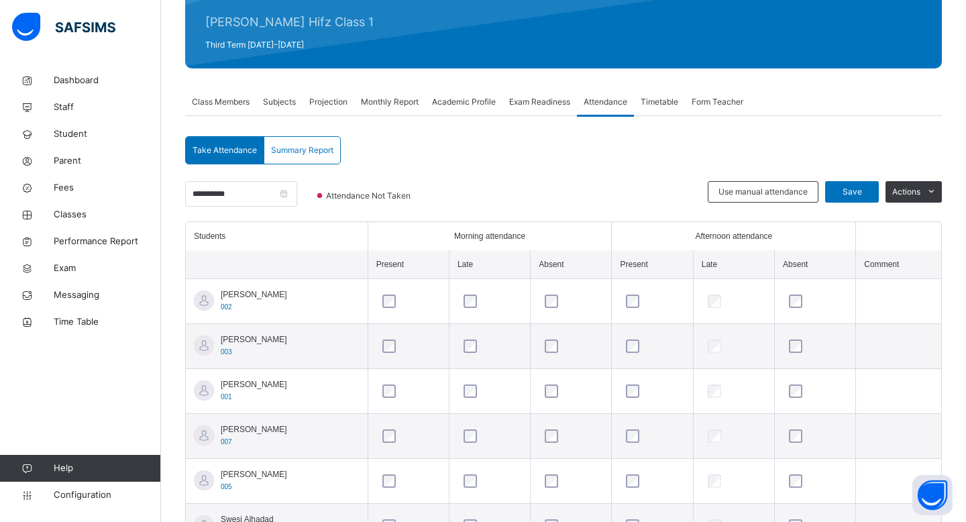
scroll to position [272, 0]
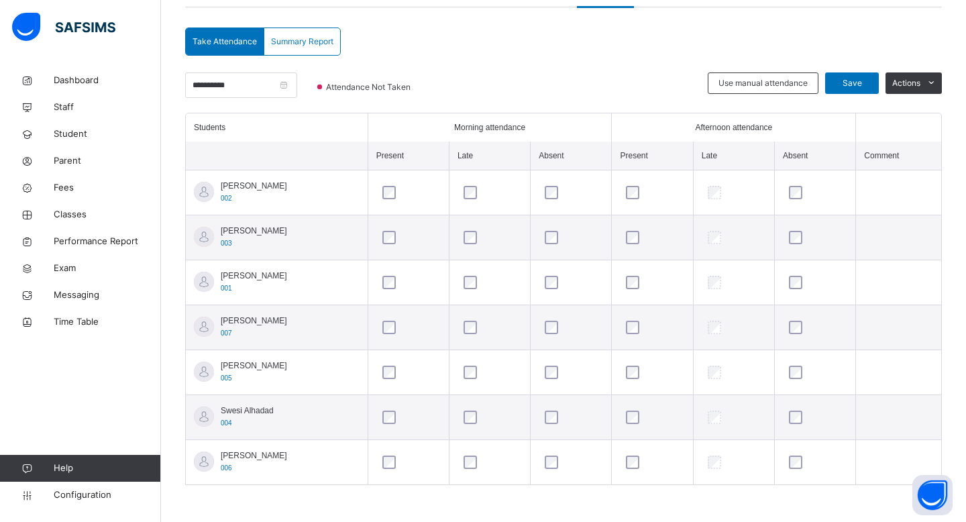
click at [234, 279] on span "Ibrahim sharif" at bounding box center [254, 276] width 66 height 12
click at [228, 133] on th "Students" at bounding box center [277, 127] width 182 height 28
click at [223, 129] on th "Students" at bounding box center [277, 127] width 182 height 28
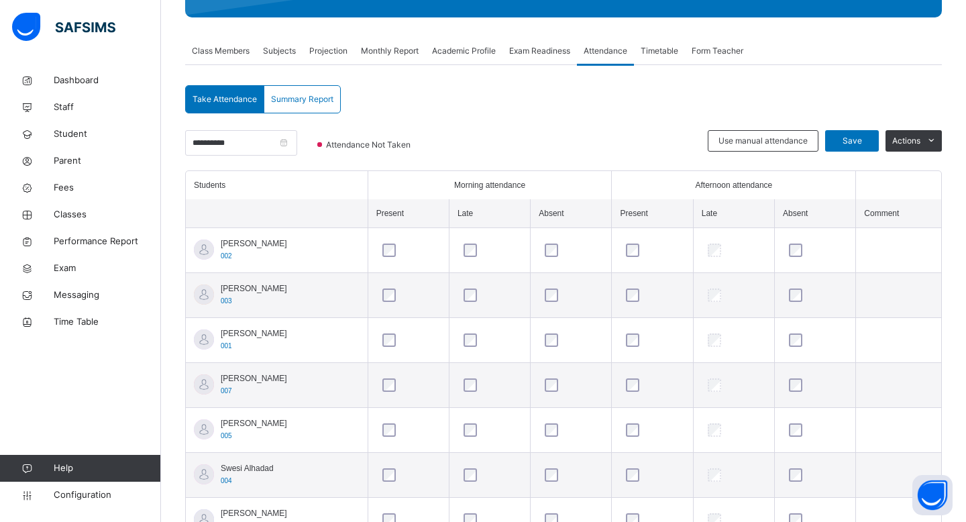
scroll to position [214, 0]
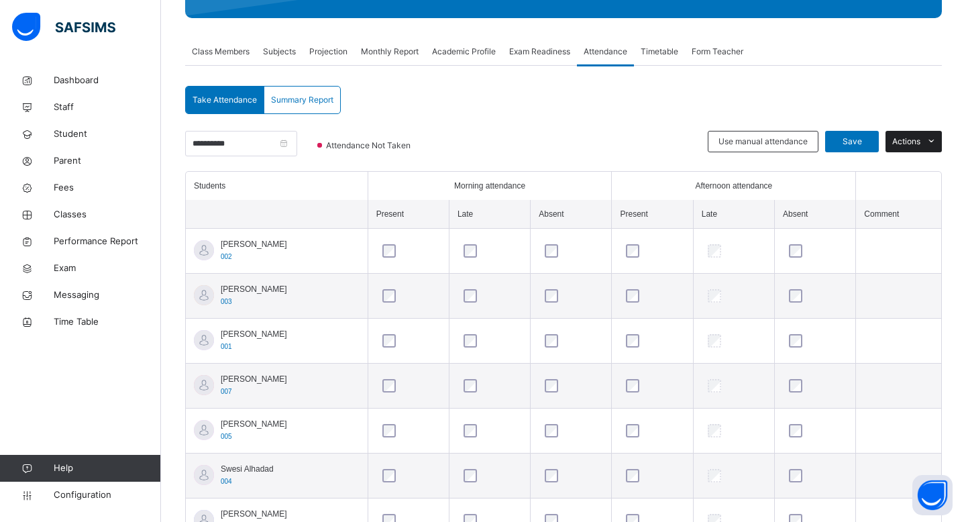
click at [909, 141] on span "Actions" at bounding box center [907, 142] width 28 height 12
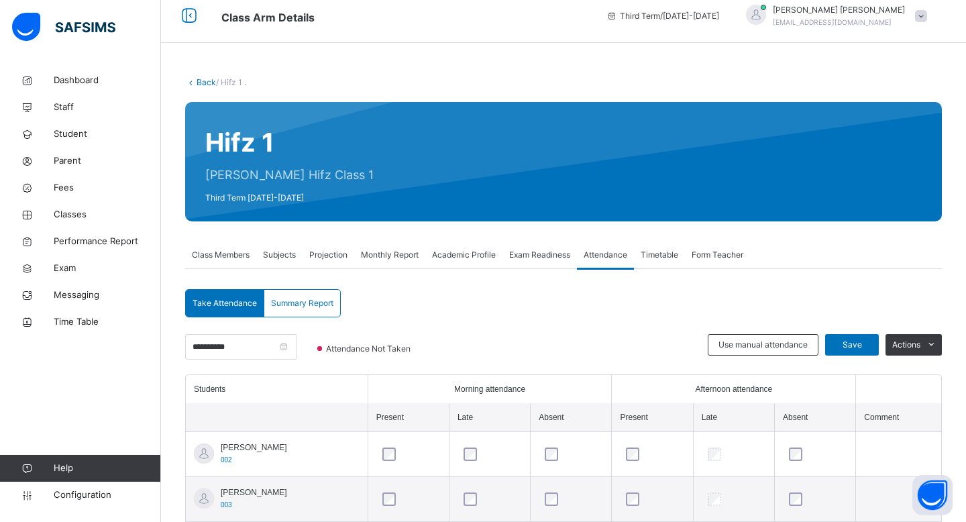
click at [658, 248] on div "Timetable" at bounding box center [659, 255] width 51 height 27
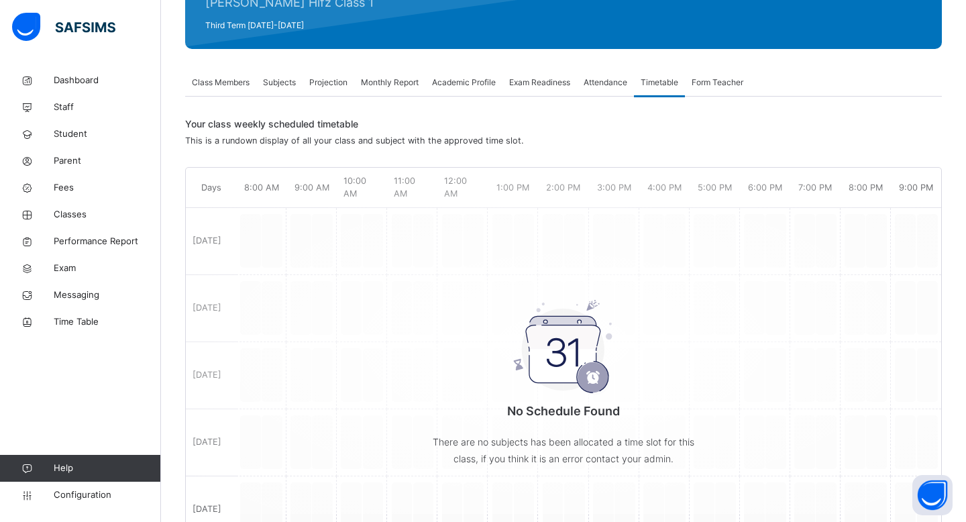
click at [724, 89] on div "Form Teacher" at bounding box center [717, 82] width 65 height 27
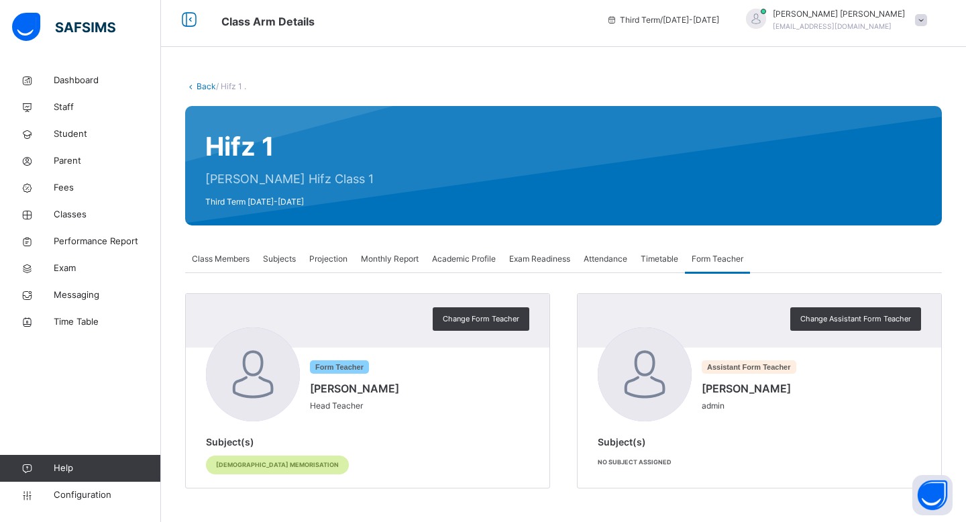
scroll to position [7, 0]
click at [834, 317] on span "Change Assistant Form Teacher" at bounding box center [856, 318] width 111 height 11
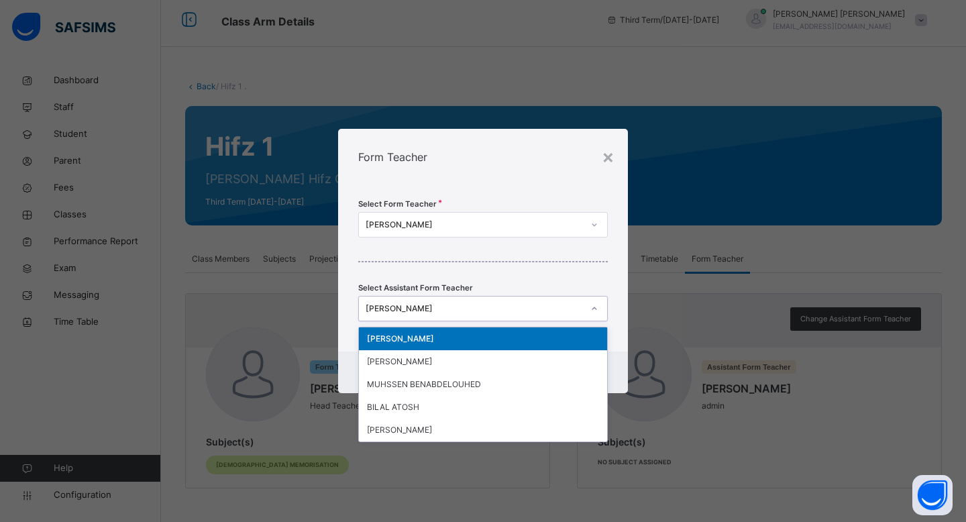
click at [486, 309] on div "MOHAMED MOHAMED" at bounding box center [474, 309] width 217 height 12
click at [472, 371] on div "Mustaf Sharif" at bounding box center [483, 361] width 248 height 23
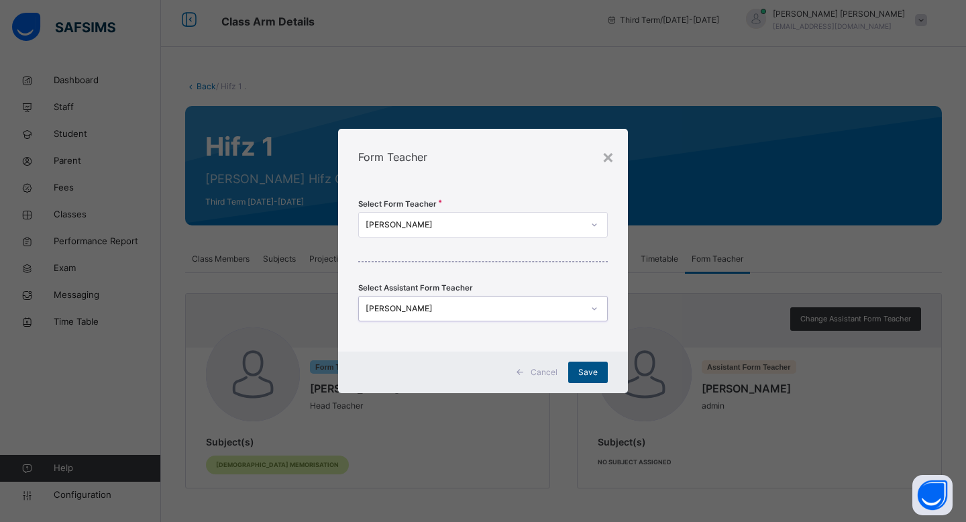
click at [587, 364] on div "Save" at bounding box center [588, 372] width 40 height 21
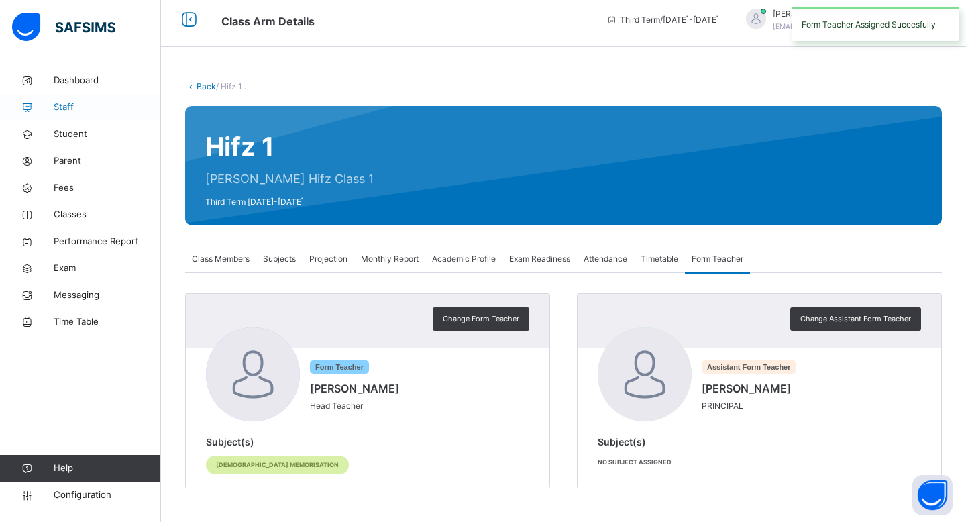
click at [83, 117] on link "Staff" at bounding box center [80, 107] width 161 height 27
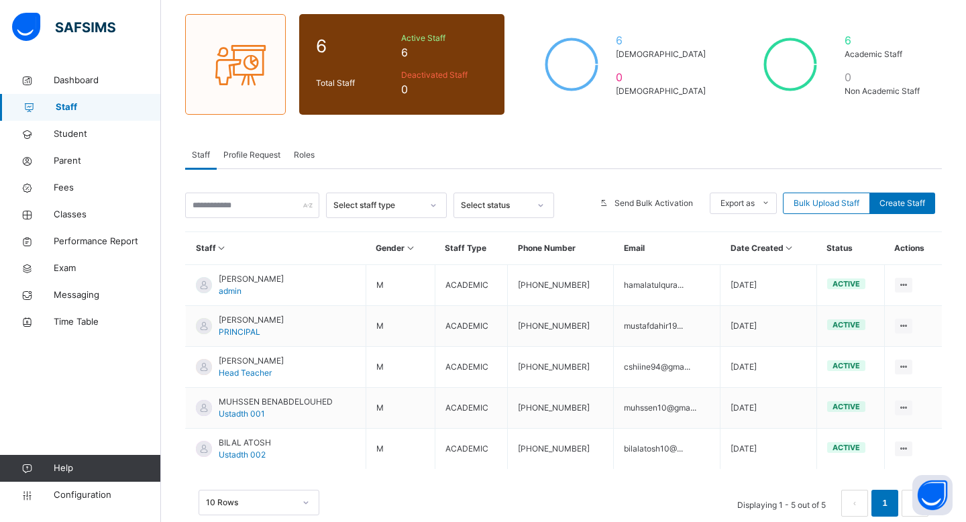
scroll to position [131, 0]
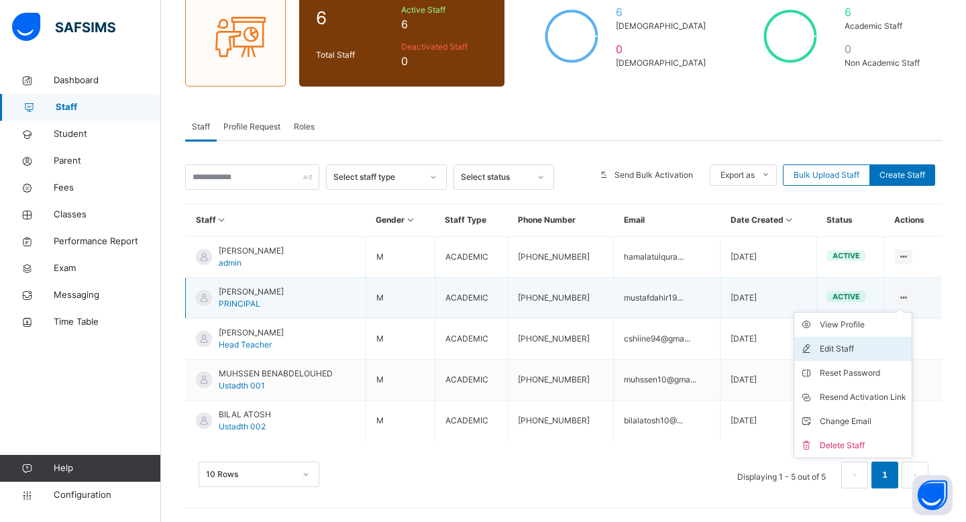
click at [849, 348] on div "Edit Staff" at bounding box center [863, 348] width 87 height 13
select select "**"
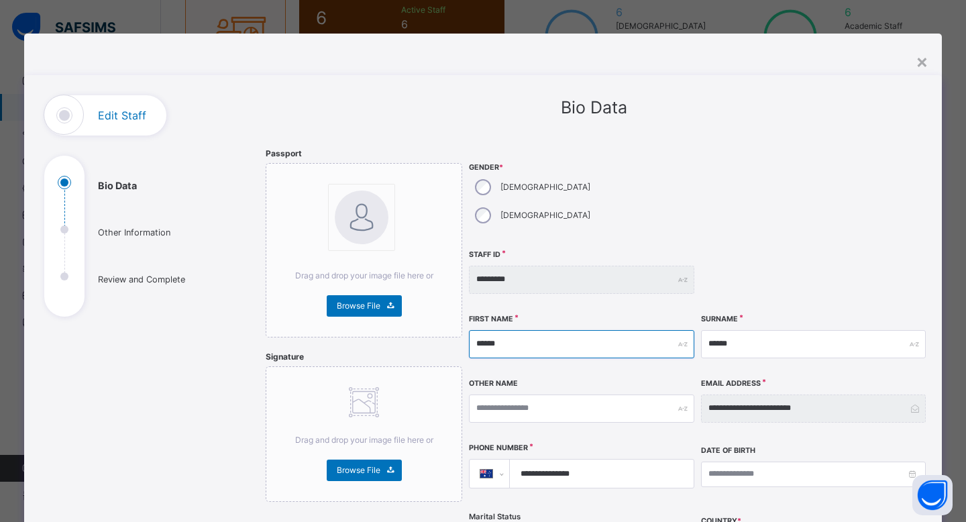
click at [518, 330] on input "******" at bounding box center [581, 344] width 225 height 28
type input "******"
click at [725, 330] on input "******" at bounding box center [813, 344] width 225 height 28
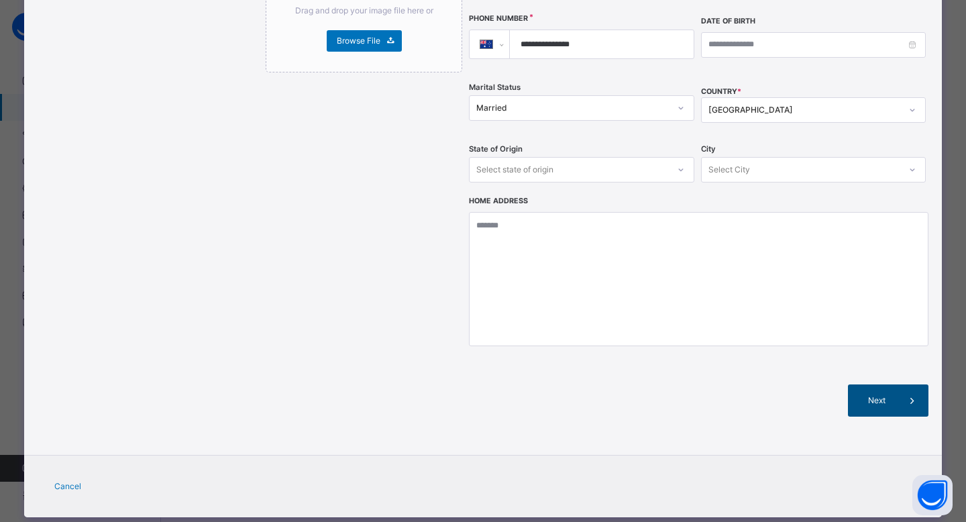
type input "******"
click at [881, 395] on span "Next" at bounding box center [877, 401] width 38 height 12
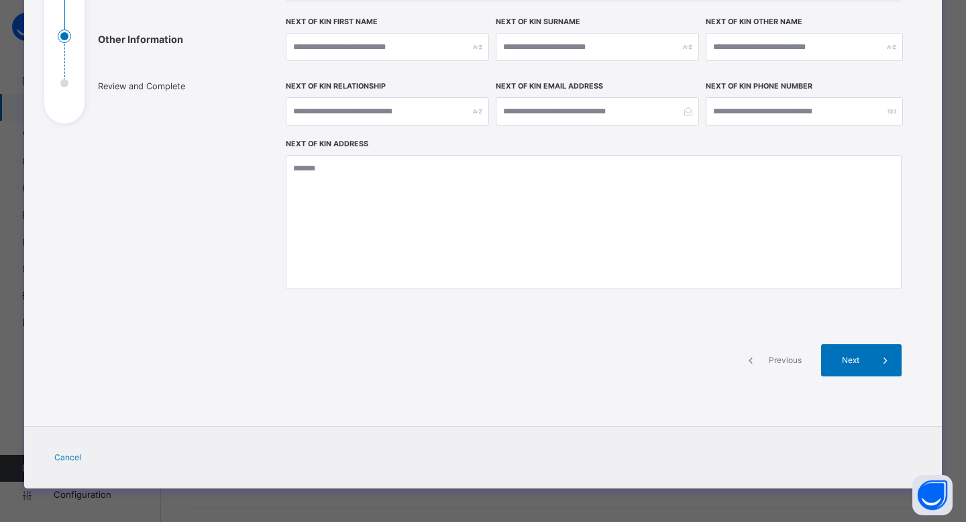
scroll to position [193, 0]
click at [879, 360] on icon at bounding box center [886, 360] width 15 height 16
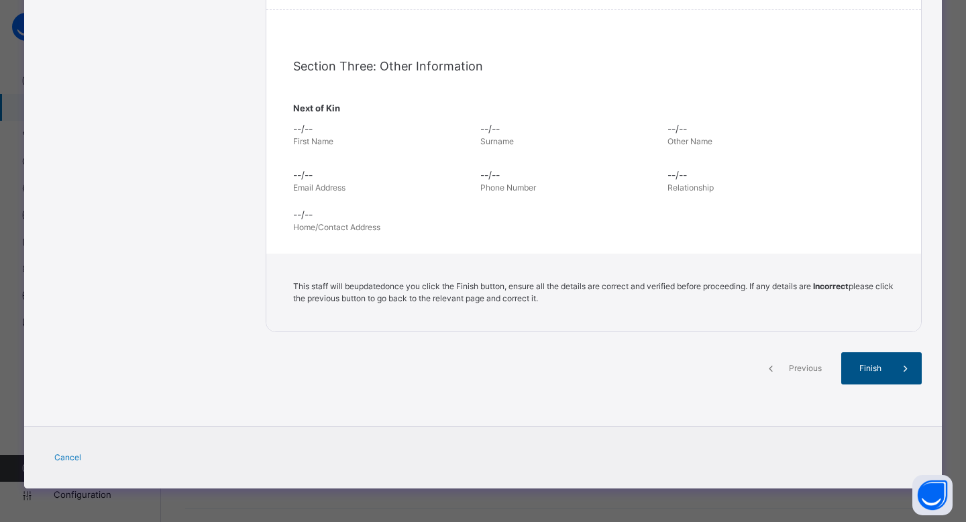
click at [870, 370] on span "Finish" at bounding box center [871, 368] width 38 height 12
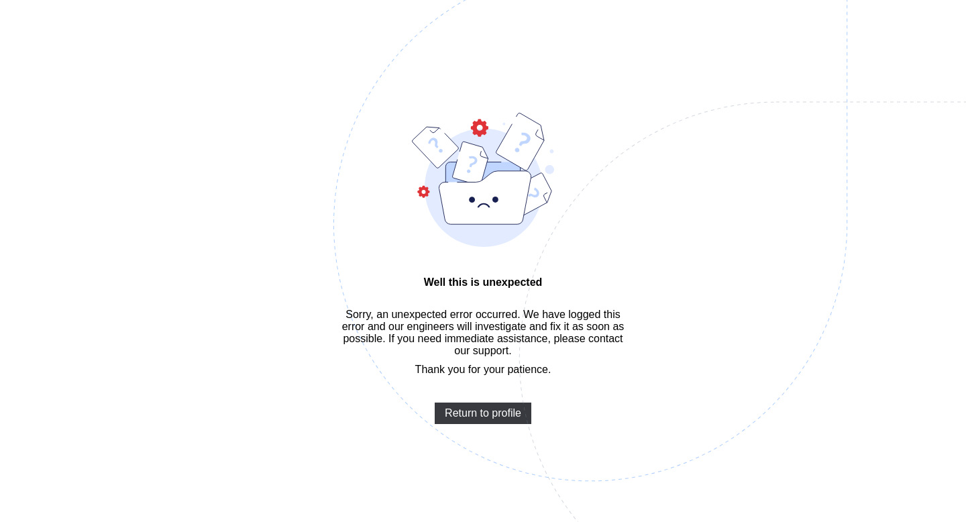
click at [864, 332] on img at bounding box center [684, 291] width 700 height 649
